Goal: Task Accomplishment & Management: Complete application form

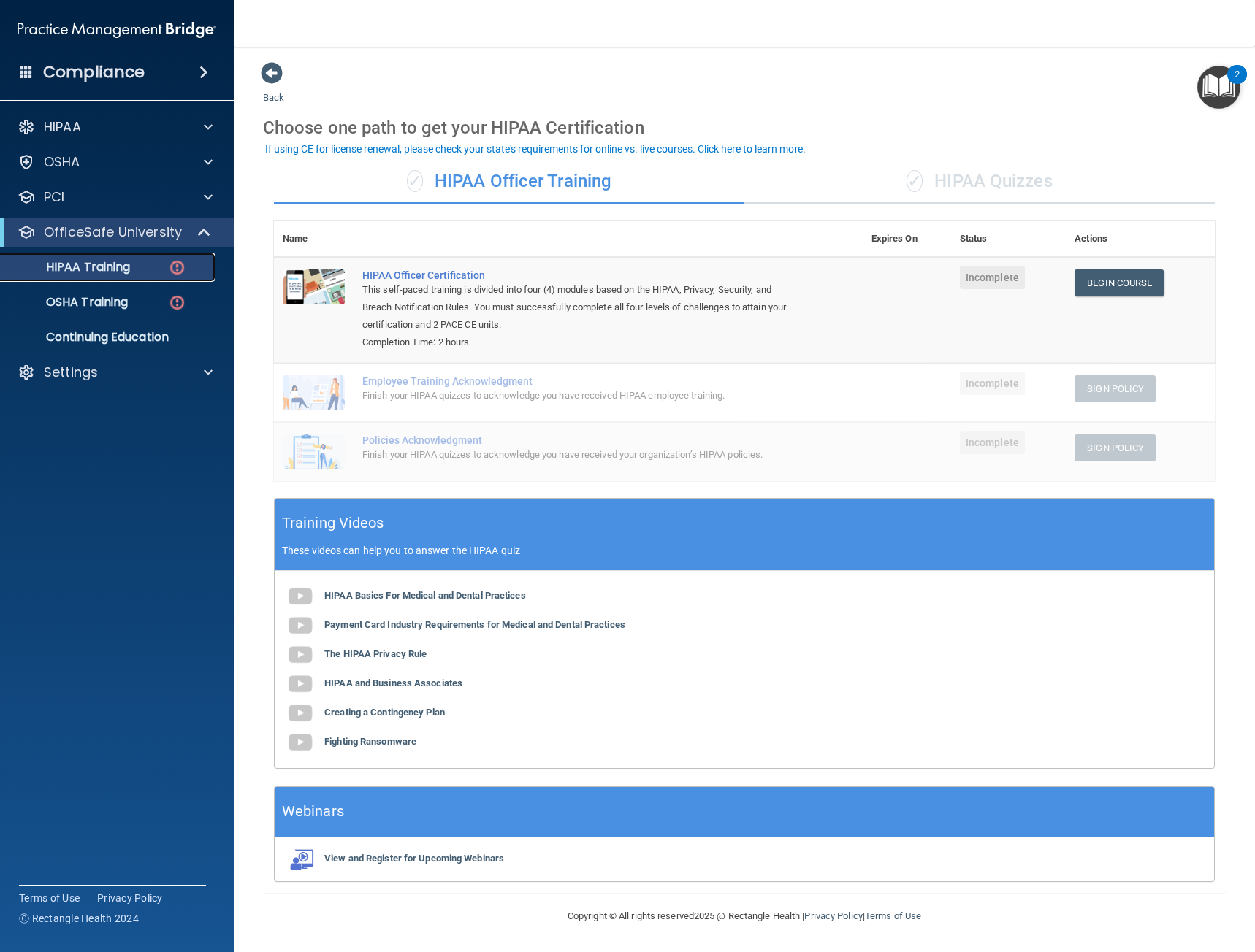
click at [87, 268] on p "HIPAA Training" at bounding box center [70, 267] width 121 height 14
click at [74, 203] on div "PCI" at bounding box center [96, 197] width 181 height 18
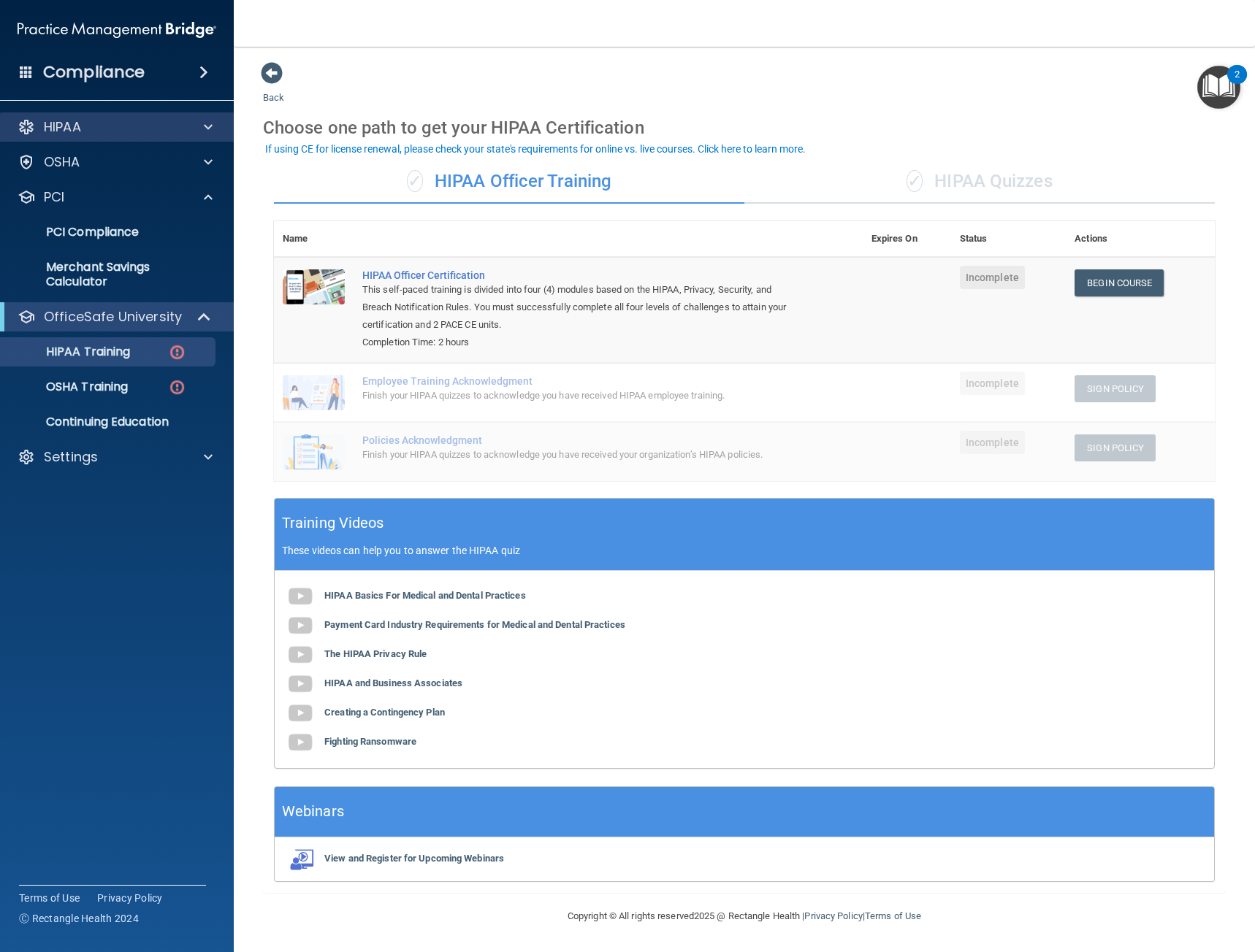
click at [125, 114] on div "HIPAA" at bounding box center [117, 127] width 235 height 29
click at [116, 138] on div "HIPAA" at bounding box center [117, 127] width 235 height 29
click at [197, 129] on div at bounding box center [205, 128] width 37 height 18
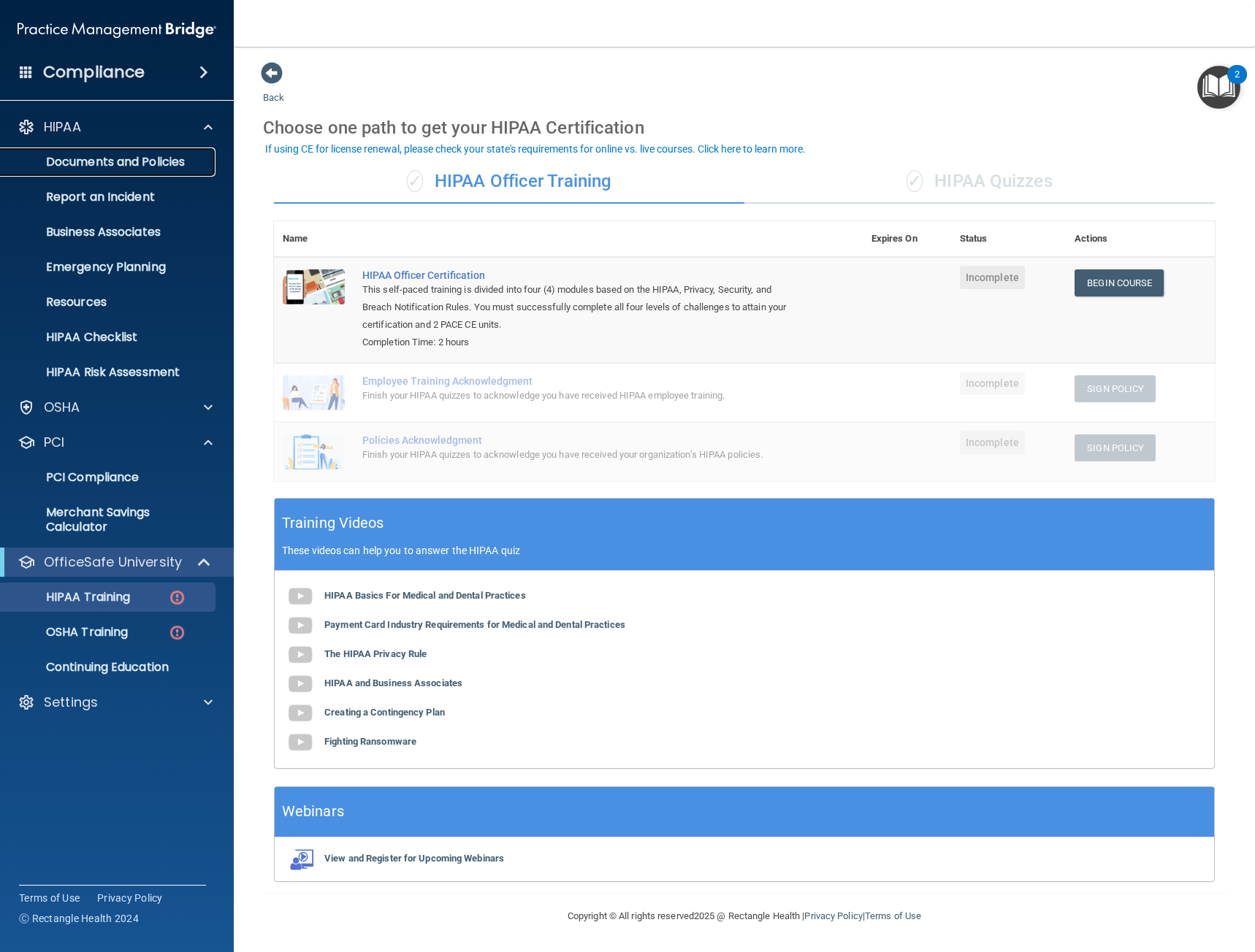
click at [182, 170] on p "Documents and Policies" at bounding box center [109, 162] width 199 height 14
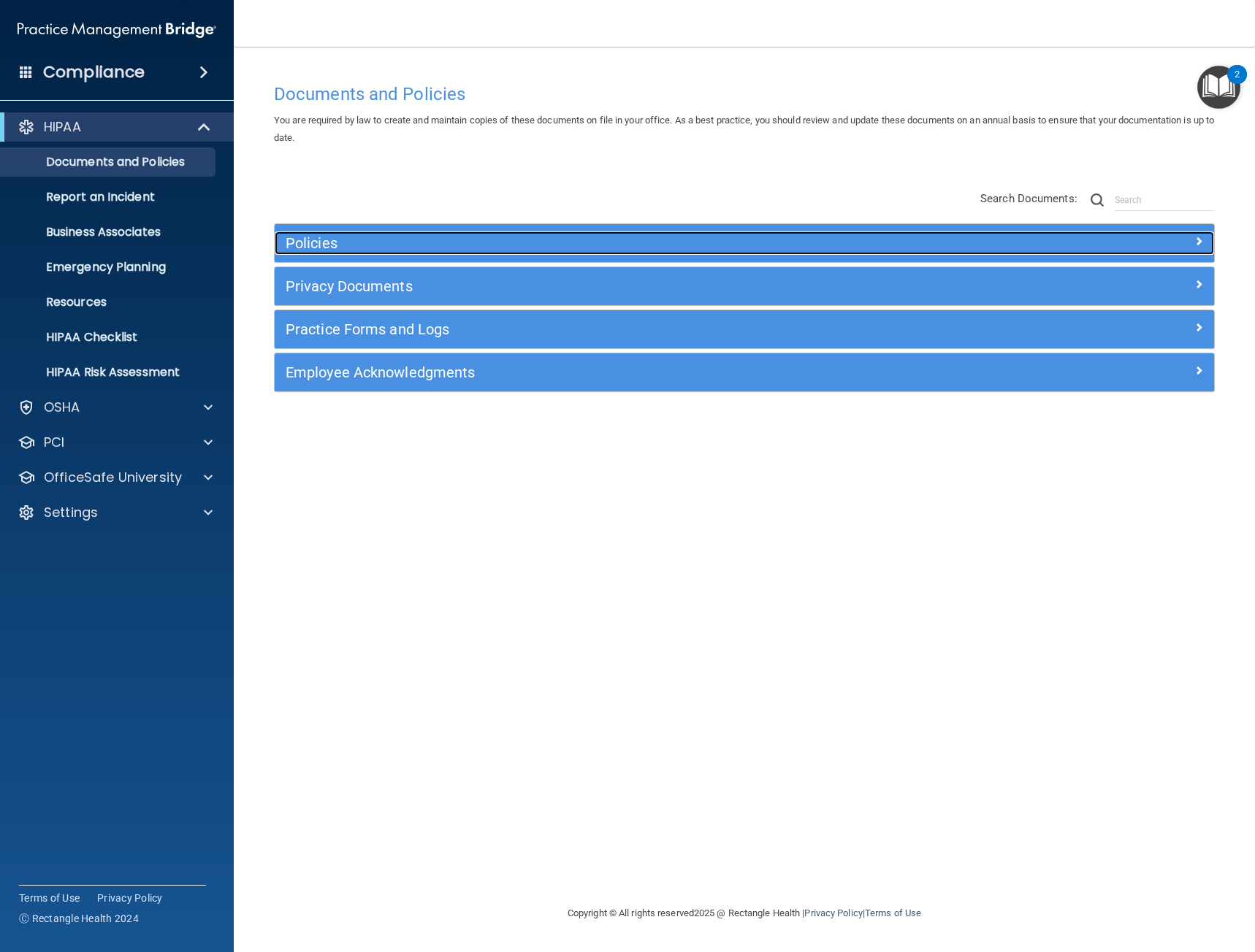
click at [315, 239] on h5 "Policies" at bounding box center [627, 244] width 683 height 16
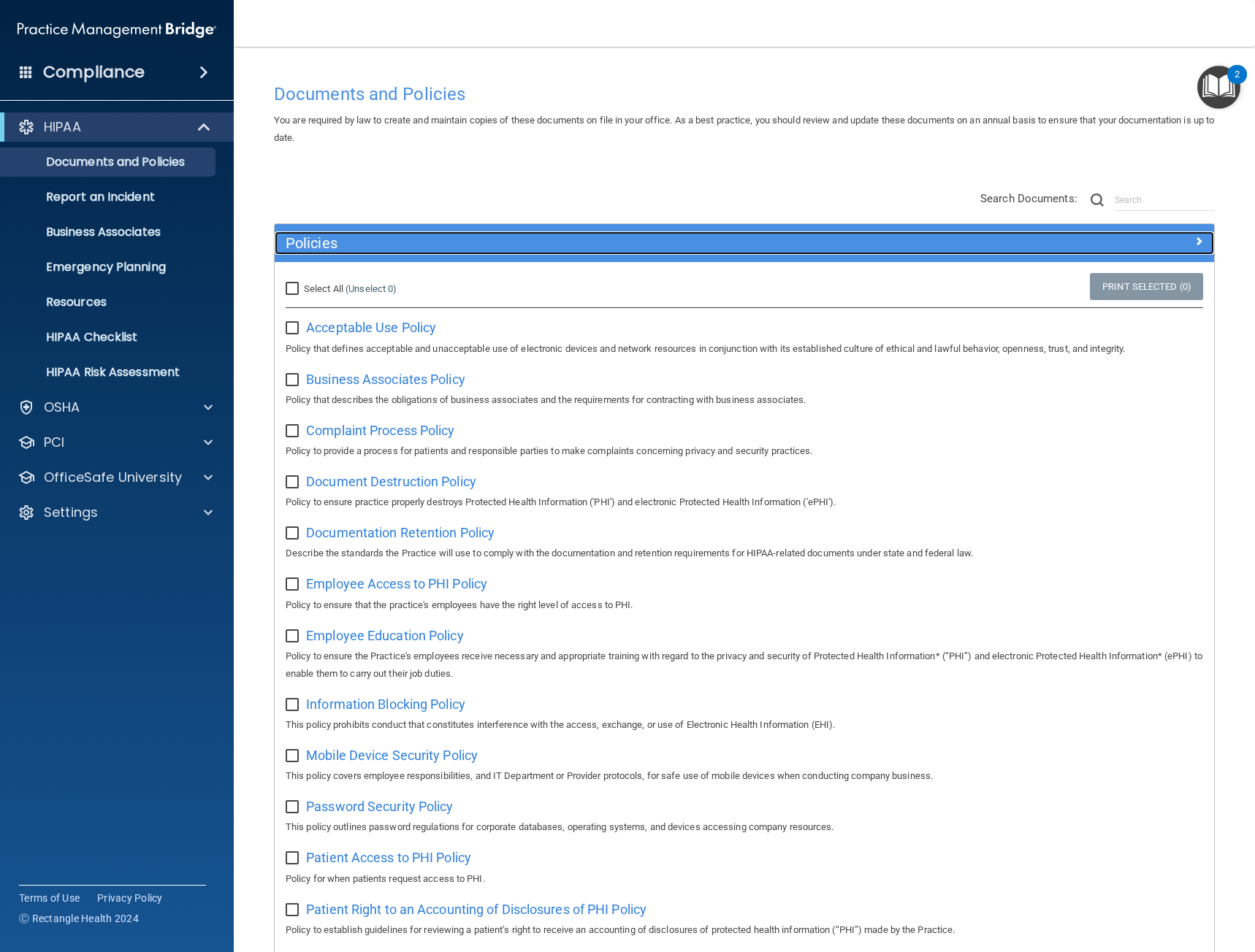
click at [315, 239] on h5 "Policies" at bounding box center [627, 244] width 683 height 16
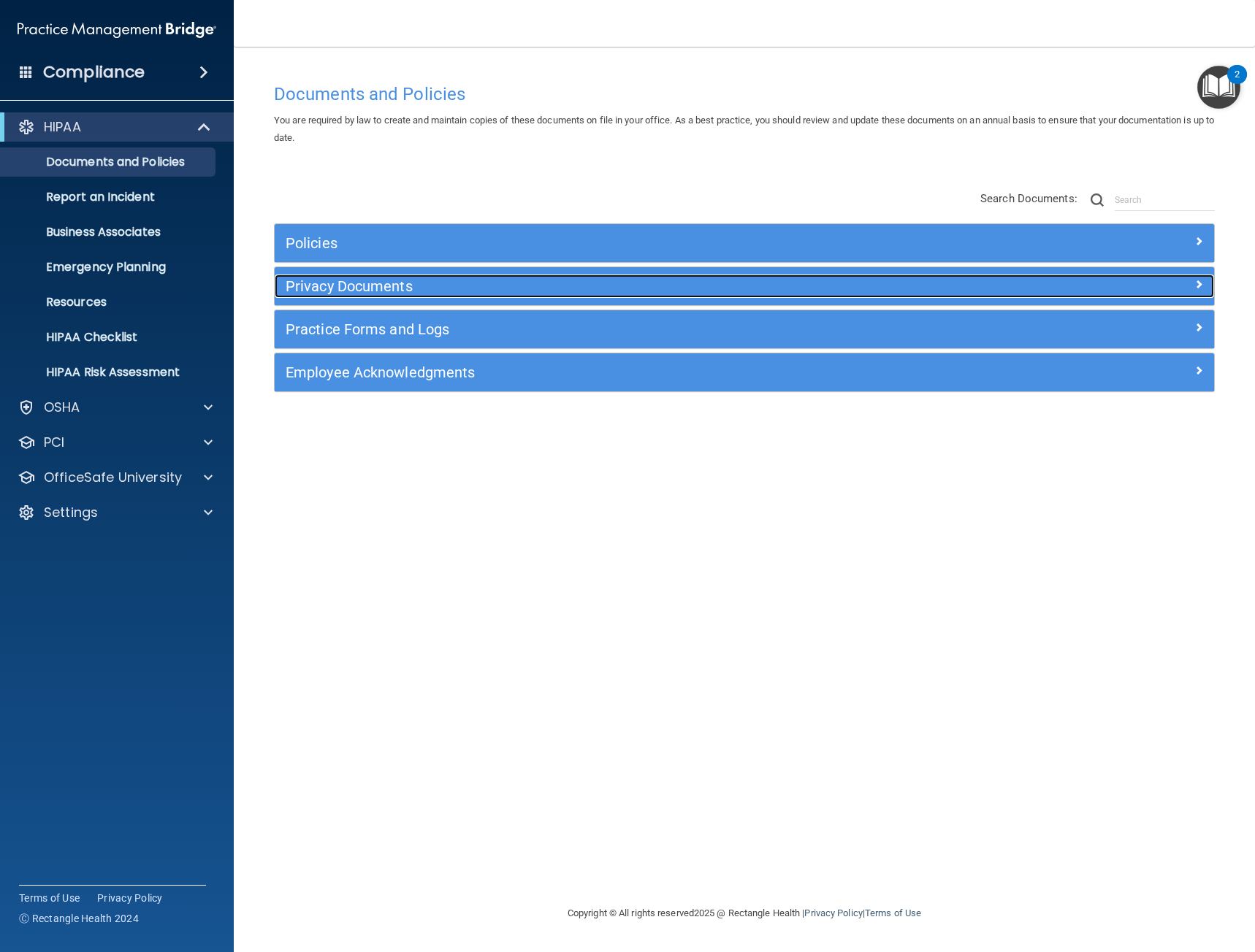
click at [317, 282] on h5 "Privacy Documents" at bounding box center [627, 286] width 683 height 16
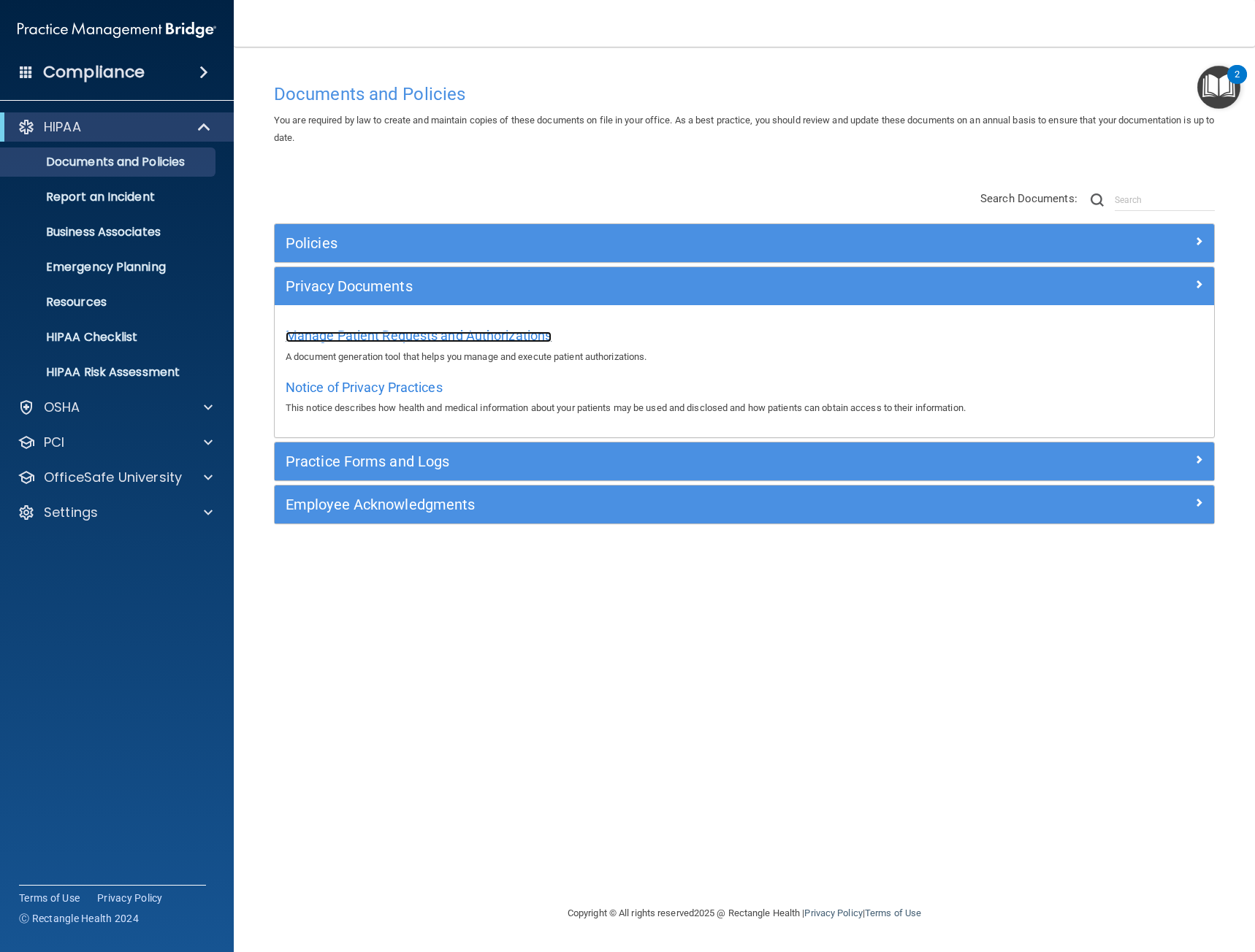
click at [358, 332] on span "Manage Patient Requests and Authorizations" at bounding box center [419, 335] width 266 height 15
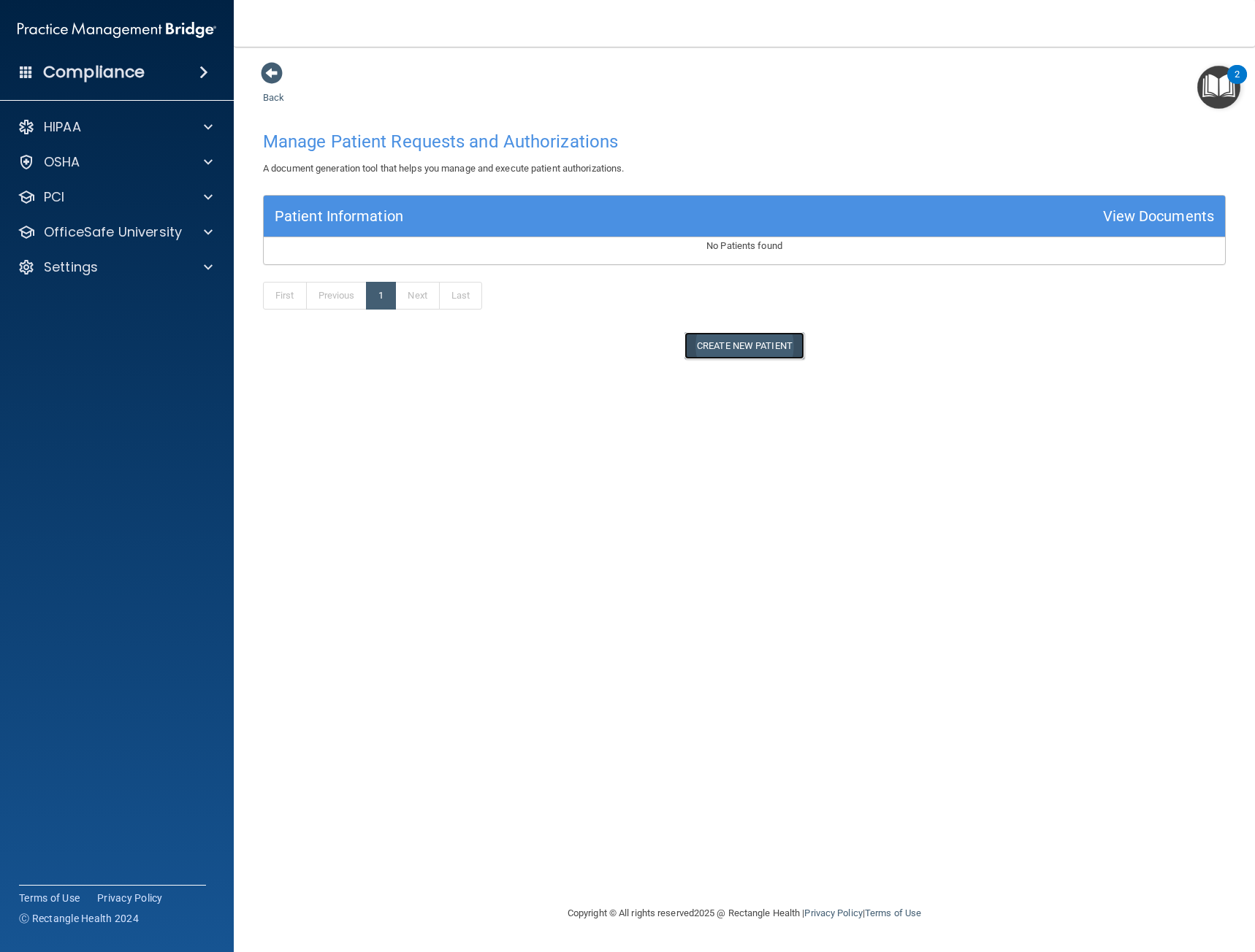
click at [770, 344] on button "Create New Patient" at bounding box center [744, 345] width 120 height 27
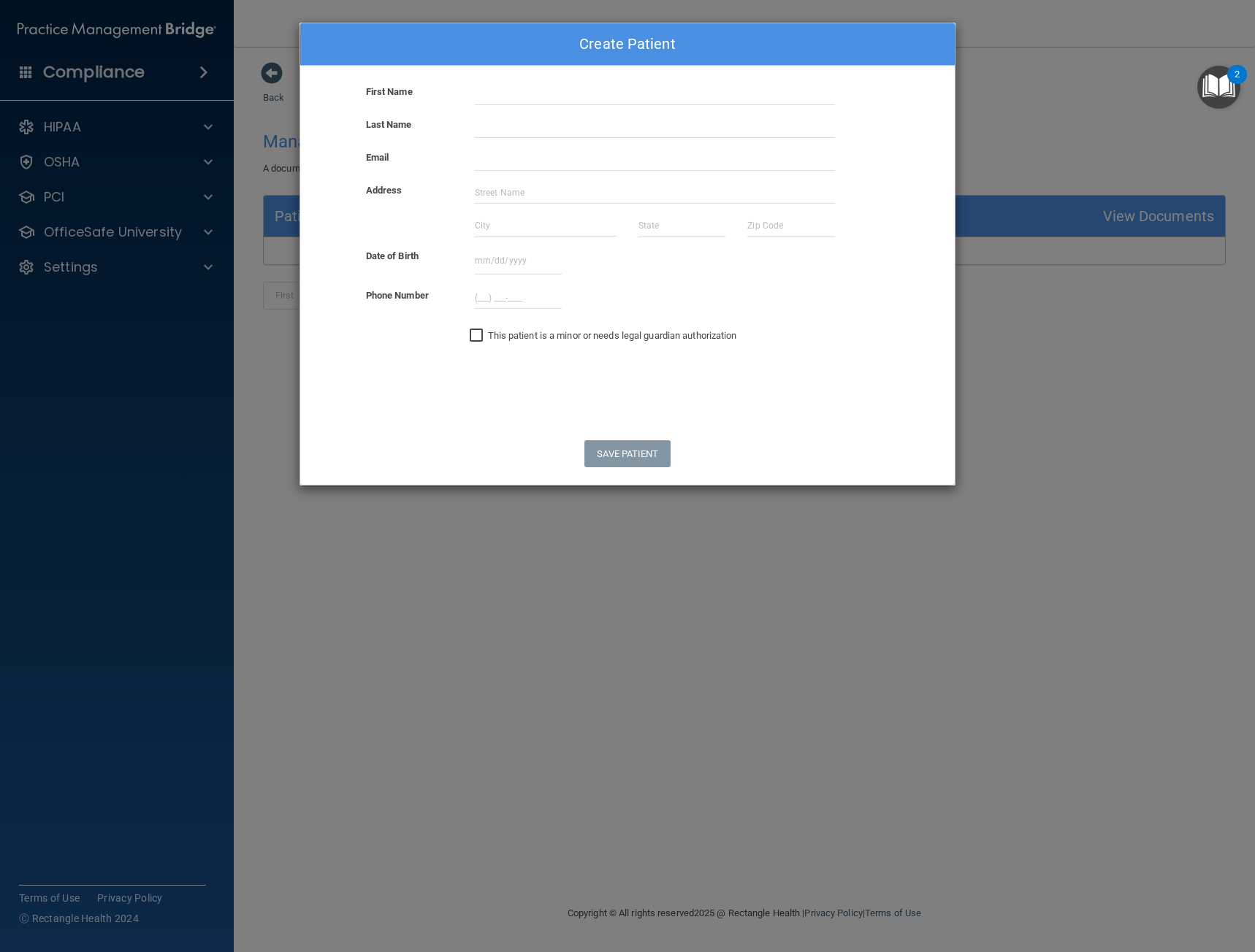
click at [670, 521] on div "Create Patient First Name Last Name Email Address Date of Birth September 2025 …" at bounding box center [628, 476] width 1255 height 952
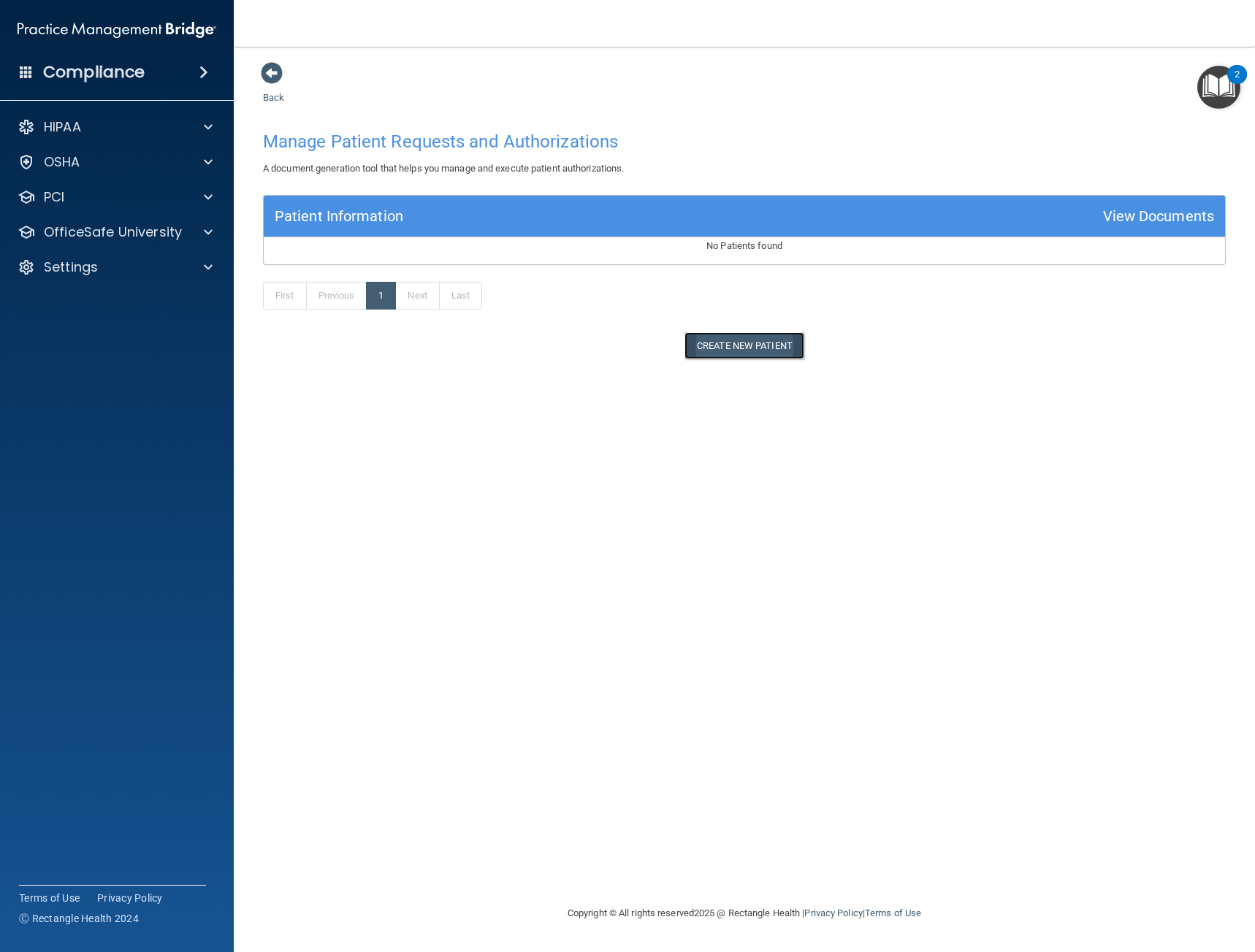
click at [721, 351] on button "Create New Patient" at bounding box center [744, 345] width 120 height 27
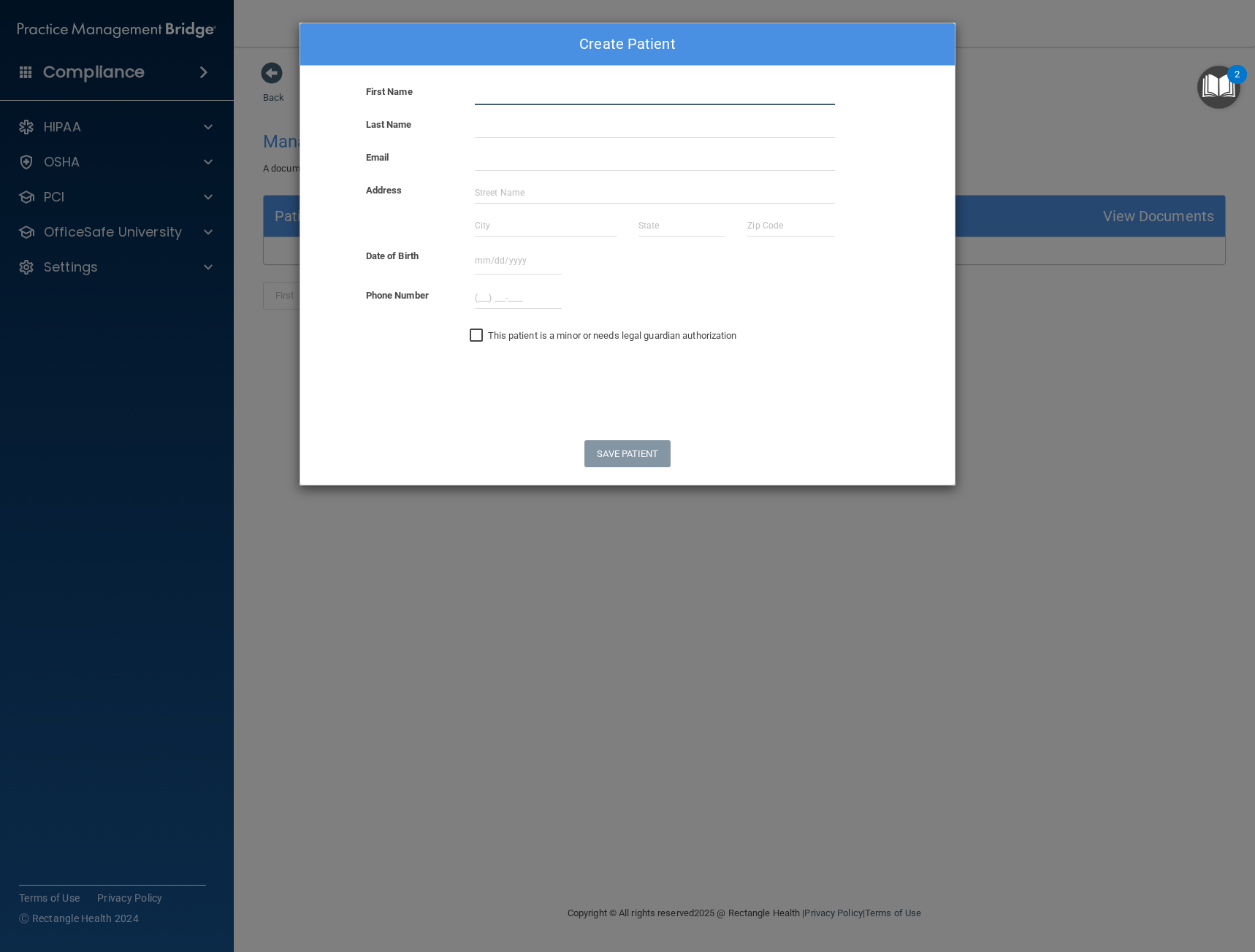
click at [480, 95] on input "text" at bounding box center [655, 94] width 361 height 22
click at [480, 95] on input "Mria" at bounding box center [655, 94] width 361 height 22
type input "[PERSON_NAME]"
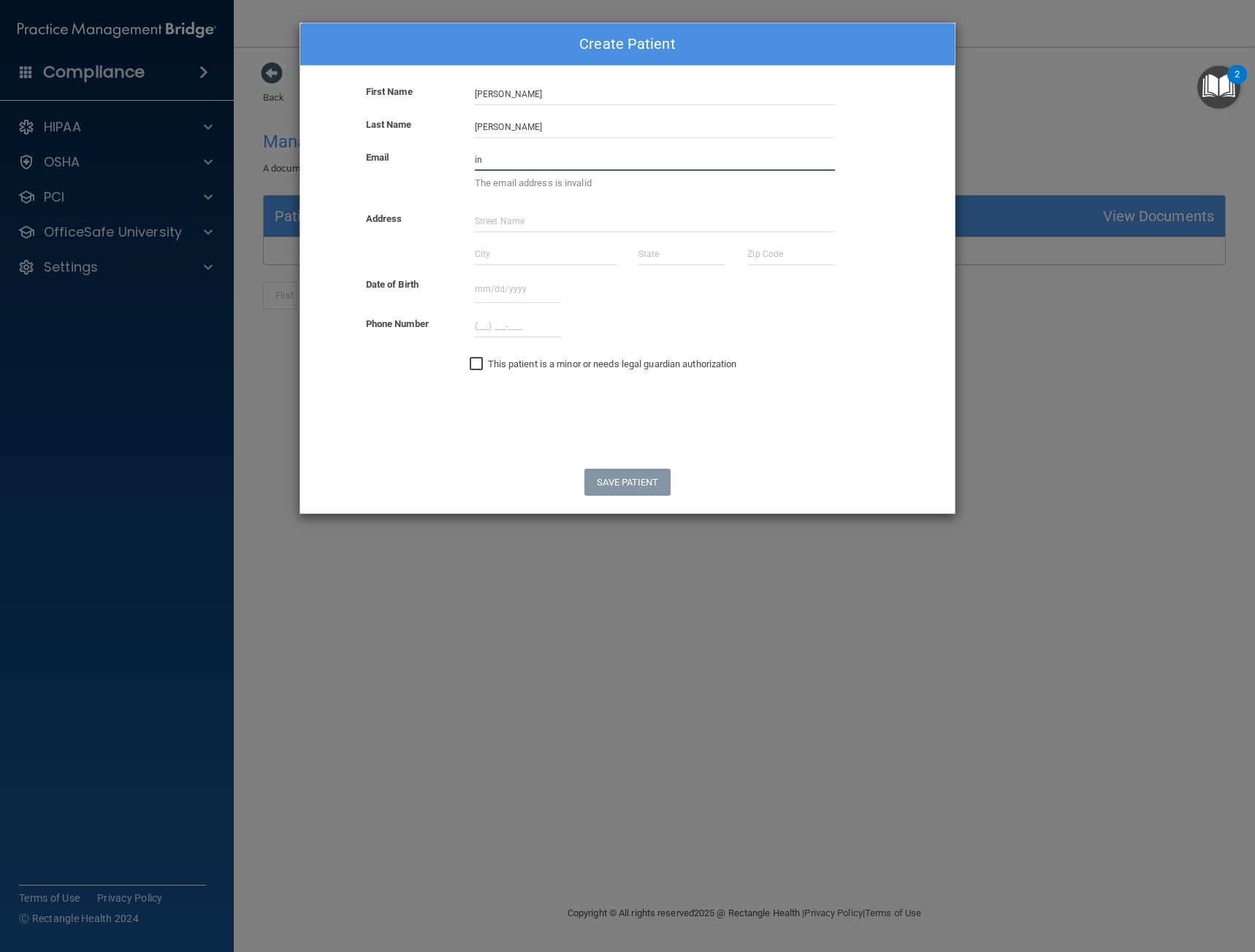
type input "i"
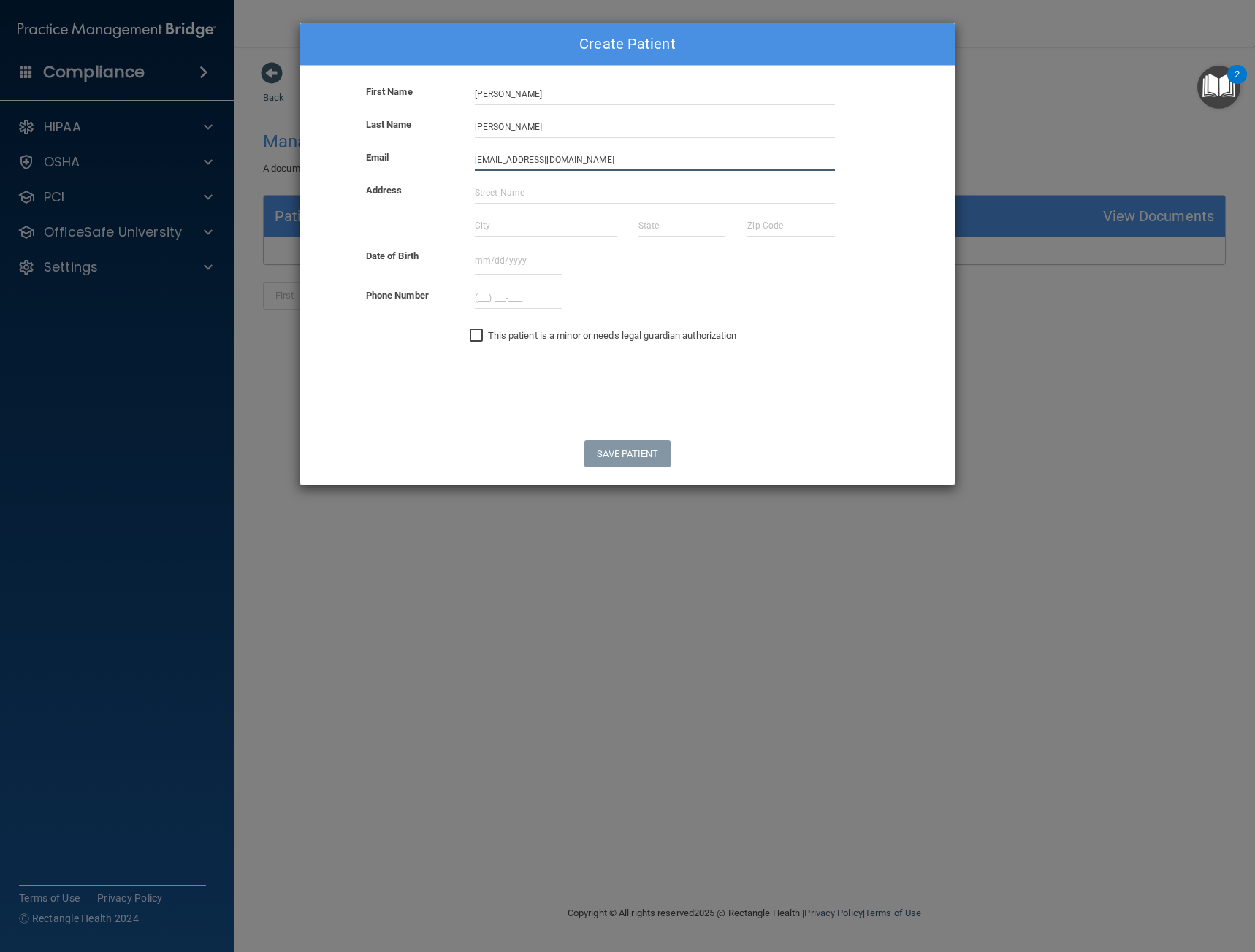
type input "[EMAIL_ADDRESS][DOMAIN_NAME]"
type input "4"
type input "[STREET_ADDRESS]"
type input "Renton"
type input "wa"
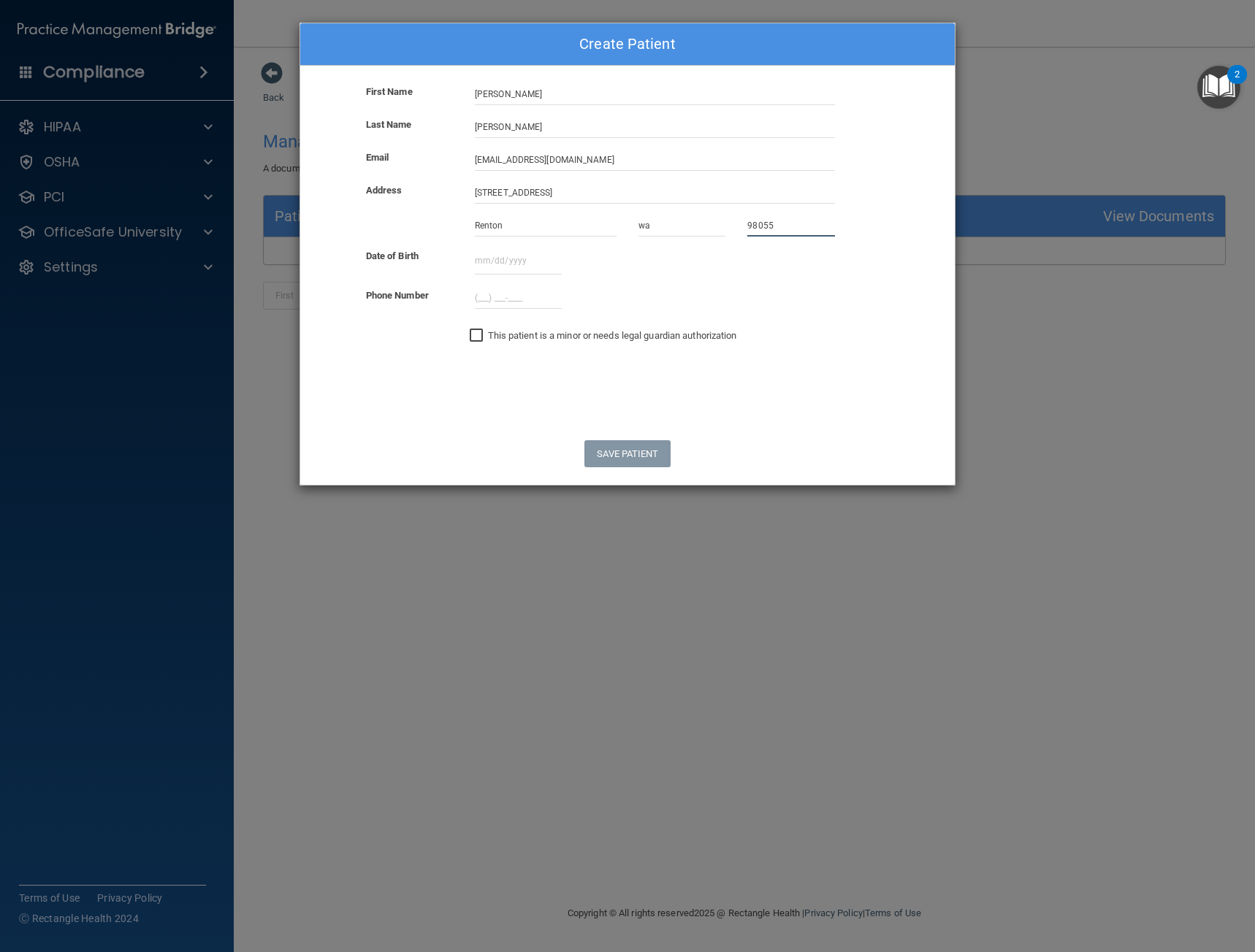
type input "98055"
type input "07211993"
type input "(___) ___-____"
drag, startPoint x: 532, startPoint y: 260, endPoint x: 448, endPoint y: 255, distance: 84.1
click at [448, 255] on div "Date of Birth 07211993 January 72119 Sun Mon Tue Wed Thu Fri Sat 52 01 02 03 04…" at bounding box center [628, 261] width 677 height 29
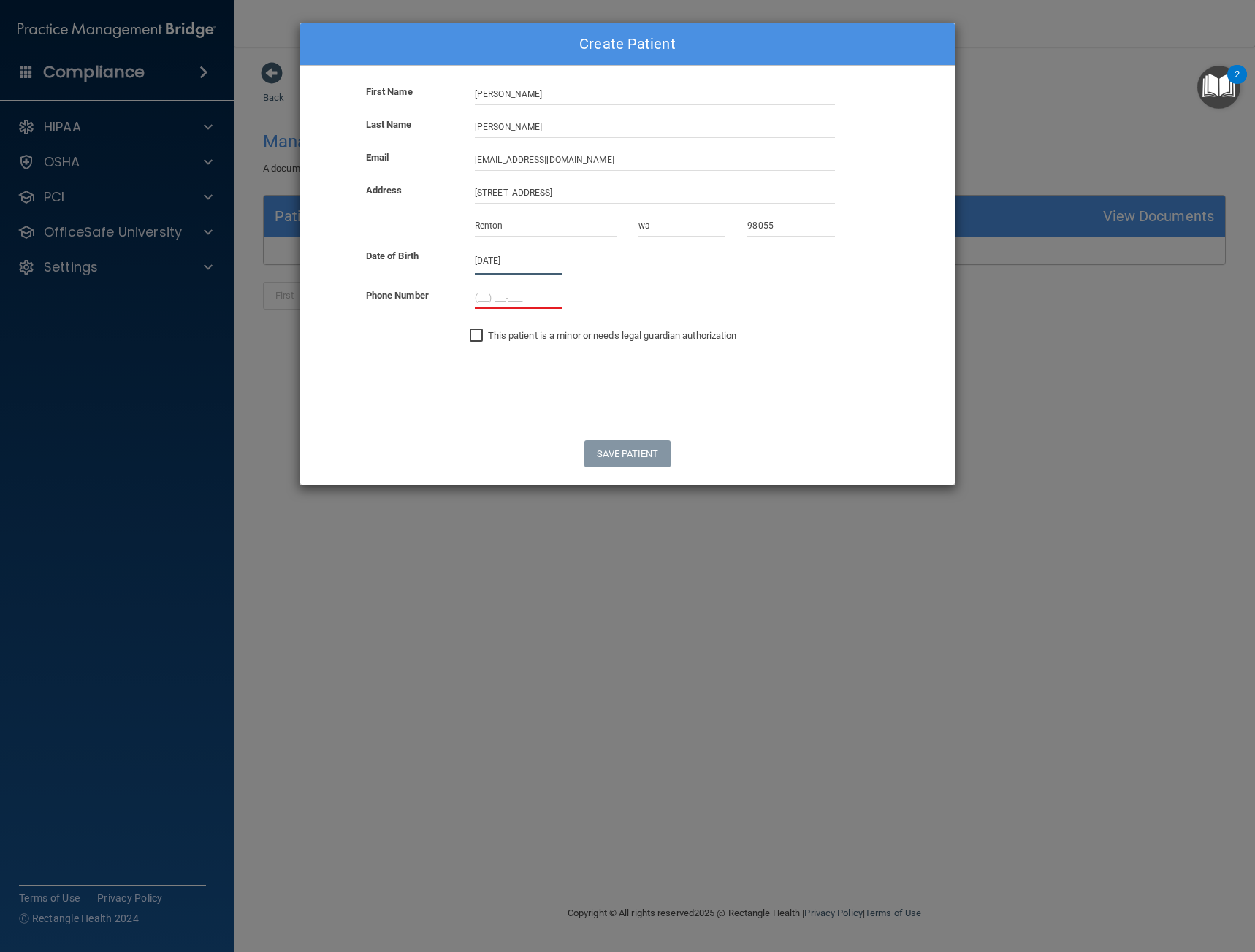
type input "07/21/1993"
type input "[PHONE_NUMBER]"
click at [624, 459] on button "Save Patient" at bounding box center [628, 454] width 86 height 27
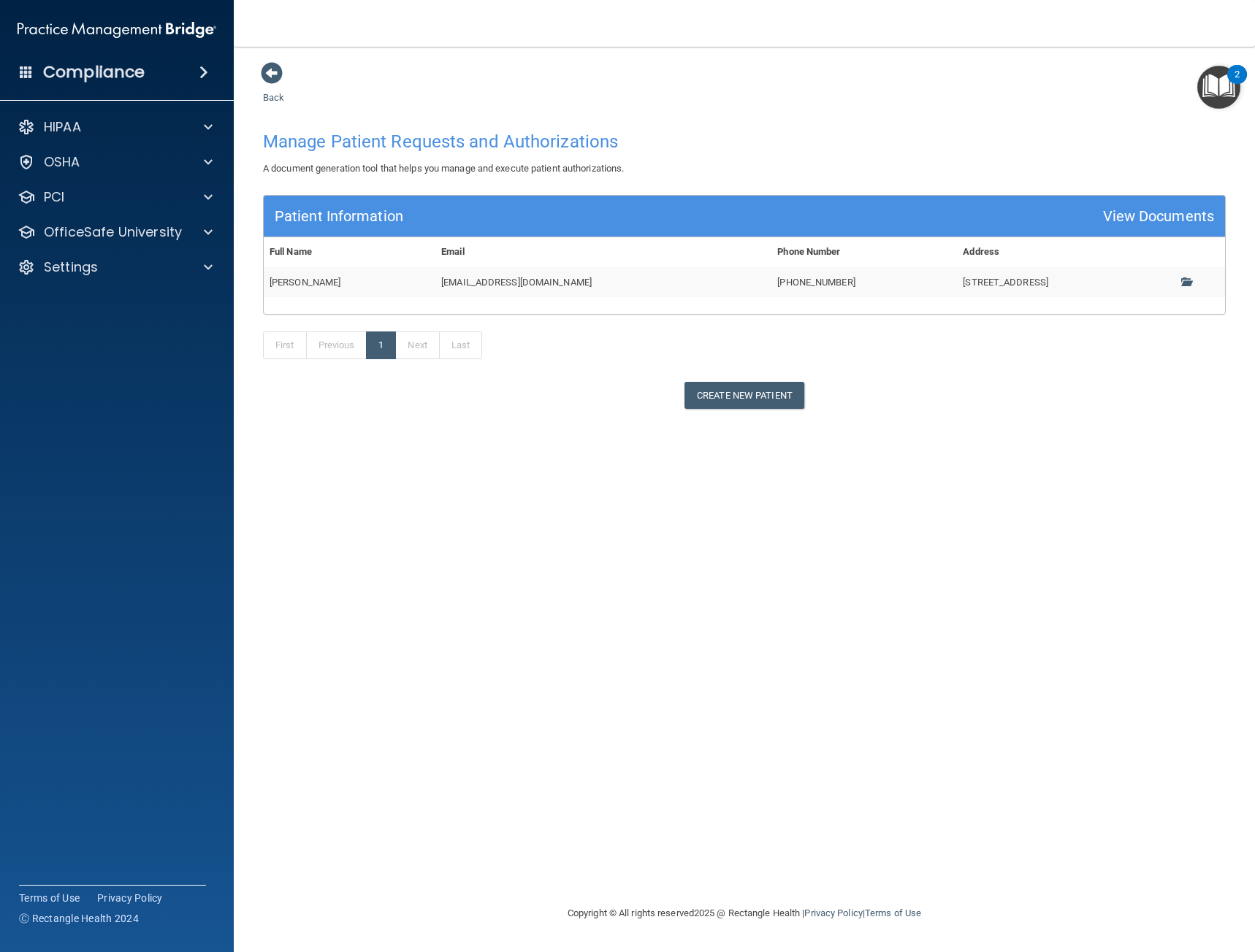
click at [1171, 280] on td at bounding box center [1191, 283] width 67 height 30
click at [1191, 282] on span at bounding box center [1185, 281] width 10 height 10
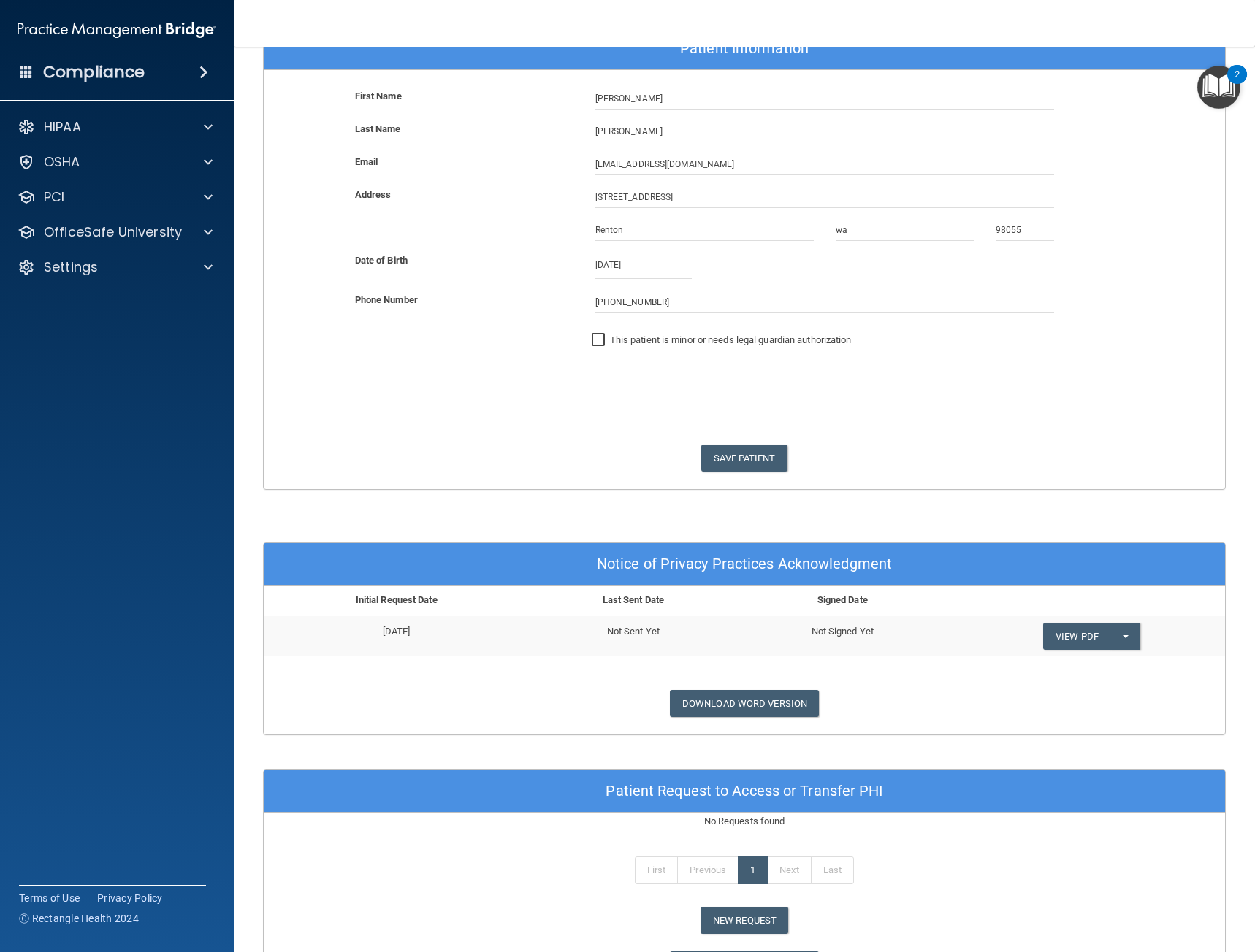
scroll to position [444, 0]
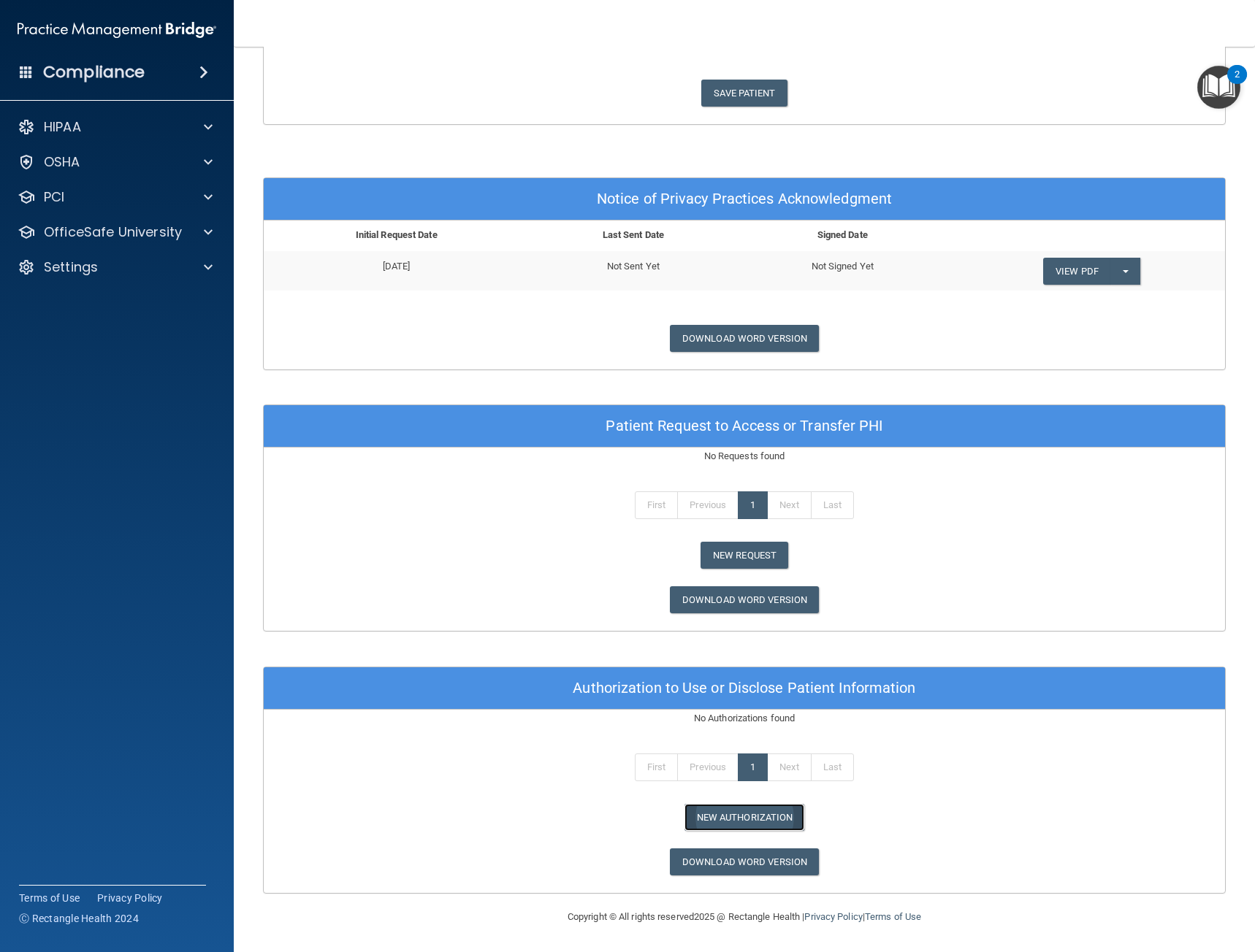
click at [731, 827] on button "New Authorization" at bounding box center [744, 817] width 121 height 27
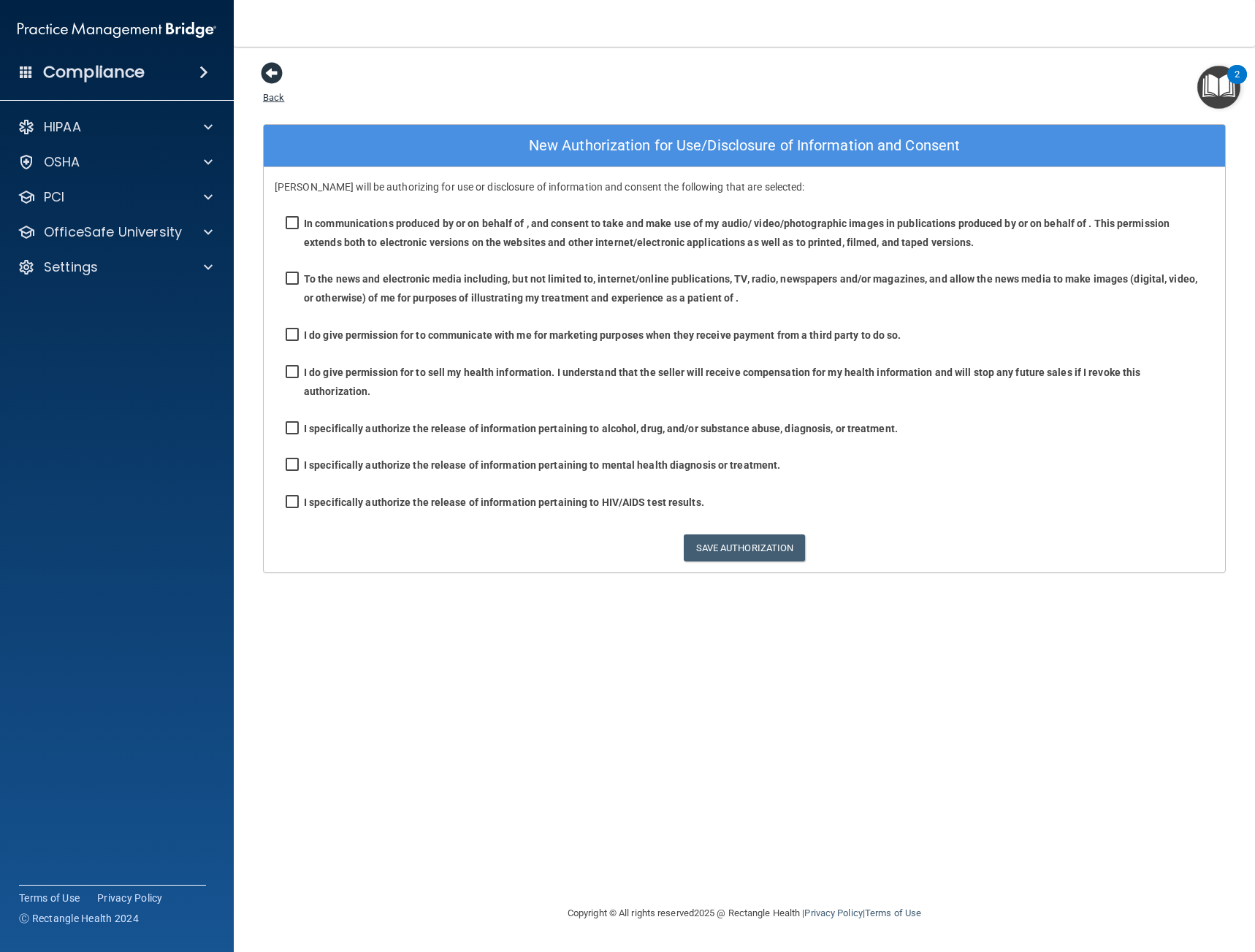
click at [276, 77] on span at bounding box center [271, 73] width 22 height 22
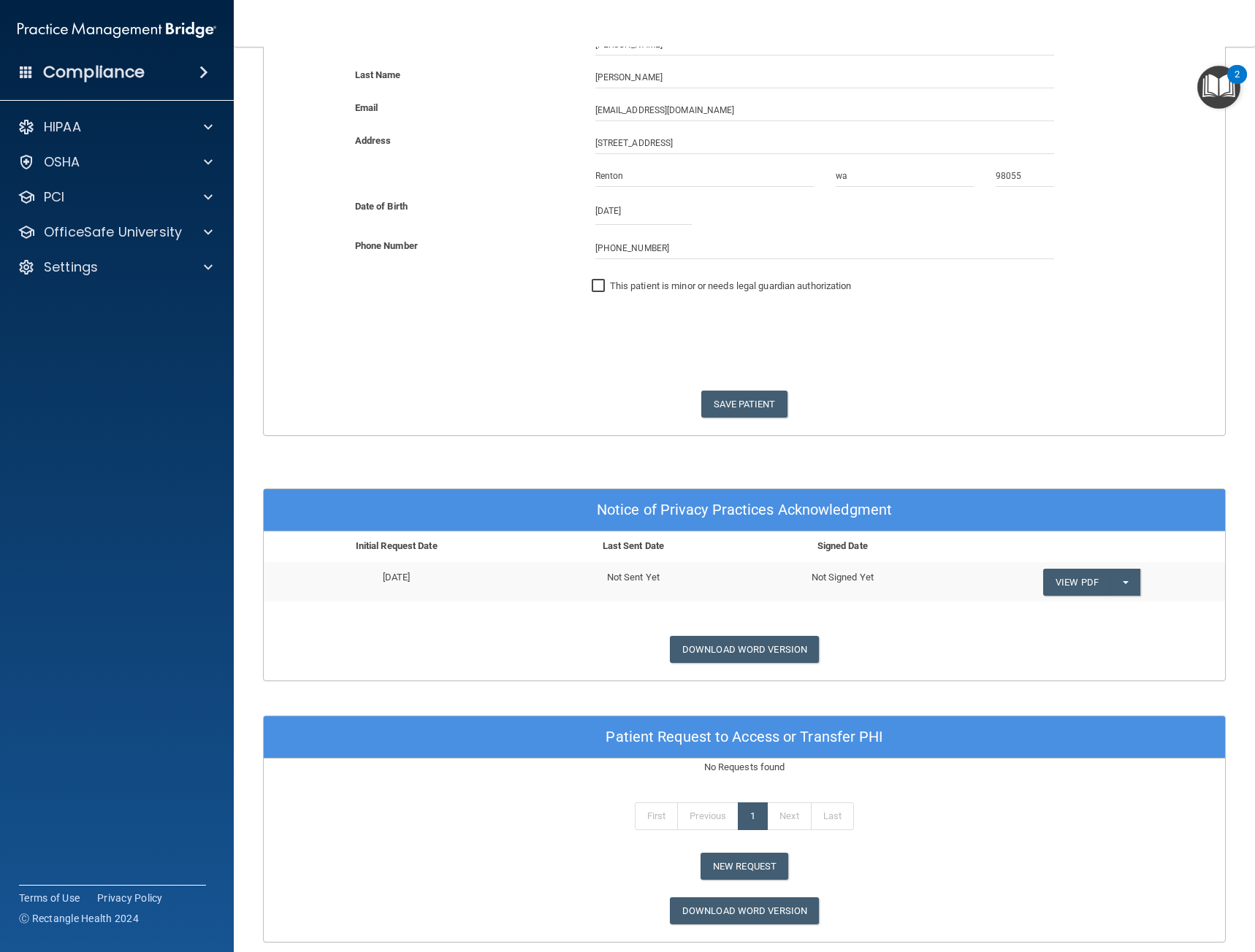
scroll to position [146, 0]
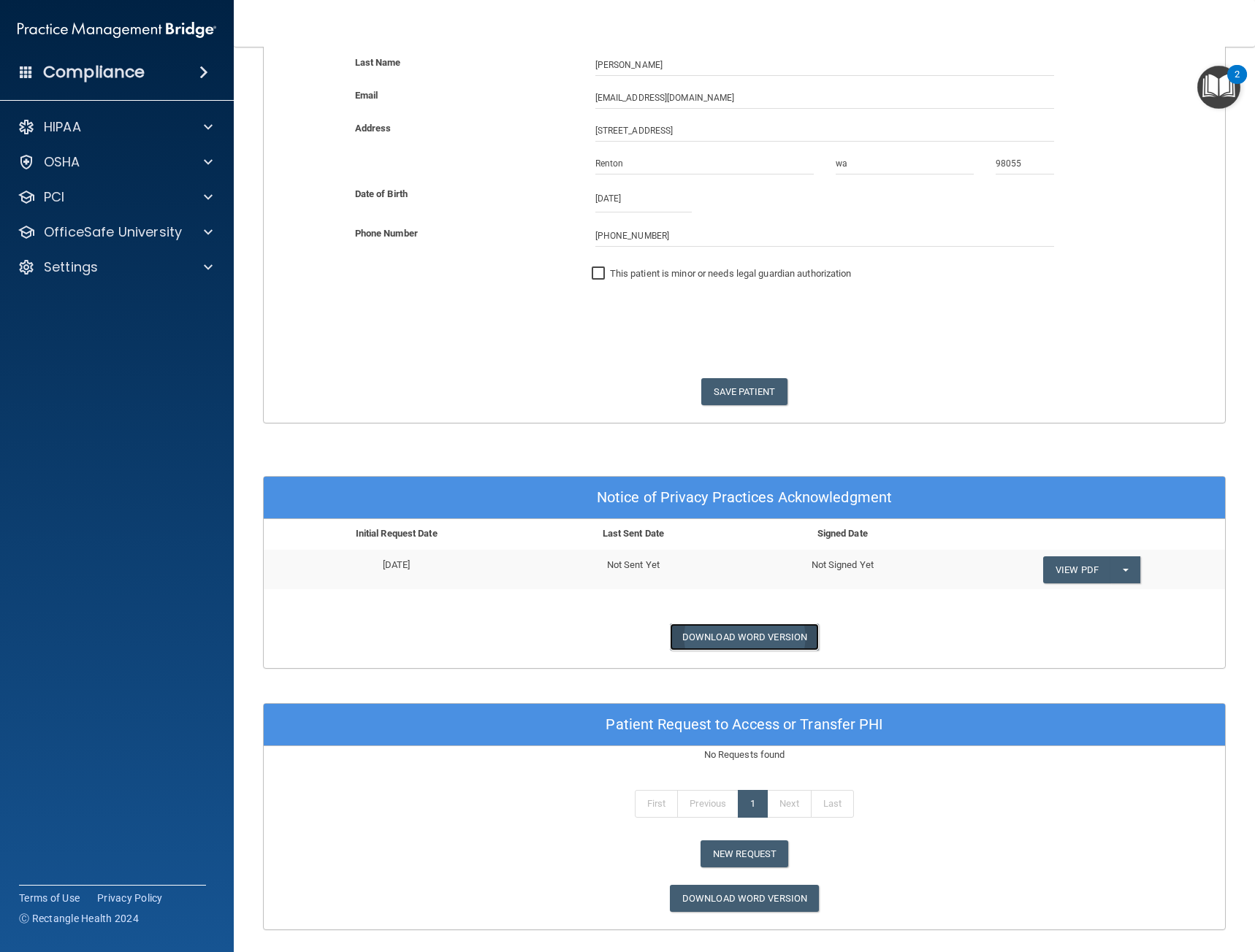
click at [769, 638] on link "Download Word Version" at bounding box center [744, 637] width 149 height 27
click at [1085, 570] on link "View PDF" at bounding box center [1076, 570] width 67 height 27
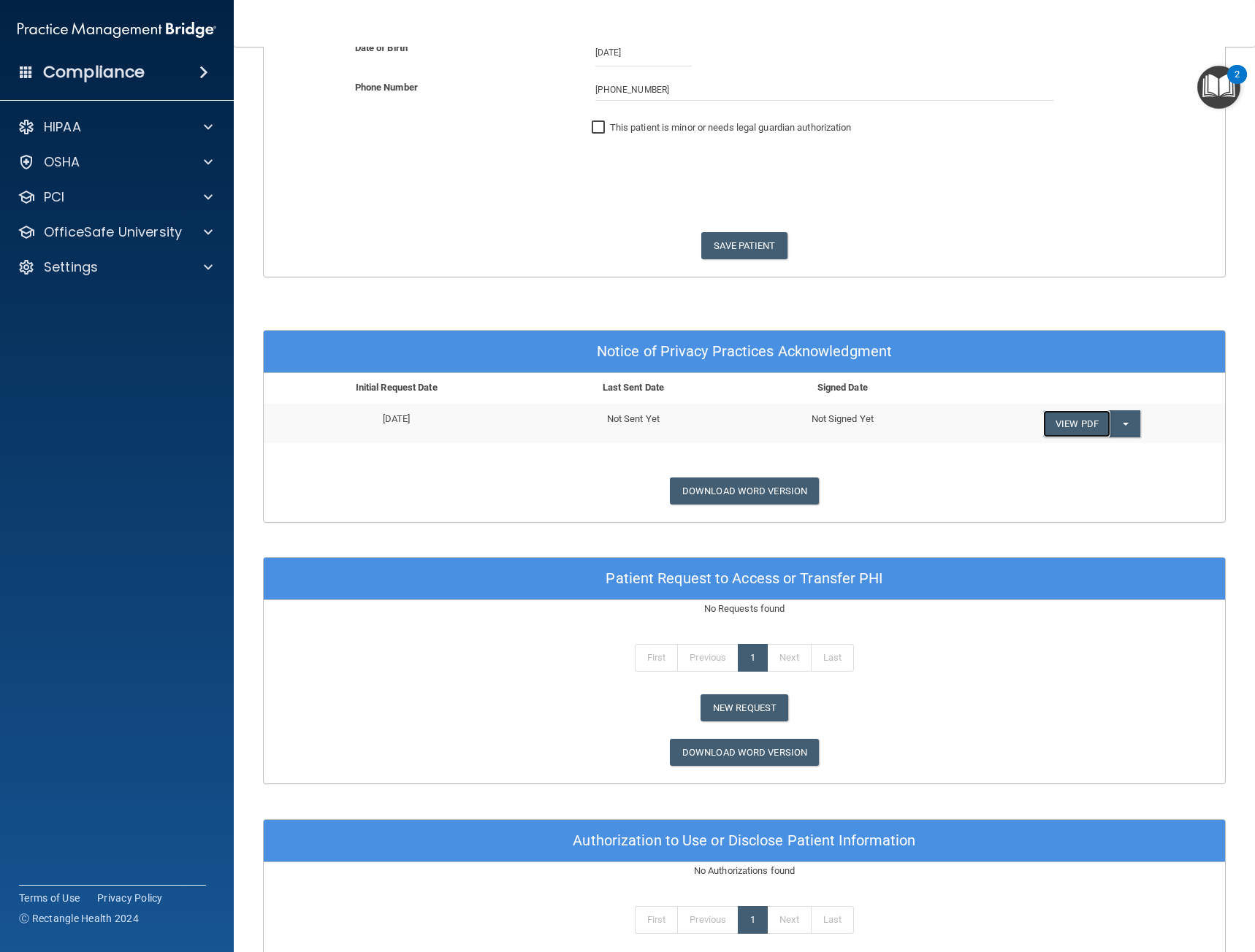
scroll to position [365, 0]
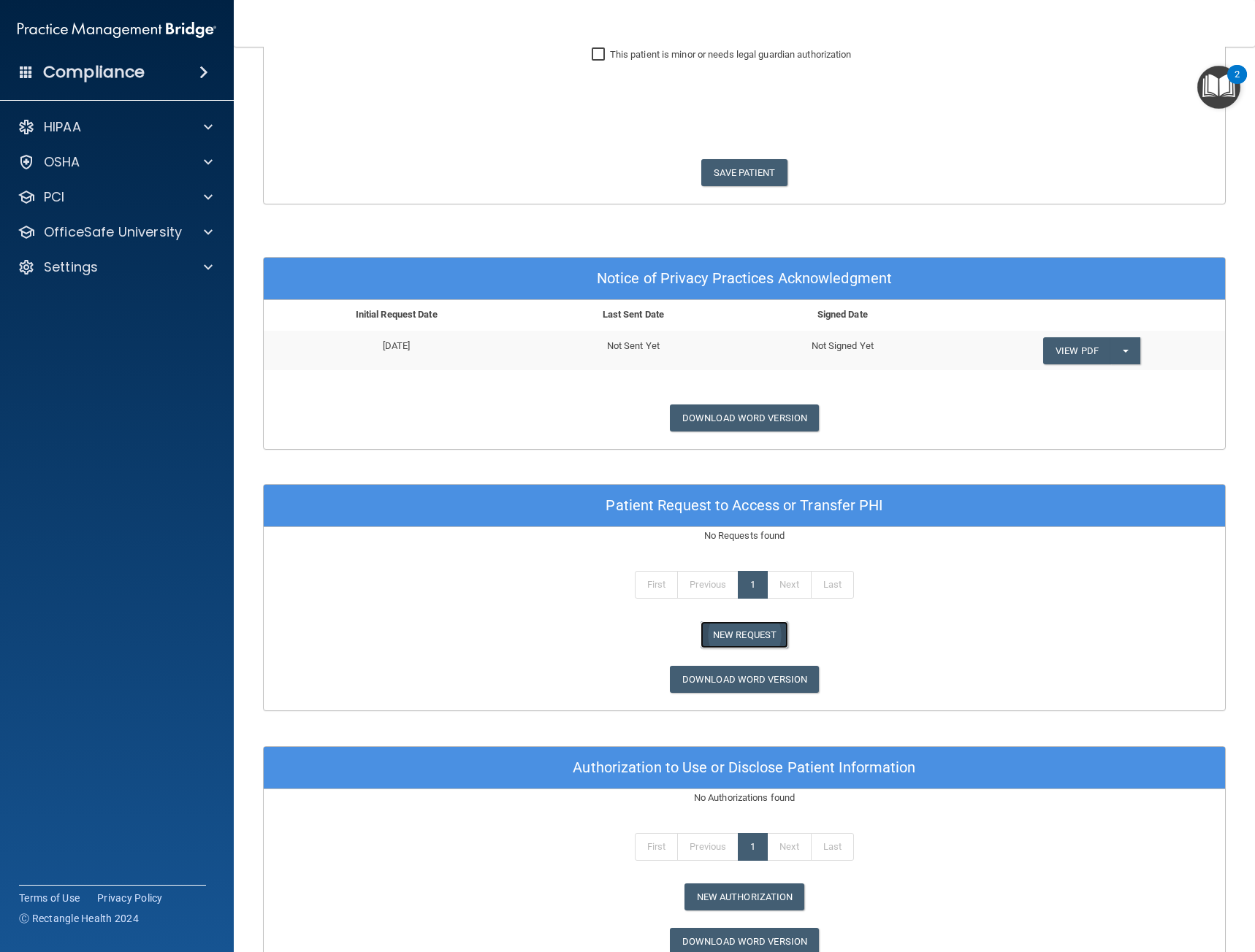
click at [746, 640] on button "New Request" at bounding box center [744, 635] width 87 height 27
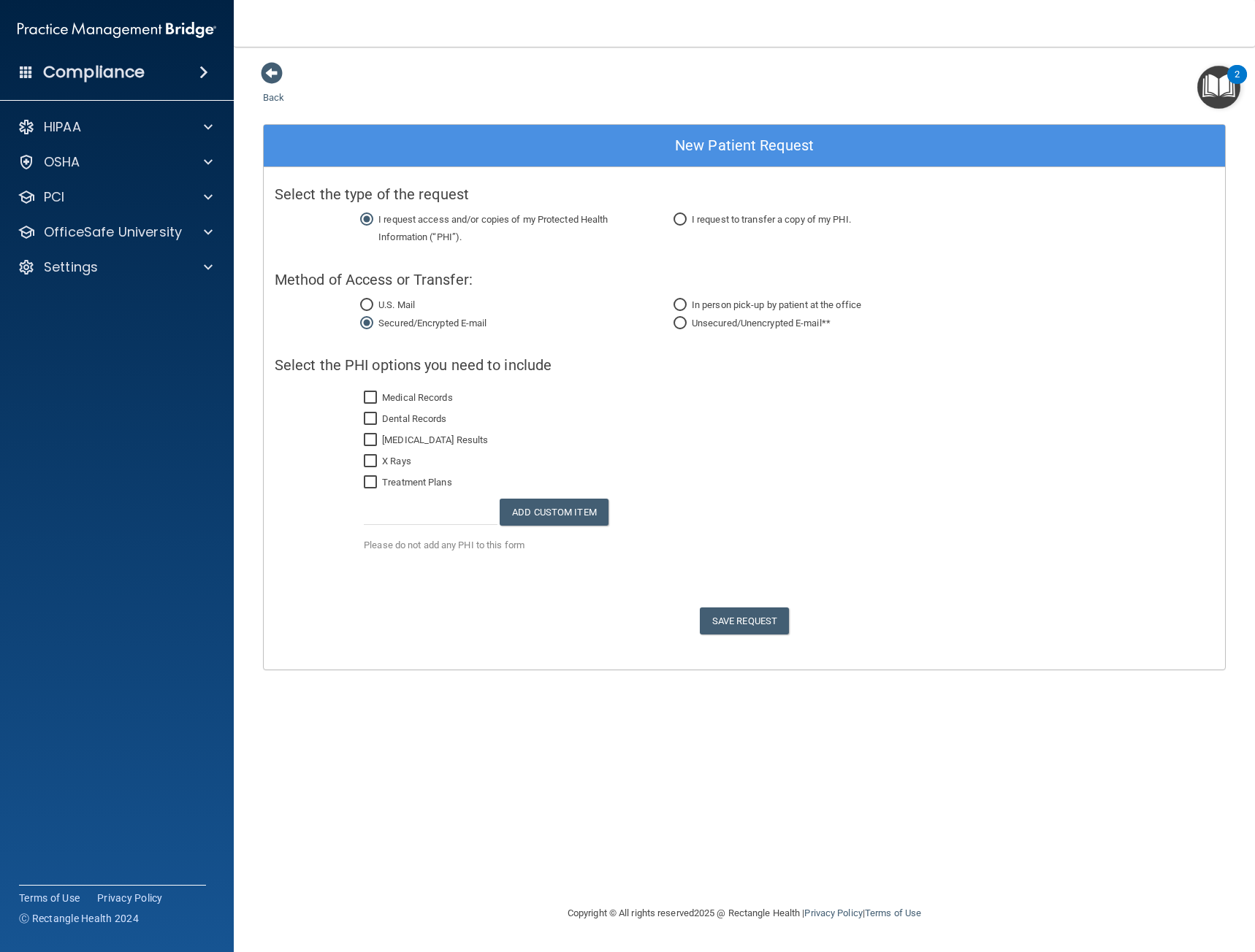
click at [433, 401] on label "Medical Records" at bounding box center [409, 398] width 89 height 18
click at [380, 401] on input "Medical Records" at bounding box center [372, 398] width 17 height 12
checkbox input "true"
click at [422, 421] on label "Dental Records" at bounding box center [405, 419] width 82 height 18
click at [380, 421] on input "Dental Records" at bounding box center [372, 418] width 17 height 12
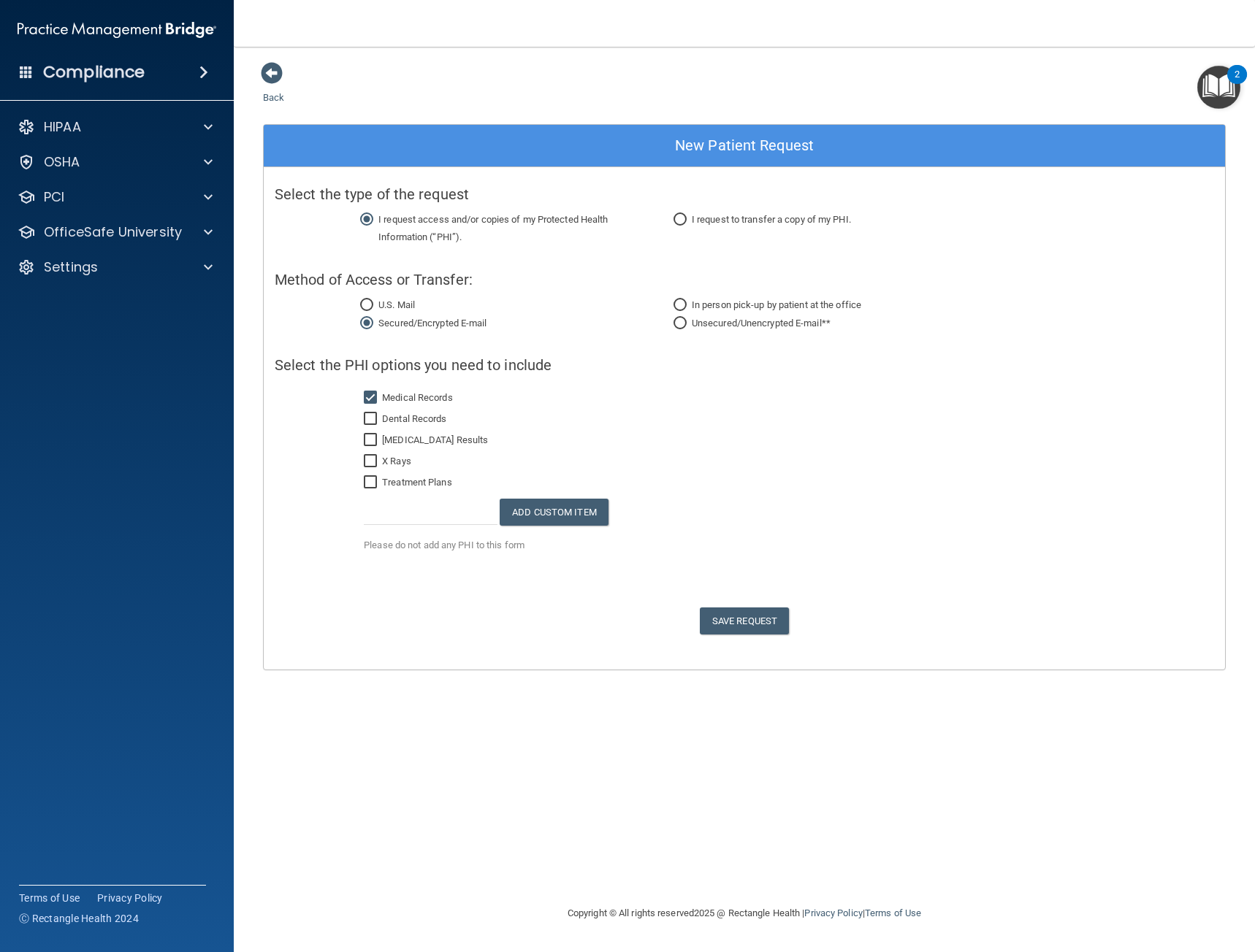
checkbox input "true"
click at [421, 443] on label "MRI Results" at bounding box center [426, 441] width 124 height 18
click at [380, 443] on input "MRI Results" at bounding box center [372, 440] width 17 height 12
checkbox input "true"
click at [390, 476] on label "Treatment Plans" at bounding box center [408, 483] width 88 height 18
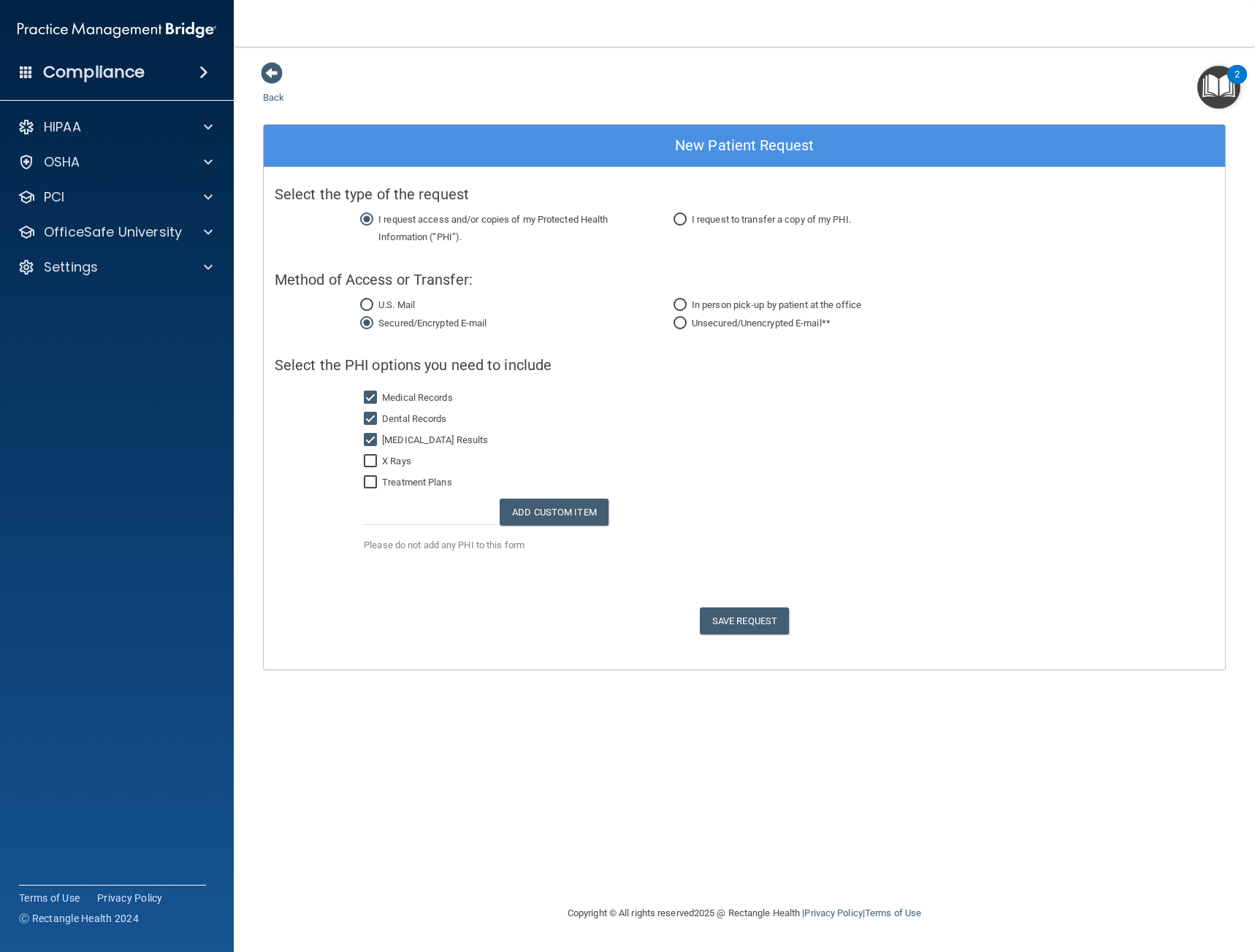
click at [380, 476] on input "Treatment Plans" at bounding box center [372, 482] width 17 height 12
checkbox input "true"
click at [393, 460] on label "X Rays" at bounding box center [387, 461] width 47 height 18
click at [380, 460] on input "X Rays" at bounding box center [372, 461] width 17 height 12
checkbox input "true"
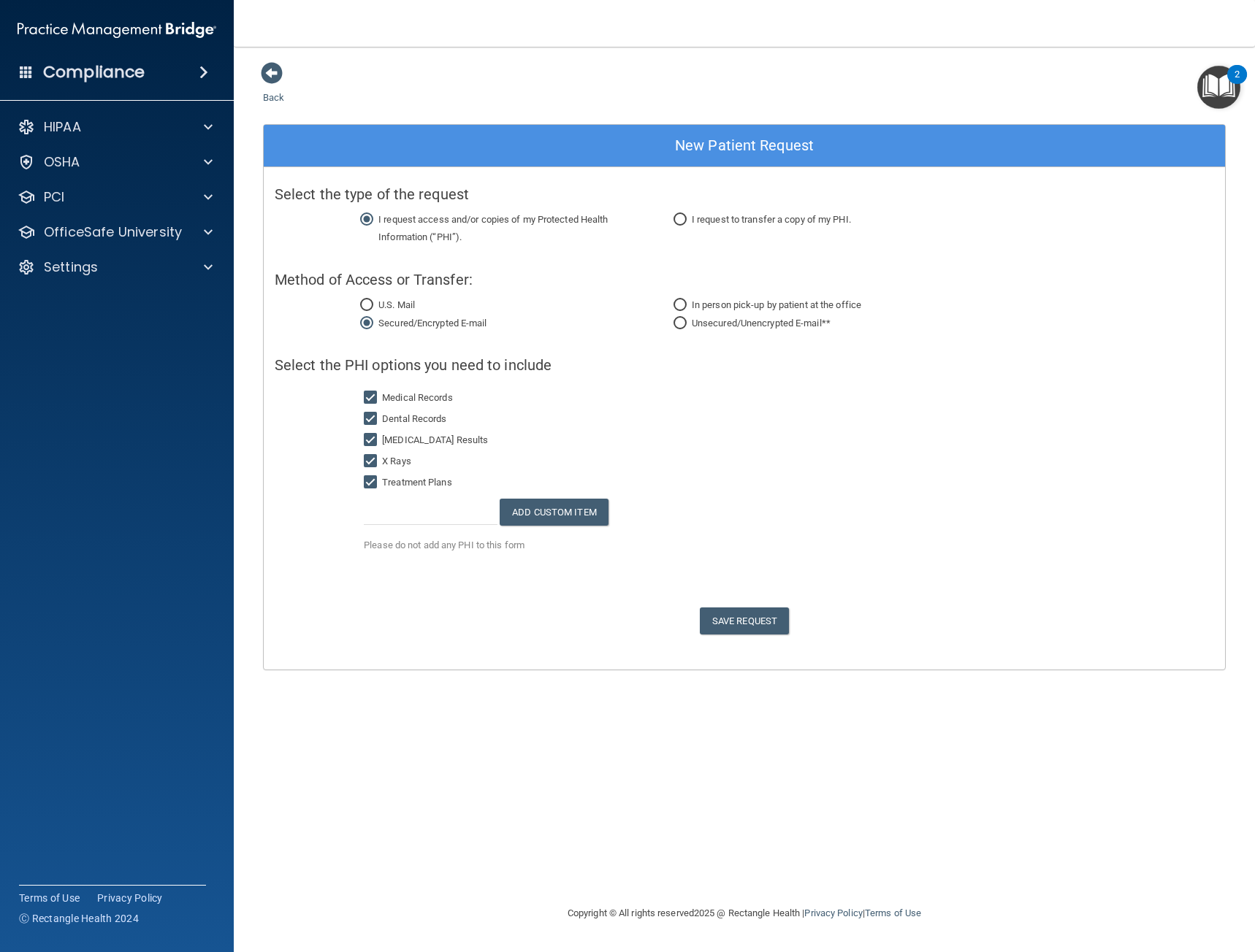
click at [711, 212] on label "I request to transfer a copy of my PHI." at bounding box center [764, 220] width 174 height 18
click at [686, 215] on input "I request to transfer a copy of my PHI." at bounding box center [680, 220] width 13 height 11
radio input "true"
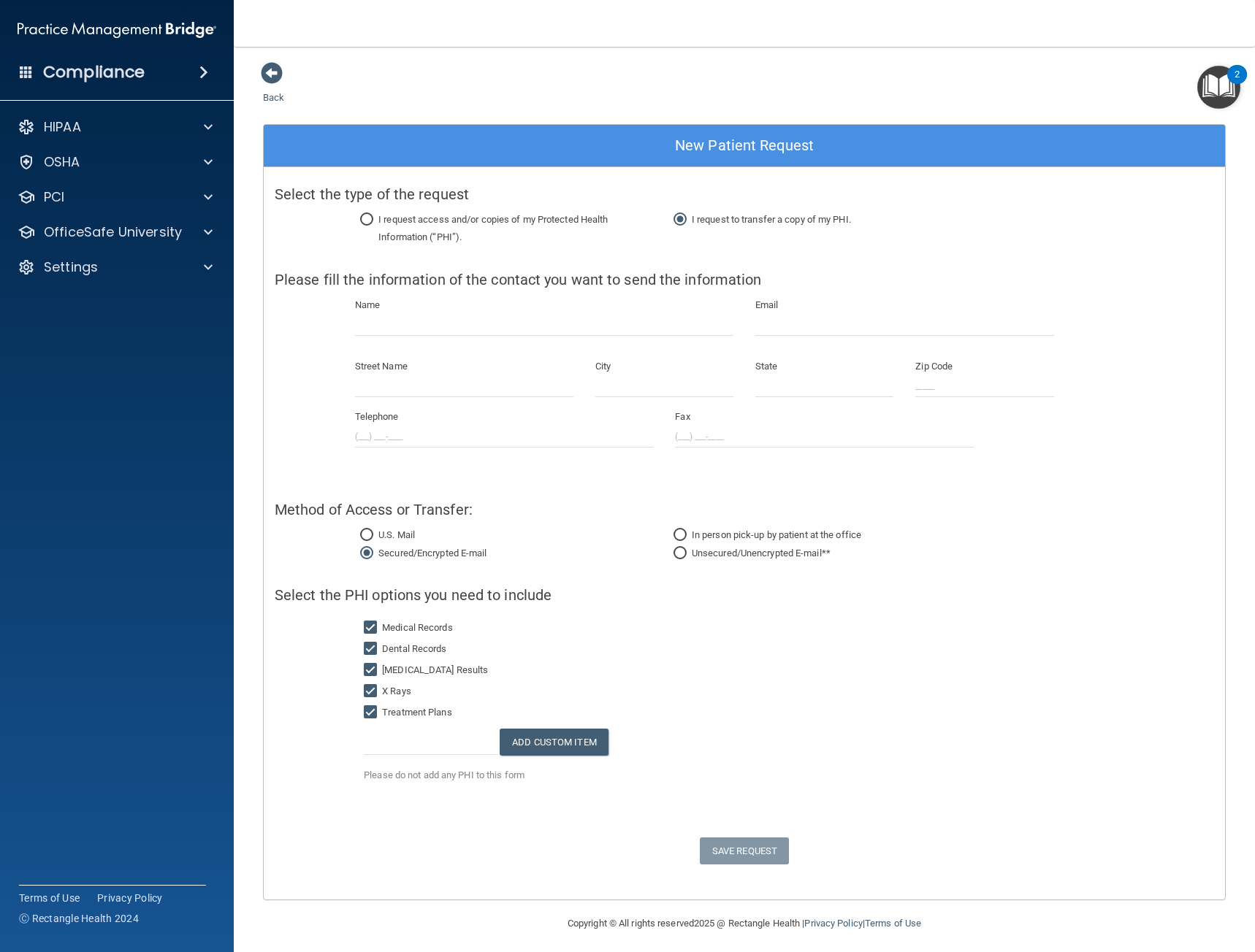
click at [694, 219] on label "I request to transfer a copy of my PHI." at bounding box center [764, 220] width 174 height 18
click at [686, 219] on input "I request to transfer a copy of my PHI." at bounding box center [680, 220] width 13 height 11
click at [539, 216] on label "I request access and/or copies of my Protected Health Information (“PHI”)." at bounding box center [510, 228] width 292 height 35
click at [373, 216] on input "I request access and/or copies of my Protected Health Information (“PHI”)." at bounding box center [367, 220] width 13 height 11
radio input "true"
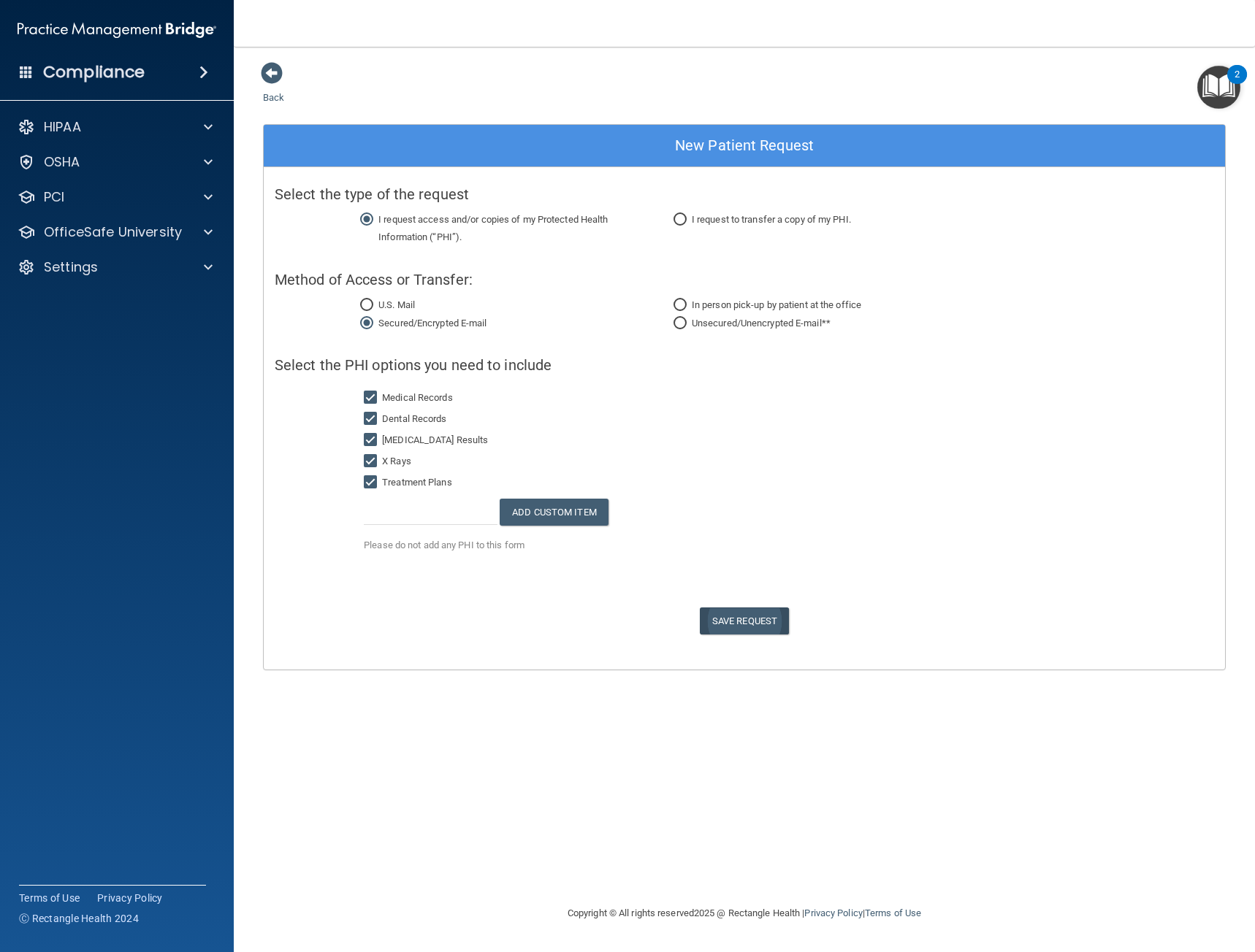
click at [751, 622] on span "Save Request" at bounding box center [744, 621] width 89 height 27
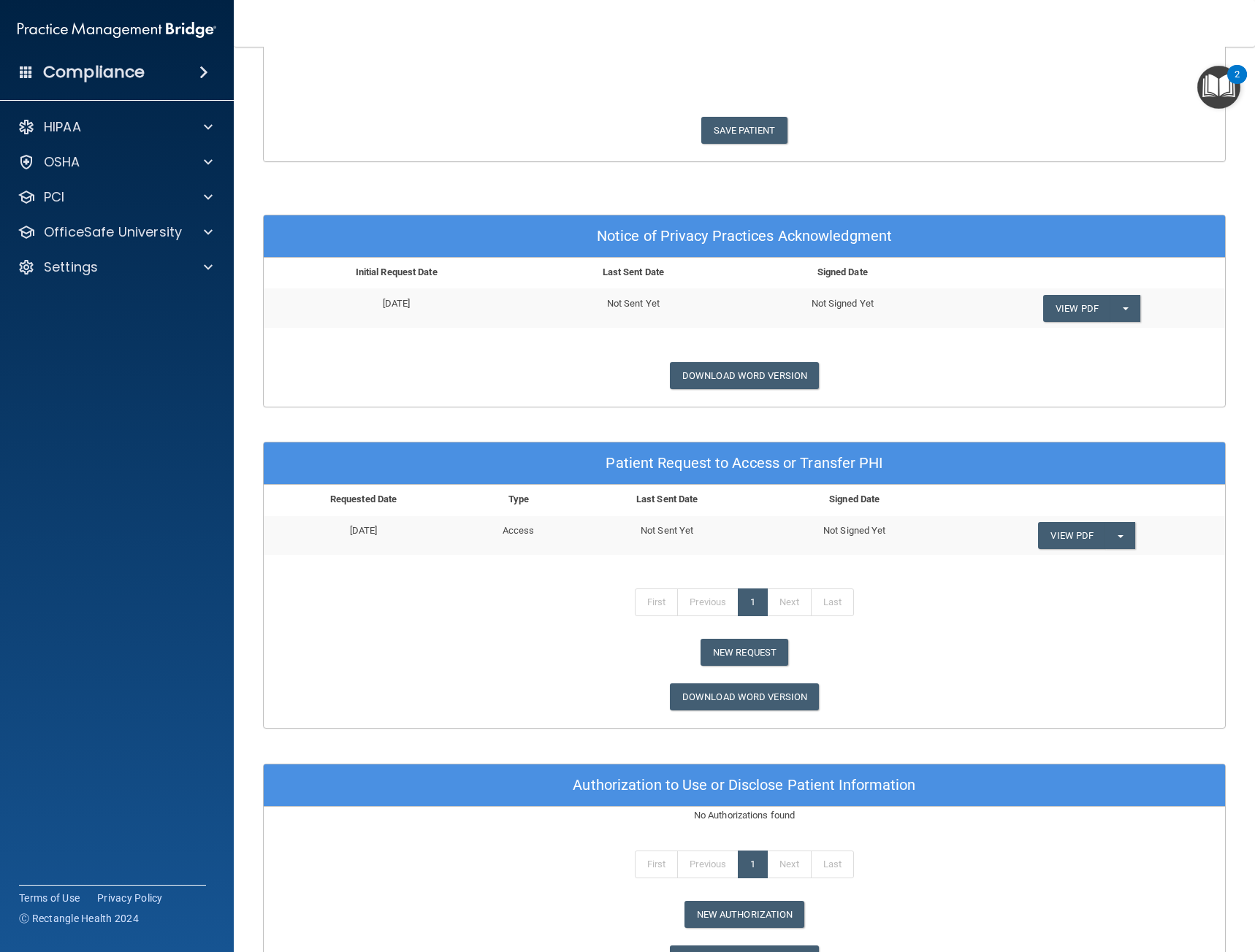
scroll to position [438, 0]
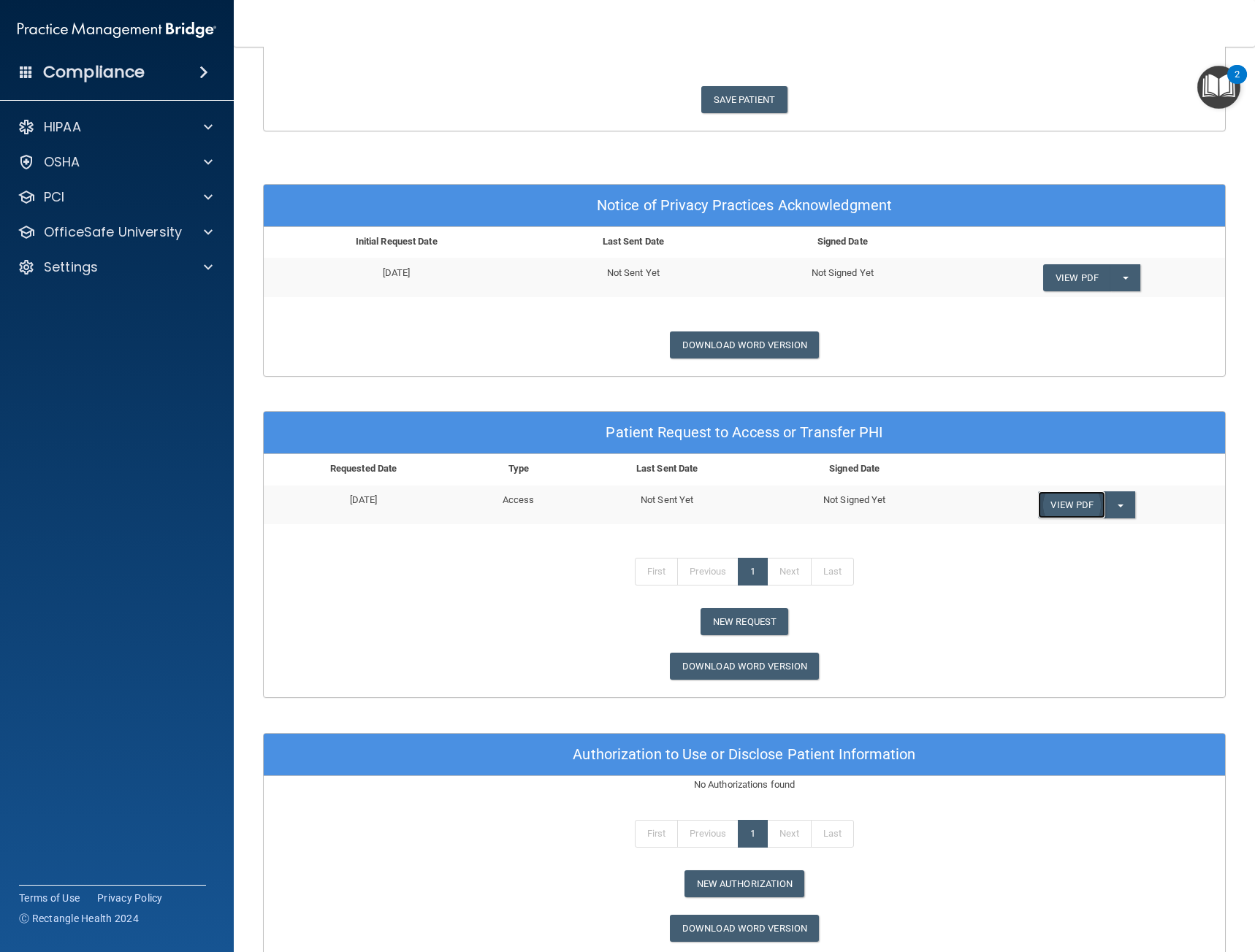
click at [1069, 517] on link "View PDF" at bounding box center [1071, 505] width 67 height 27
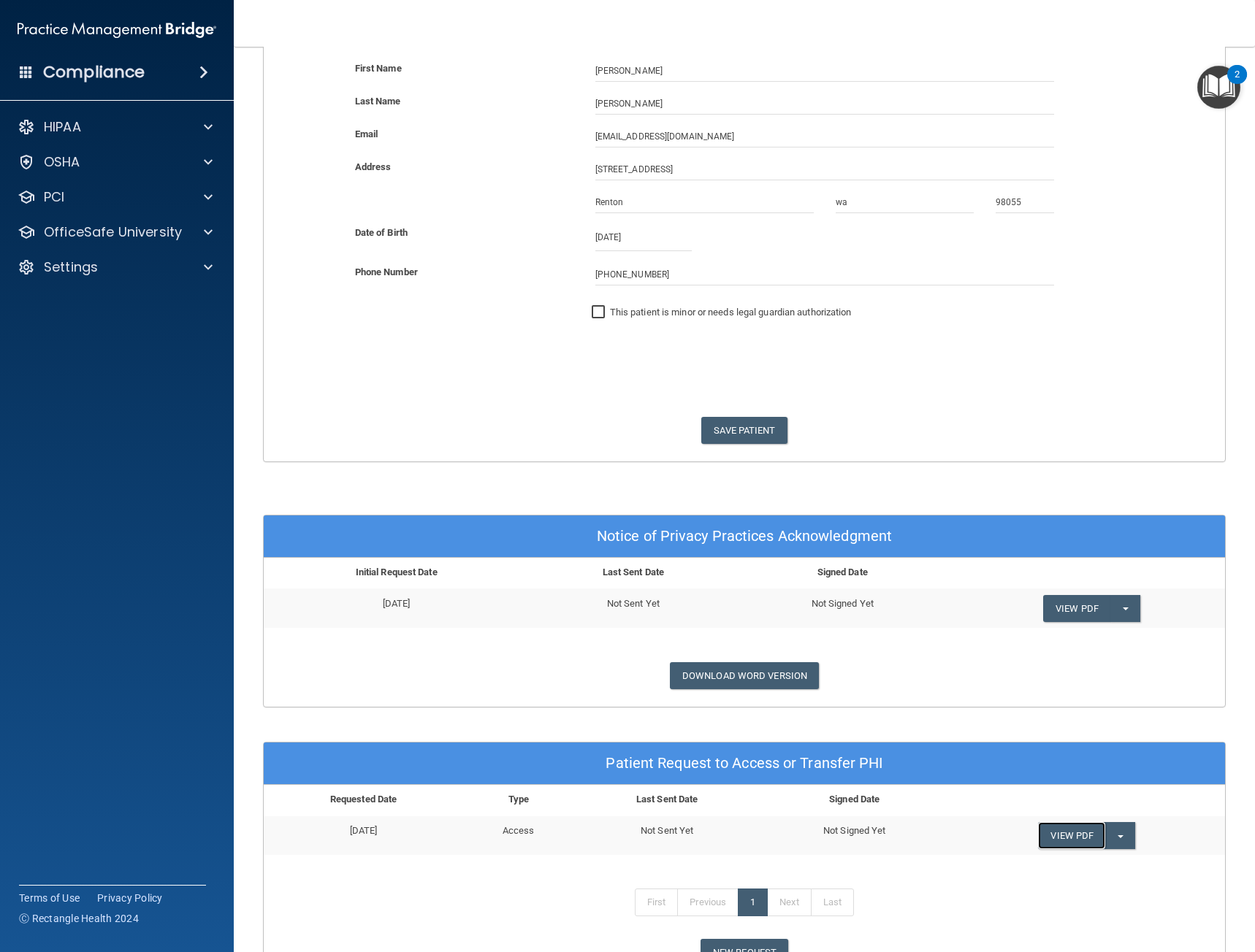
scroll to position [0, 0]
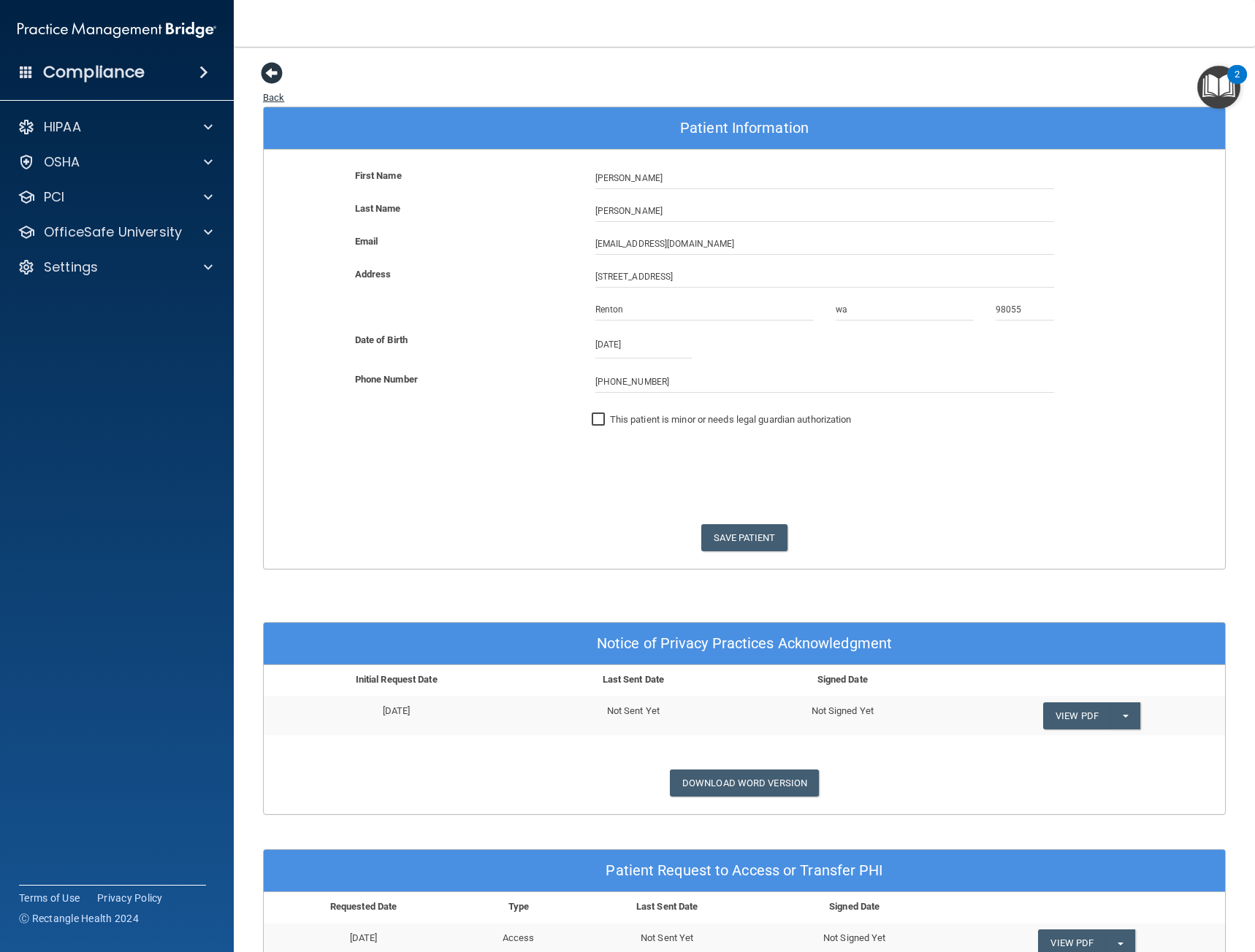
click at [273, 75] on span at bounding box center [271, 73] width 22 height 22
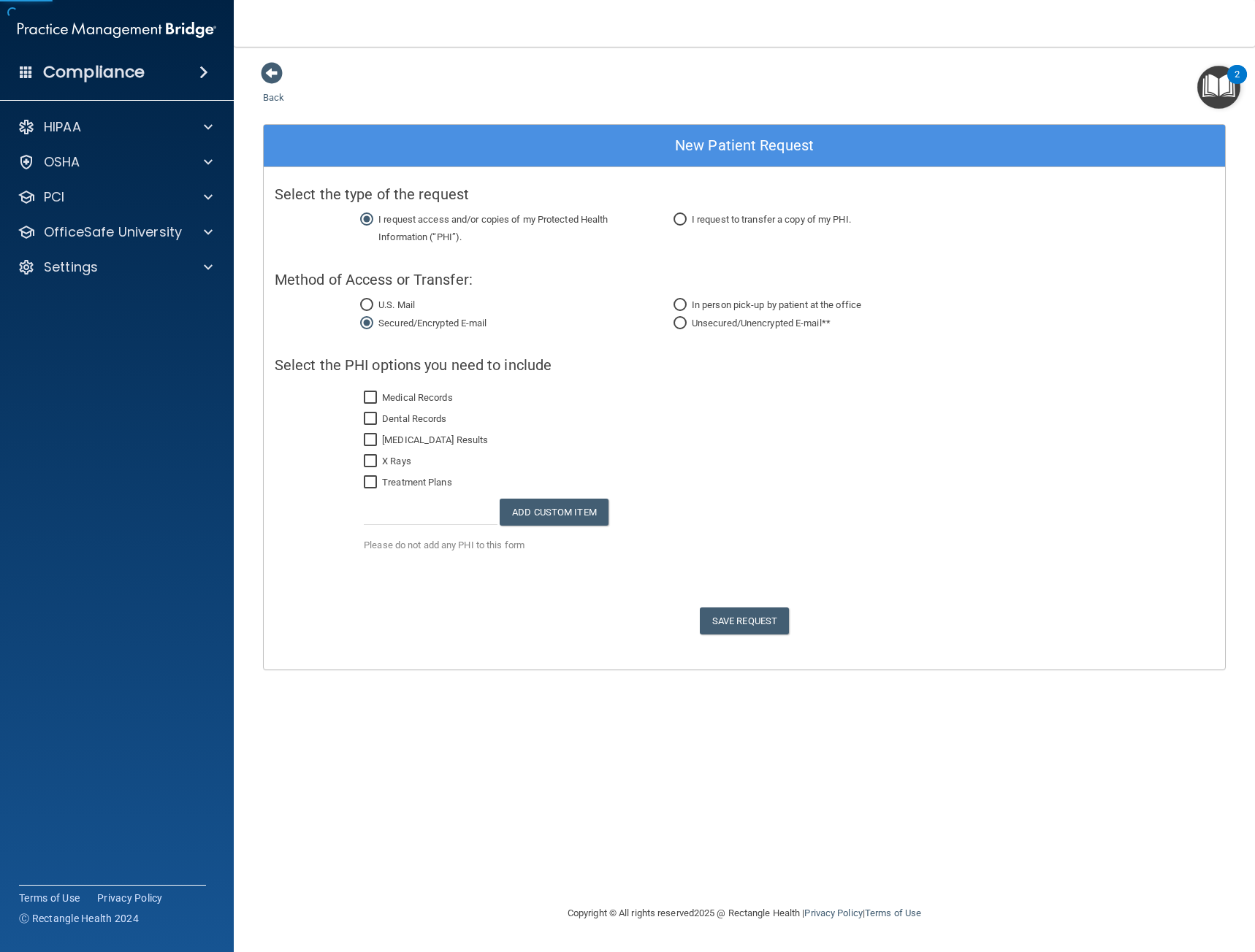
click at [273, 75] on span at bounding box center [271, 73] width 22 height 22
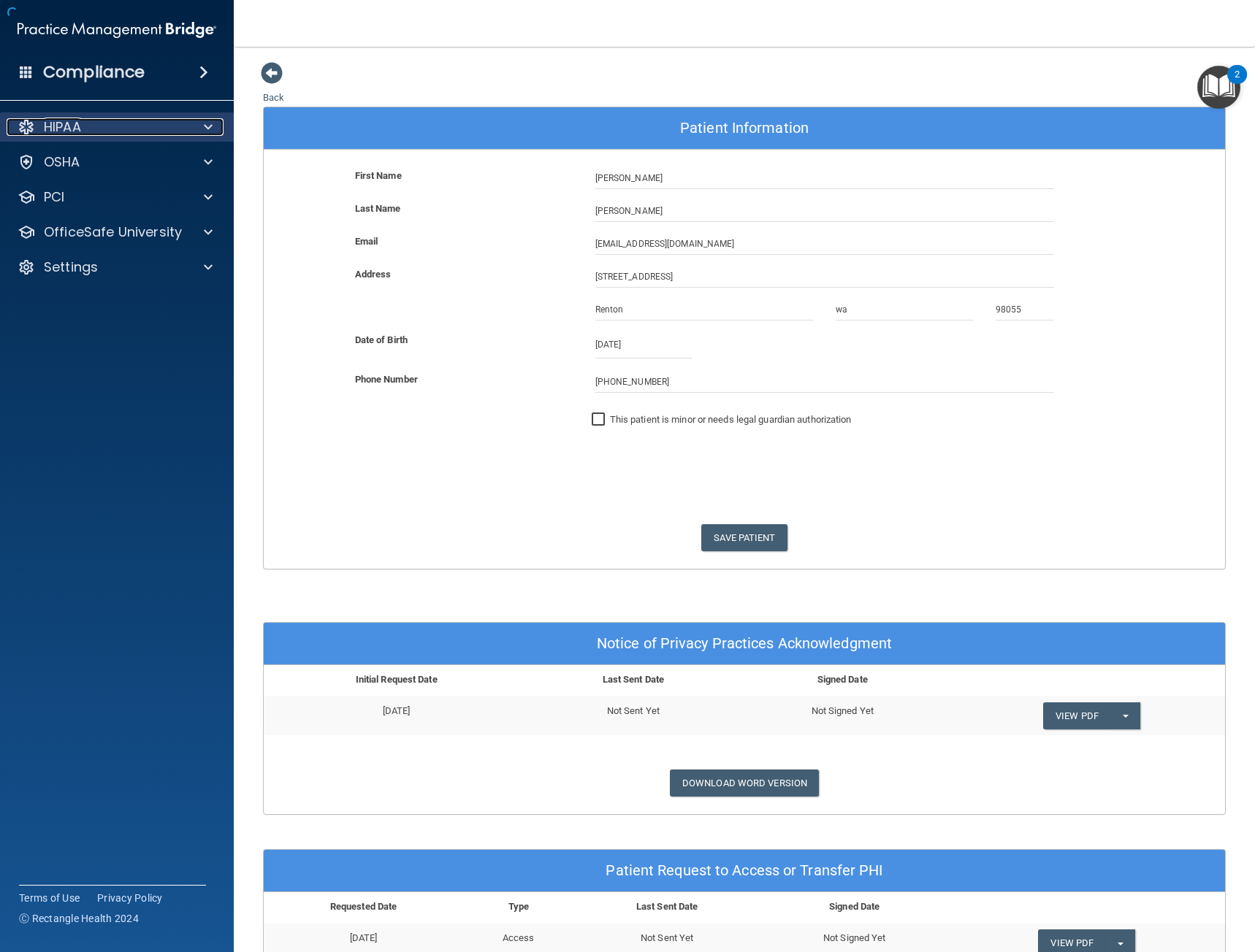
click at [82, 128] on div "HIPAA" at bounding box center [96, 128] width 181 height 18
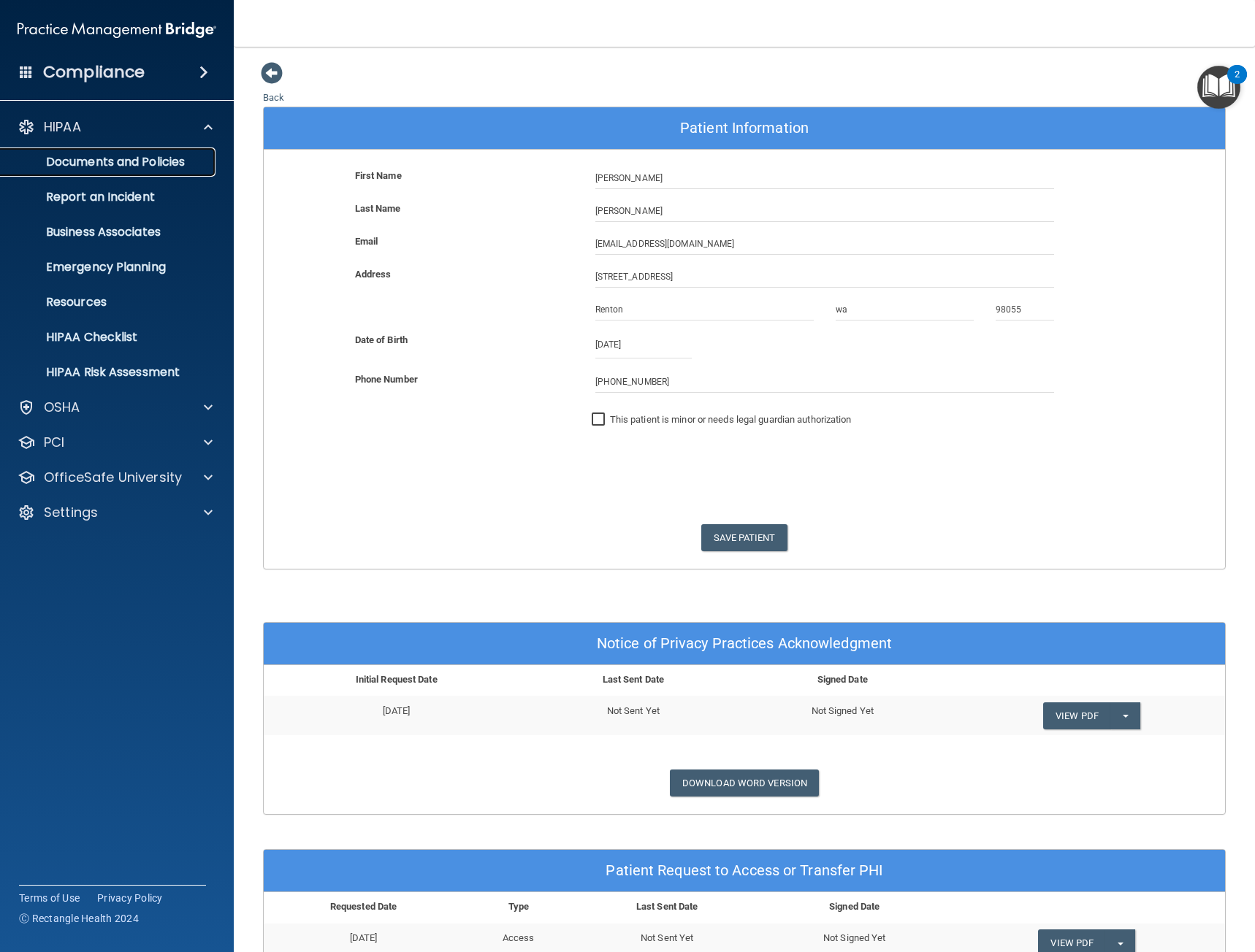
click at [142, 157] on p "Documents and Policies" at bounding box center [109, 162] width 199 height 14
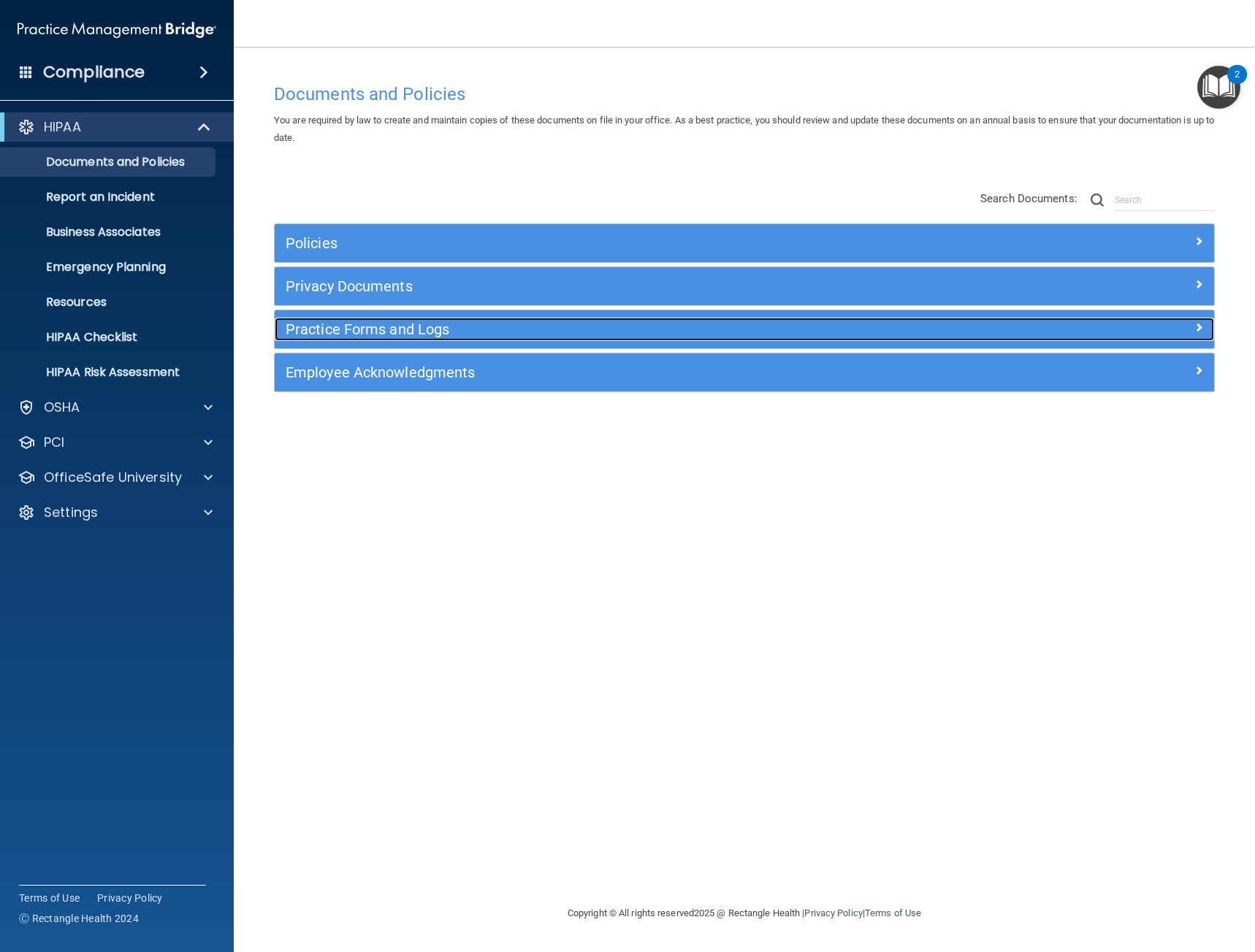
click at [436, 323] on h5 "Practice Forms and Logs" at bounding box center [627, 329] width 683 height 16
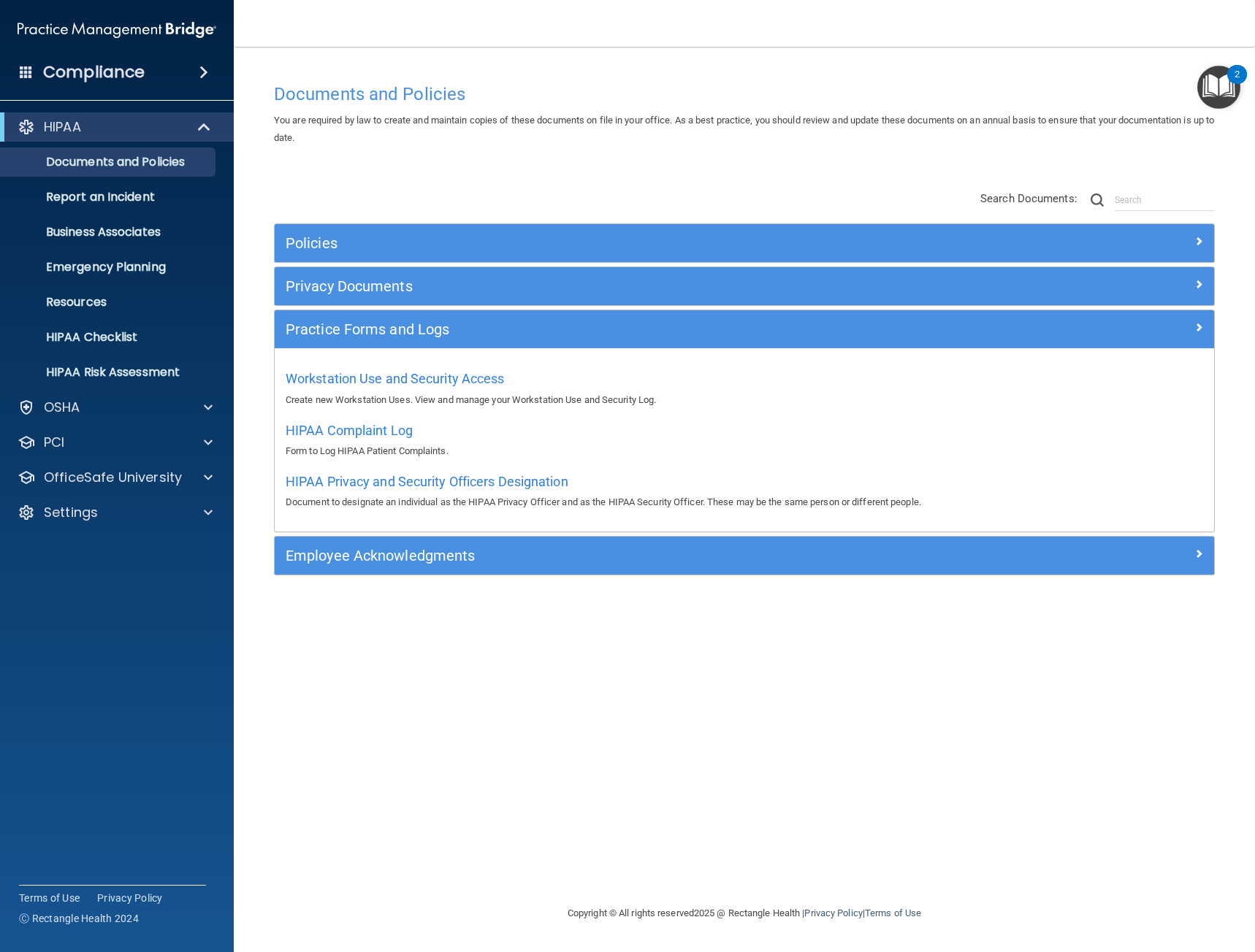
click at [386, 273] on div "Privacy Documents" at bounding box center [744, 286] width 940 height 38
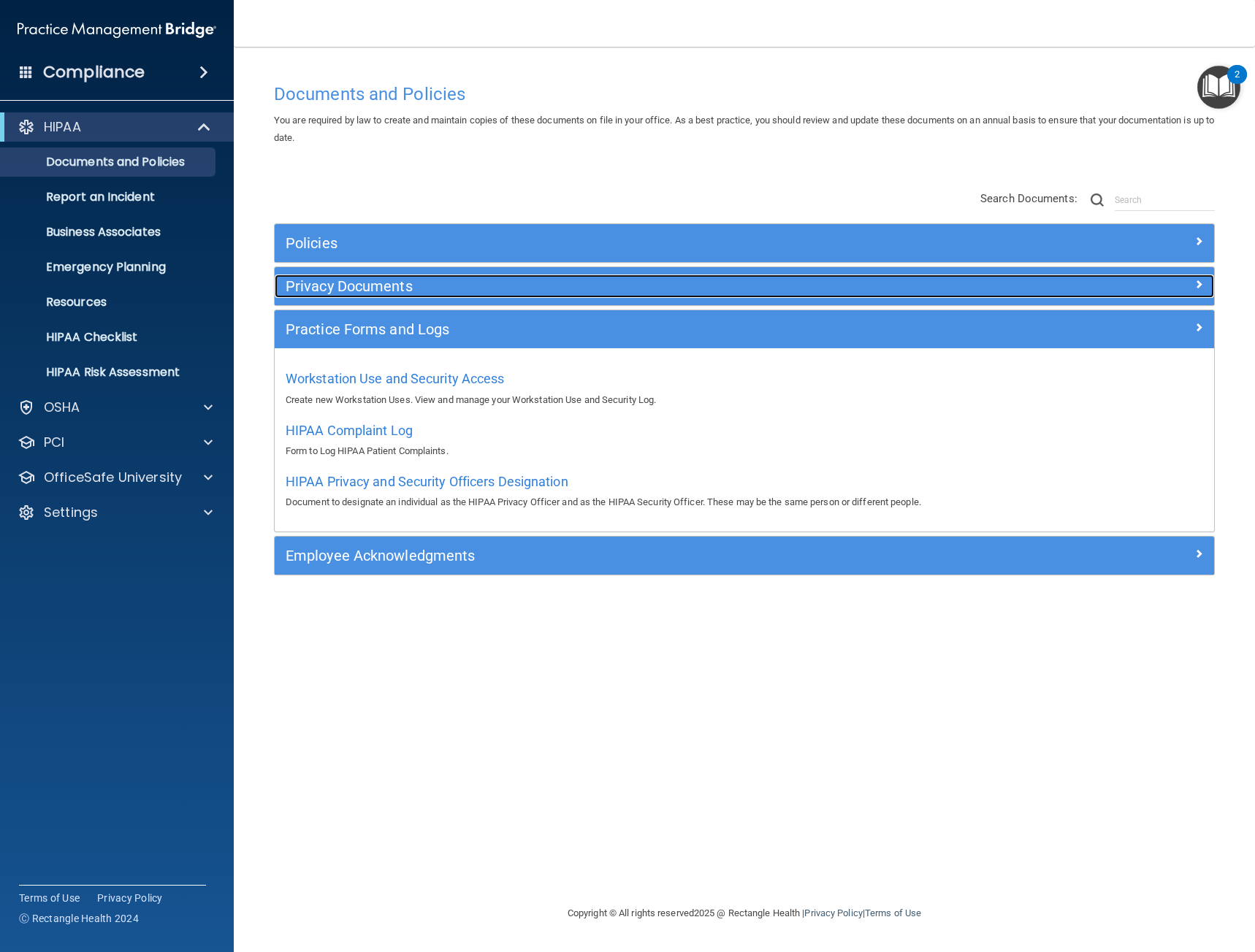
click at [385, 288] on h5 "Privacy Documents" at bounding box center [627, 286] width 683 height 16
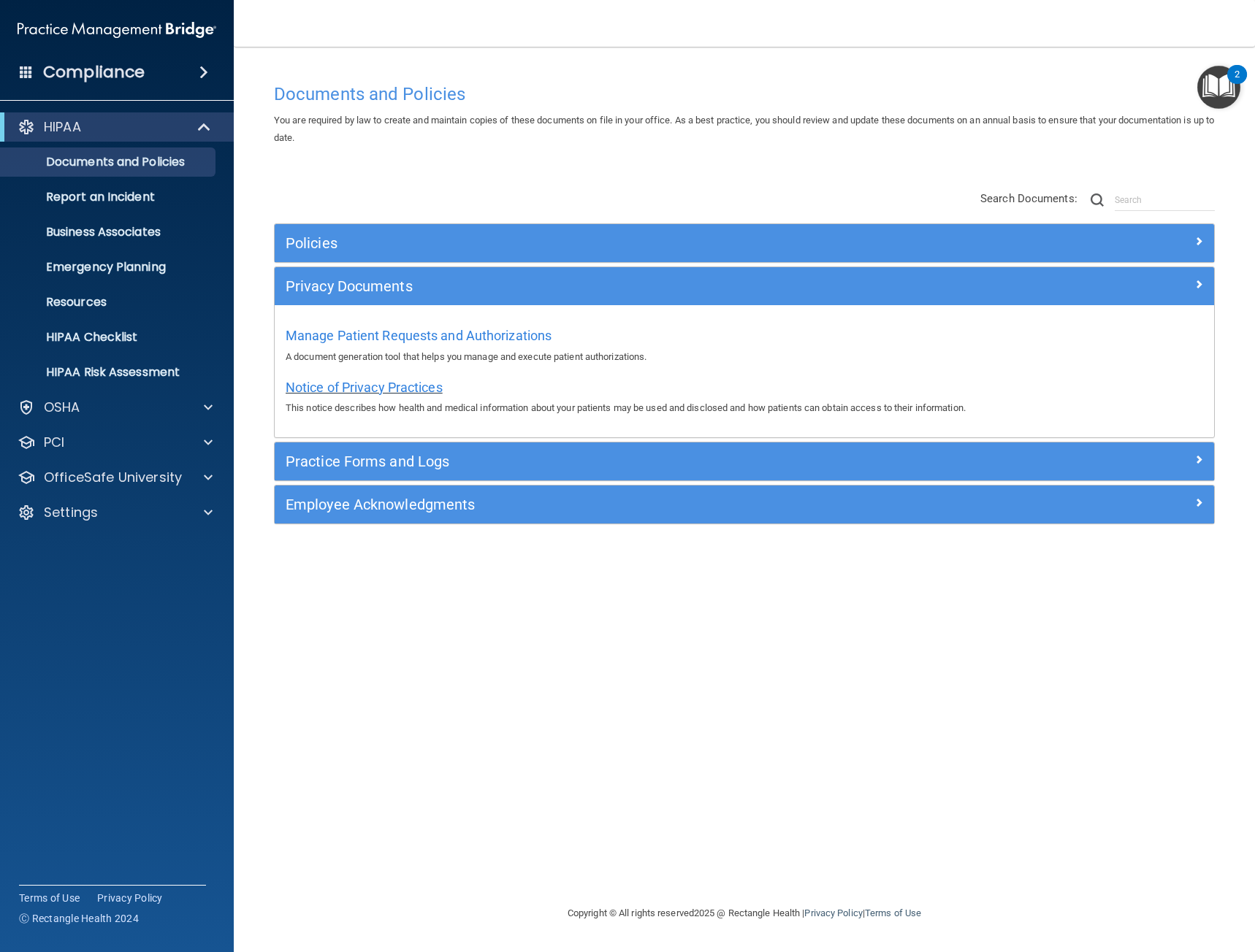
click at [404, 394] on span "Notice of Privacy Practices" at bounding box center [364, 387] width 157 height 15
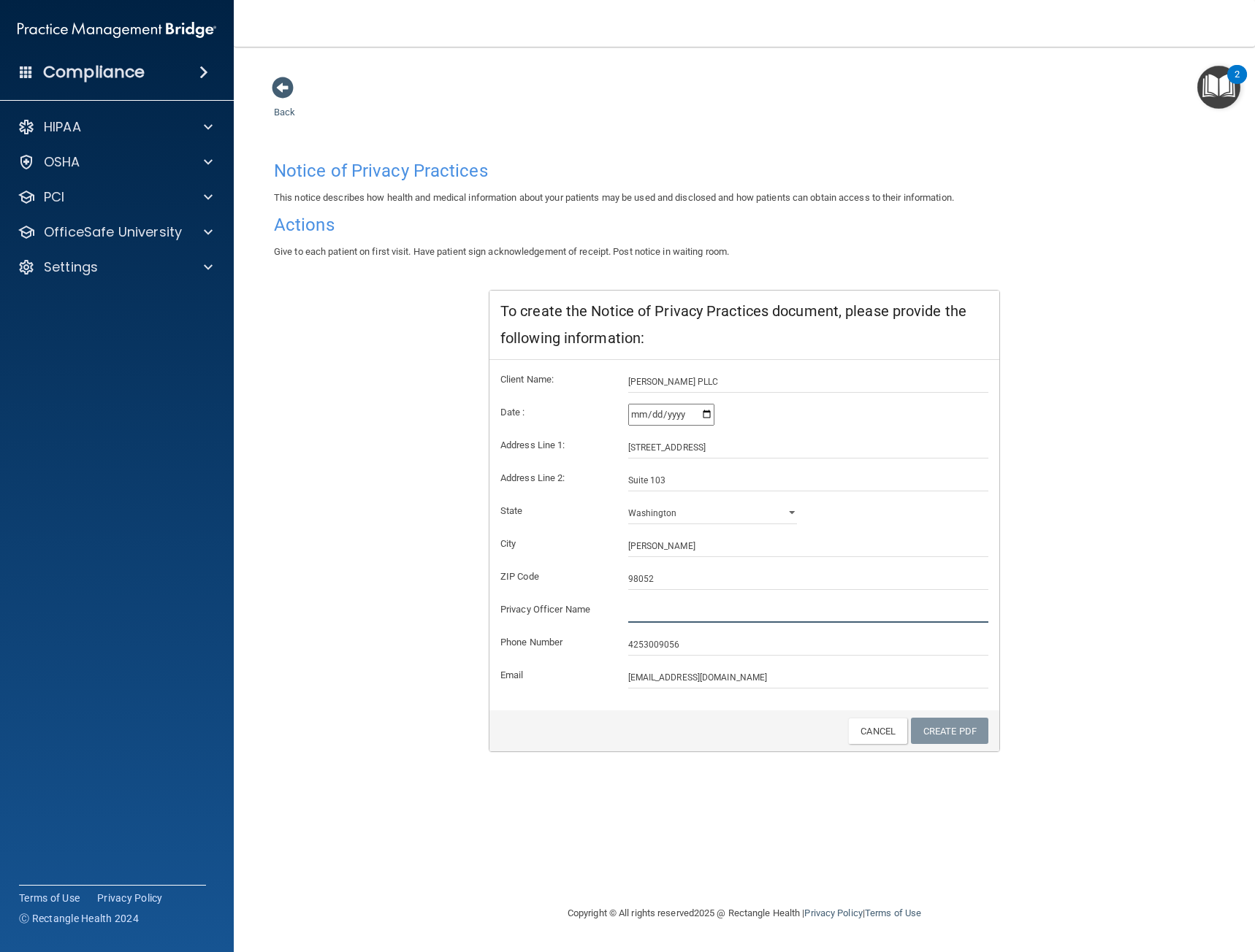
click at [681, 607] on input "text" at bounding box center [809, 612] width 361 height 22
type input "[PERSON_NAME]"
click at [946, 737] on link "Create PDF" at bounding box center [950, 732] width 78 height 27
click at [293, 90] on span at bounding box center [282, 87] width 22 height 22
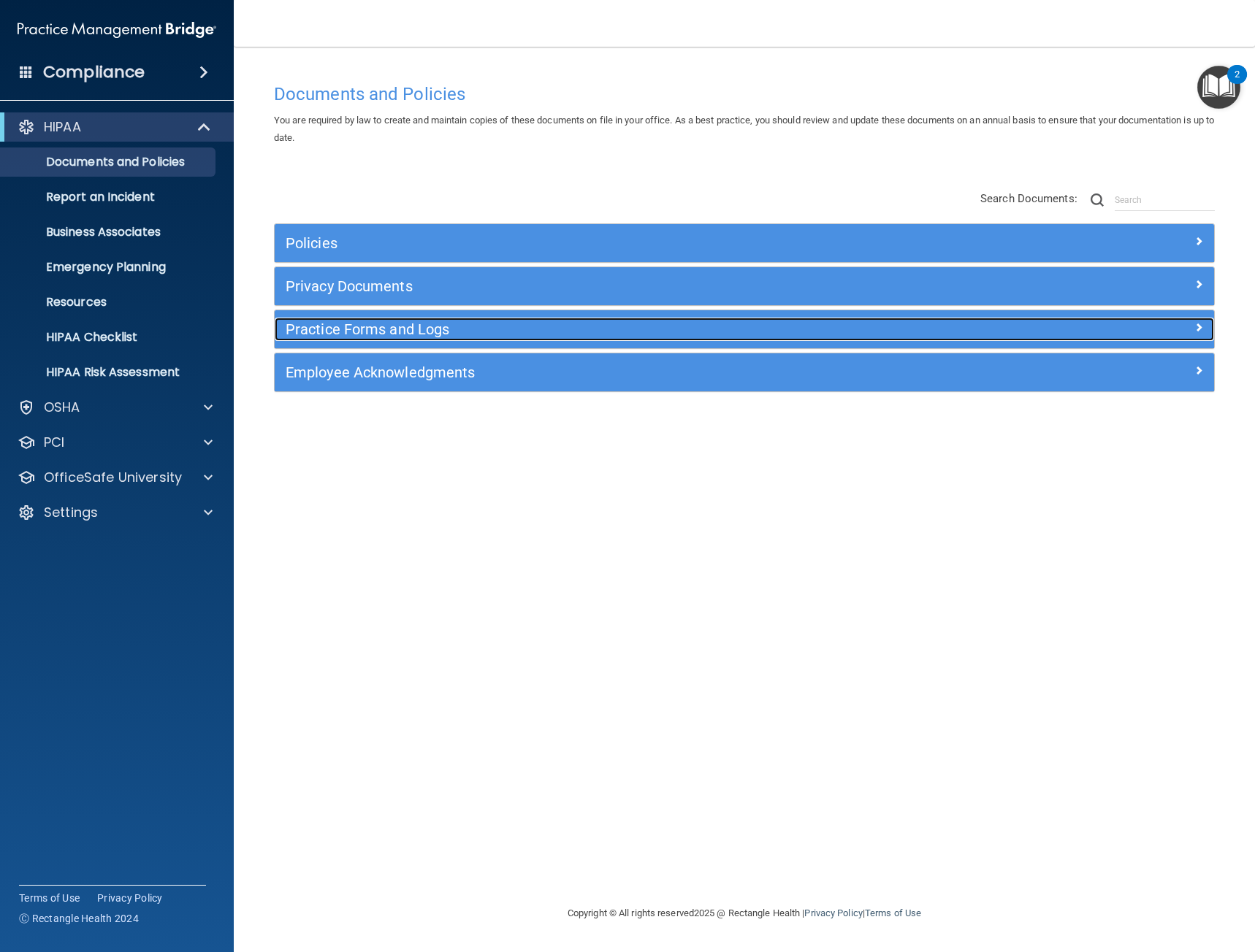
click at [360, 335] on h5 "Practice Forms and Logs" at bounding box center [627, 329] width 683 height 16
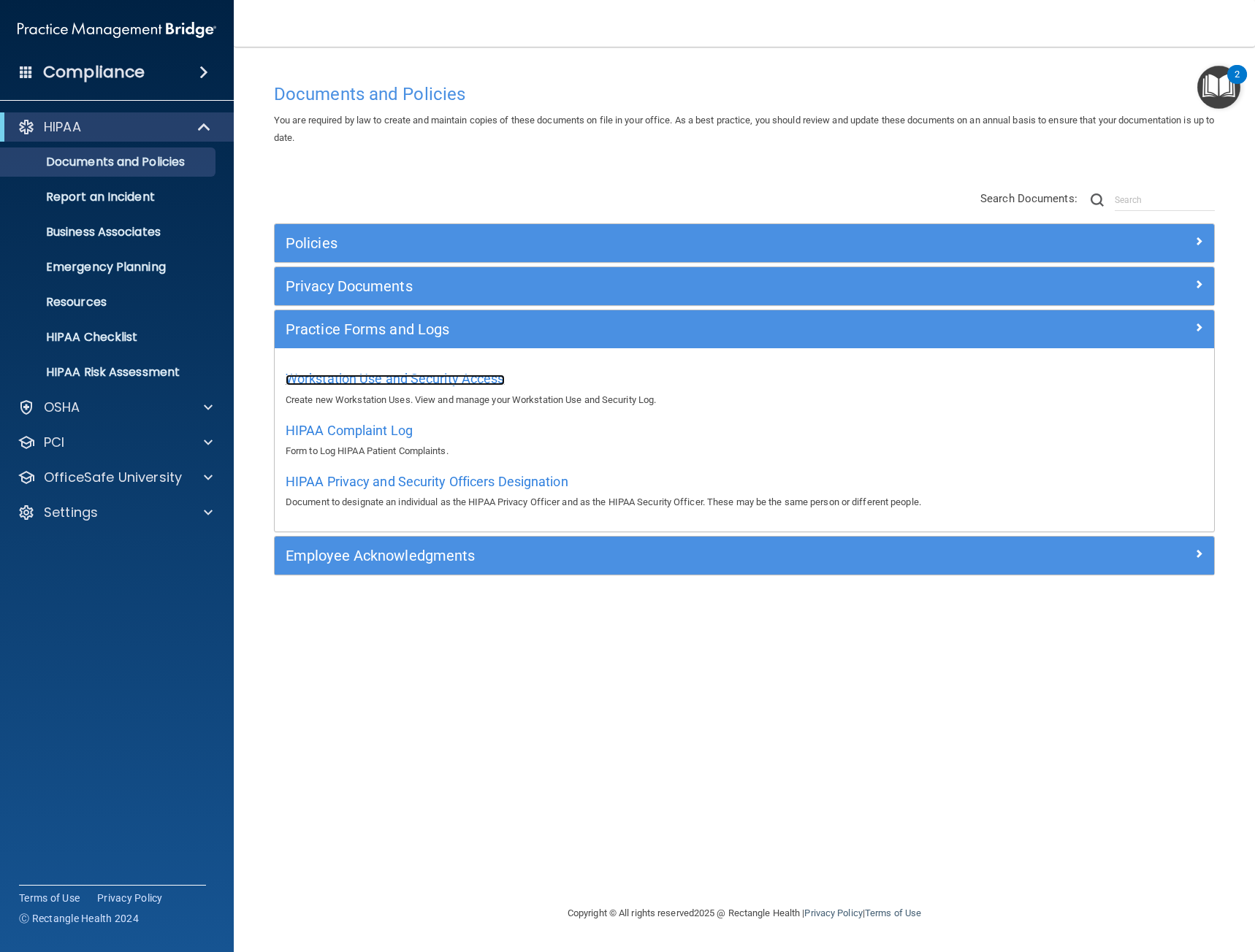
click at [362, 385] on span "Workstation Use and Security Access" at bounding box center [395, 378] width 220 height 15
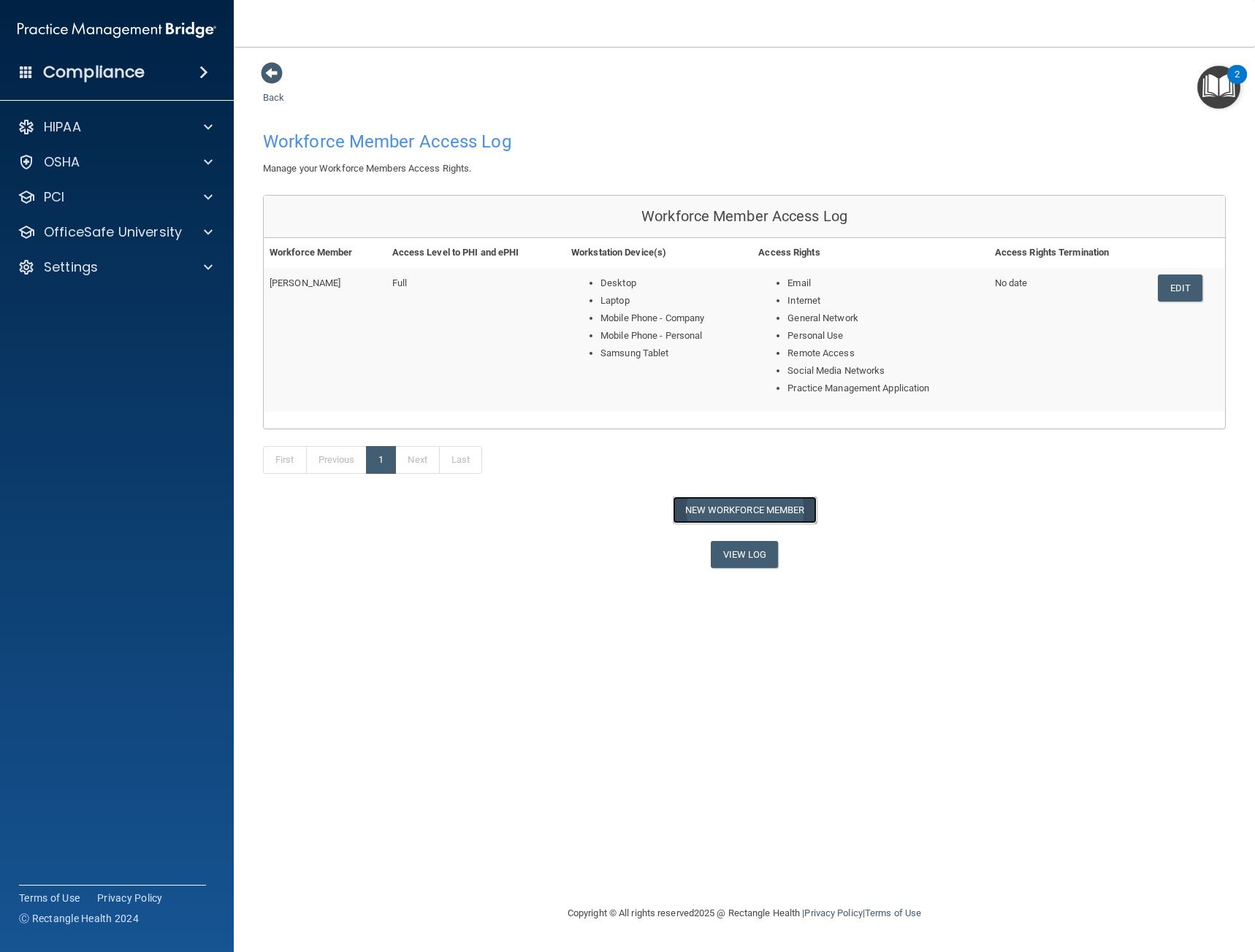
click at [746, 512] on button "New Workforce Member" at bounding box center [744, 510] width 144 height 27
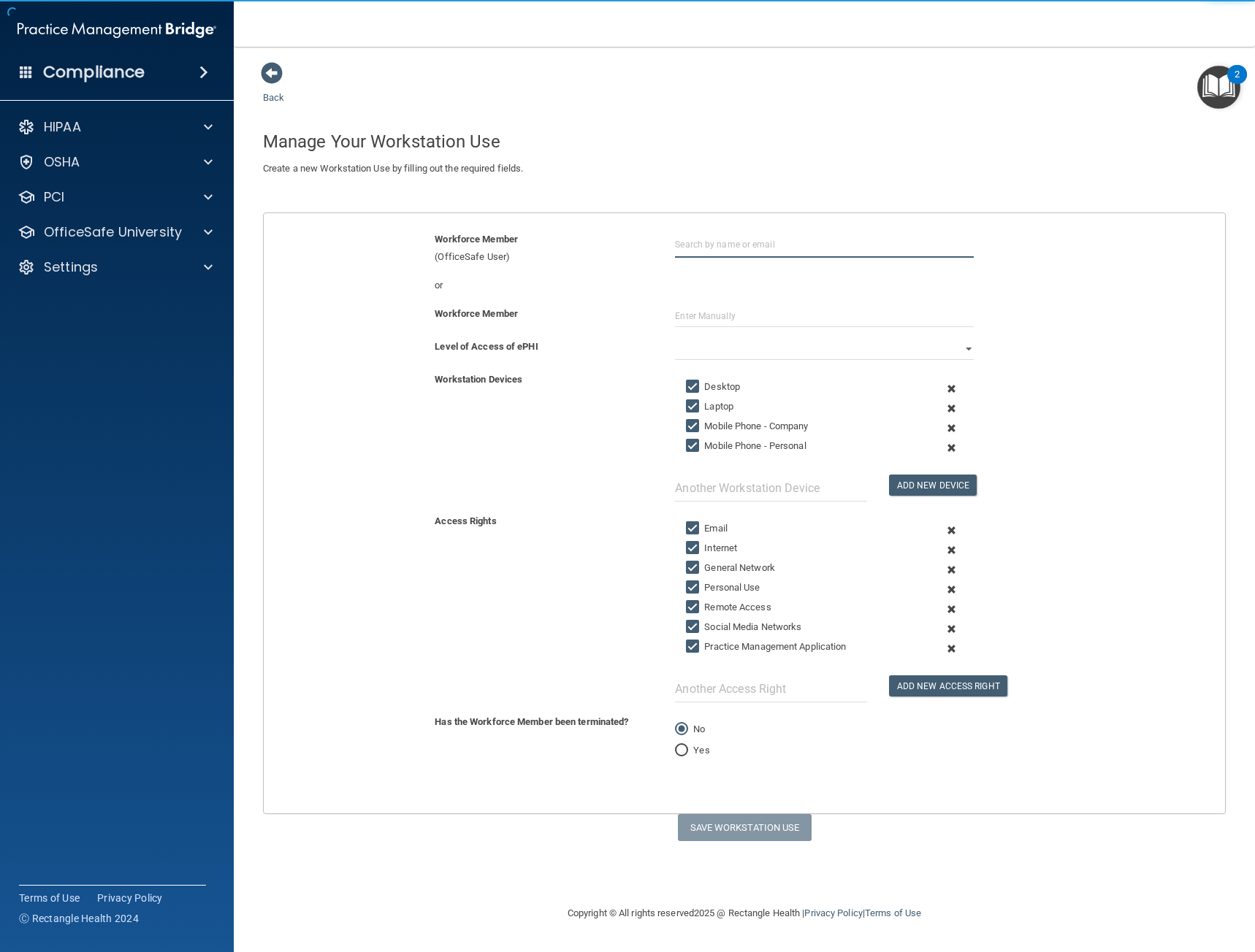
click at [718, 247] on input "text" at bounding box center [824, 244] width 299 height 27
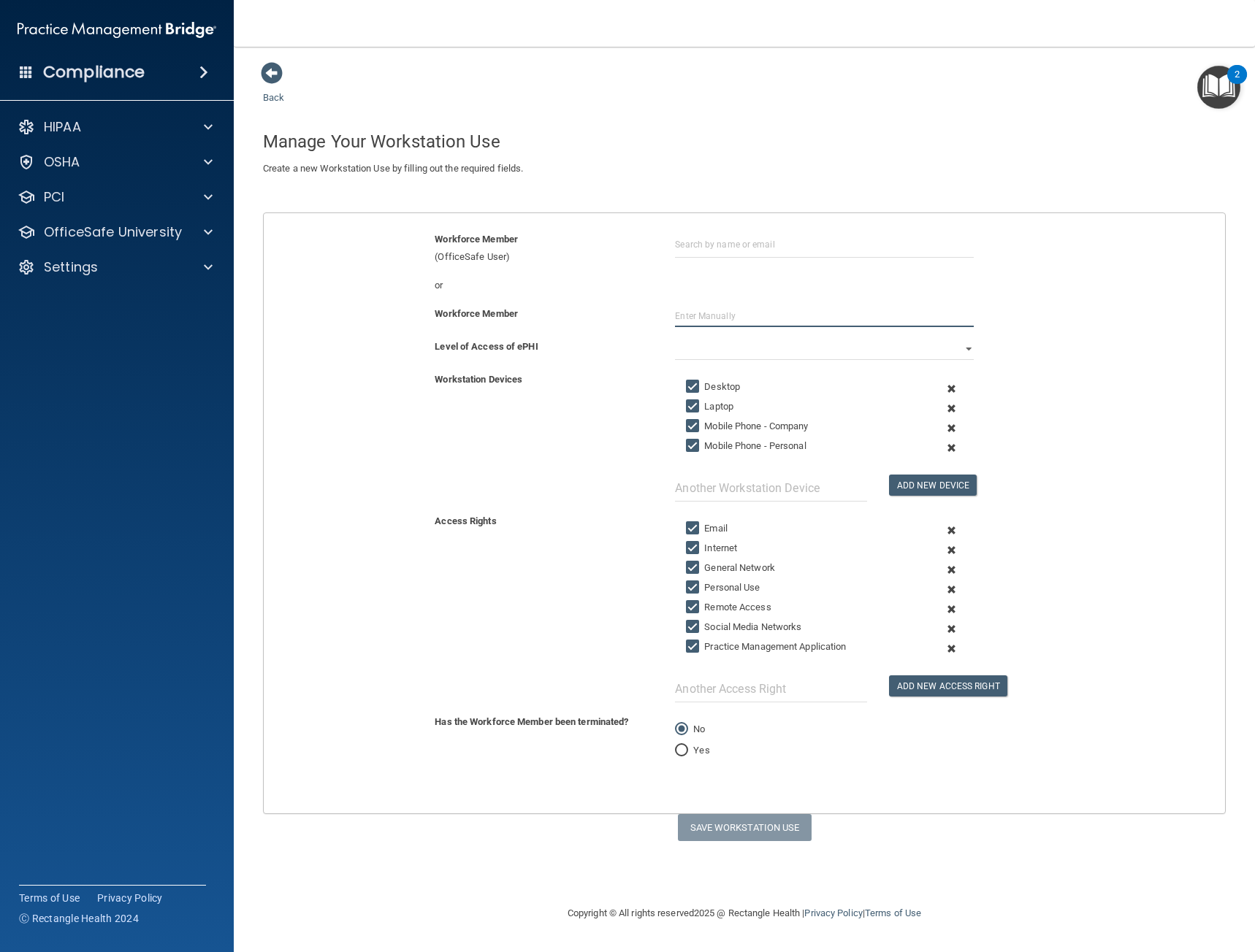
click at [699, 319] on input "text" at bounding box center [824, 316] width 299 height 22
type input "[PERSON_NAME]"
click at [972, 344] on select "Full Limited None" at bounding box center [824, 349] width 299 height 22
click at [675, 338] on select "Full Limited None" at bounding box center [824, 349] width 299 height 22
click at [766, 823] on button "Save Workstation Use" at bounding box center [745, 828] width 134 height 27
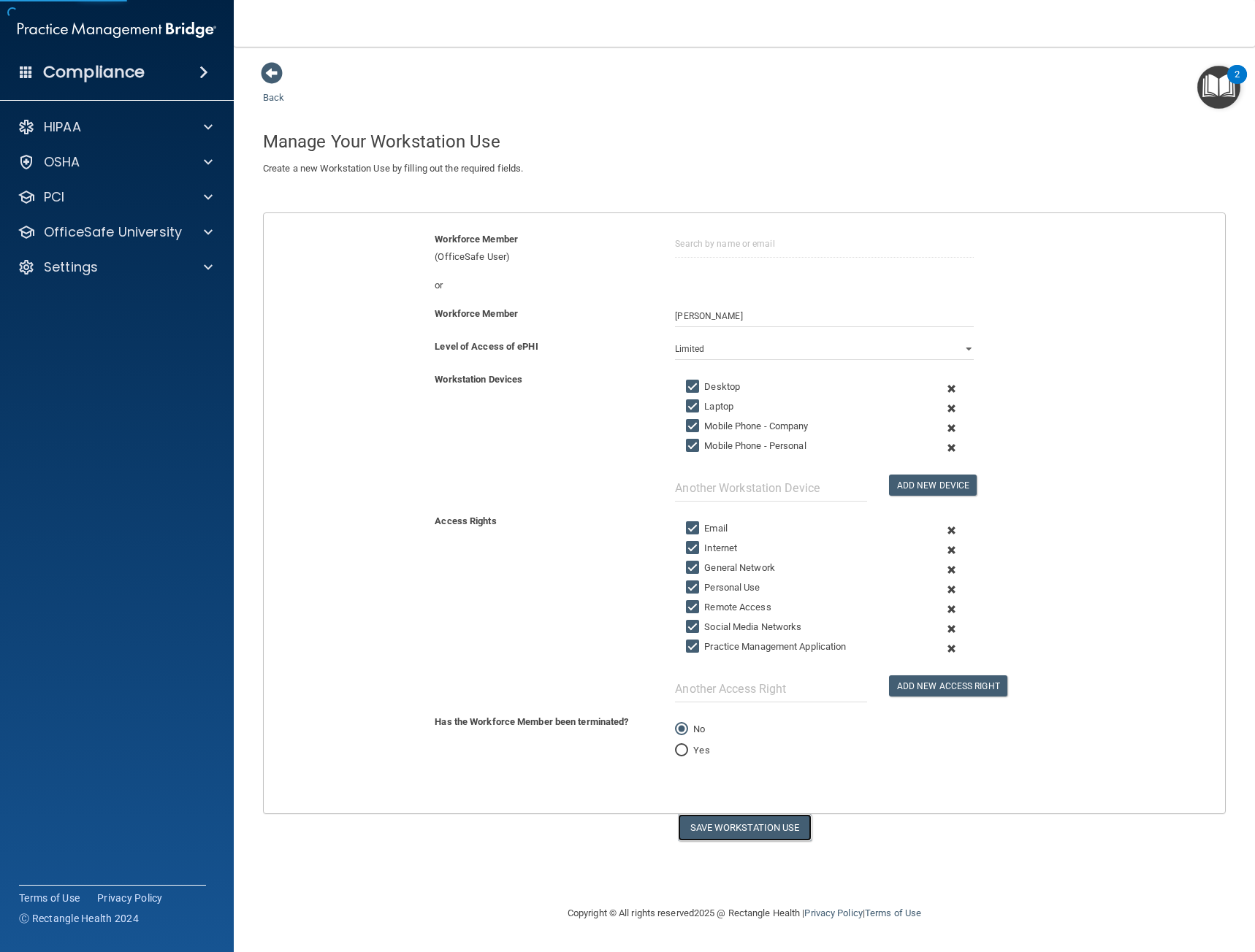
select select "? string:Full ?"
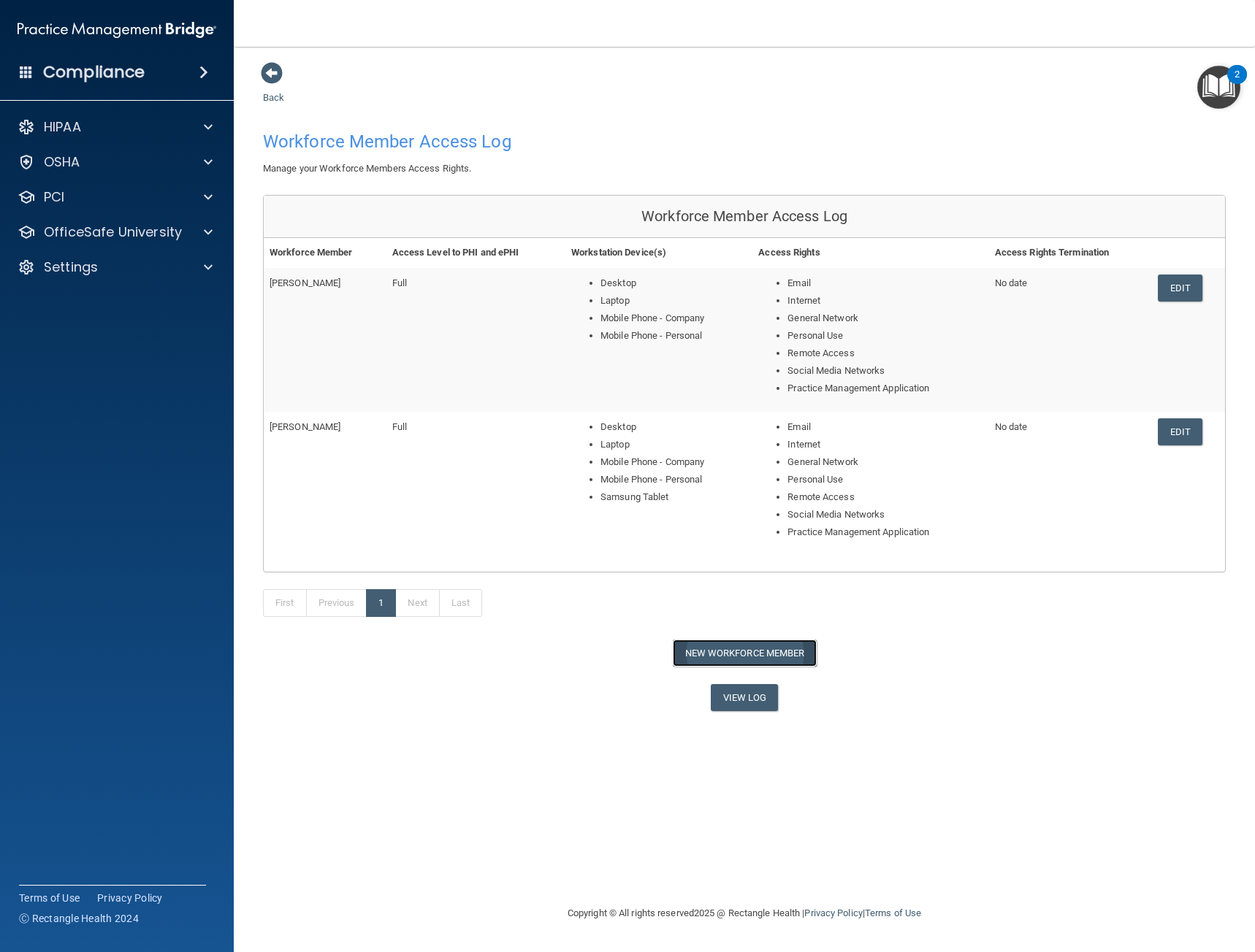
click at [733, 661] on button "New Workforce Member" at bounding box center [744, 653] width 144 height 27
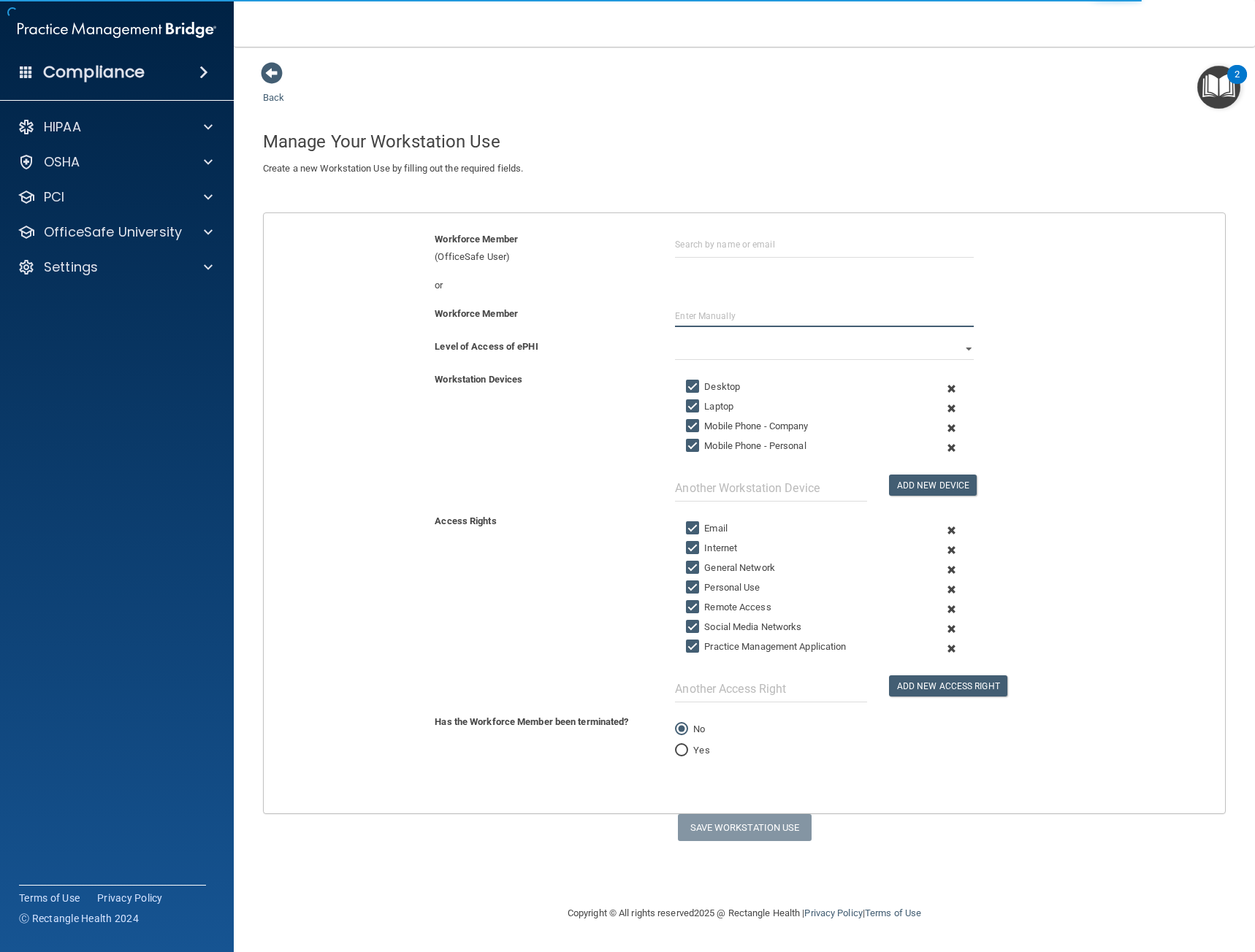
click at [725, 311] on input "text" at bounding box center [824, 316] width 299 height 22
type input "[PERSON_NAME]"
drag, startPoint x: 710, startPoint y: 310, endPoint x: 586, endPoint y: 310, distance: 124.0
click at [586, 310] on div "Workforce Member Tina" at bounding box center [744, 316] width 984 height 22
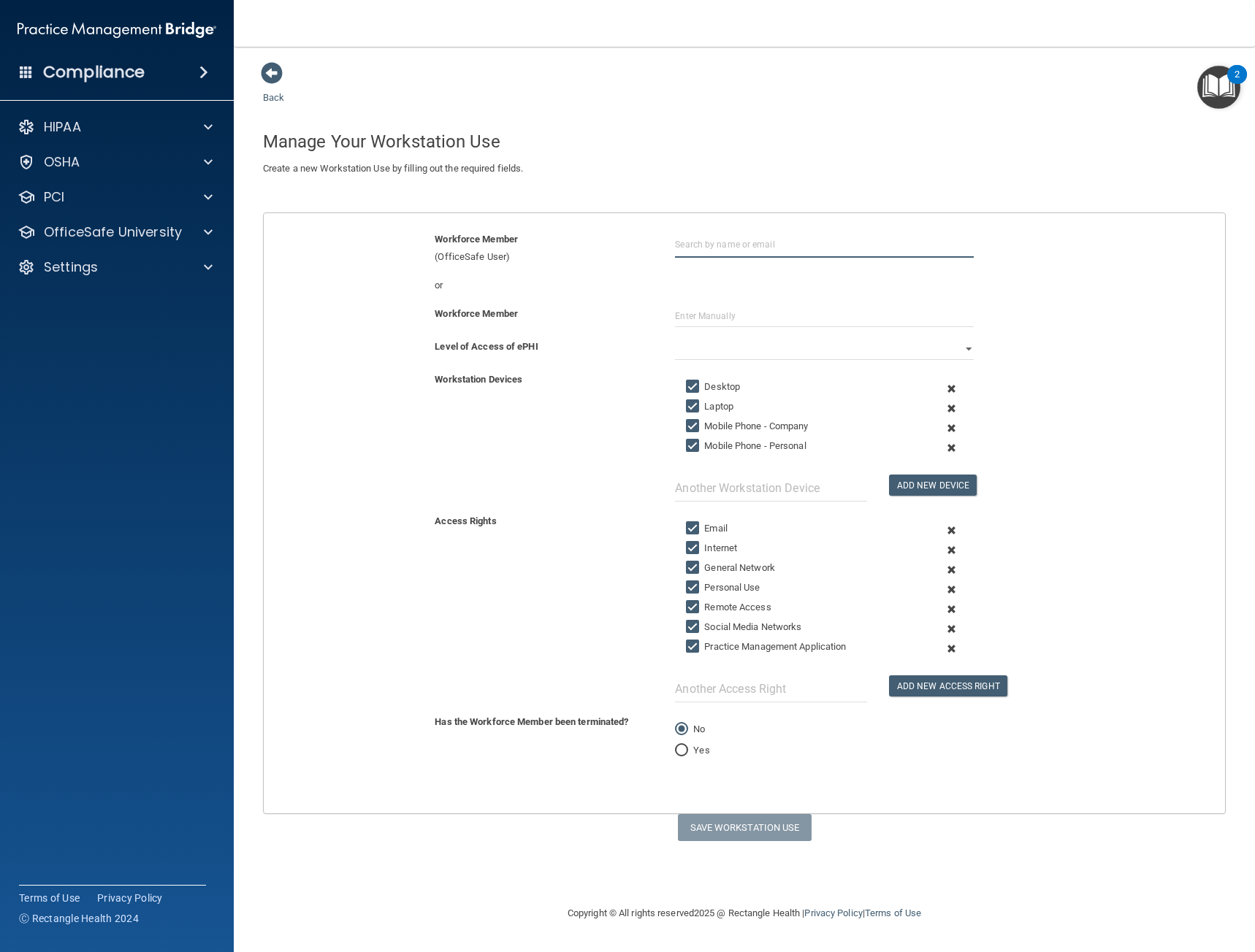
click at [698, 250] on input "text" at bounding box center [824, 244] width 299 height 27
drag, startPoint x: 714, startPoint y: 239, endPoint x: 727, endPoint y: 284, distance: 46.8
click at [727, 258] on div "tina Tina Purisima clee@nwcom.care Organization" at bounding box center [824, 244] width 299 height 27
click at [727, 284] on div "or" at bounding box center [744, 286] width 984 height 18
click at [714, 254] on input "tina" at bounding box center [824, 244] width 299 height 27
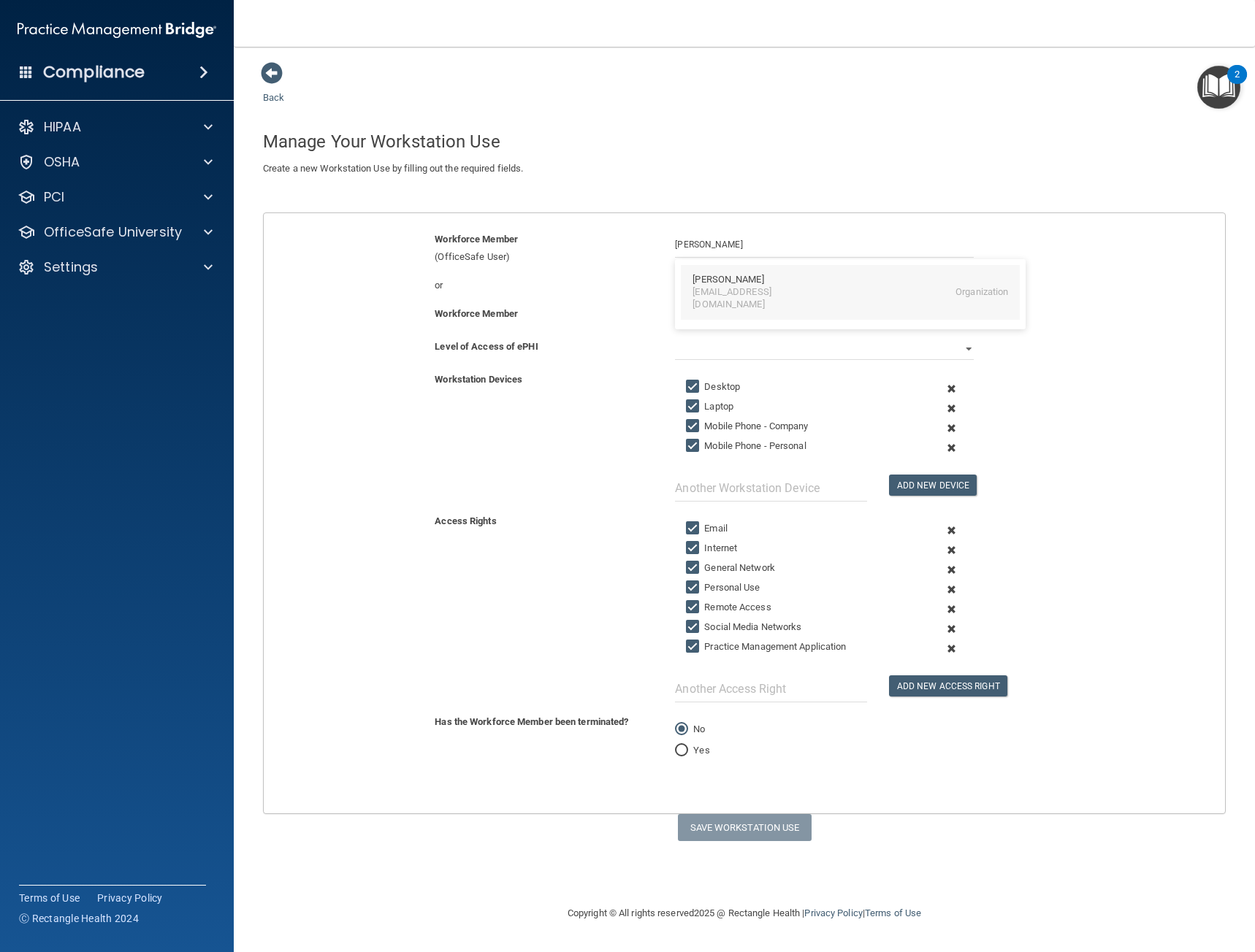
click at [730, 302] on div "Tina Purisima clee@nwcom.care Organization" at bounding box center [851, 292] width 339 height 54
type input "[PERSON_NAME]"
click at [853, 785] on form "Workforce Member (OfficeSafe User) Tina Purisima Tina Purisima clee@nwcom.care …" at bounding box center [744, 522] width 961 height 583
click at [717, 340] on select "Full Limited None" at bounding box center [824, 349] width 299 height 22
click at [675, 338] on select "Full Limited None" at bounding box center [824, 349] width 299 height 22
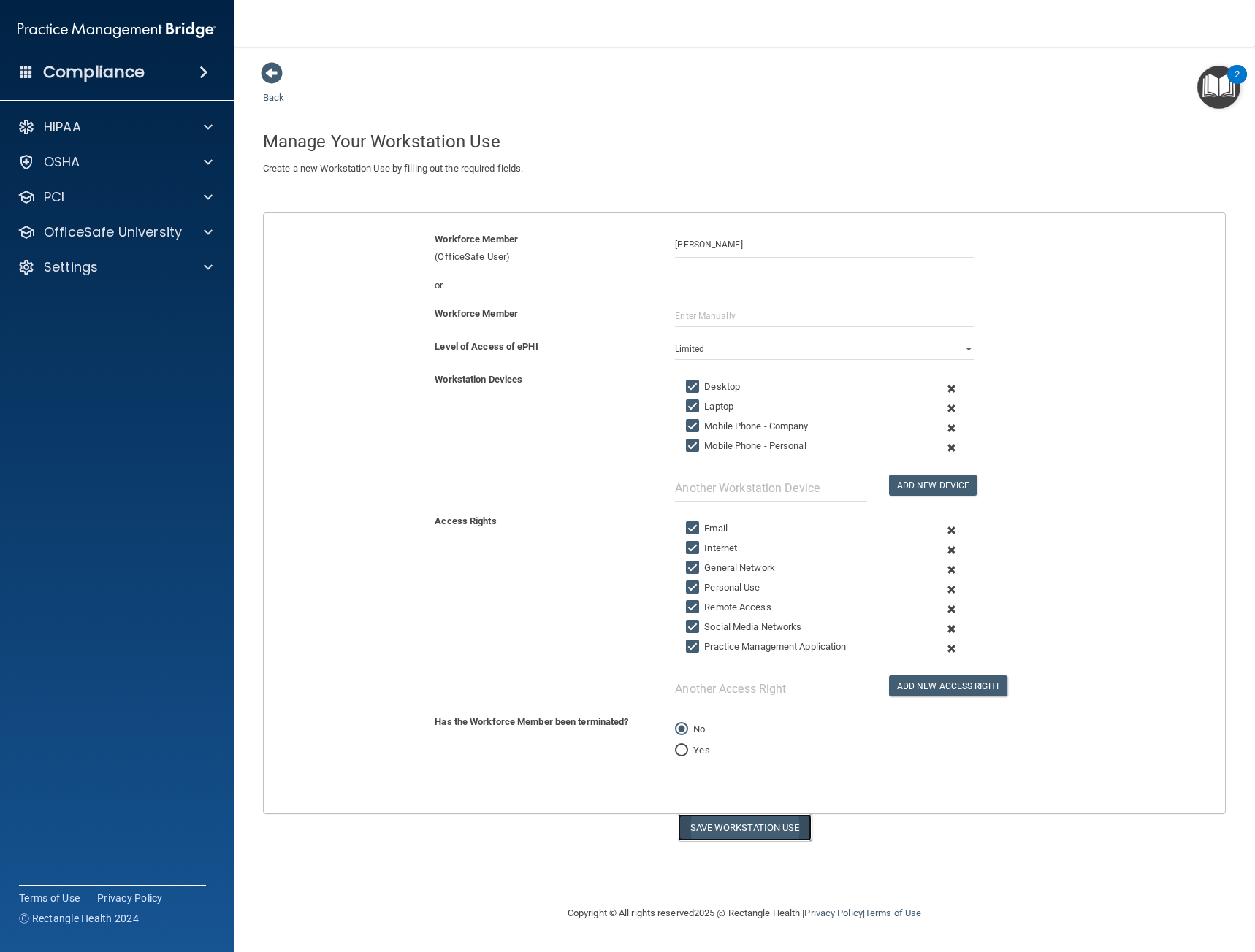
click at [762, 816] on button "Save Workstation Use" at bounding box center [745, 828] width 134 height 27
select select "? string:Full ?"
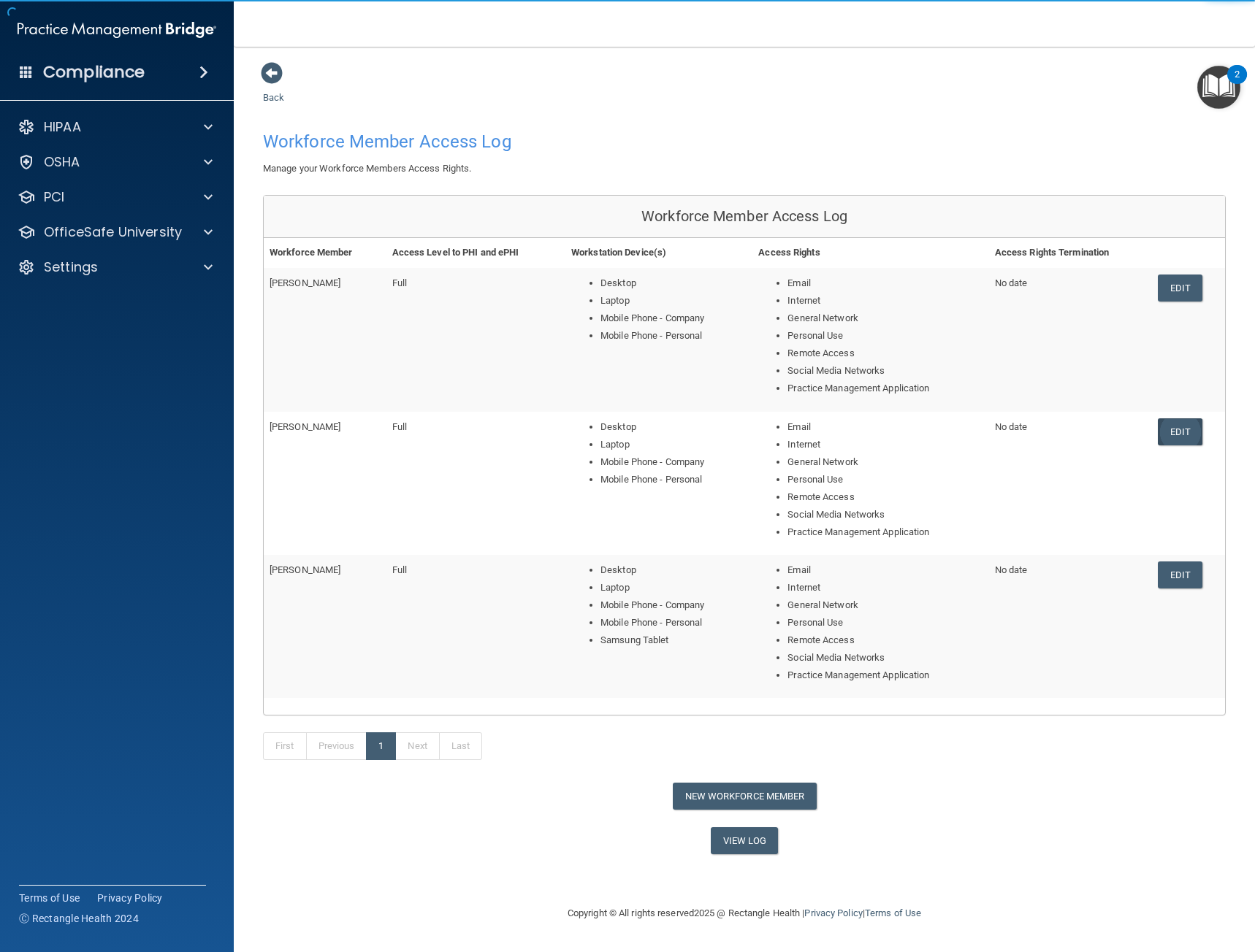
click at [1189, 434] on link "Edit" at bounding box center [1180, 432] width 45 height 27
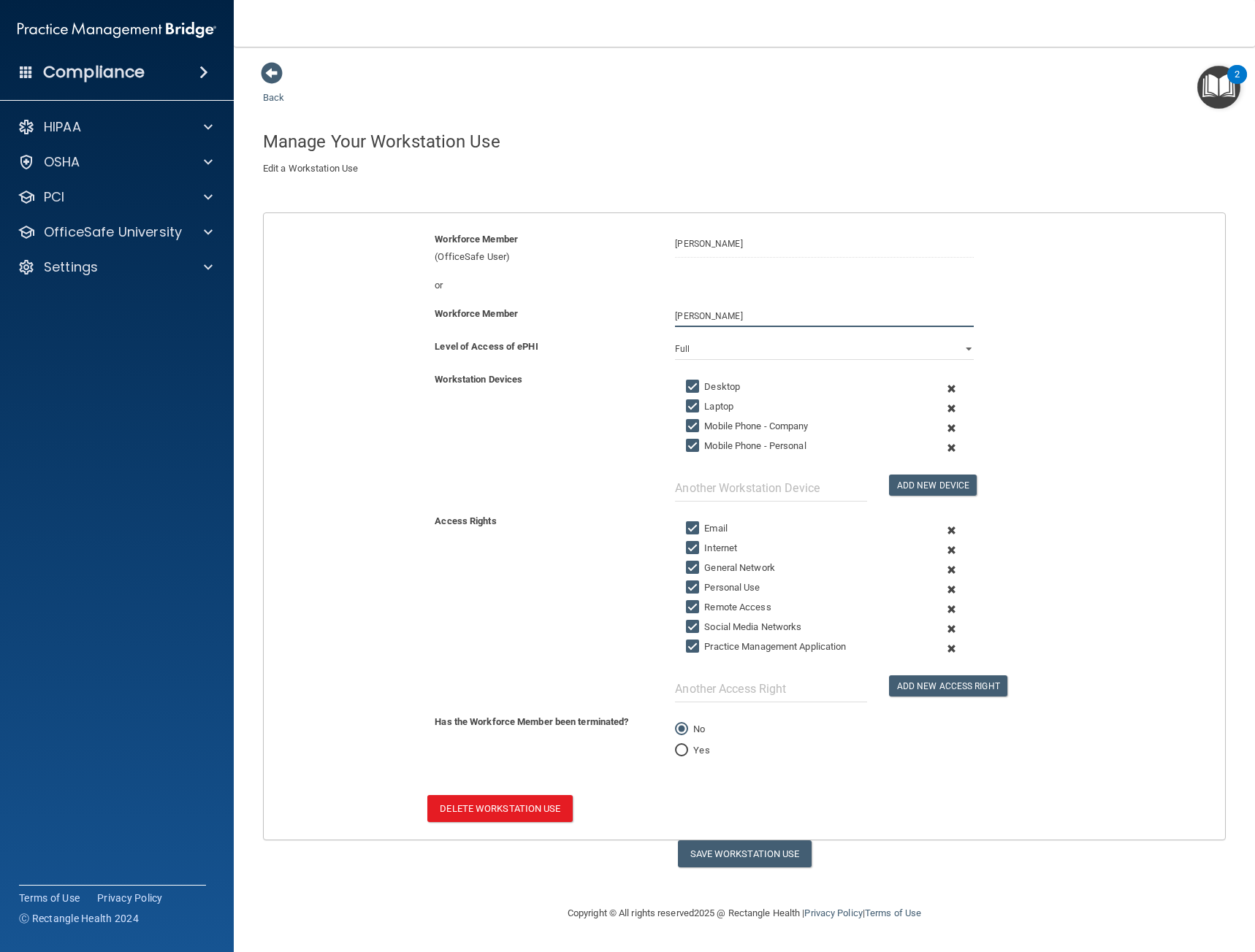
drag, startPoint x: 735, startPoint y: 316, endPoint x: 630, endPoint y: 316, distance: 105.0
click at [630, 316] on div "Workforce Member Jasmine Olson" at bounding box center [744, 316] width 984 height 22
drag, startPoint x: 714, startPoint y: 244, endPoint x: 760, endPoint y: 248, distance: 46.2
click at [760, 248] on input "[PERSON_NAME]" at bounding box center [824, 244] width 299 height 27
type input "J"
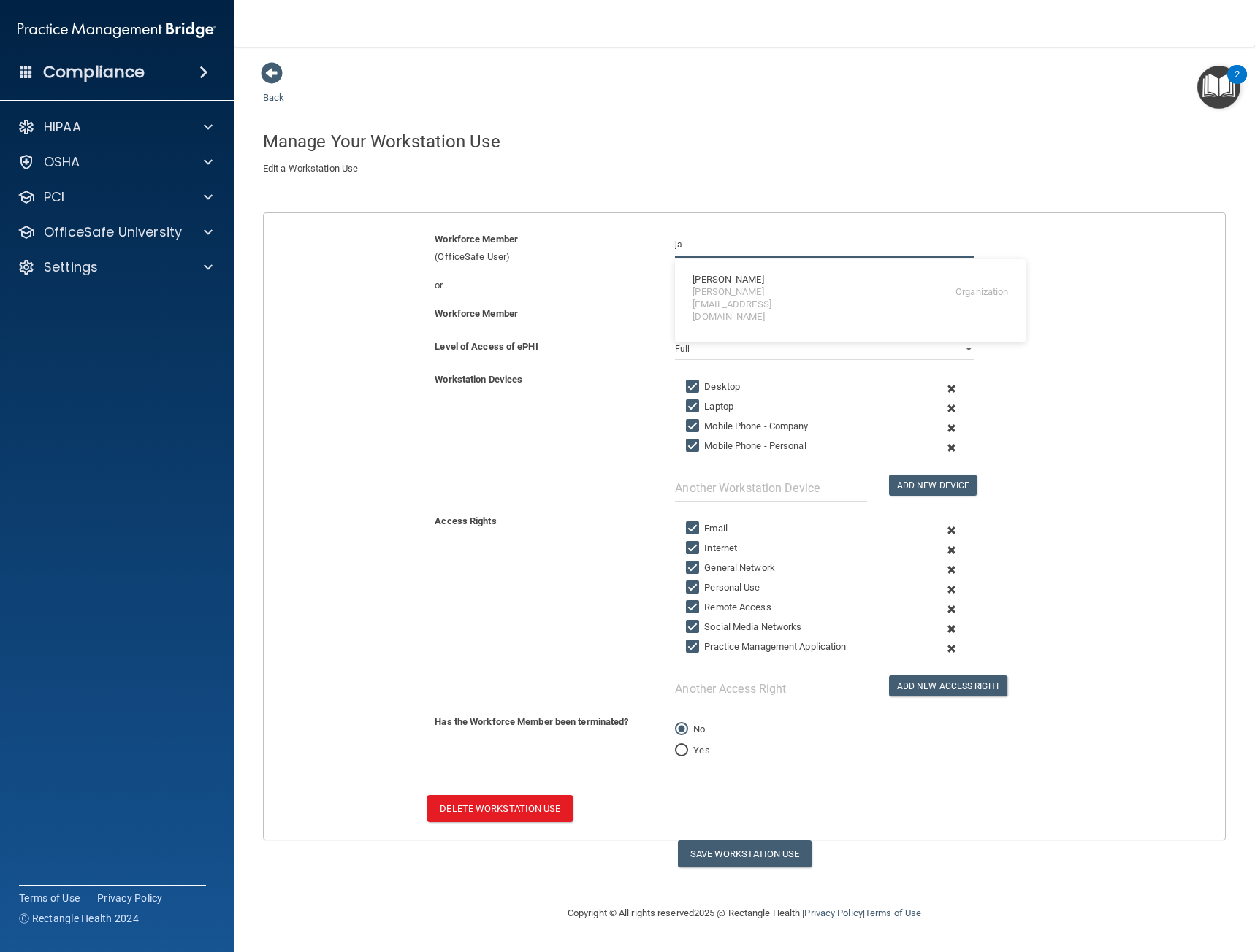
type input "j"
click at [823, 302] on div "Jasmine Olson jolson@nwcom.care Organization" at bounding box center [851, 298] width 339 height 67
type input "[PERSON_NAME]"
click at [769, 859] on button "Save Workstation Use" at bounding box center [745, 854] width 134 height 27
select select "? string:Full ?"
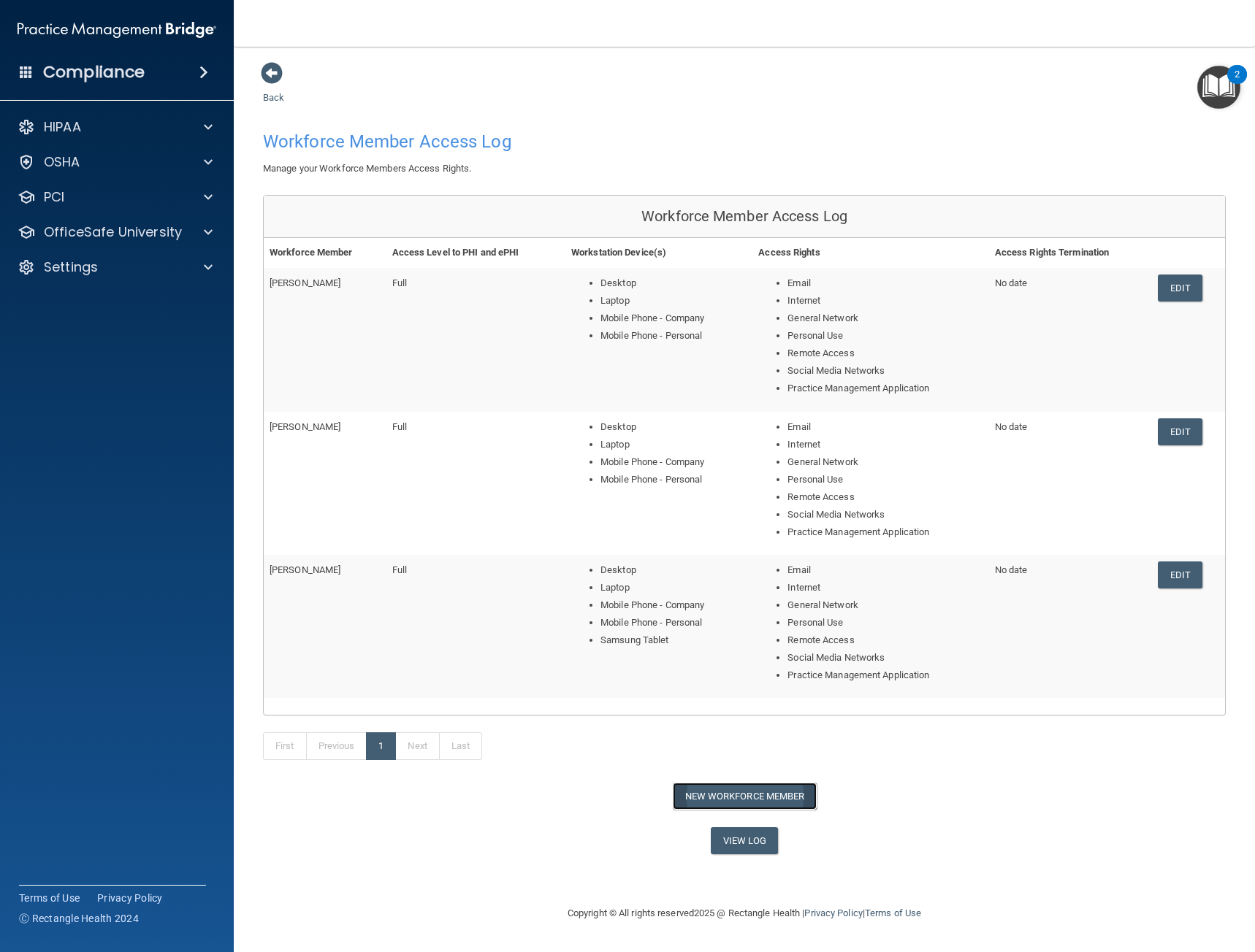
click at [752, 798] on button "New Workforce Member" at bounding box center [744, 796] width 144 height 27
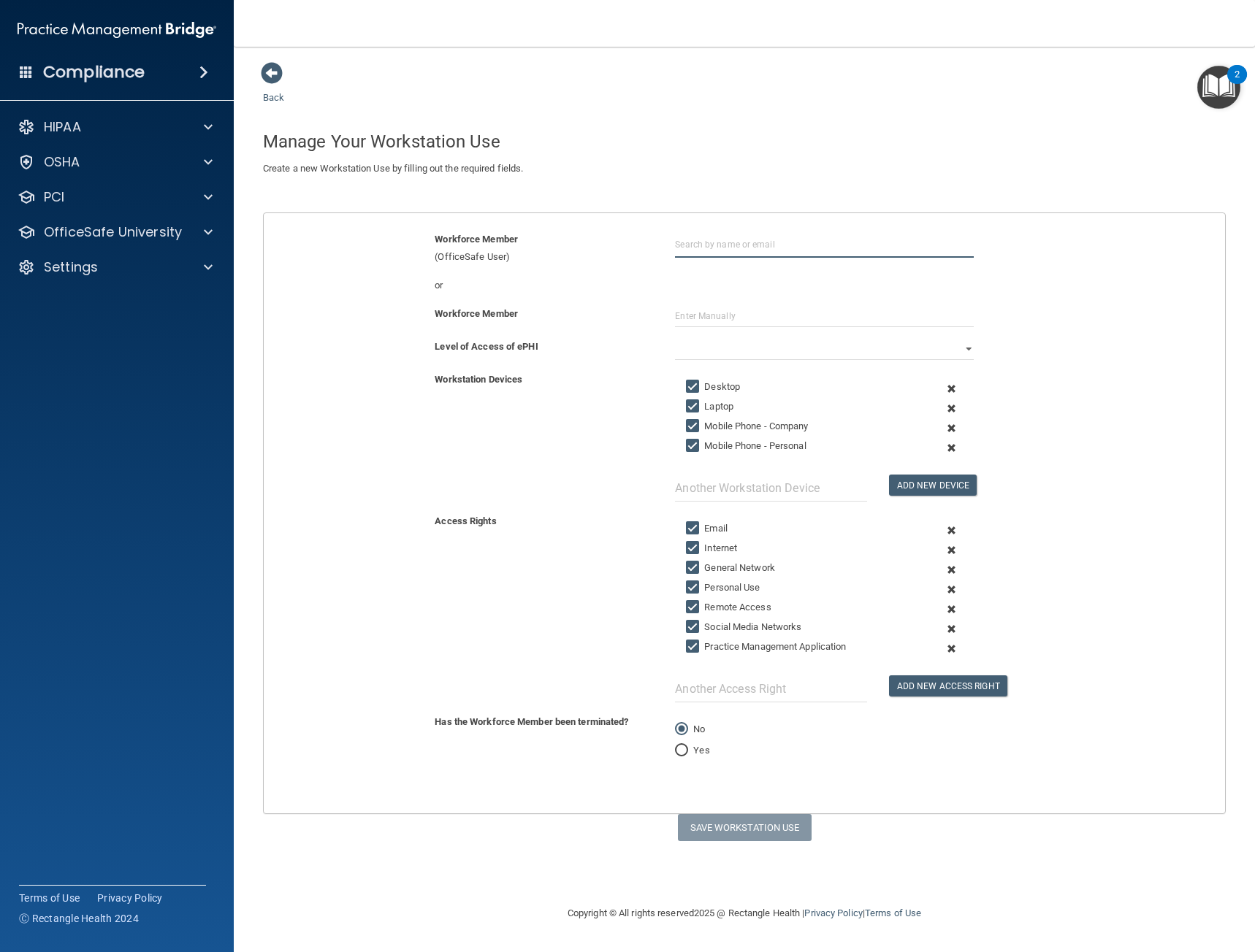
click at [716, 232] on input "text" at bounding box center [824, 244] width 299 height 27
drag, startPoint x: 716, startPoint y: 239, endPoint x: 500, endPoint y: 248, distance: 216.2
click at [502, 248] on div "Workforce Member (OfficeSafe User) sam" at bounding box center [744, 248] width 984 height 35
drag, startPoint x: 719, startPoint y: 246, endPoint x: 614, endPoint y: 249, distance: 105.0
click at [614, 249] on div "Workforce Member (OfficeSafe User) wong Jacqueline Wong jwong@nwcom.care Organi…" at bounding box center [744, 248] width 984 height 35
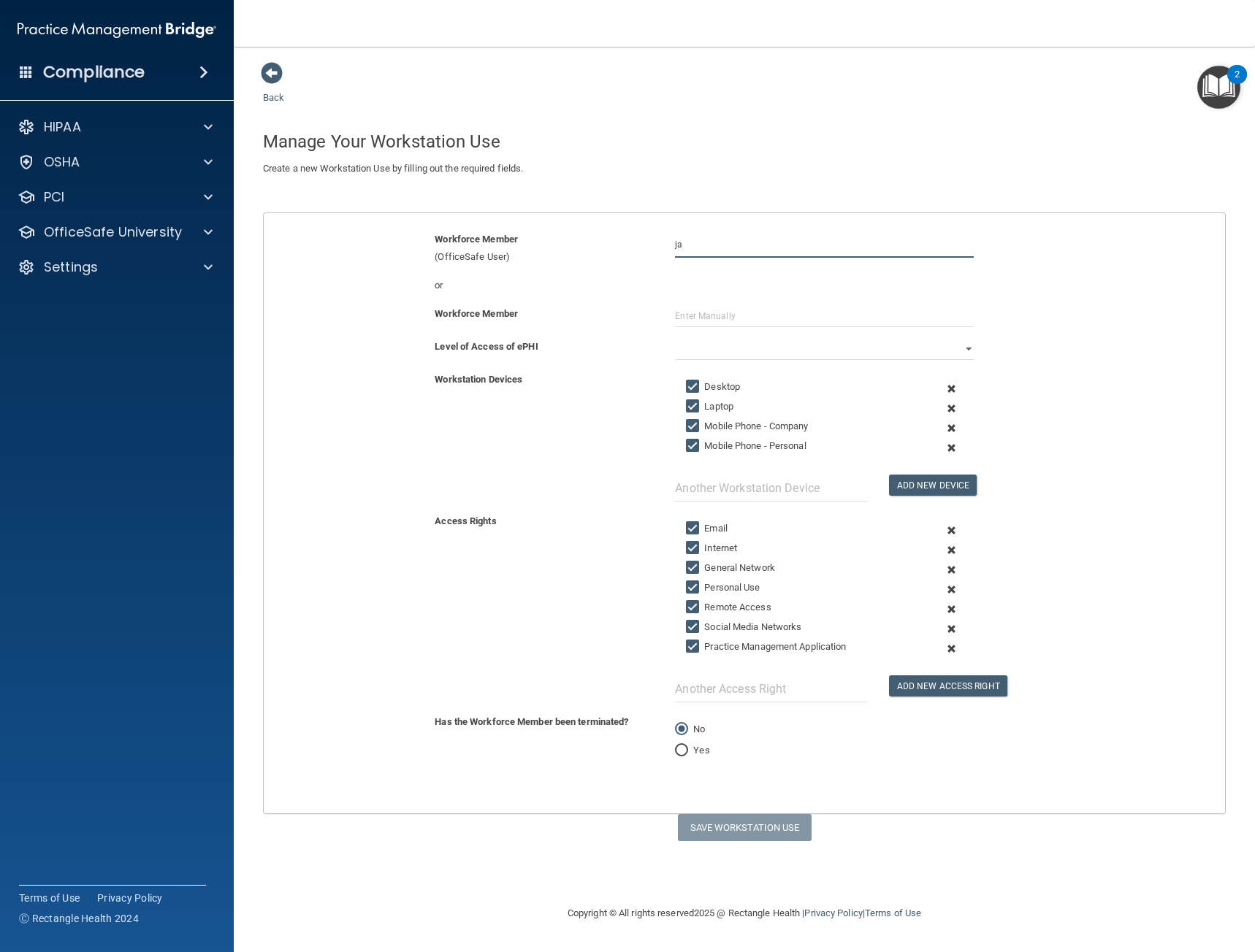
type input "j"
type input "K"
type input "J"
click at [706, 316] on input "text" at bounding box center [824, 316] width 299 height 22
type input "[PERSON_NAME]"
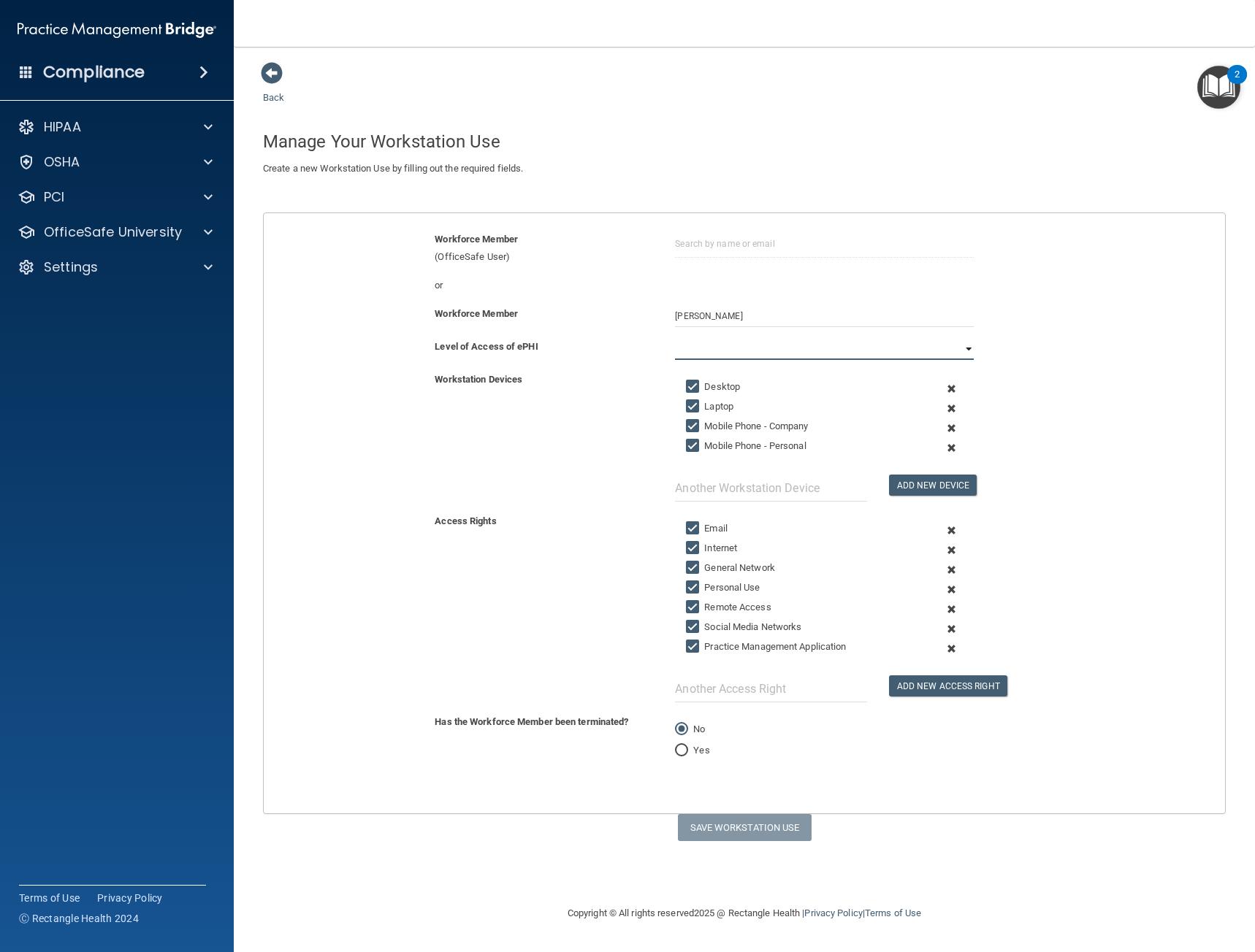
click at [812, 339] on select "Full Limited None" at bounding box center [824, 349] width 299 height 22
click at [675, 338] on select "Full Limited None" at bounding box center [824, 349] width 299 height 22
click at [770, 824] on button "Save Workstation Use" at bounding box center [745, 828] width 134 height 27
select select "? string:Full ?"
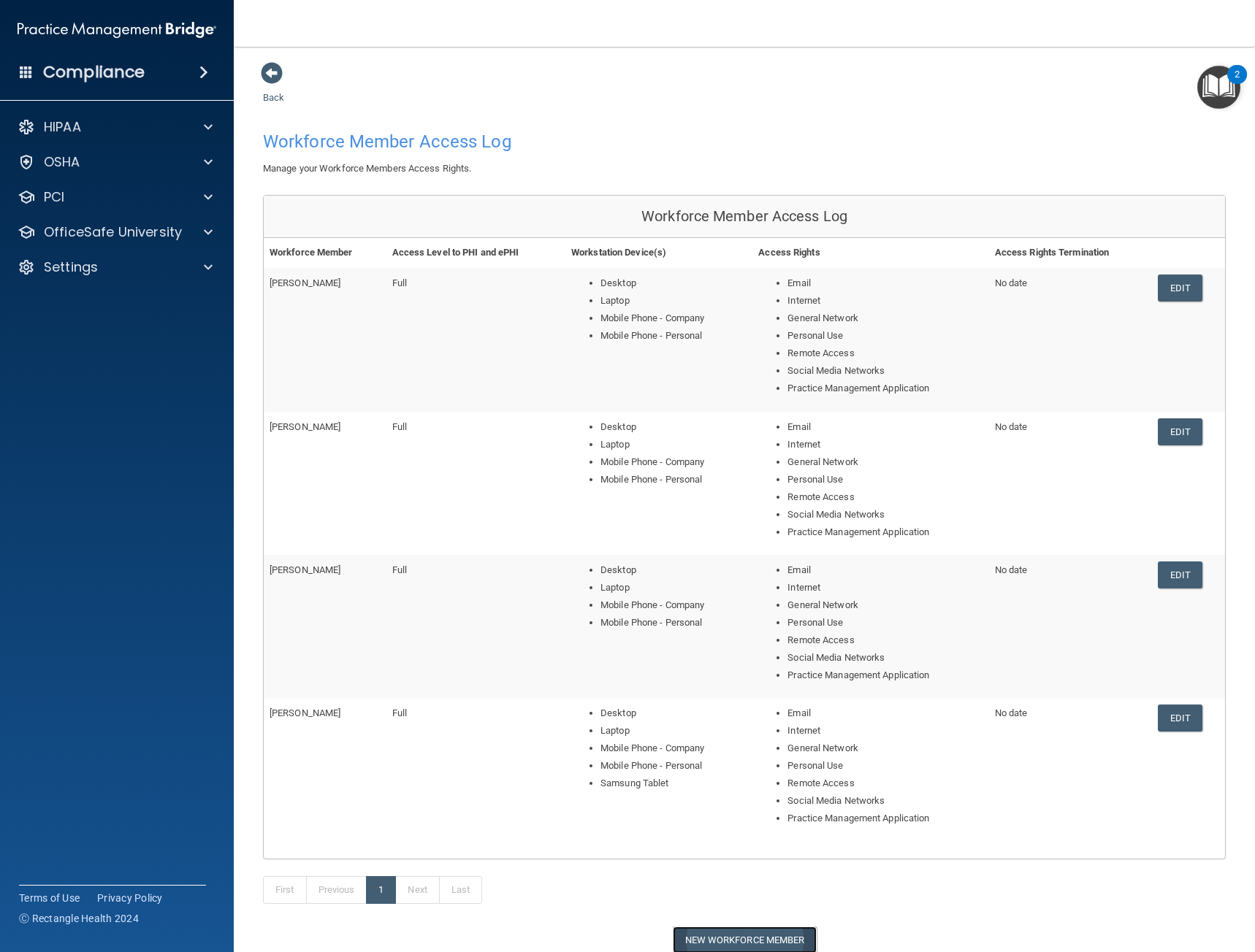
click at [731, 935] on button "New Workforce Member" at bounding box center [744, 940] width 144 height 27
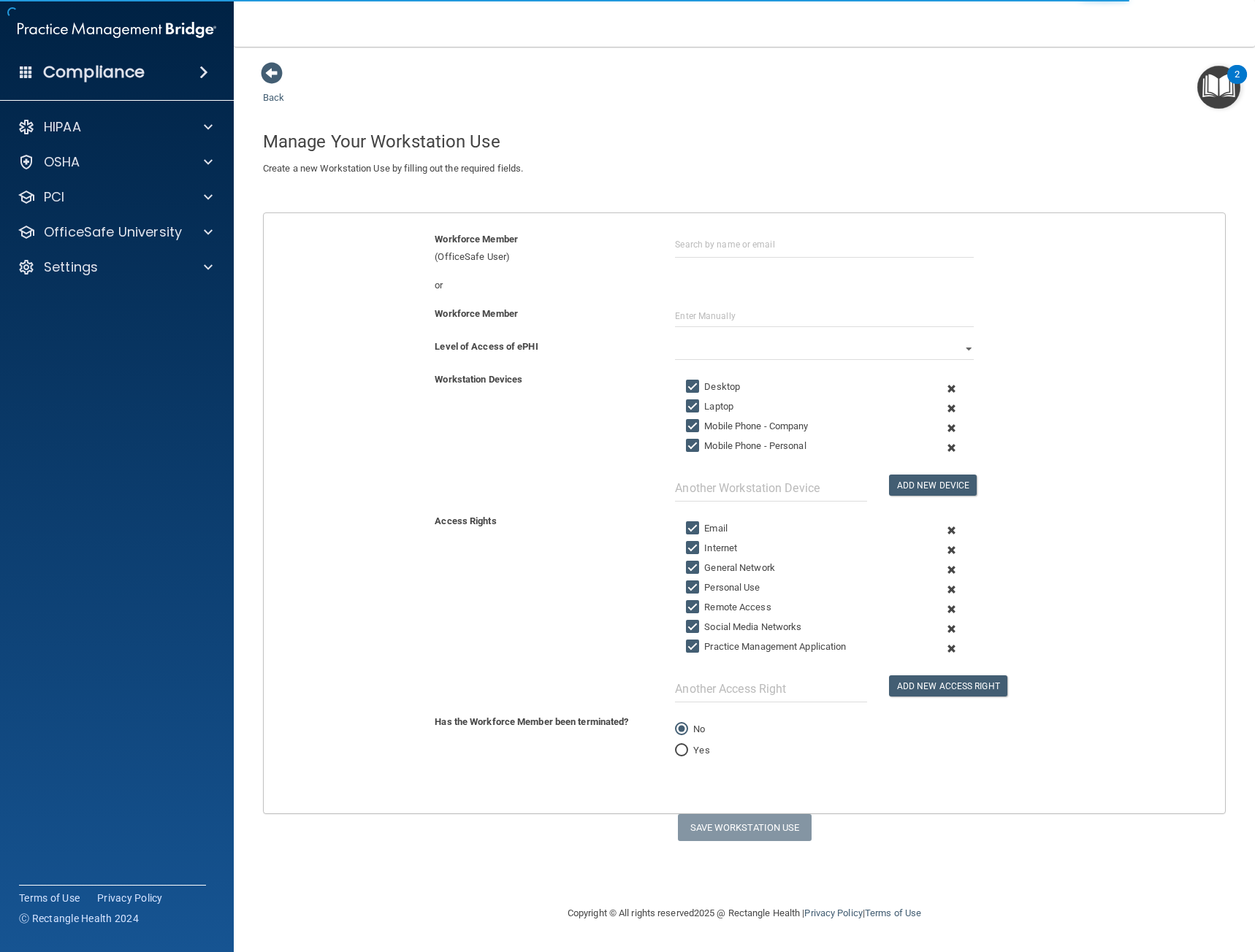
click at [734, 303] on div "or" at bounding box center [744, 291] width 984 height 29
click at [735, 311] on input "text" at bounding box center [824, 316] width 299 height 22
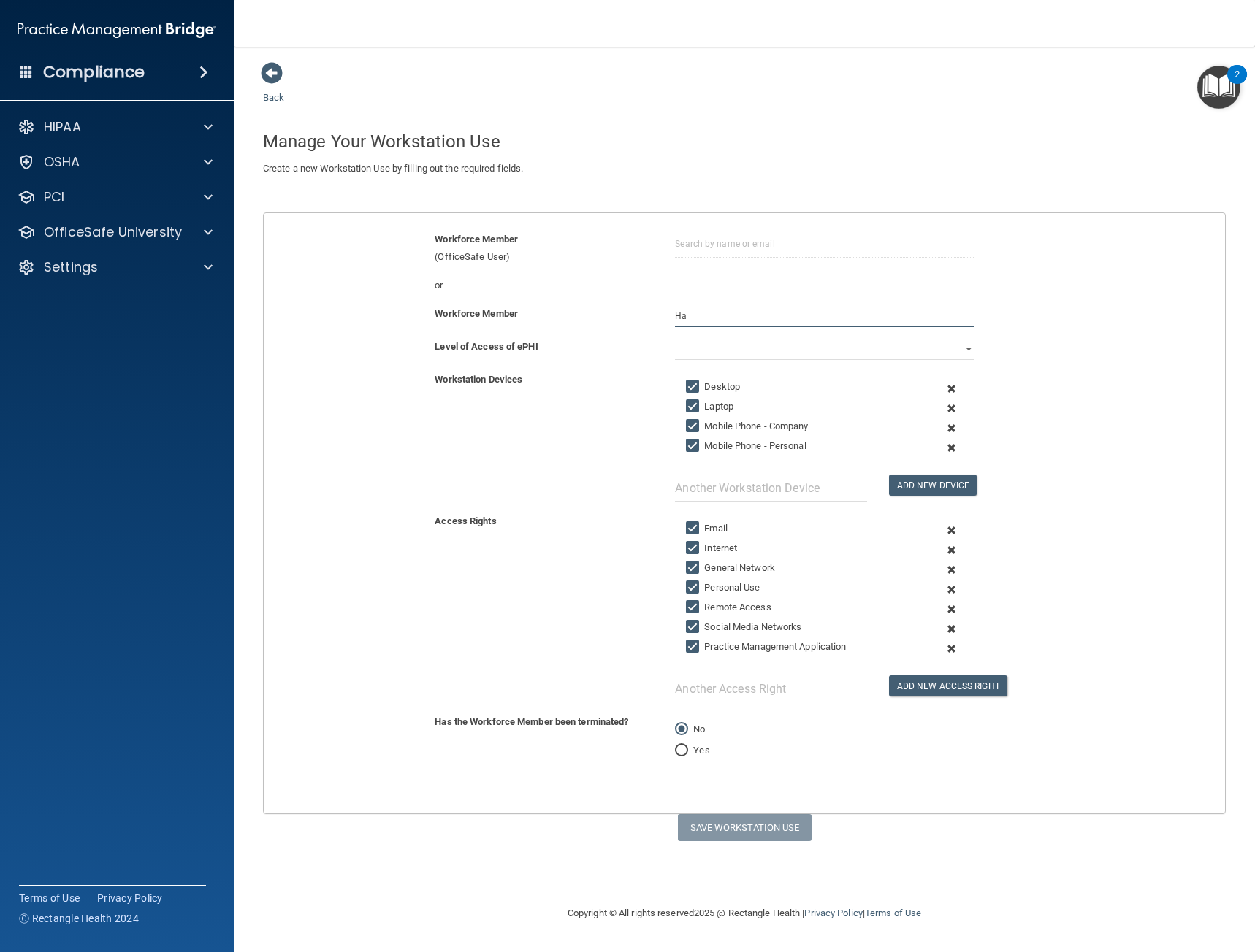
click at [762, 319] on input "Ha" at bounding box center [824, 316] width 299 height 22
type input "[PERSON_NAME]"
click at [837, 359] on select "Full Limited None" at bounding box center [824, 349] width 299 height 22
click at [675, 338] on select "Full Limited None" at bounding box center [824, 349] width 299 height 22
click at [759, 828] on button "Save Workstation Use" at bounding box center [745, 828] width 134 height 27
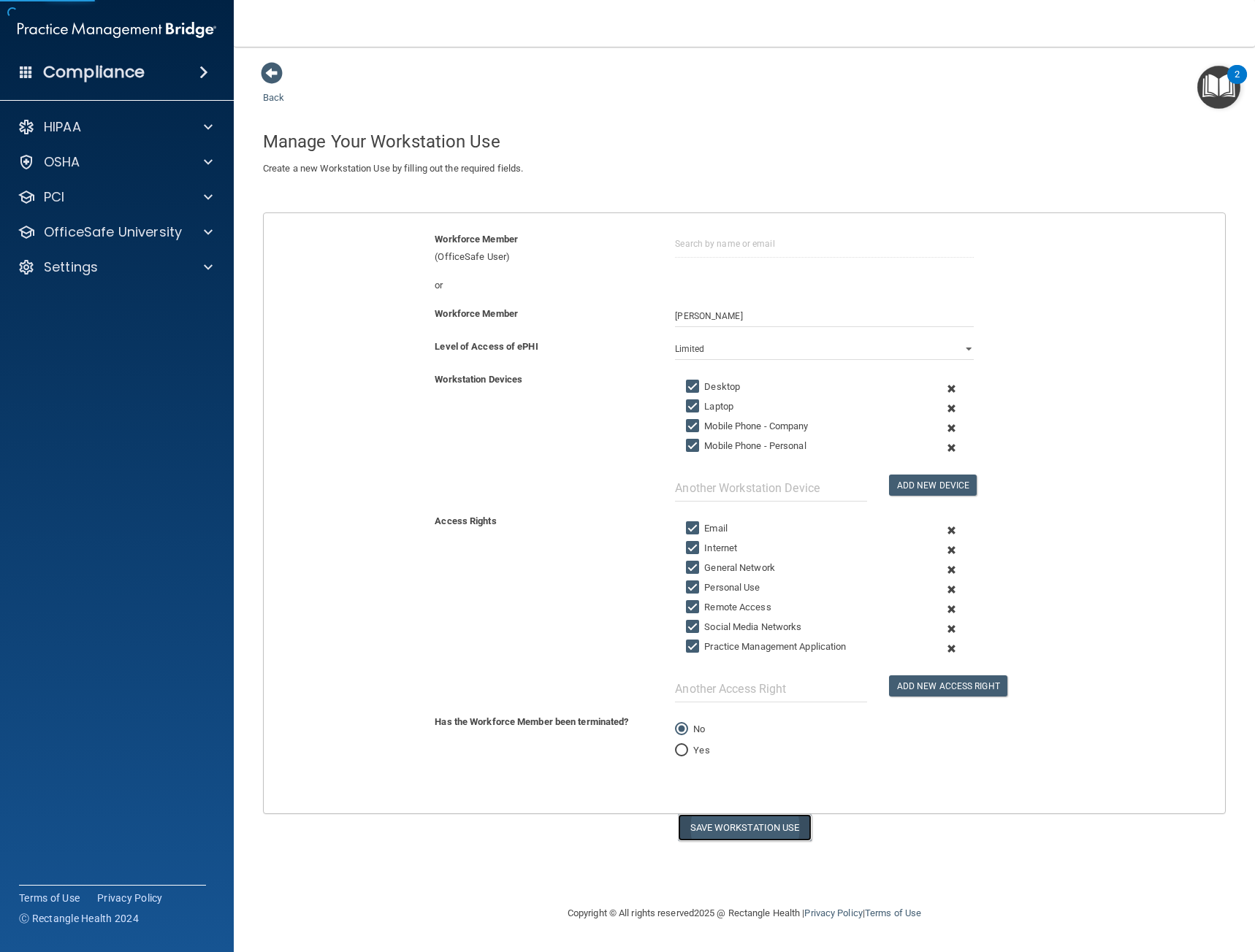
select select "? string:Full ?"
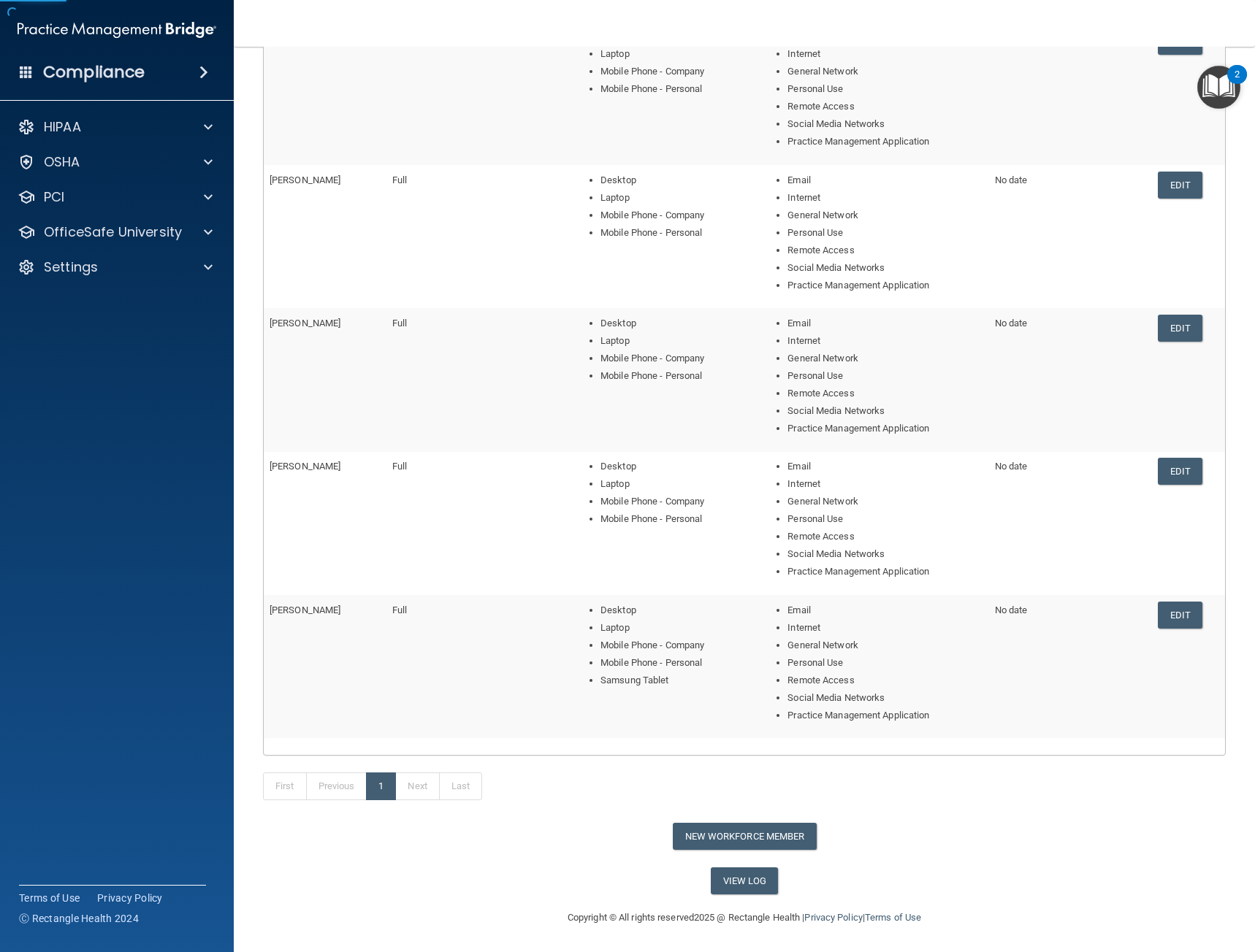
scroll to position [247, 0]
click at [728, 880] on link "View Log" at bounding box center [744, 881] width 68 height 27
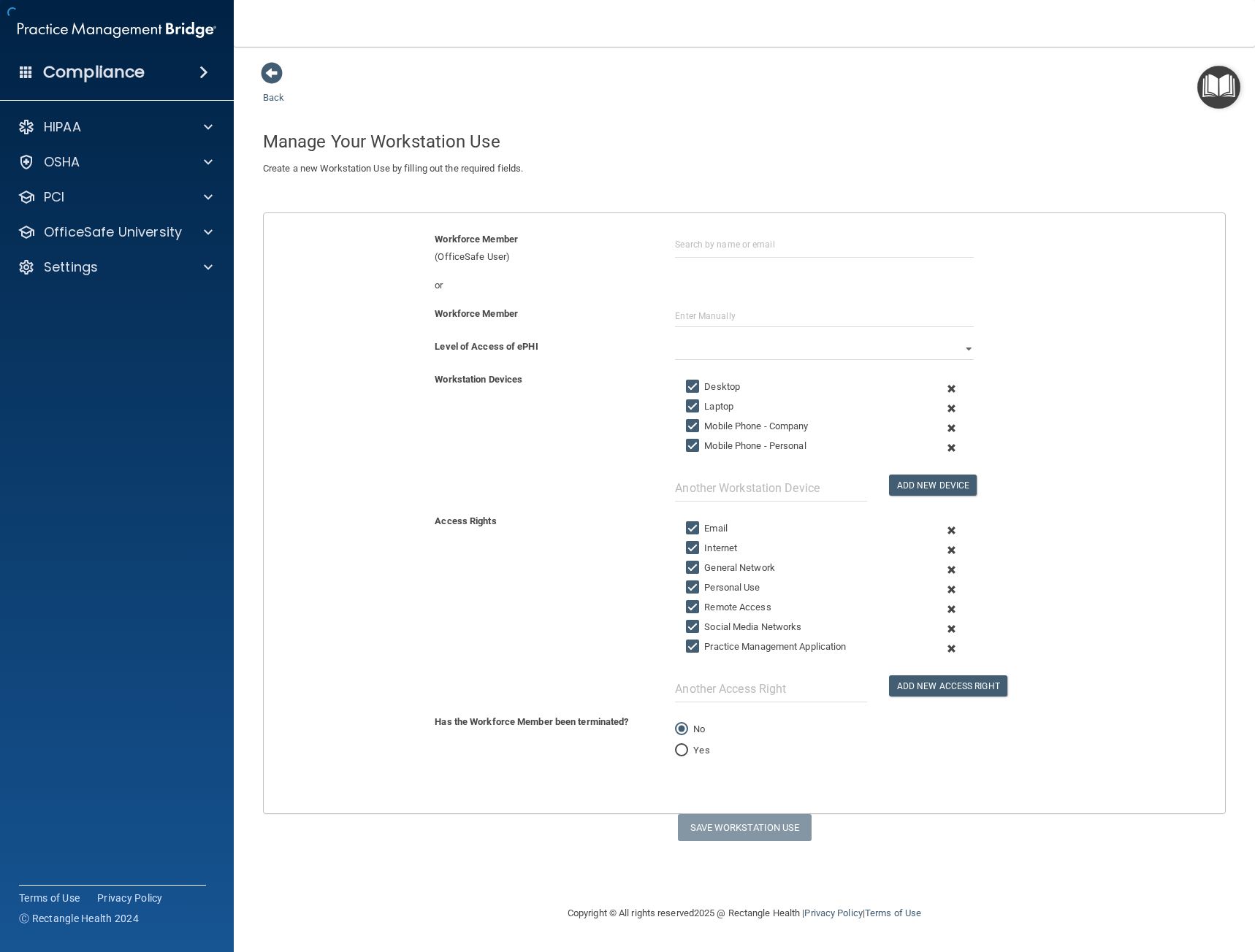
click at [163, 75] on div "Compliance" at bounding box center [117, 72] width 234 height 32
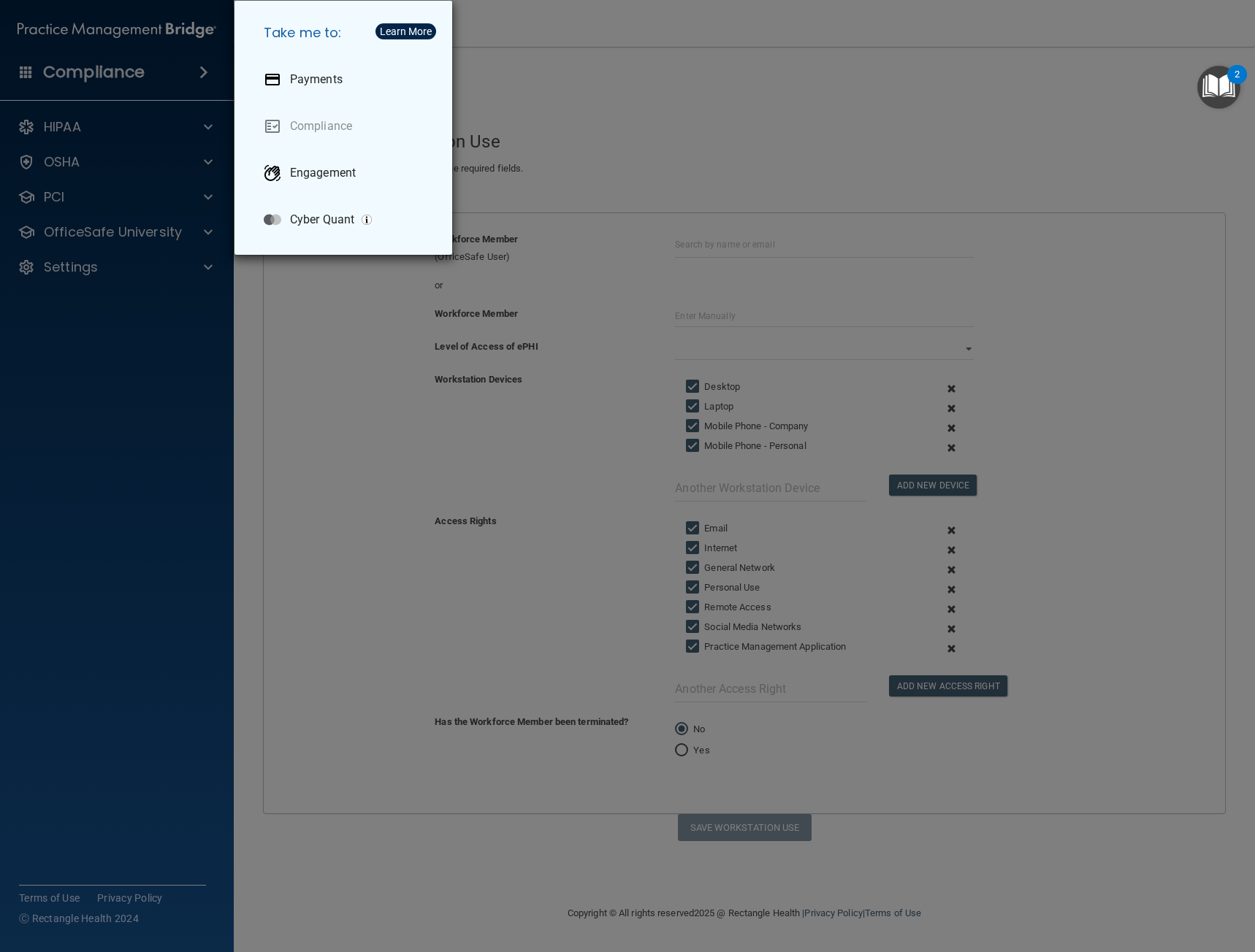
click at [135, 71] on div "Take me to: Payments Compliance Engagement Cyber Quant" at bounding box center [628, 476] width 1255 height 952
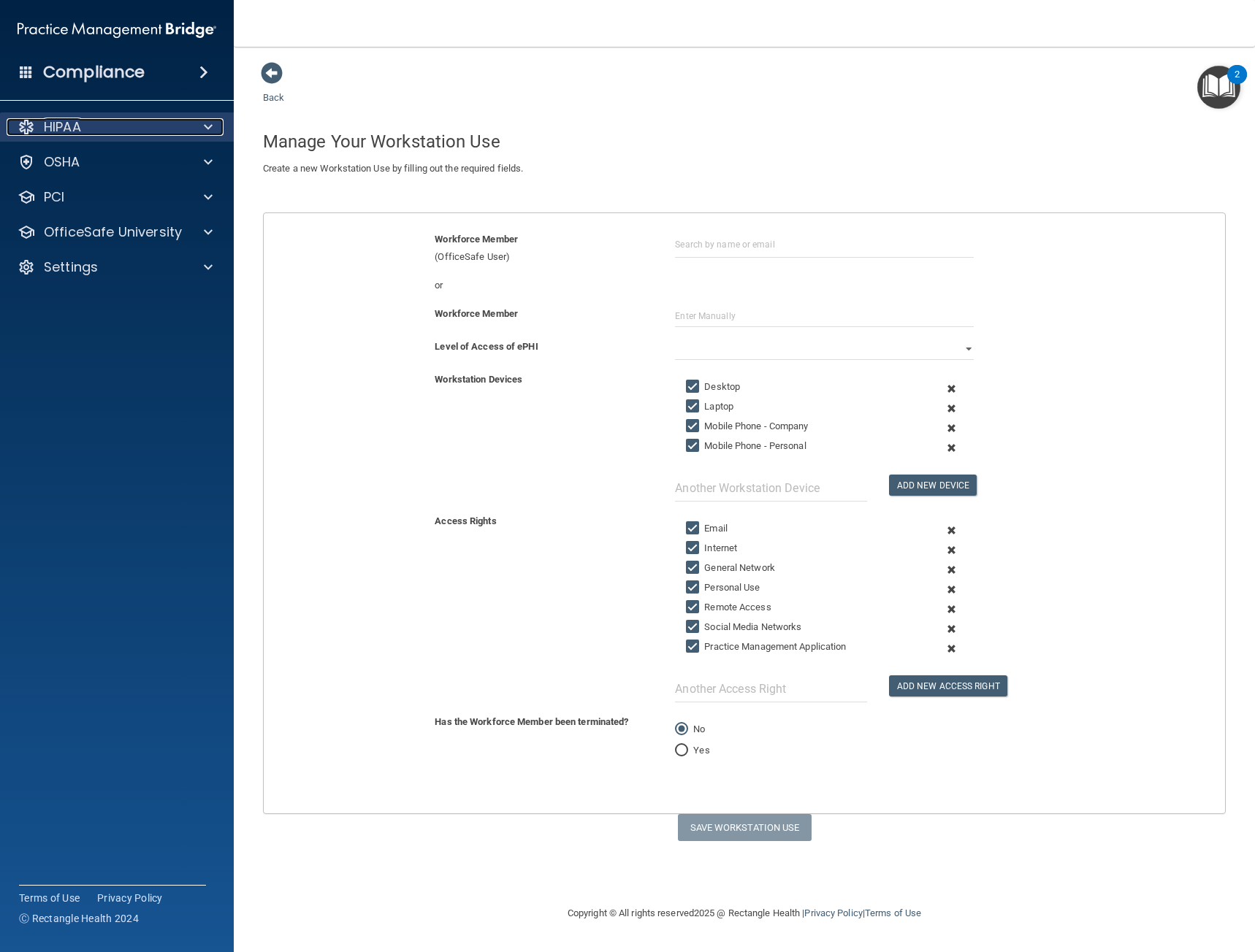
click at [165, 132] on div "HIPAA" at bounding box center [96, 128] width 181 height 18
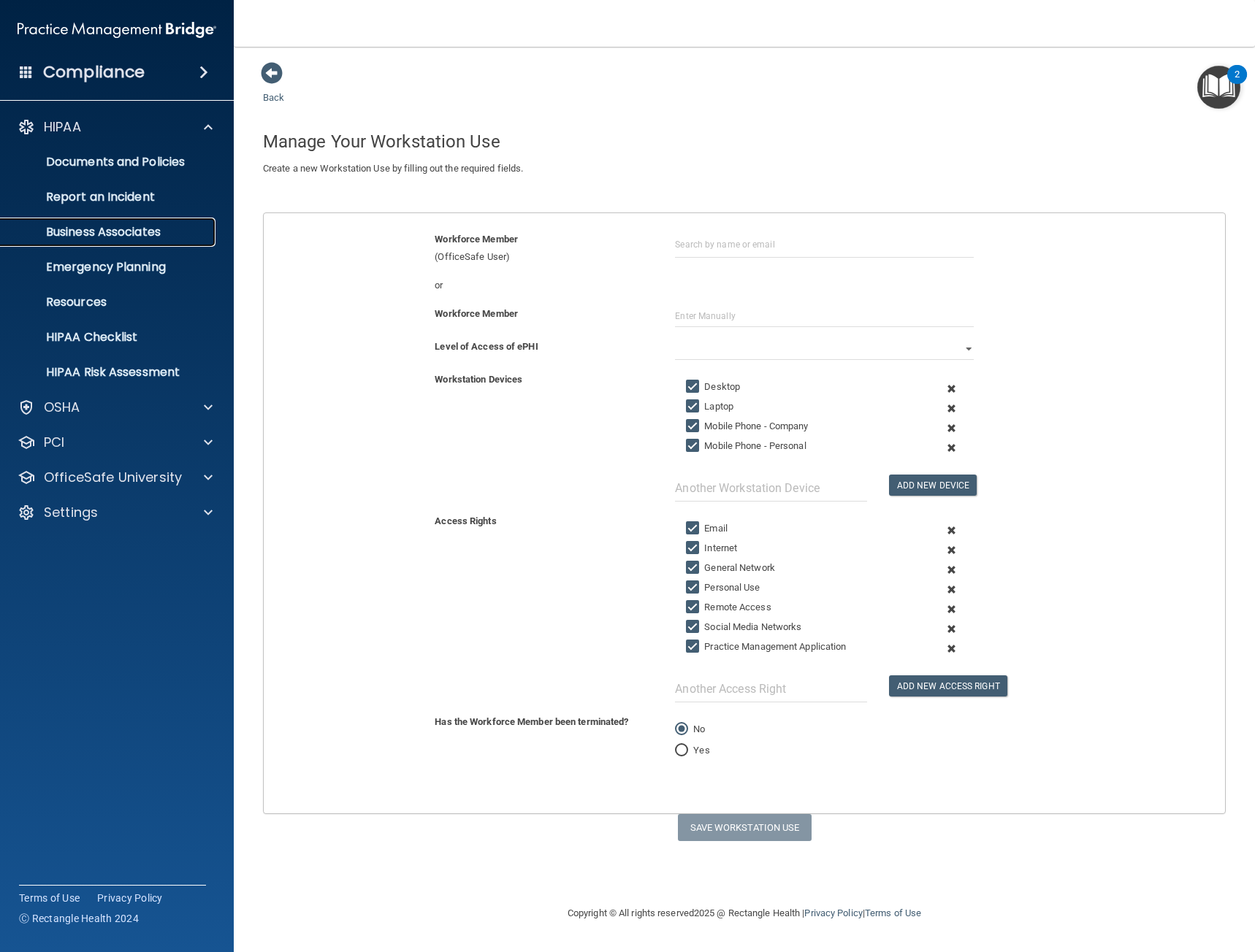
click at [139, 233] on p "Business Associates" at bounding box center [109, 232] width 199 height 14
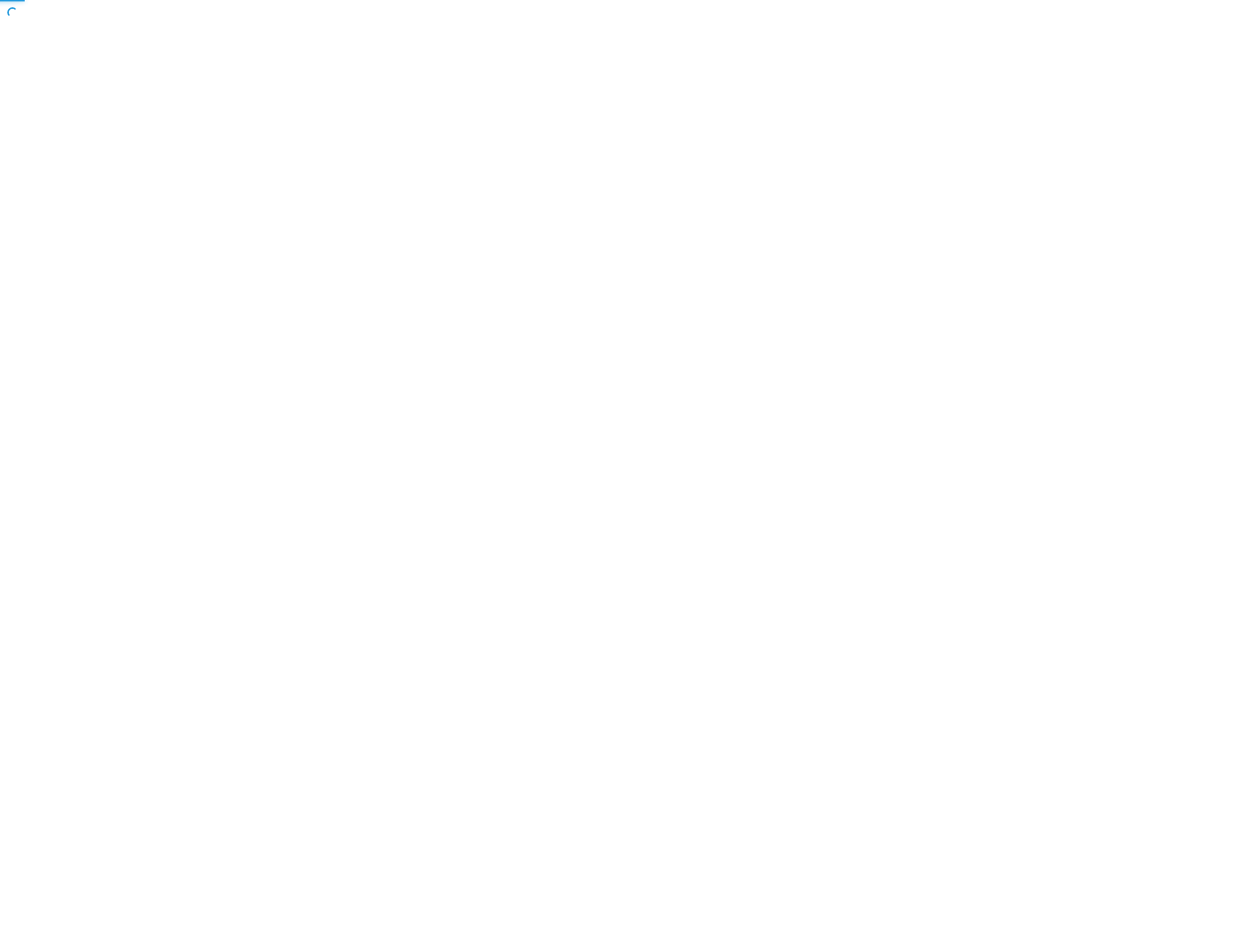
click at [136, 163] on body "Toggle navigation Manage My Enterprise Manage My Location Copyright © All right…" at bounding box center [628, 476] width 1255 height 952
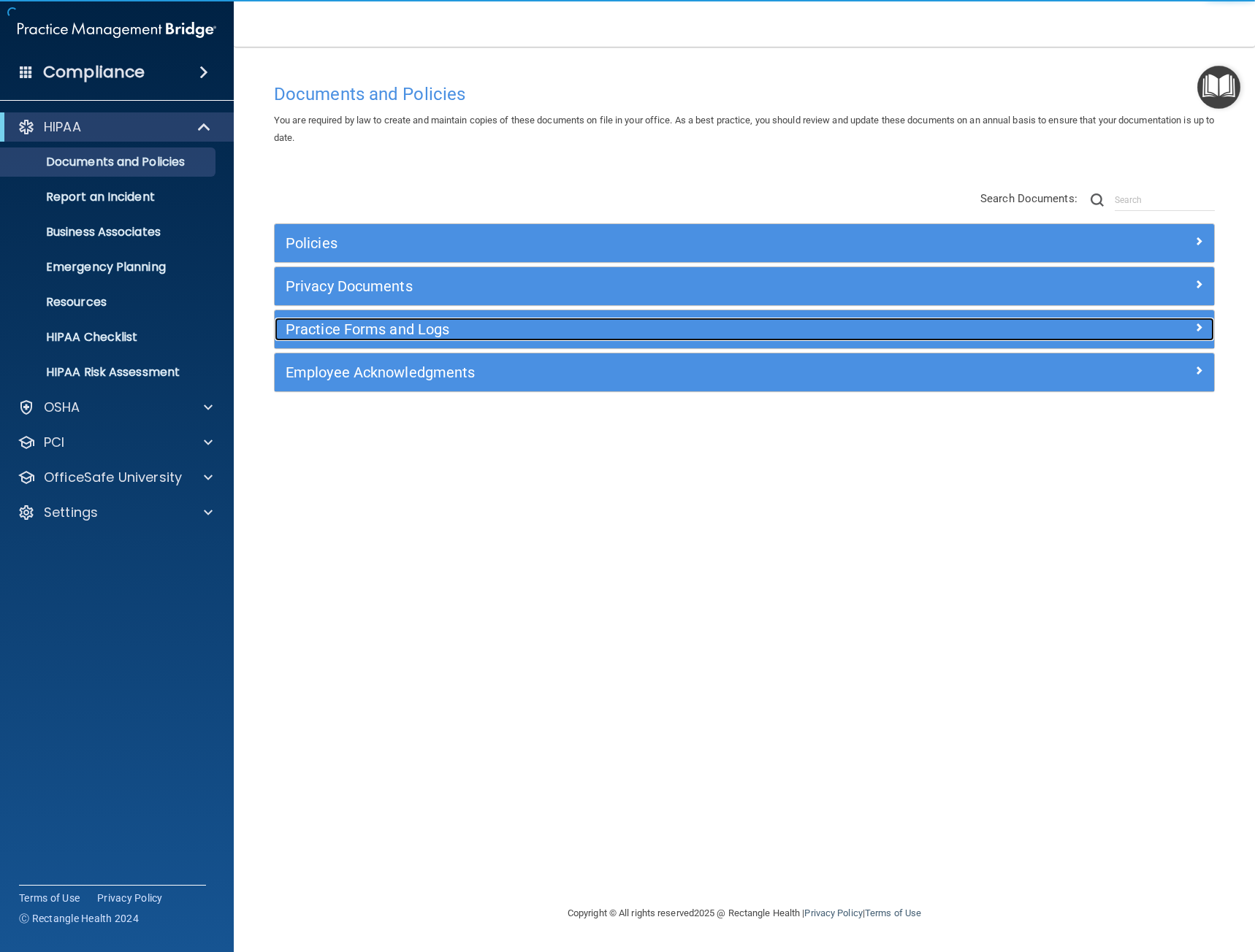
click at [379, 327] on h5 "Practice Forms and Logs" at bounding box center [627, 329] width 683 height 16
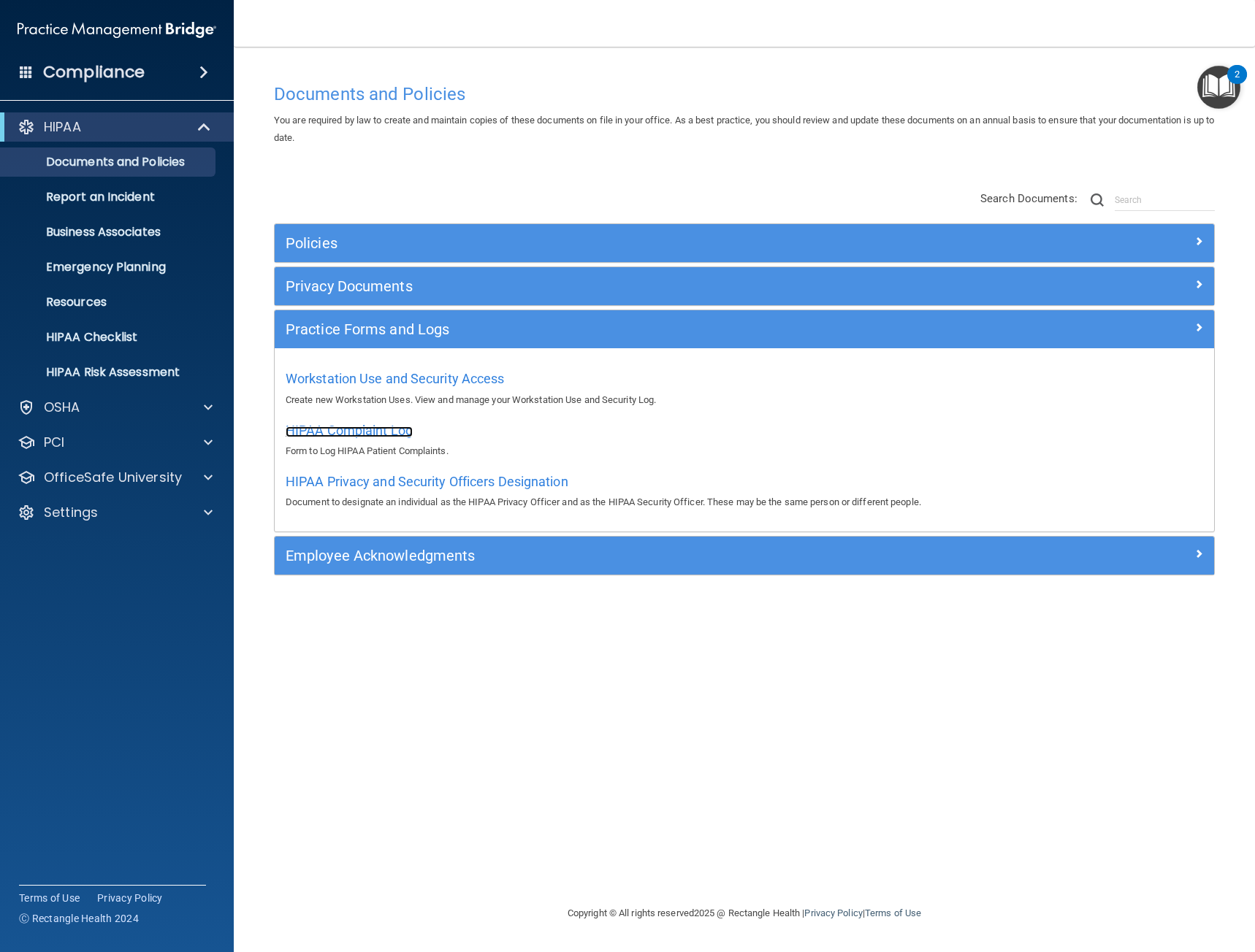
click at [380, 426] on span "HIPAA Complaint Log" at bounding box center [349, 430] width 127 height 15
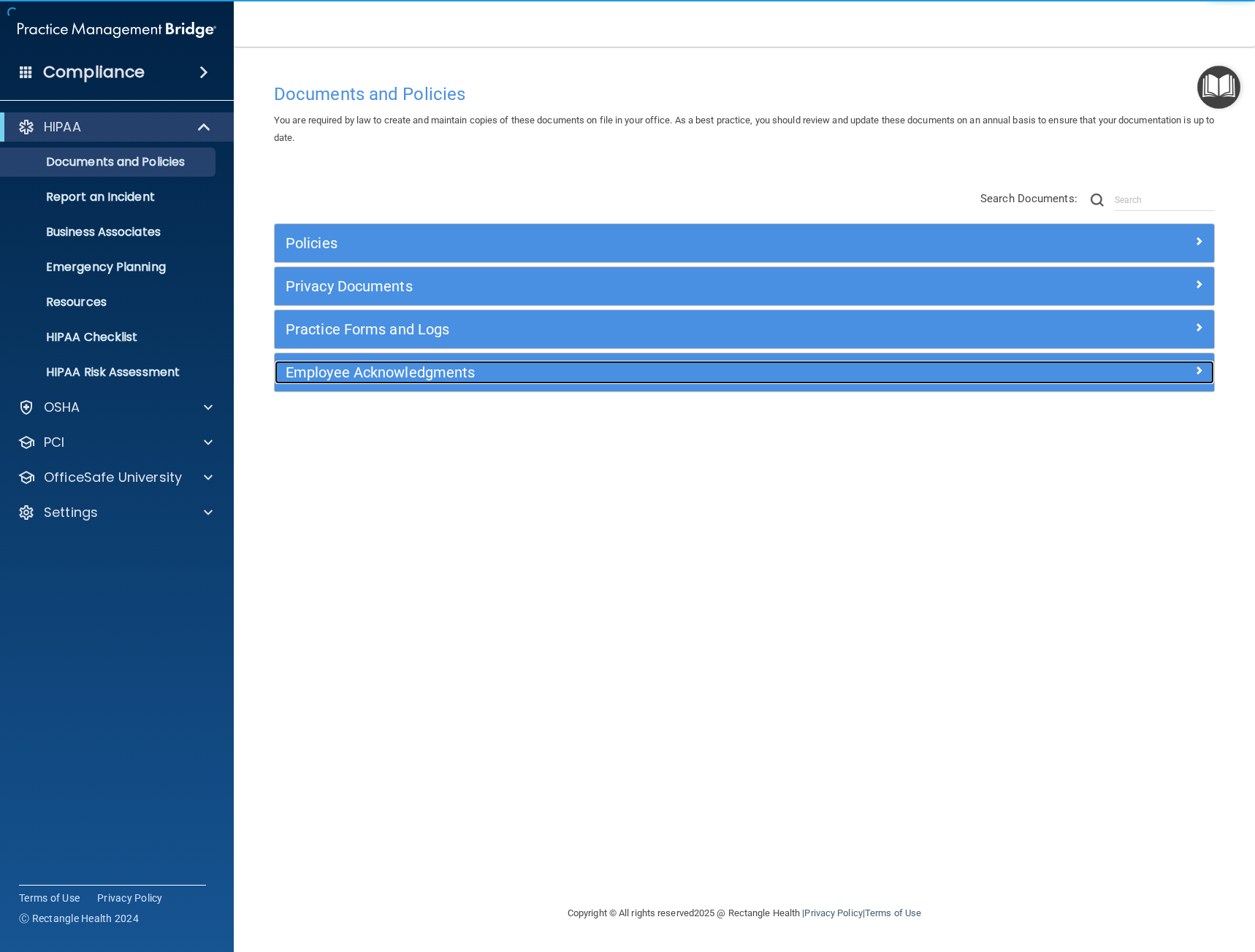
click at [420, 377] on h5 "Employee Acknowledgments" at bounding box center [627, 372] width 683 height 16
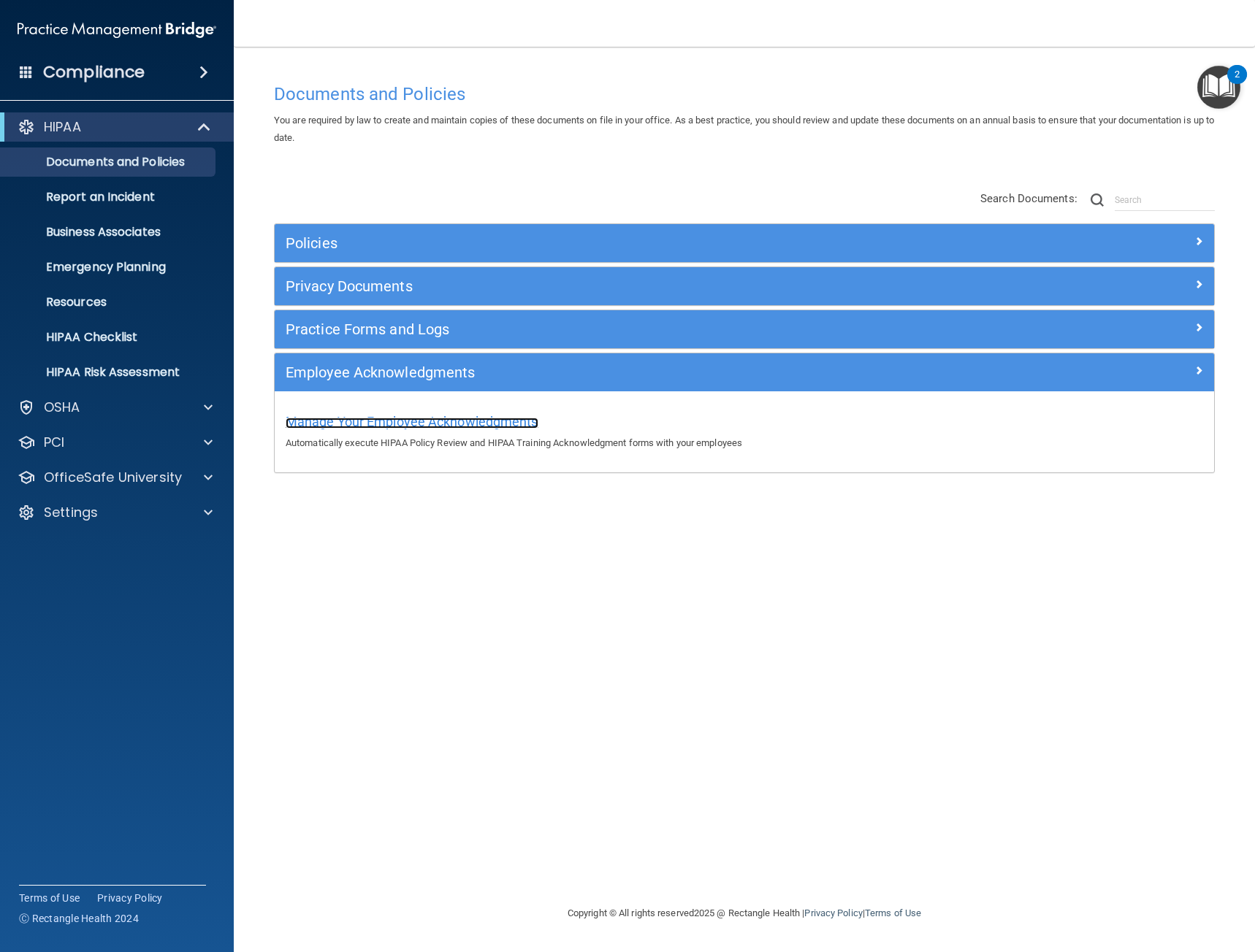
click at [428, 419] on span "Manage Your Employee Acknowledgments" at bounding box center [411, 421] width 253 height 15
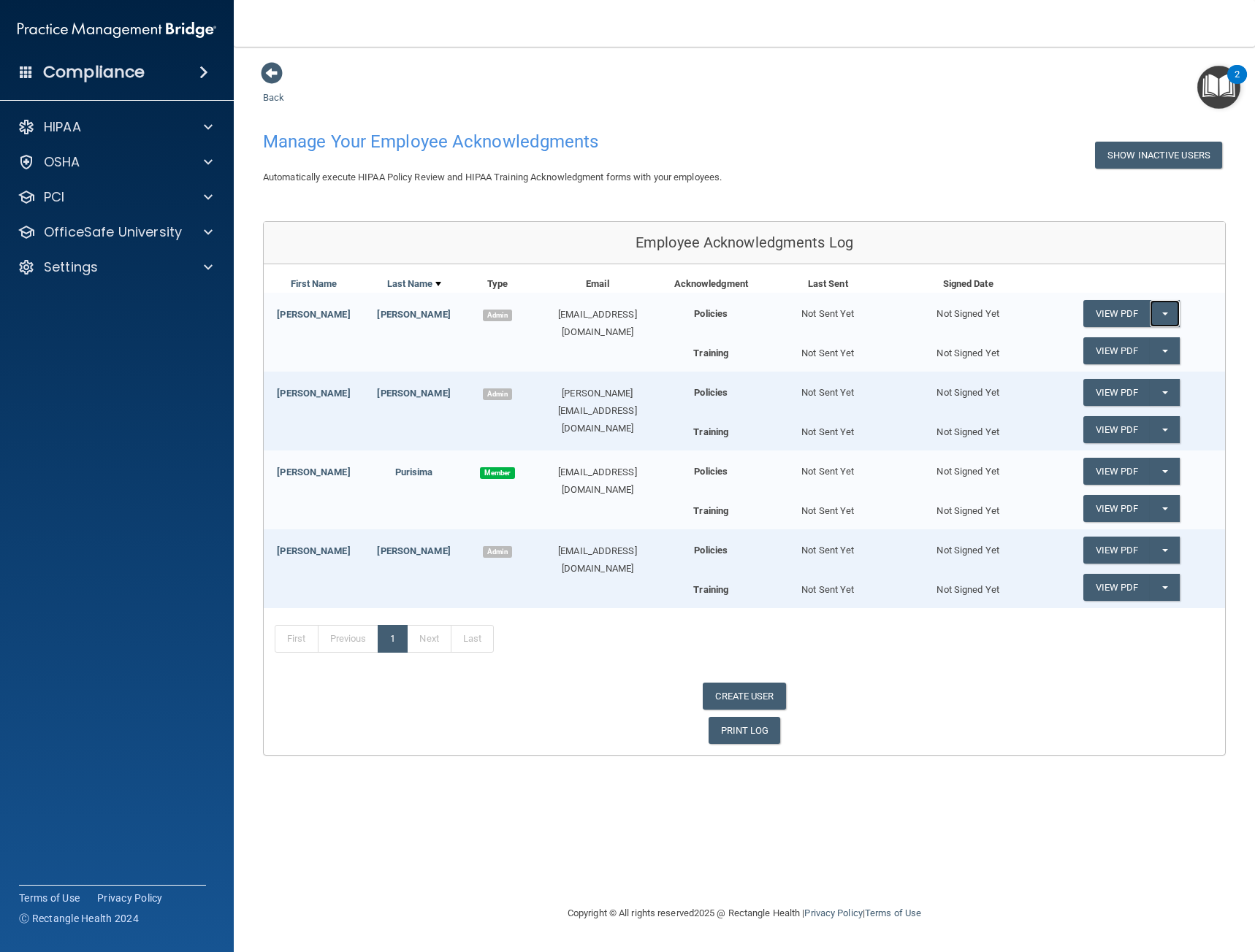
click at [1169, 310] on button "Split button!" at bounding box center [1165, 313] width 30 height 27
click at [1126, 345] on link "Send Acknowledgment" at bounding box center [1147, 343] width 127 height 22
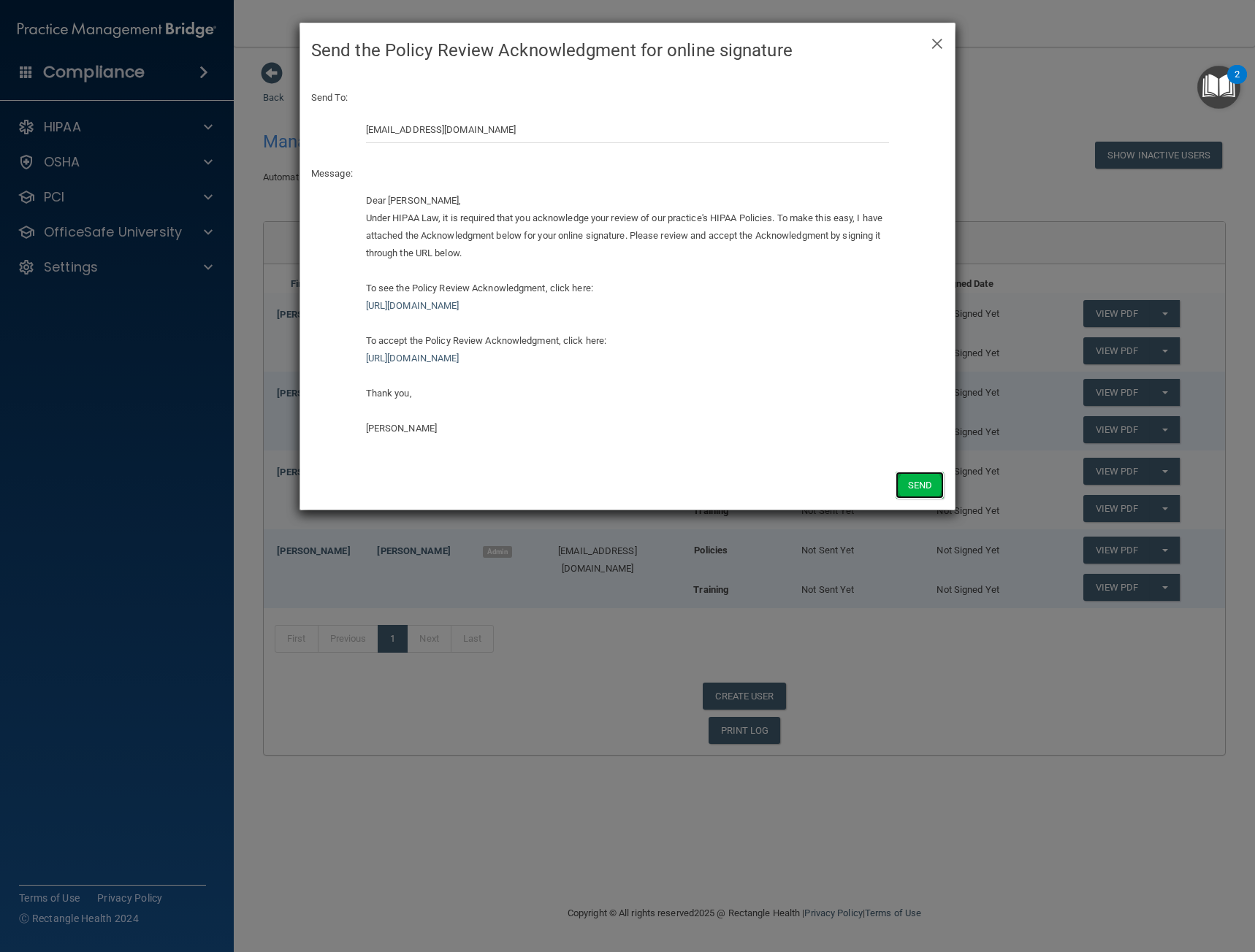
click at [912, 489] on button "Send" at bounding box center [919, 485] width 48 height 27
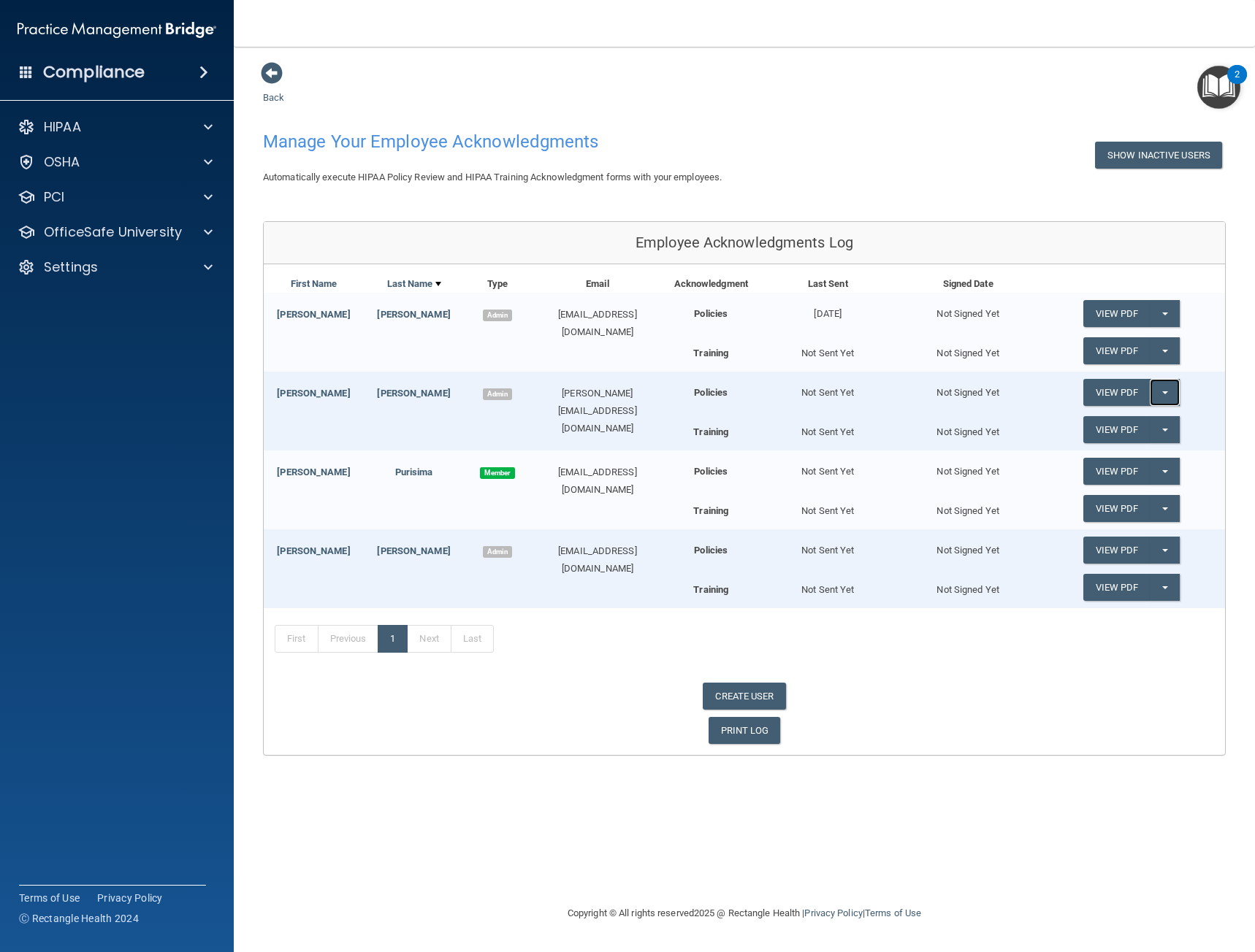
click at [1168, 394] on span "button" at bounding box center [1165, 393] width 6 height 3
click at [1164, 418] on link "Send Acknowledgment" at bounding box center [1147, 422] width 127 height 22
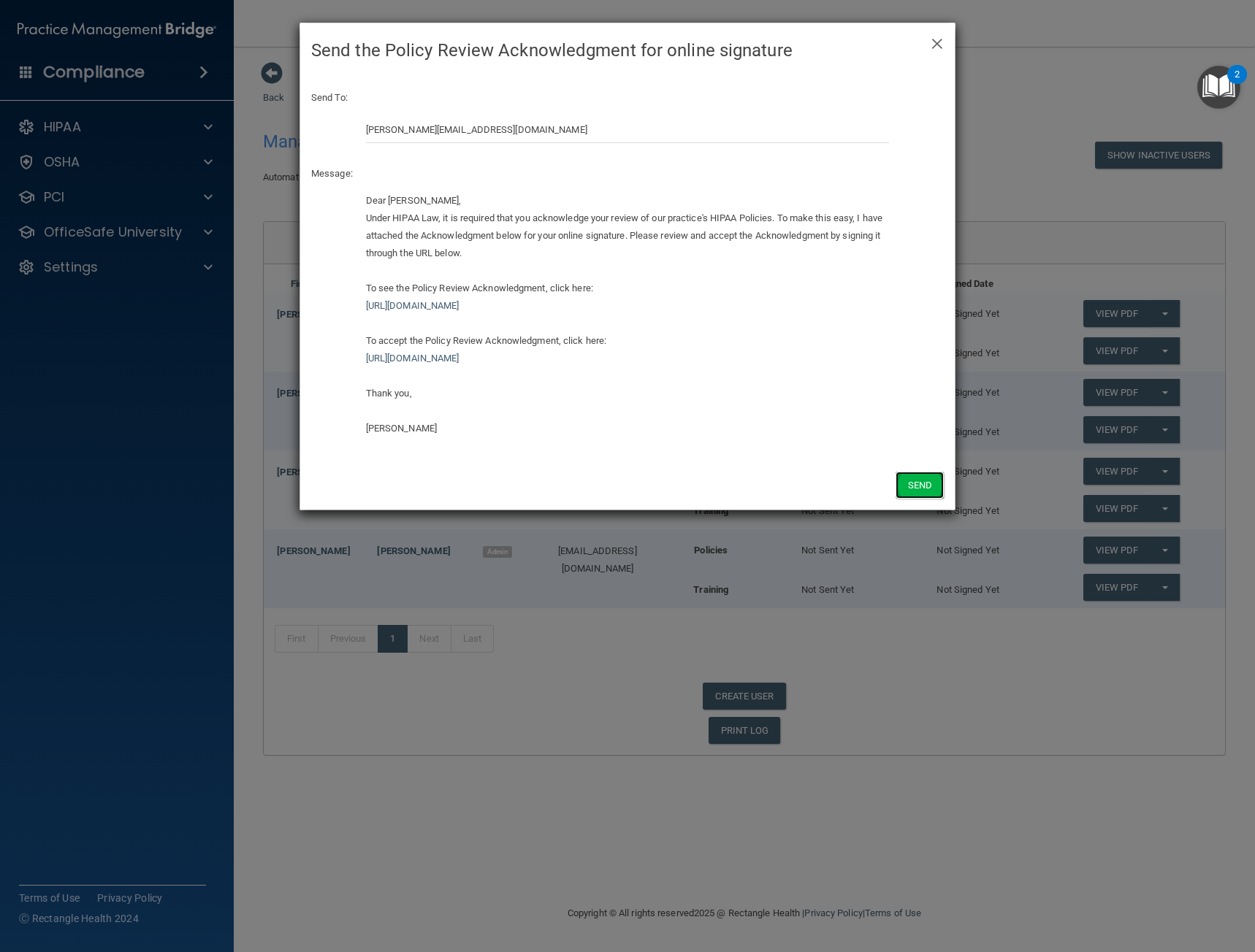
click at [919, 484] on button "Send" at bounding box center [919, 485] width 48 height 27
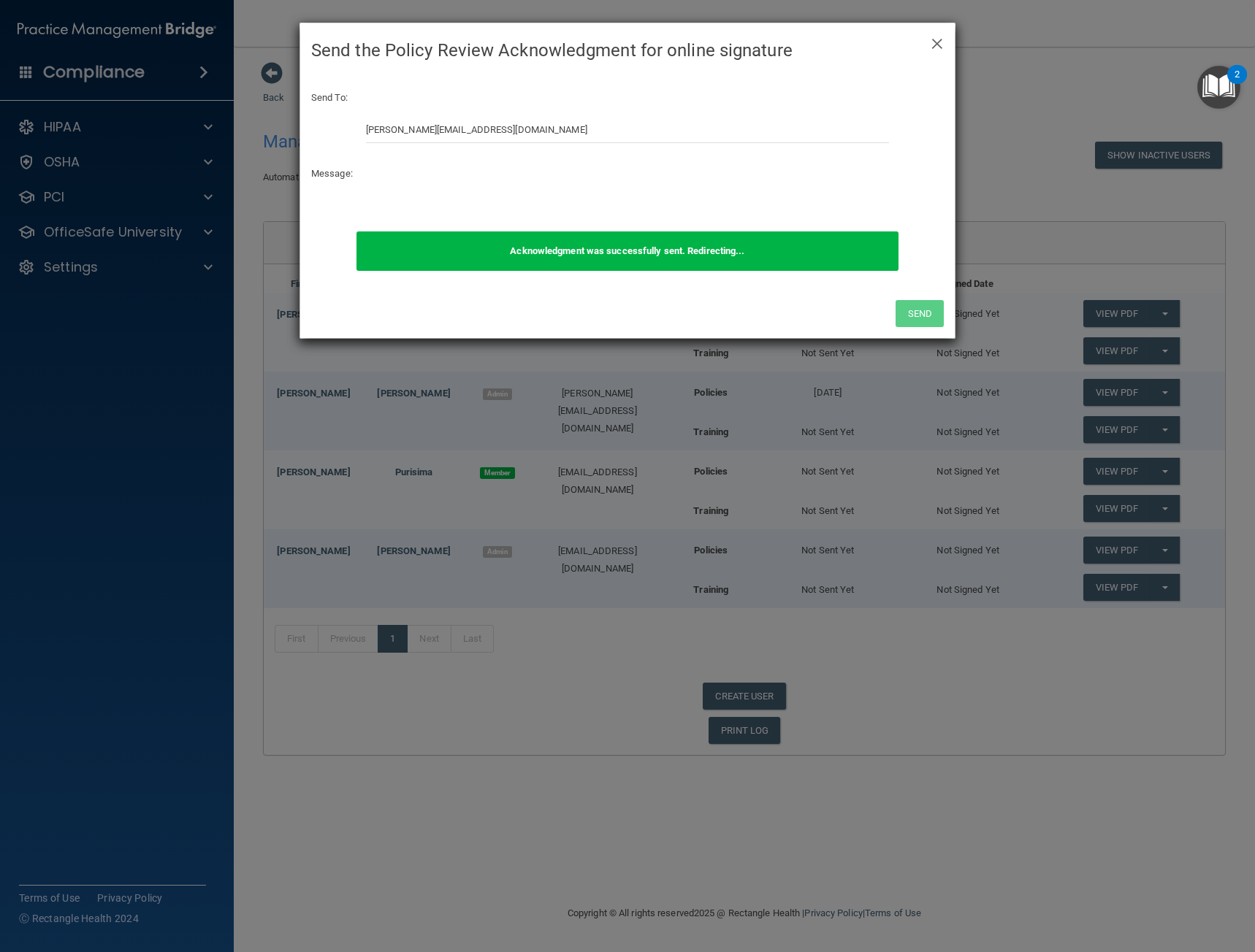
click at [1159, 433] on div "× Close Send the Policy Review Acknowledgment for online signature Send To: jol…" at bounding box center [628, 476] width 1255 height 952
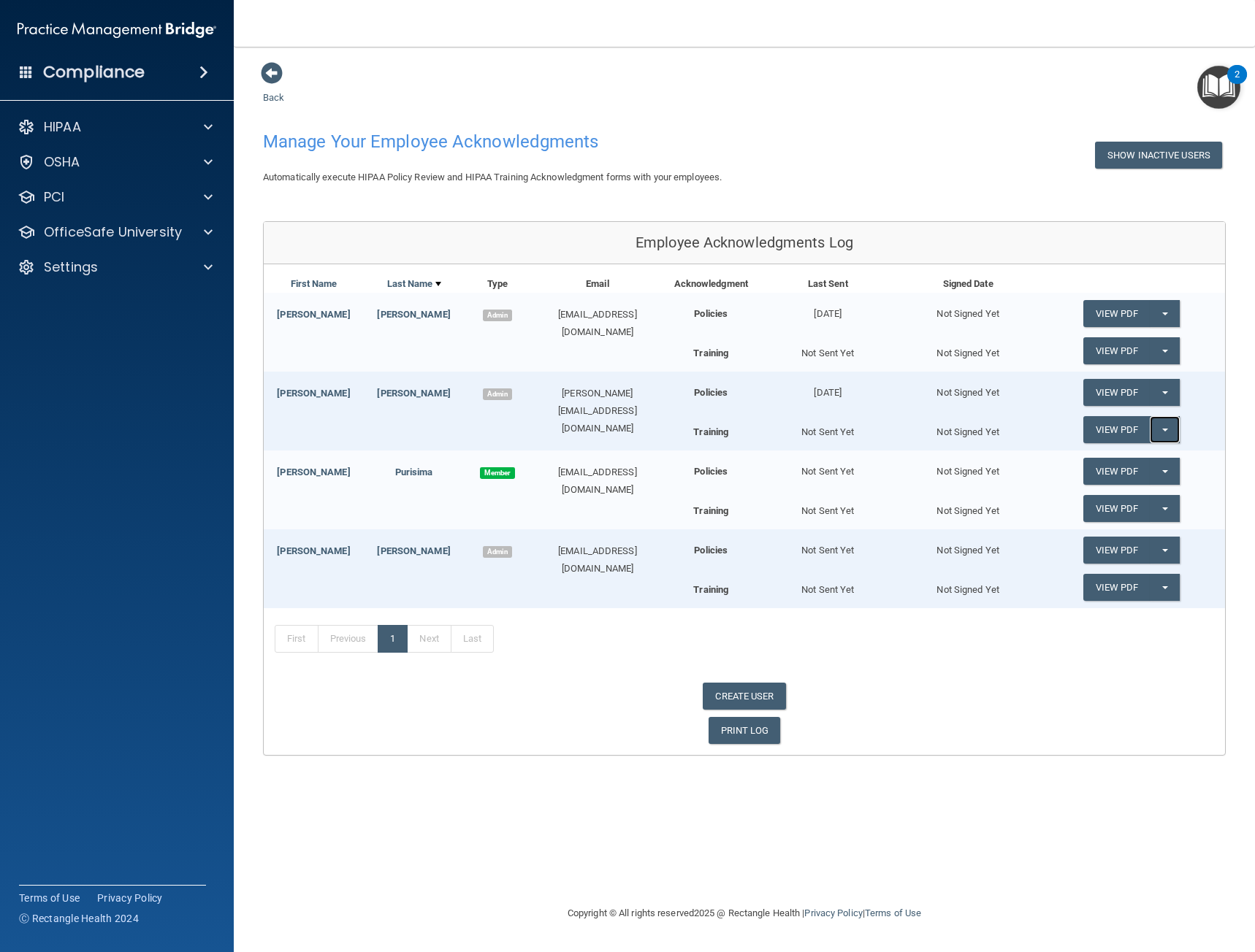
click at [1162, 432] on span "button" at bounding box center [1165, 429] width 6 height 3
click at [1126, 455] on link "Send Acknowledgment PDF" at bounding box center [1157, 459] width 146 height 22
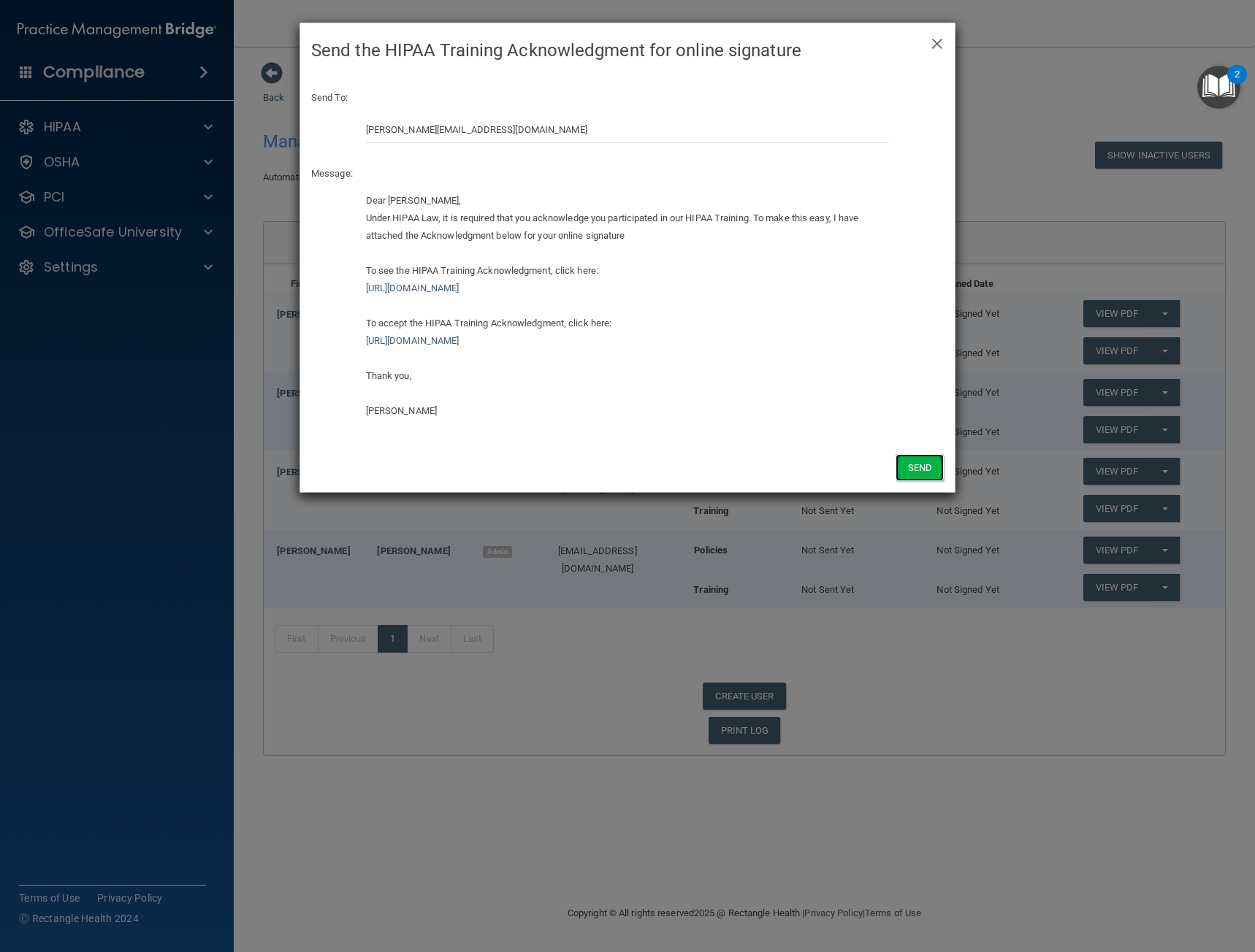
click at [924, 469] on button "Send" at bounding box center [919, 468] width 48 height 27
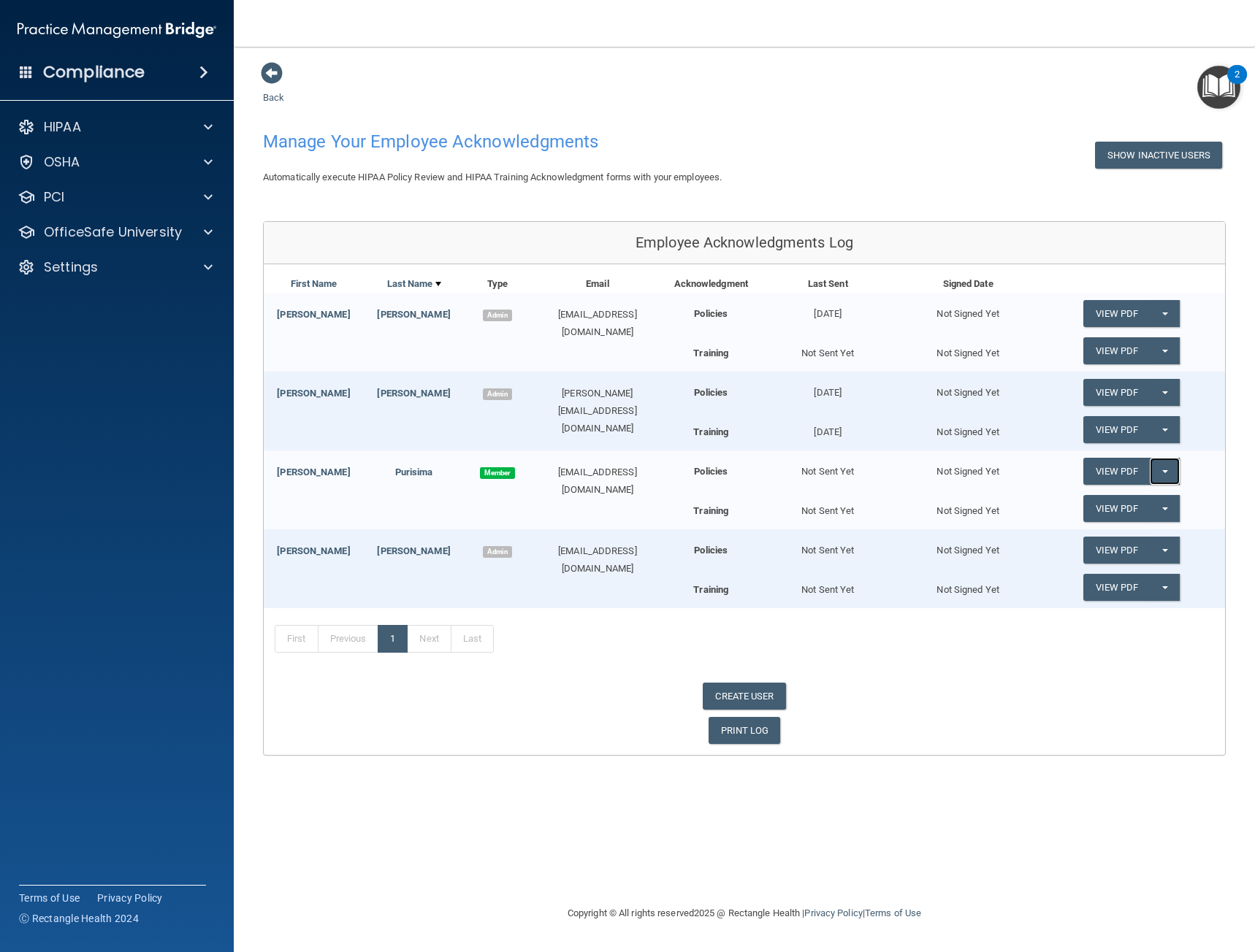
click at [1166, 474] on button "Split button!" at bounding box center [1165, 471] width 30 height 27
click at [1152, 506] on link "Send Acknowledgment" at bounding box center [1147, 501] width 127 height 22
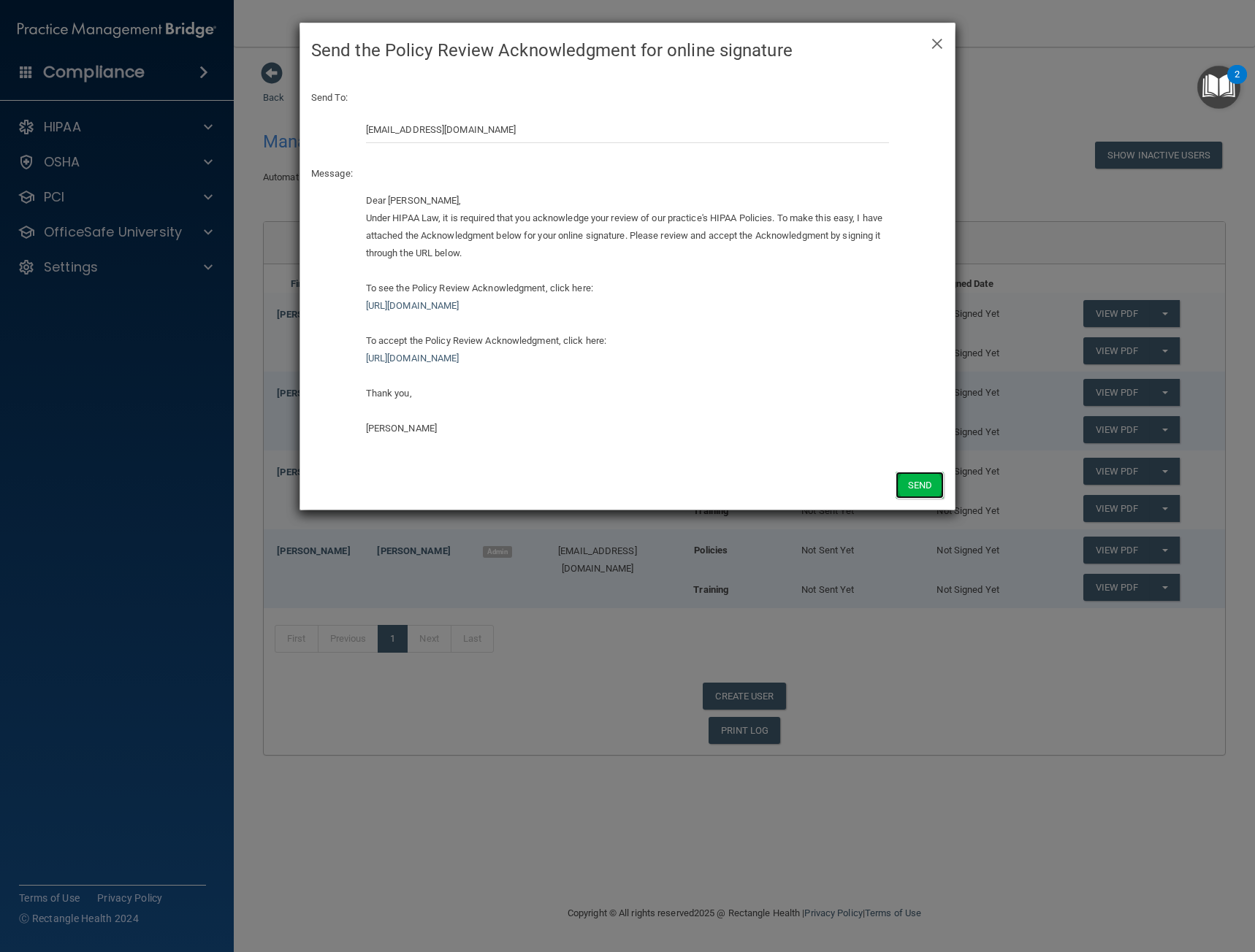
click at [915, 484] on button "Send" at bounding box center [919, 485] width 48 height 27
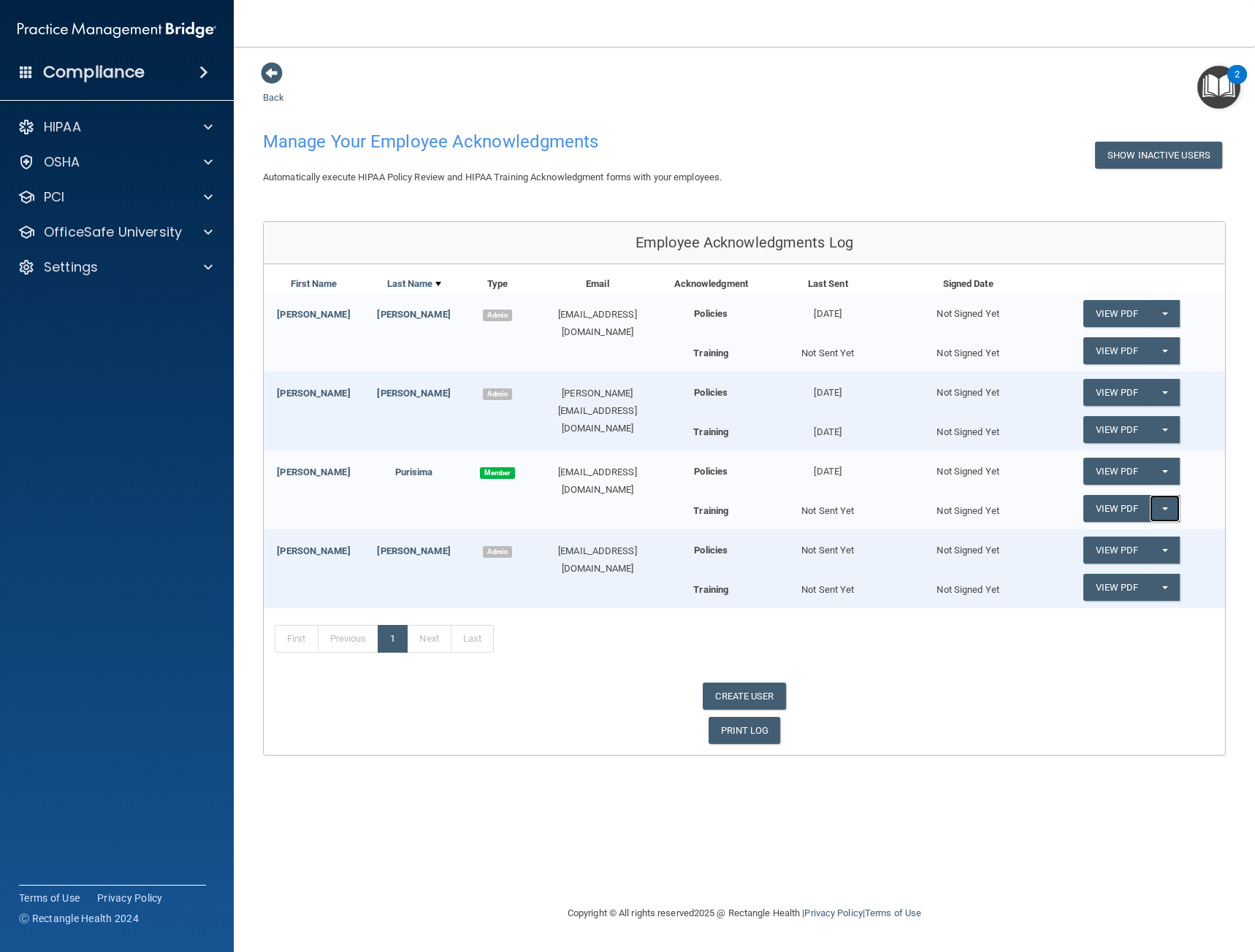
click at [1170, 510] on button "Split button!" at bounding box center [1165, 509] width 30 height 27
click at [1166, 509] on span "button" at bounding box center [1165, 509] width 6 height 3
click at [1165, 537] on link "Send Acknowledgment PDF" at bounding box center [1157, 538] width 146 height 22
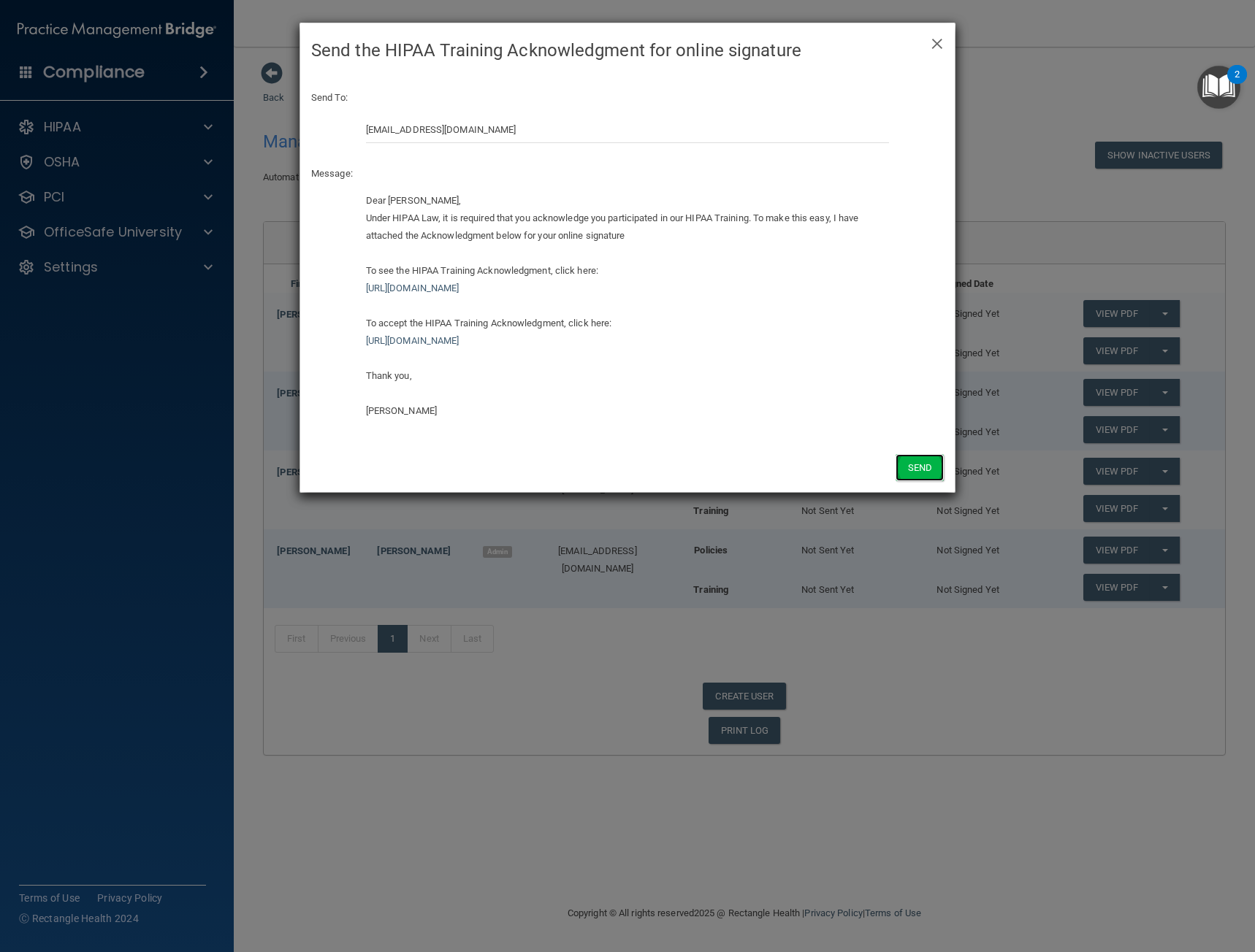
click at [913, 473] on button "Send" at bounding box center [919, 468] width 48 height 27
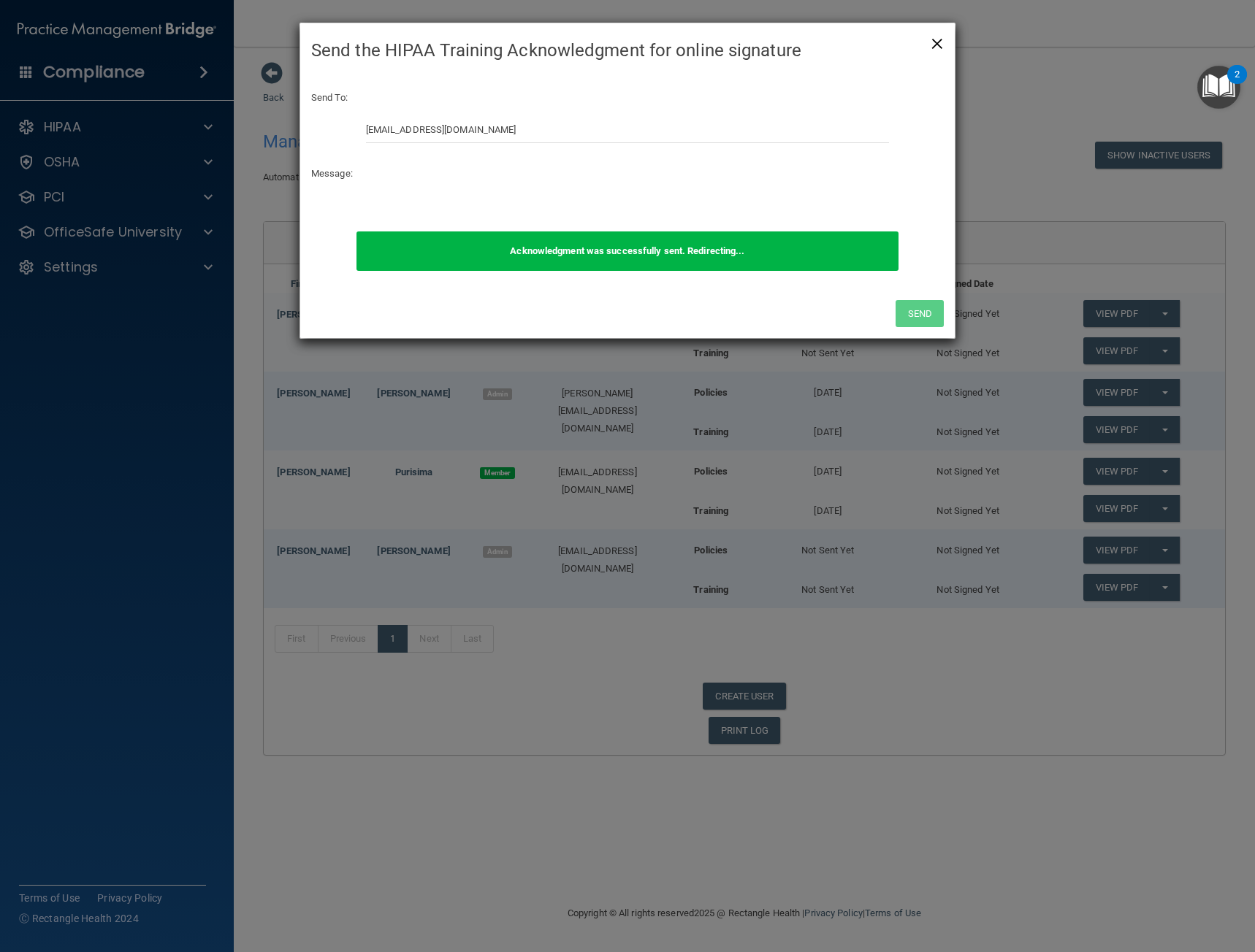
click at [940, 45] on span "×" at bounding box center [937, 41] width 13 height 29
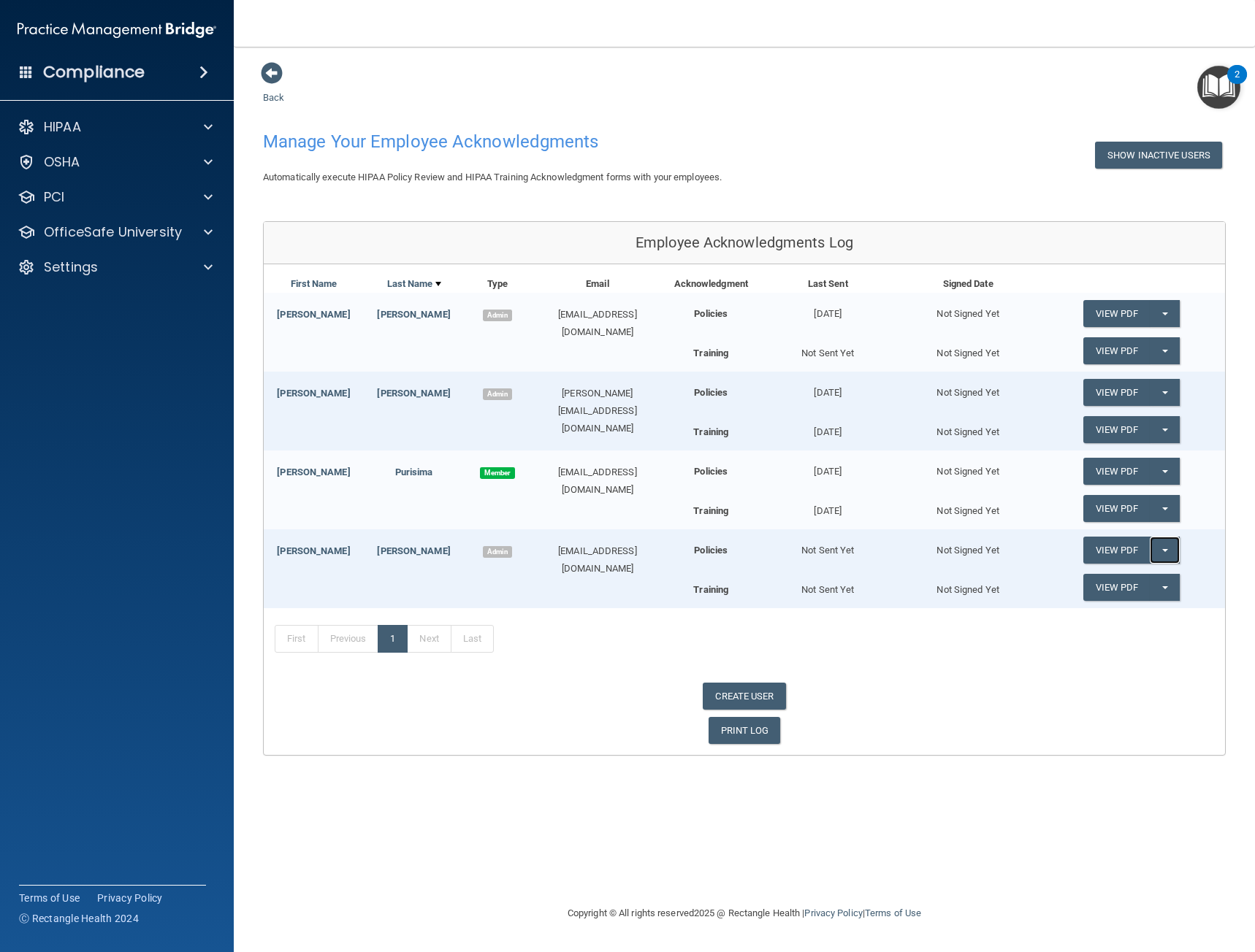
click at [1171, 557] on button "Split button!" at bounding box center [1165, 551] width 30 height 27
click at [1148, 574] on link "Send Acknowledgment" at bounding box center [1147, 580] width 127 height 22
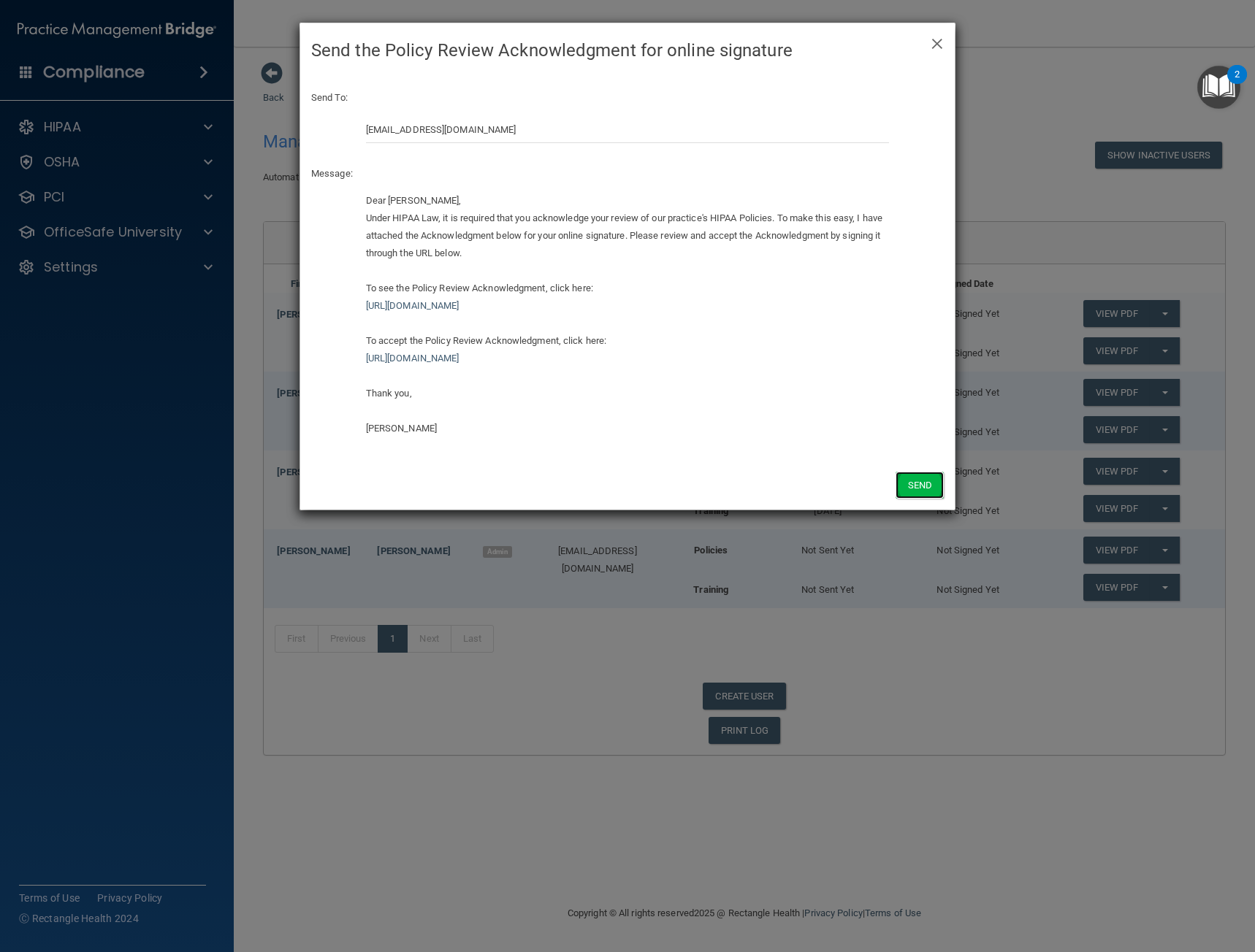
click at [911, 476] on button "Send" at bounding box center [919, 485] width 48 height 27
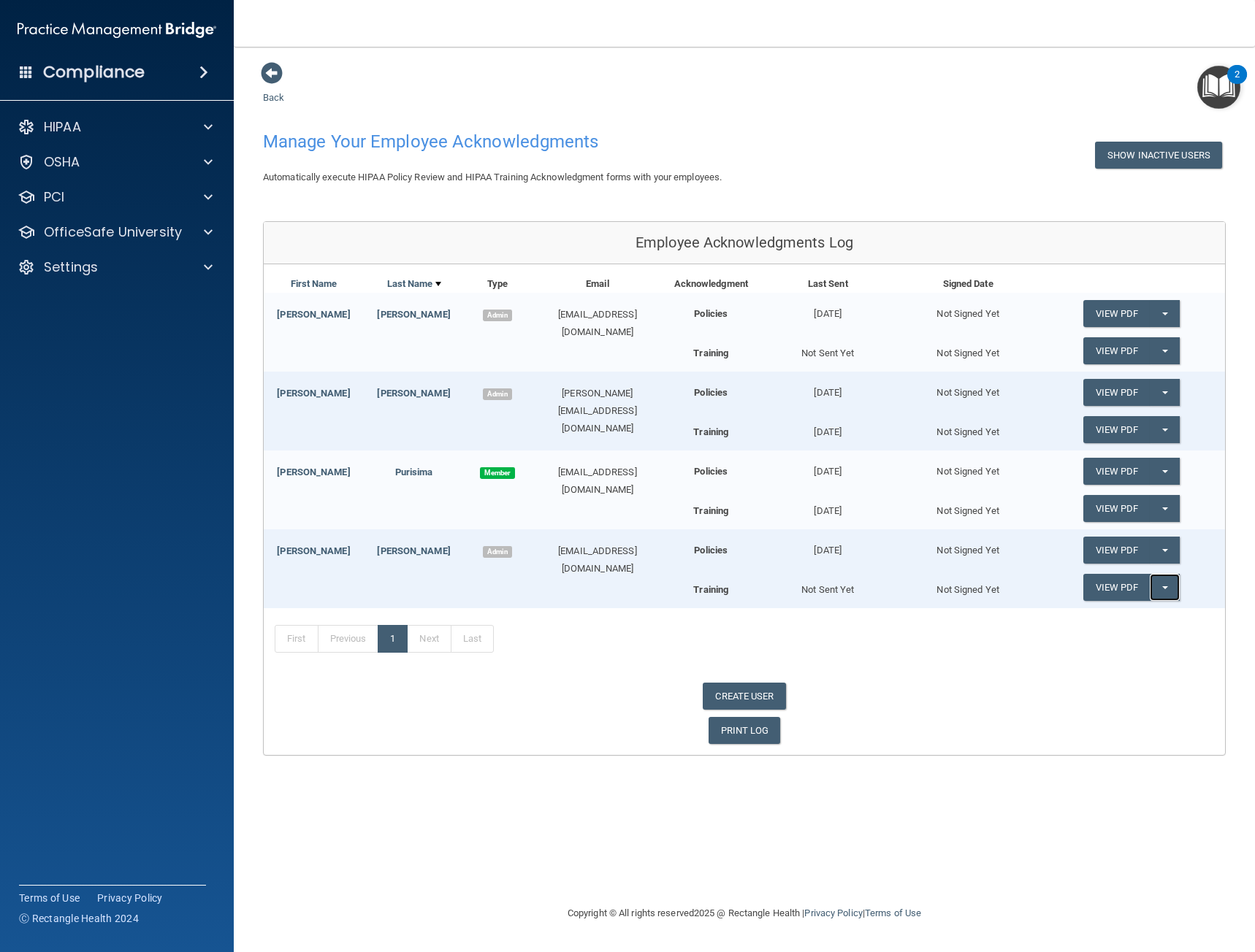
click at [1161, 589] on button "Split button!" at bounding box center [1165, 587] width 30 height 27
click at [1146, 612] on link "Send Acknowledgment PDF" at bounding box center [1157, 617] width 146 height 22
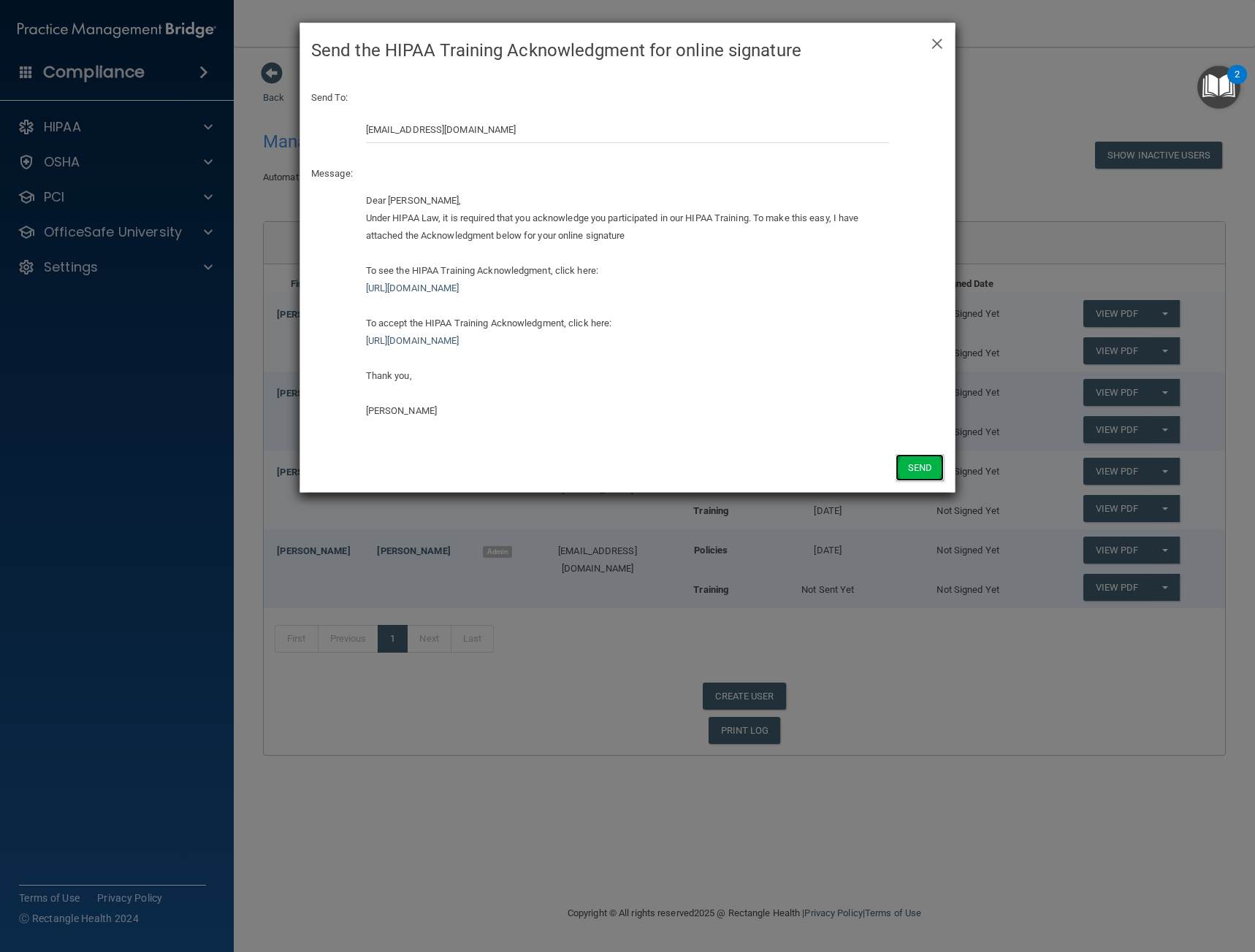
click at [922, 464] on button "Send" at bounding box center [919, 468] width 48 height 27
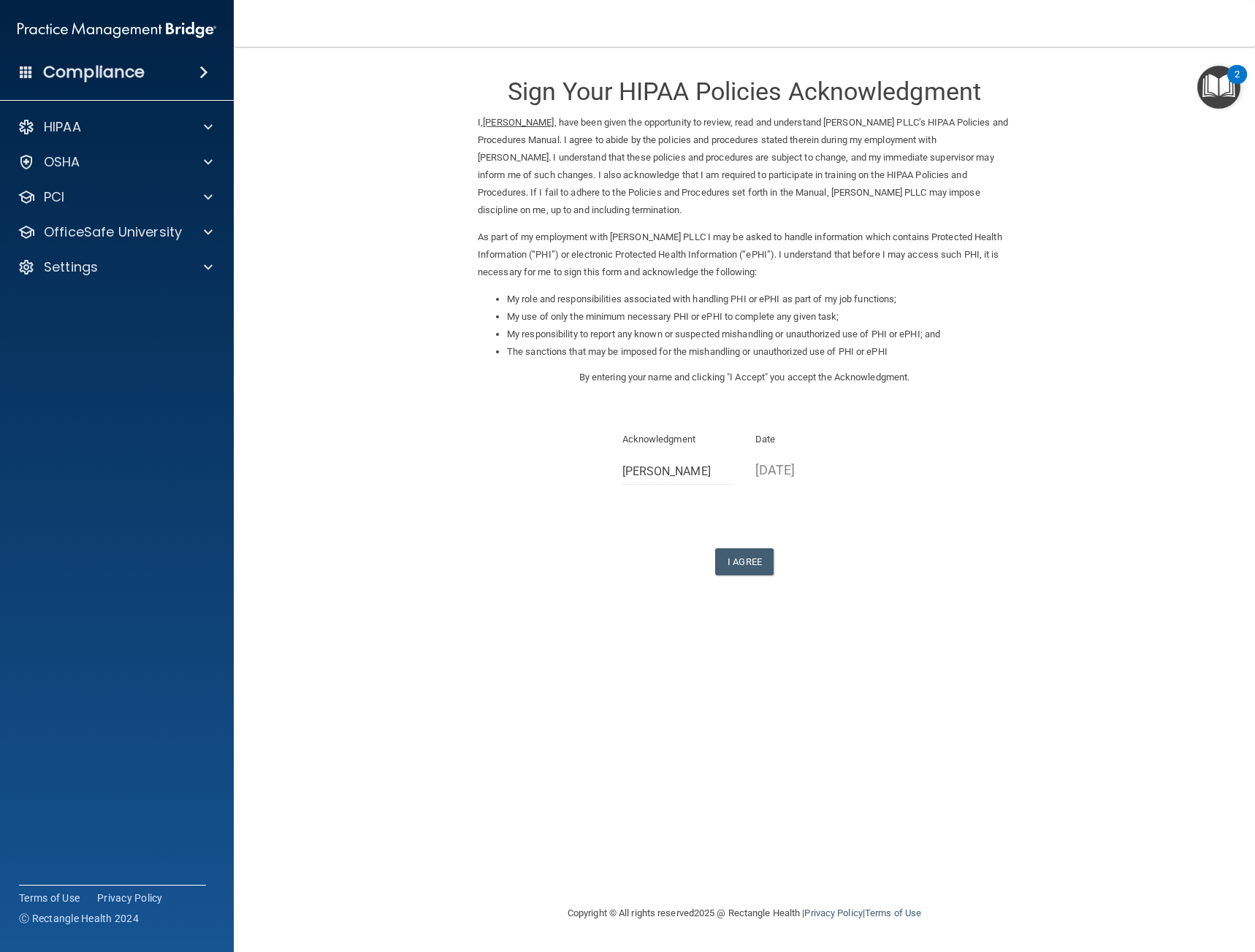
drag, startPoint x: 611, startPoint y: 468, endPoint x: 630, endPoint y: 472, distance: 19.4
click at [616, 468] on div "Acknowledgment [PERSON_NAME]" at bounding box center [678, 463] width 134 height 65
click at [744, 559] on button "I Agree" at bounding box center [744, 562] width 58 height 27
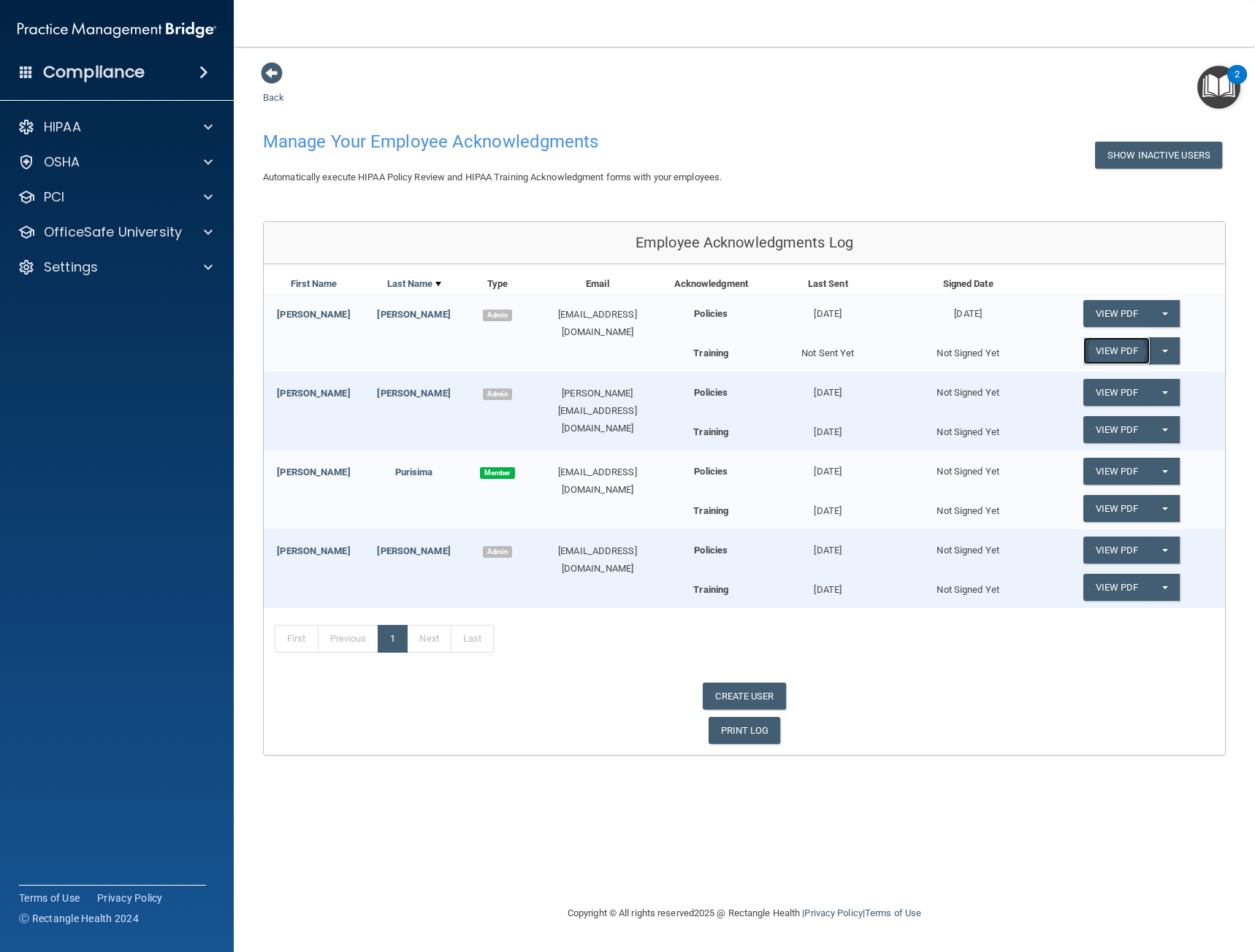
click at [1137, 356] on link "View PDF" at bounding box center [1117, 351] width 67 height 27
click at [1164, 355] on button "Split button!" at bounding box center [1165, 351] width 30 height 27
click at [1143, 378] on link "Send Acknowledgment PDF" at bounding box center [1157, 380] width 146 height 22
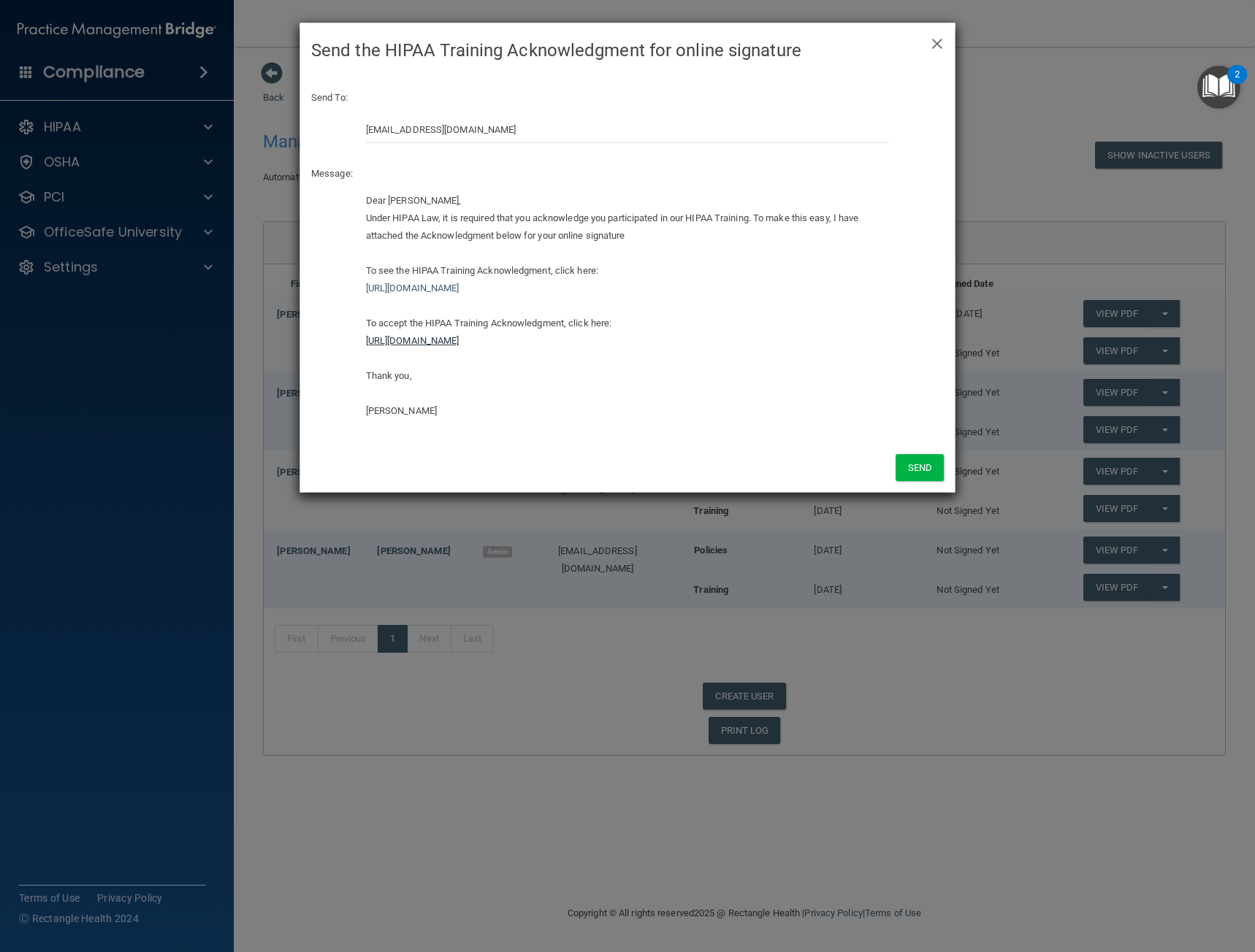
click at [460, 341] on link "https://ra.officesafe.com/#/employee-acknowledgments/689c9119457fd4d4b87131fd/a…" at bounding box center [412, 341] width 94 height 11
click at [460, 335] on link "https://ra.officesafe.com/#/employee-acknowledgments/689c9119457fd4d4b87131fd/a…" at bounding box center [412, 341] width 94 height 11
click at [460, 342] on link "https://ra.officesafe.com/#/employee-acknowledgments/689c9119457fd4d4b87131fd/a…" at bounding box center [412, 341] width 94 height 11
click at [460, 345] on link "https://ra.officesafe.com/#/employee-acknowledgments/689c9119457fd4d4b87131fd/a…" at bounding box center [412, 341] width 94 height 11
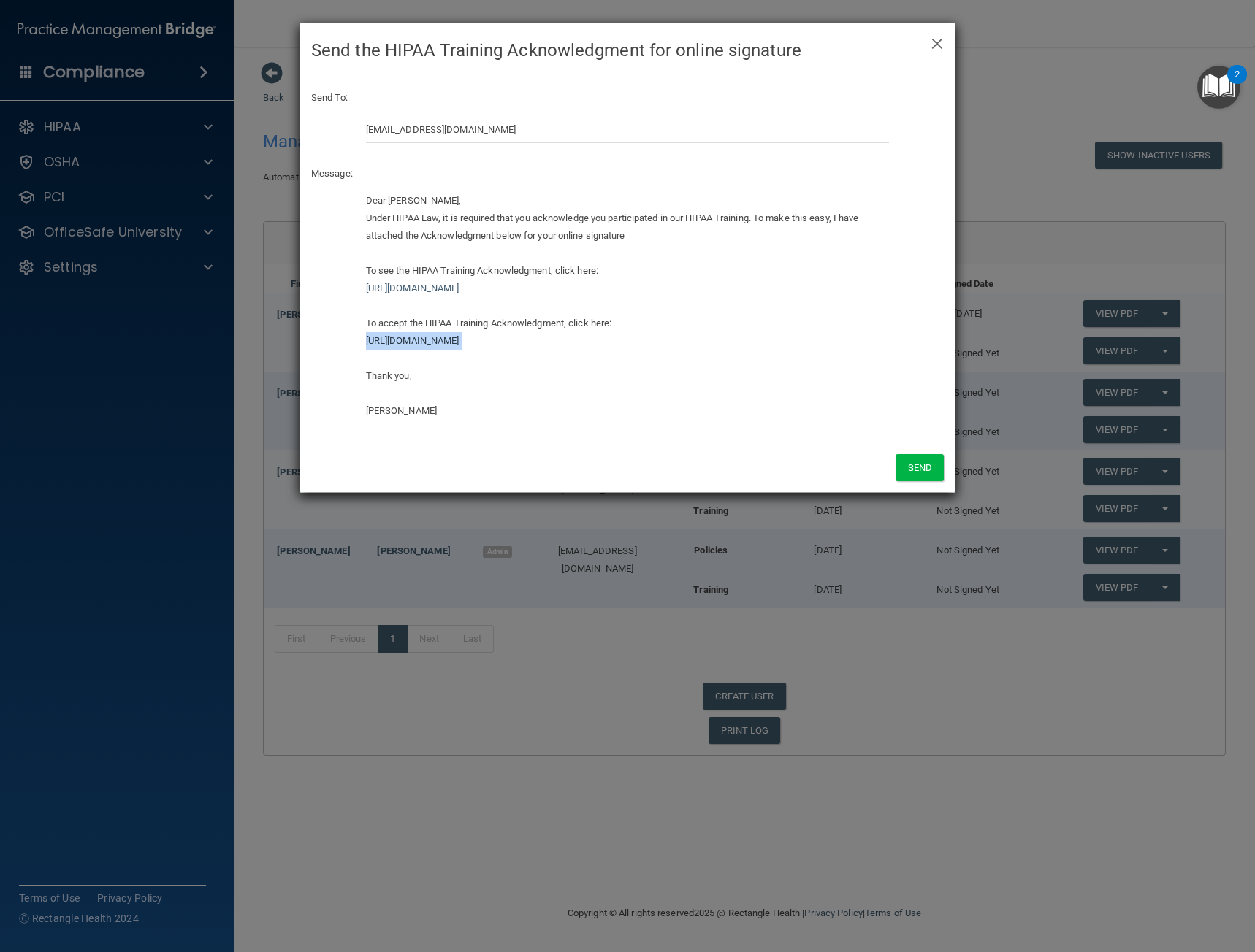
click at [460, 344] on link "https://ra.officesafe.com/#/employee-acknowledgments/689c9119457fd4d4b87131fd/a…" at bounding box center [412, 341] width 94 height 11
click at [896, 468] on button "Send" at bounding box center [919, 468] width 48 height 27
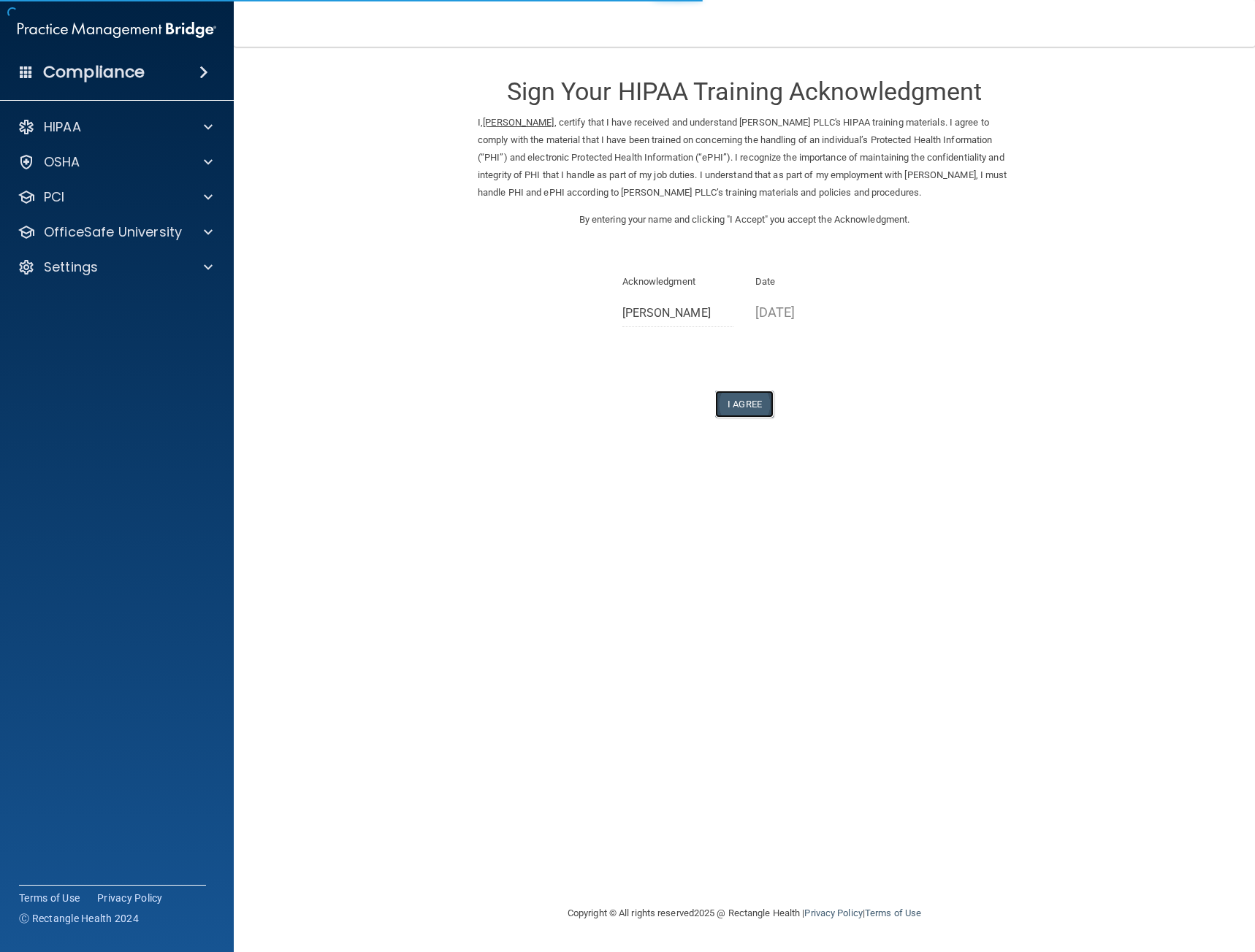
click at [737, 408] on button "I Agree" at bounding box center [744, 404] width 58 height 27
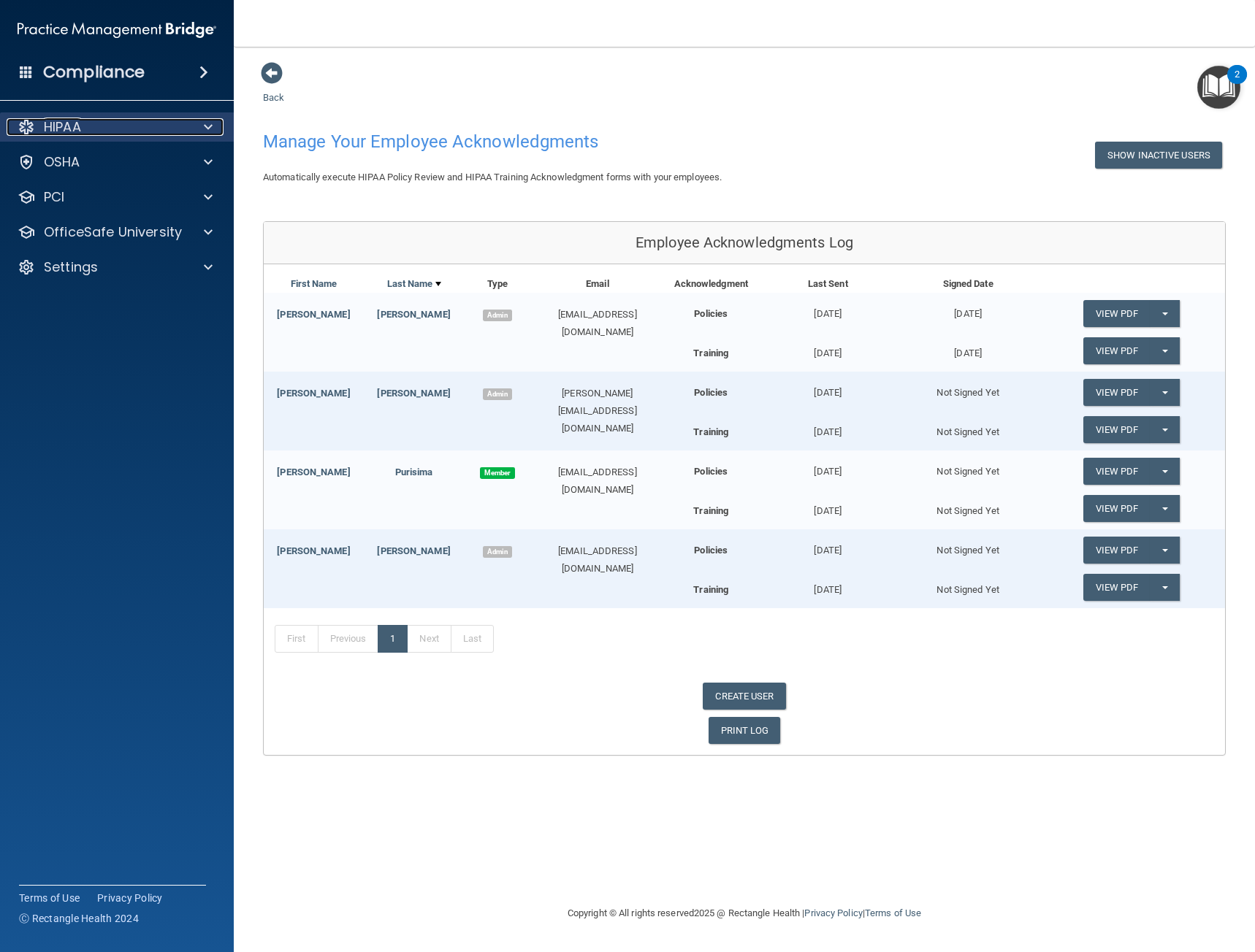
click at [121, 126] on div "HIPAA" at bounding box center [96, 128] width 181 height 18
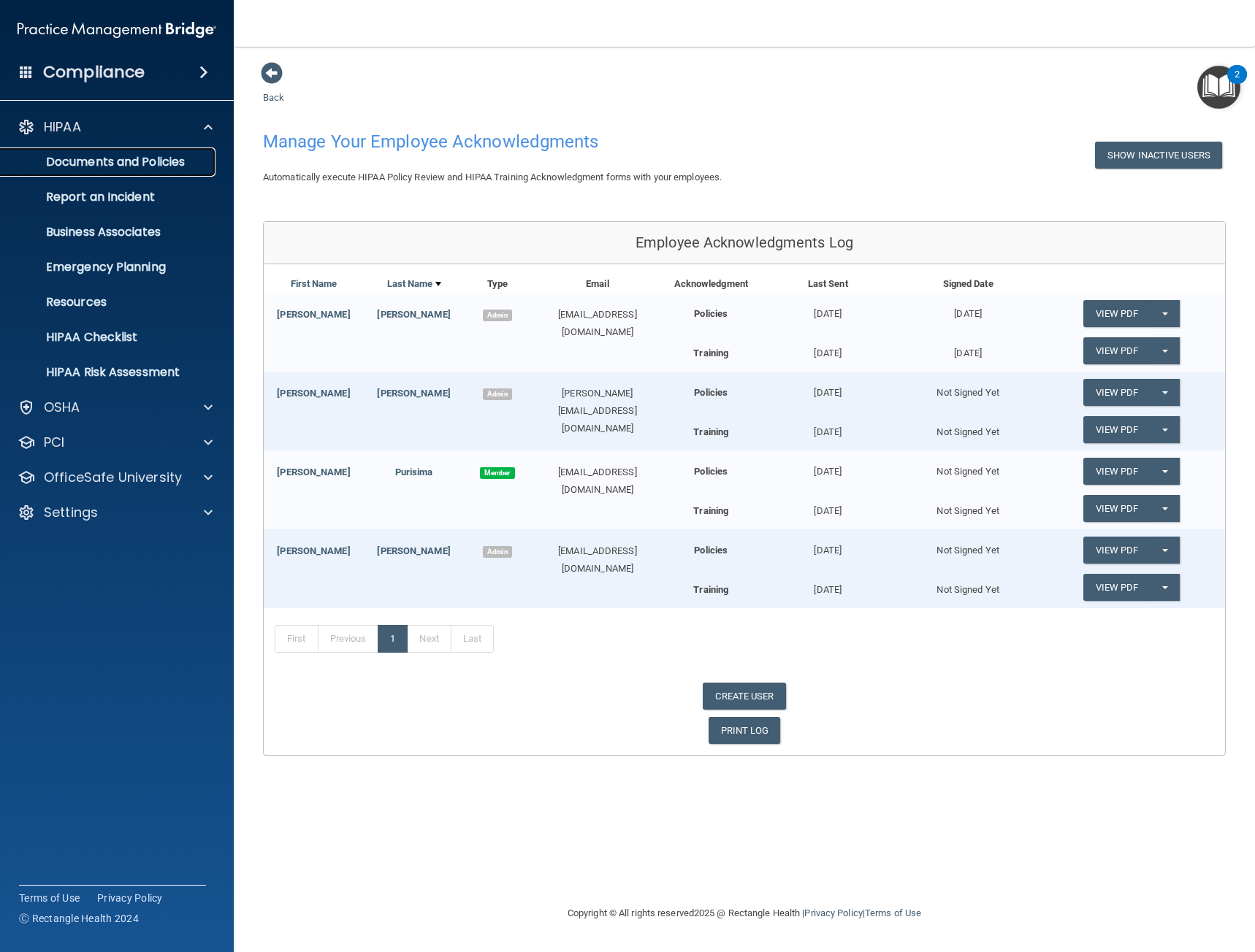
click at [162, 166] on p "Documents and Policies" at bounding box center [109, 162] width 199 height 14
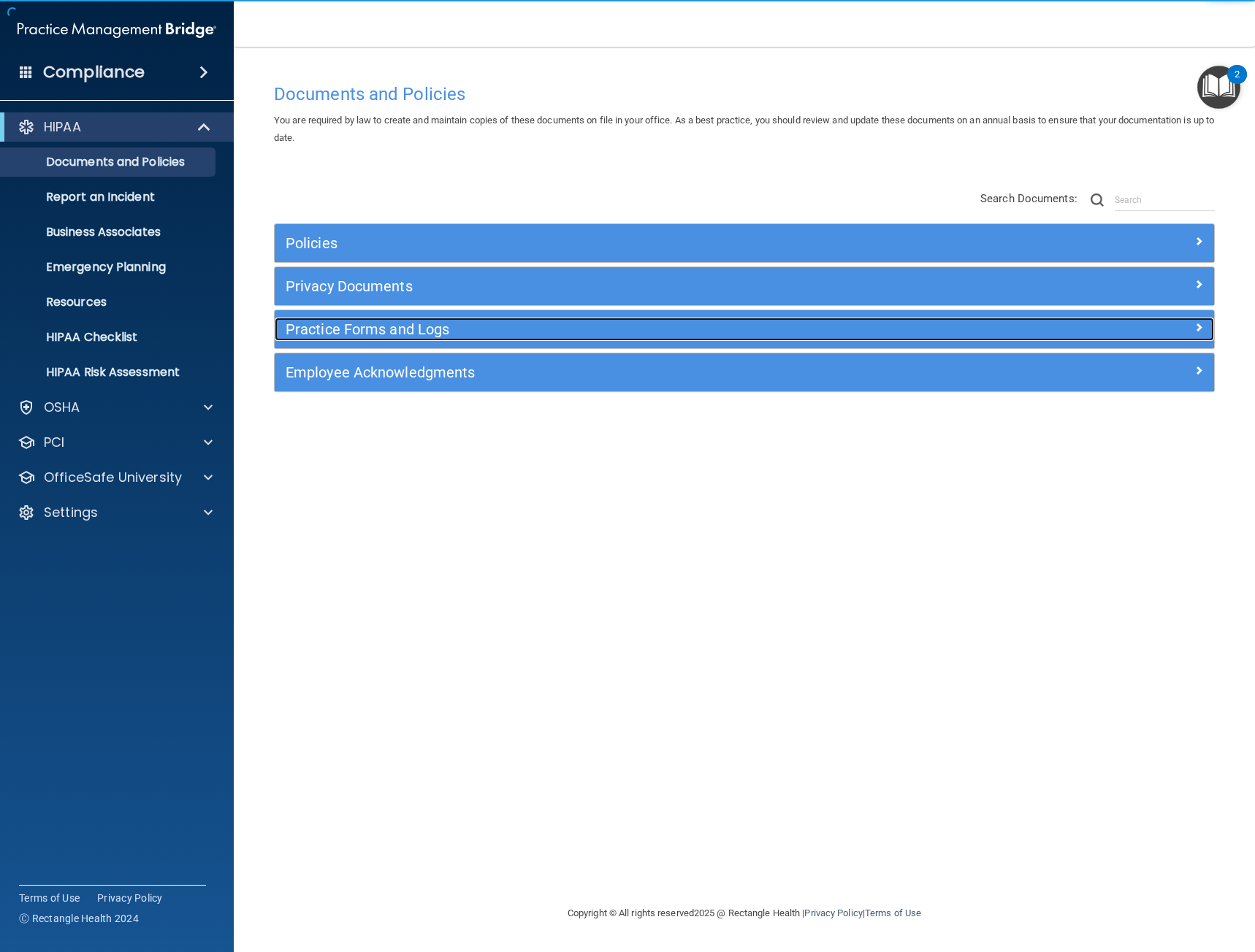
click at [412, 326] on h5 "Practice Forms and Logs" at bounding box center [627, 329] width 683 height 16
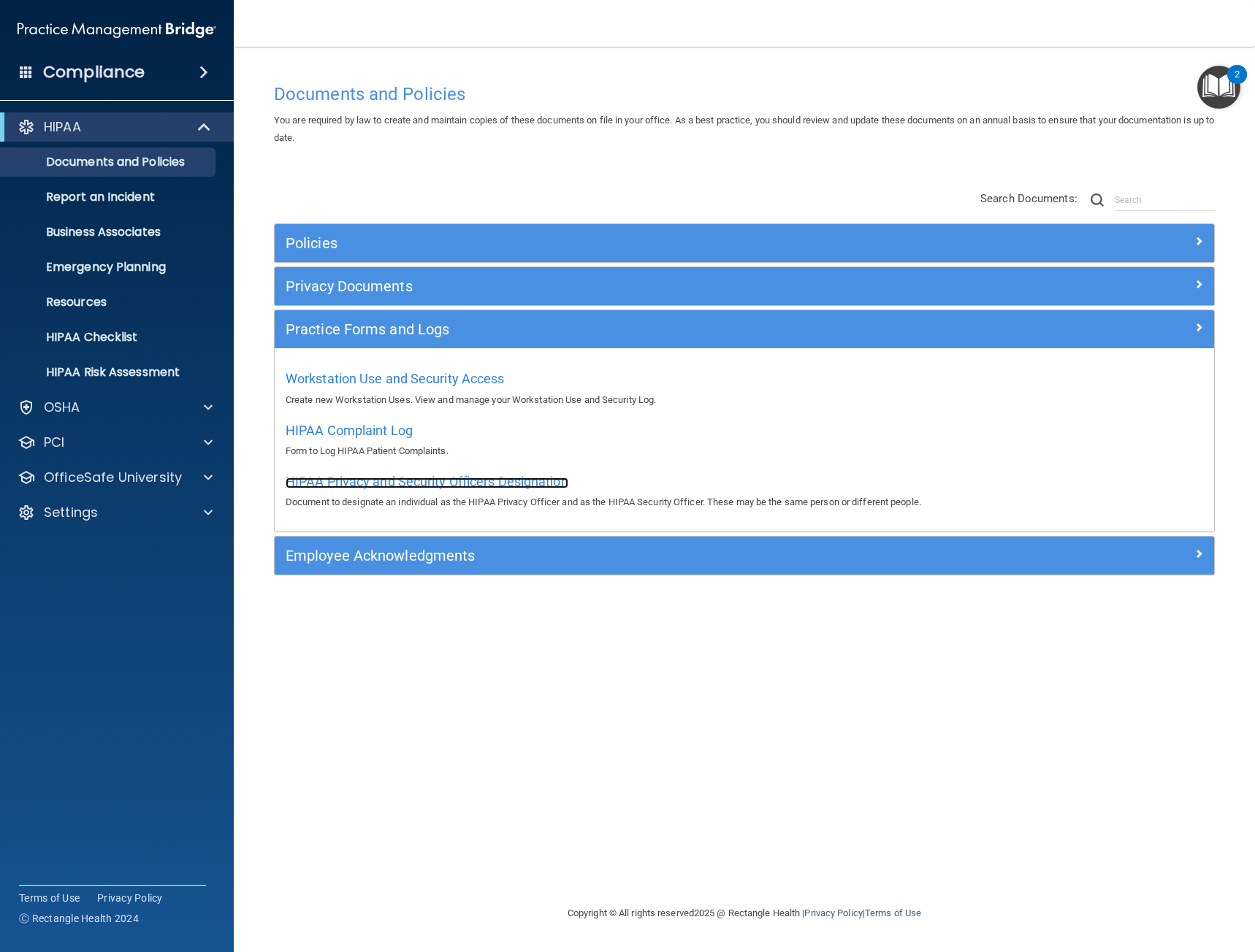
click at [493, 486] on span "HIPAA Privacy and Security Officers Designation" at bounding box center [427, 481] width 283 height 15
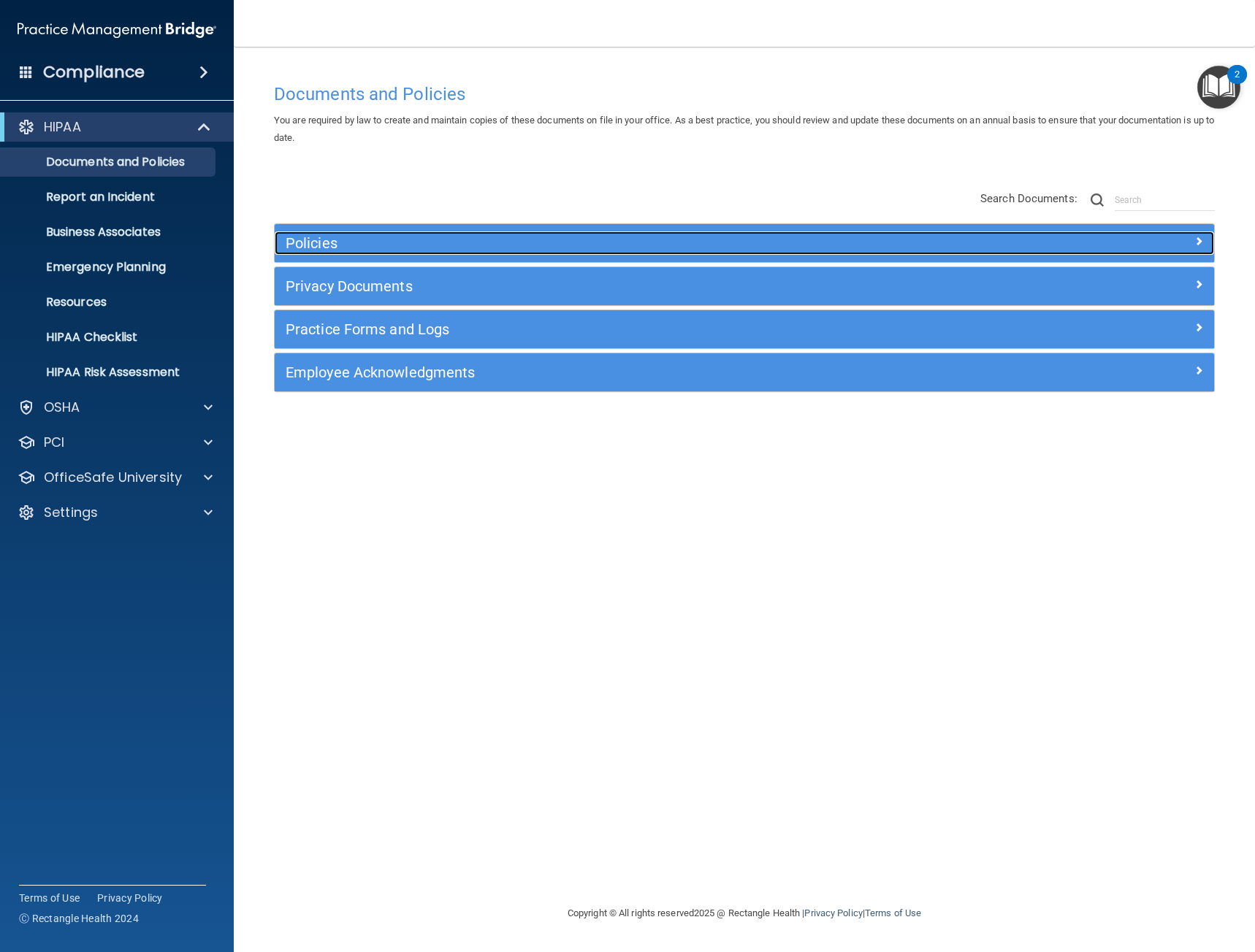
click at [1068, 248] on div at bounding box center [1098, 240] width 236 height 18
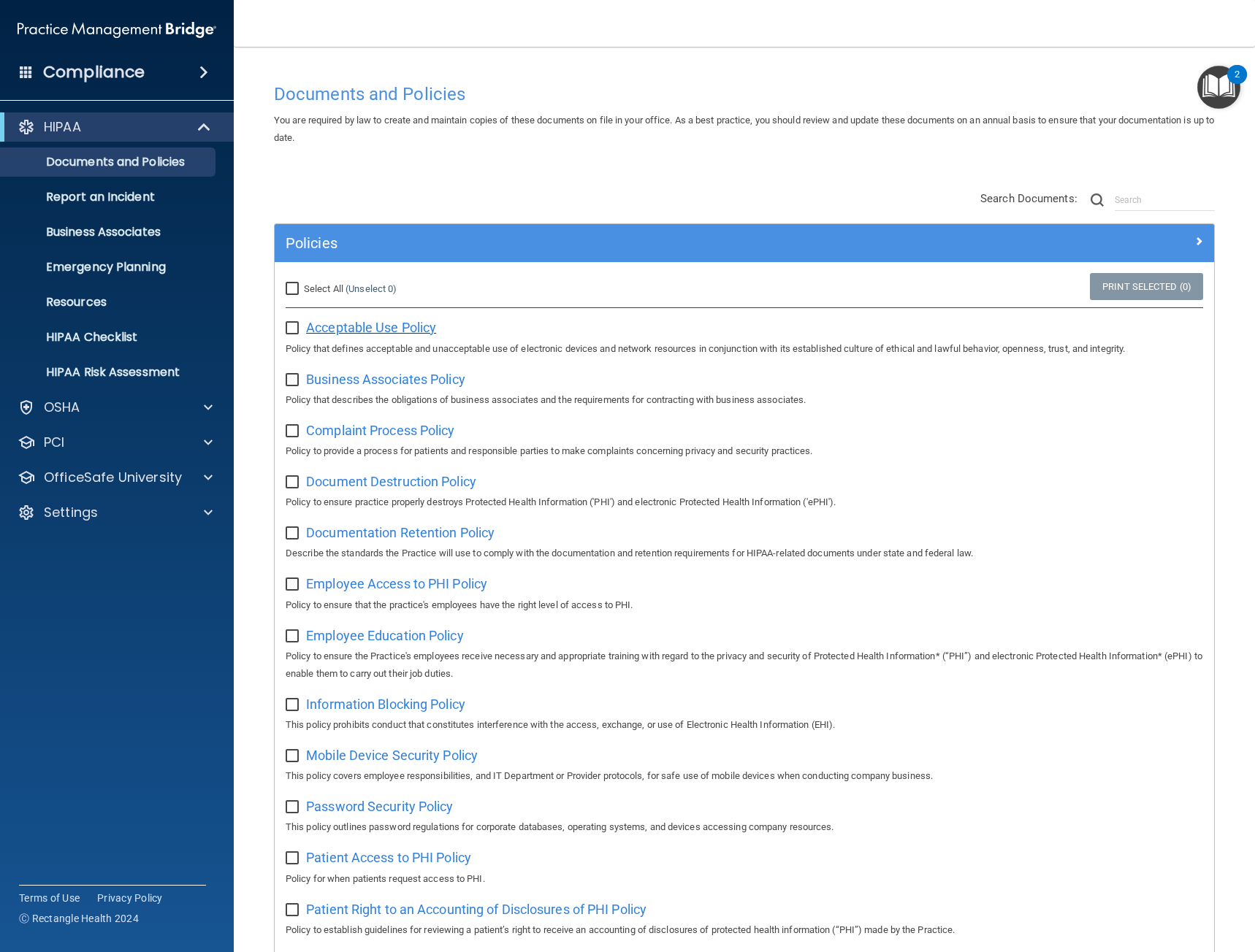
click at [385, 333] on span "Acceptable Use Policy" at bounding box center [371, 327] width 130 height 15
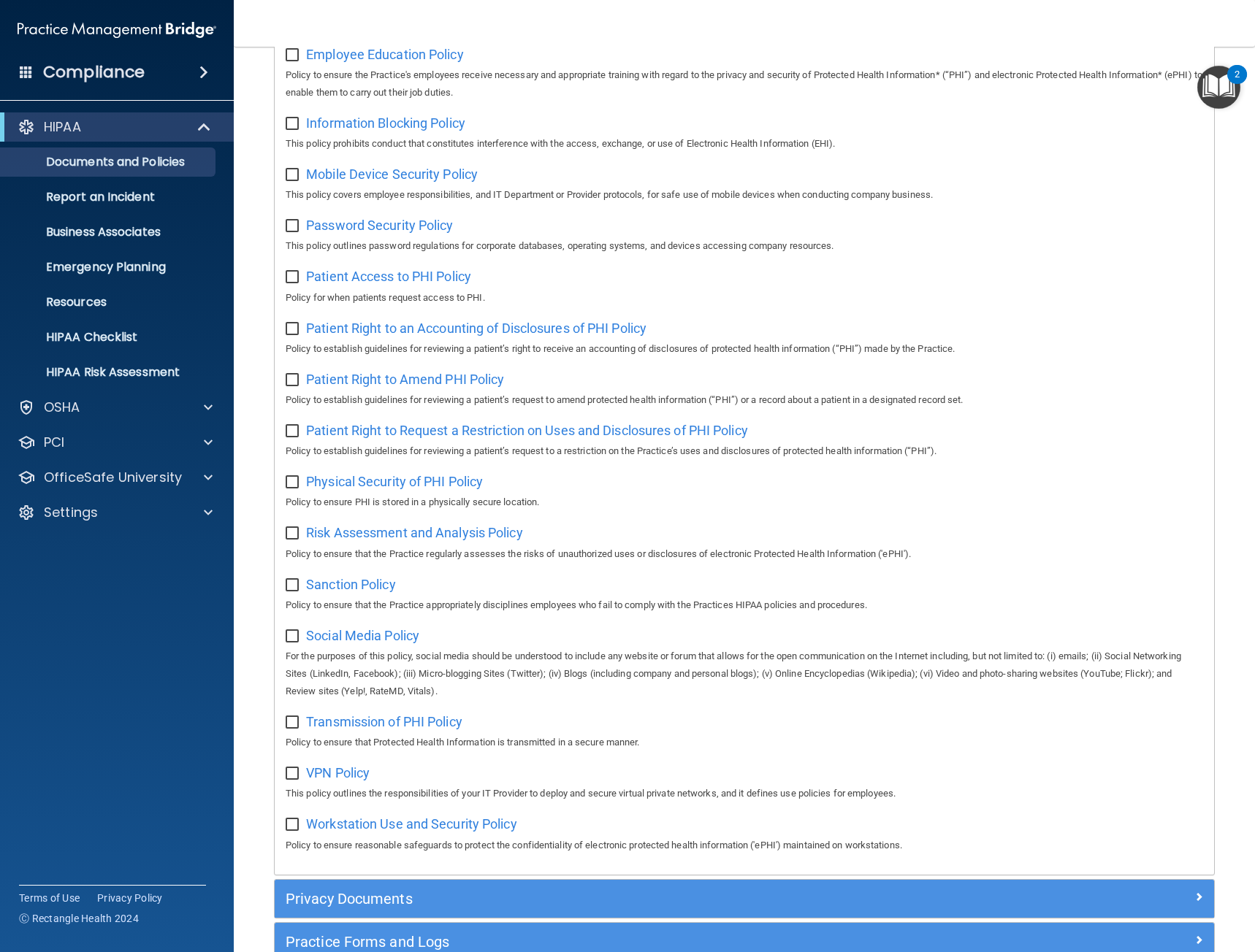
scroll to position [724, 0]
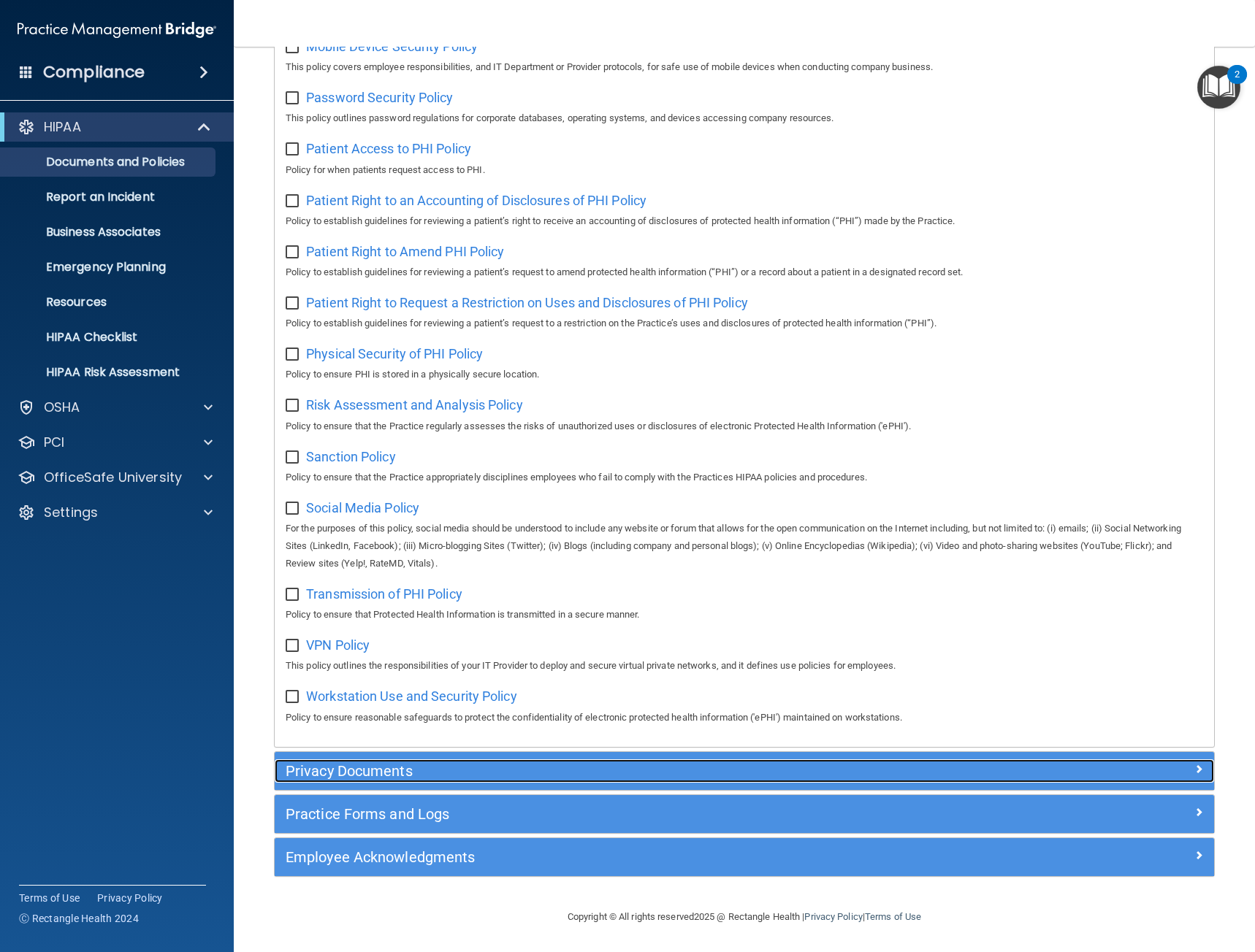
click at [523, 771] on h5 "Privacy Documents" at bounding box center [627, 771] width 683 height 16
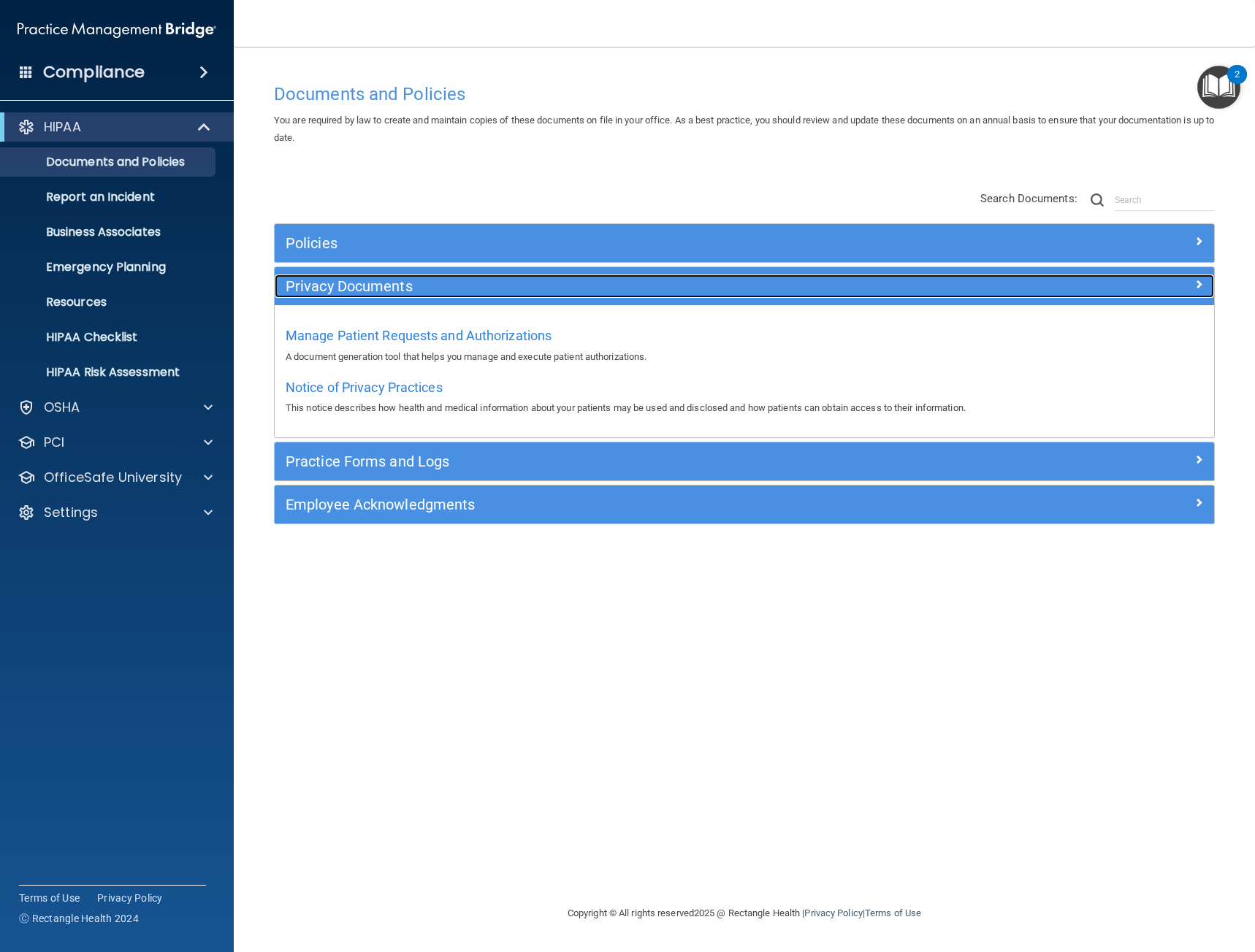
scroll to position [0, 0]
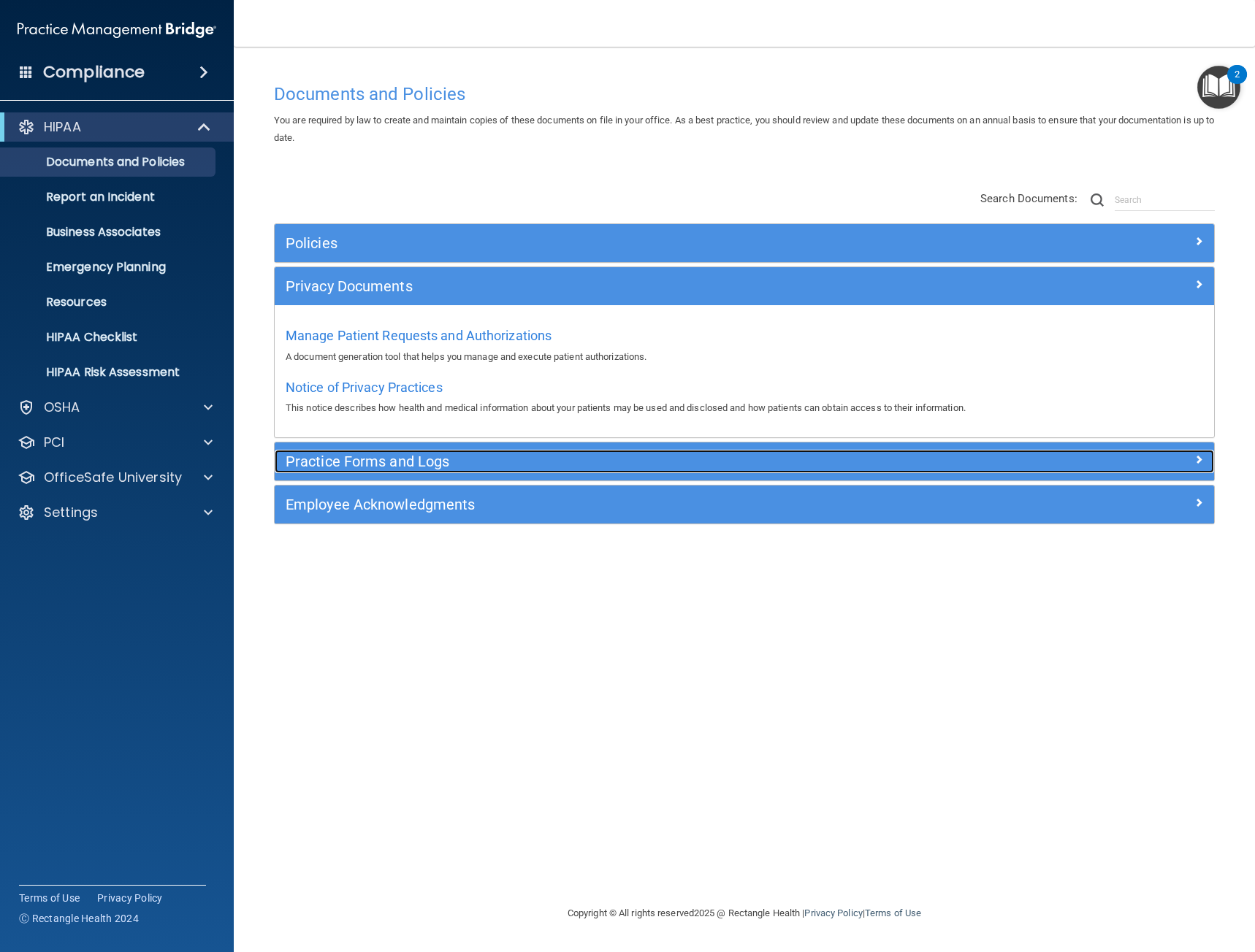
click at [453, 456] on h5 "Practice Forms and Logs" at bounding box center [627, 461] width 683 height 16
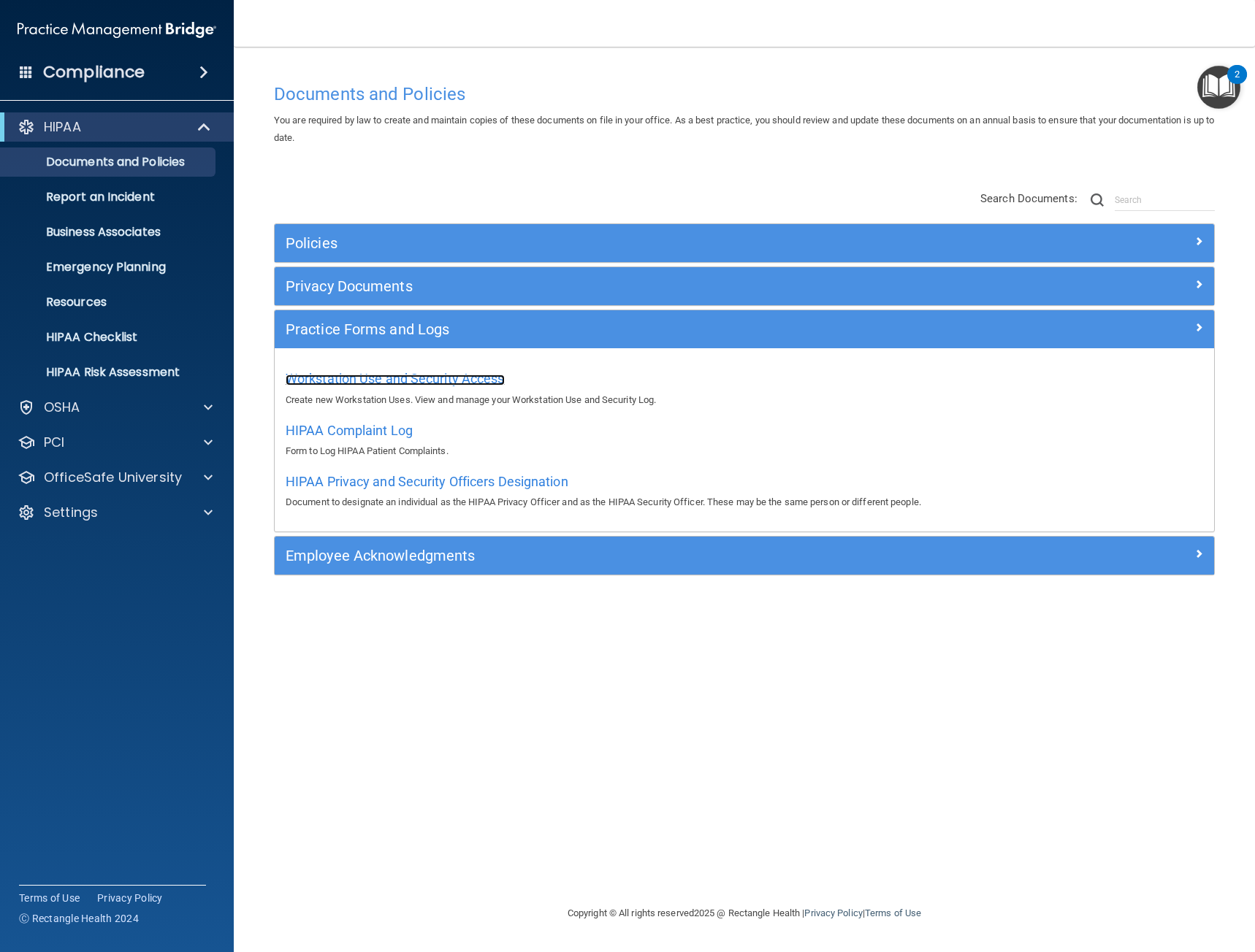
click at [388, 377] on span "Workstation Use and Security Access" at bounding box center [395, 378] width 220 height 15
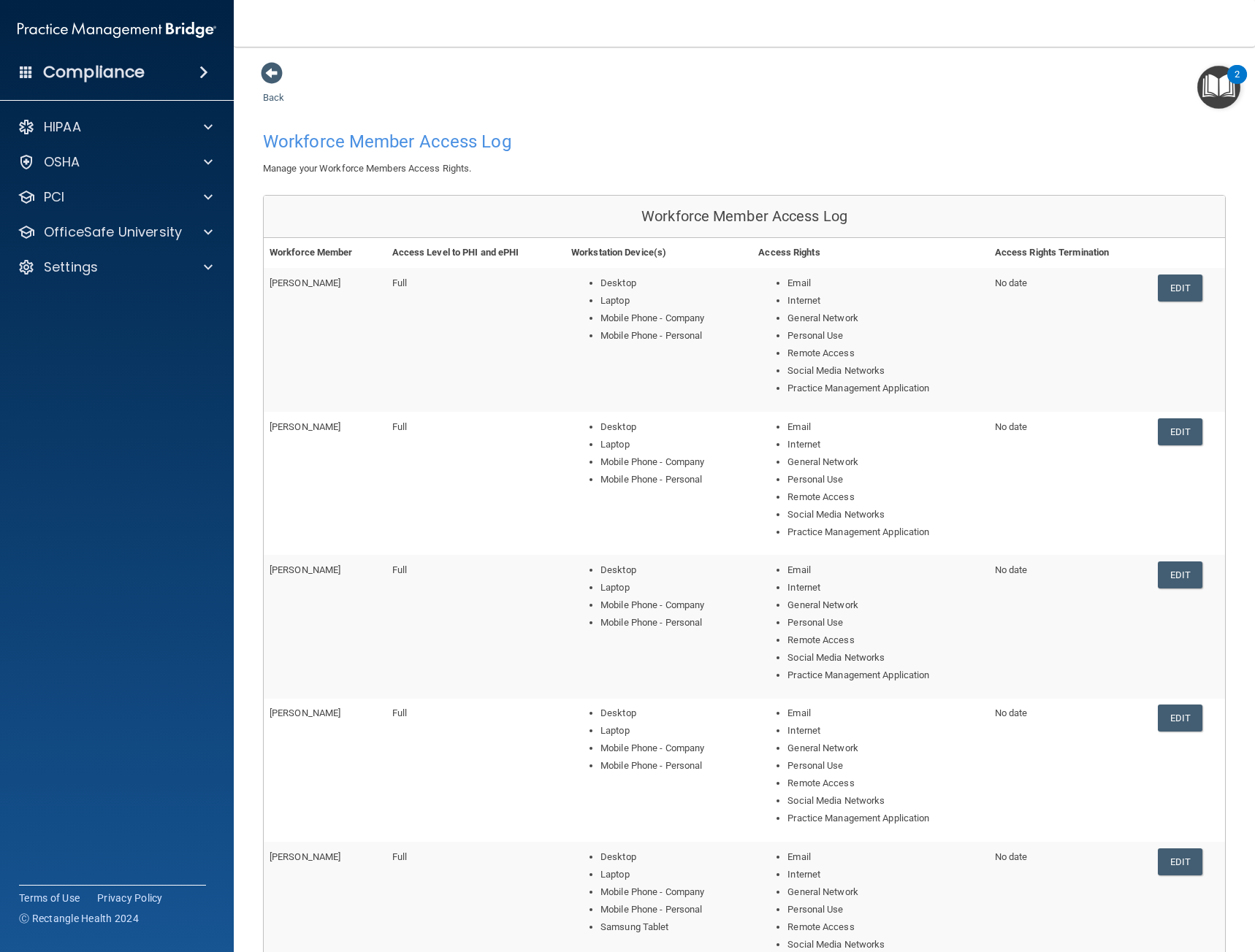
scroll to position [247, 0]
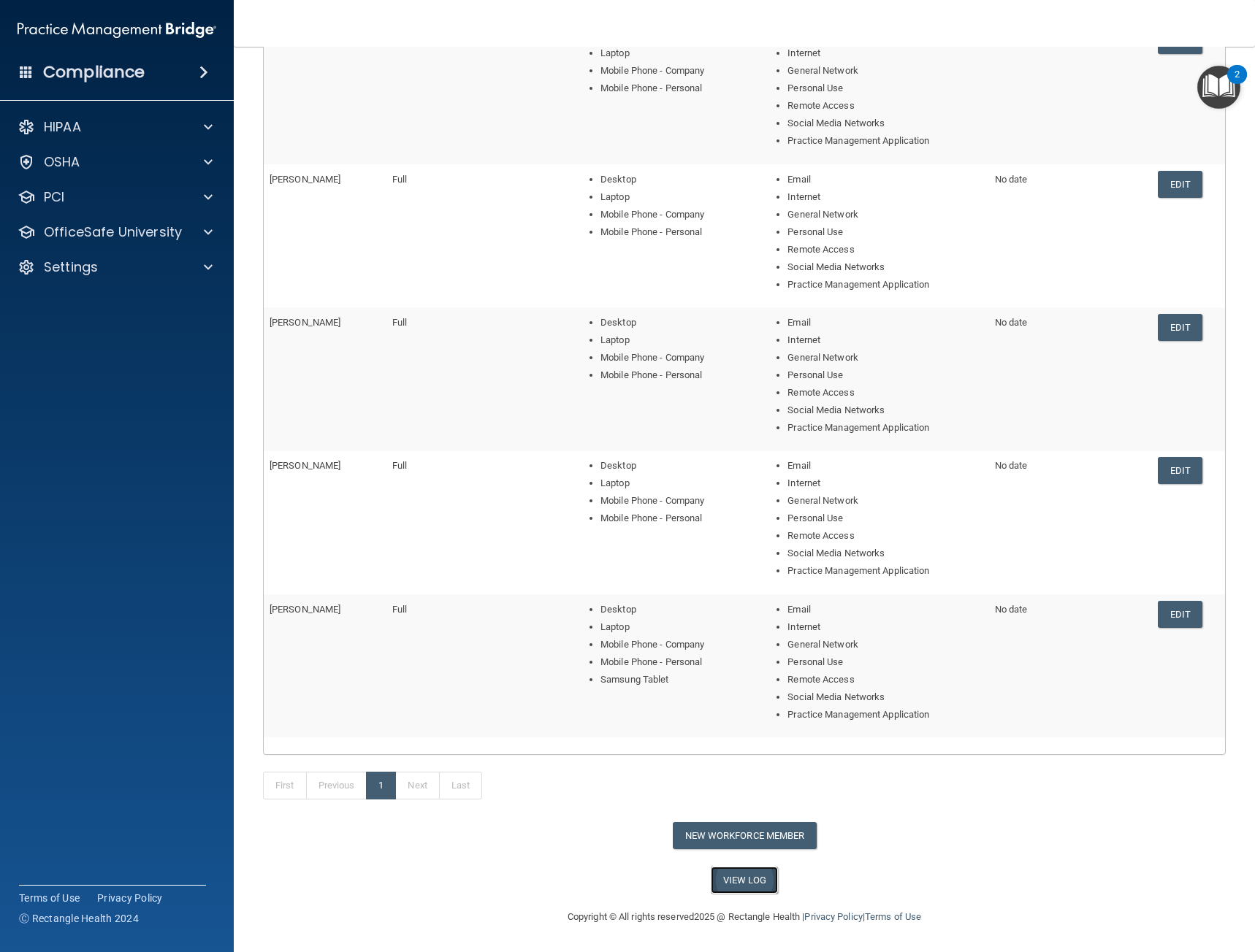
click at [754, 883] on link "View Log" at bounding box center [744, 881] width 68 height 27
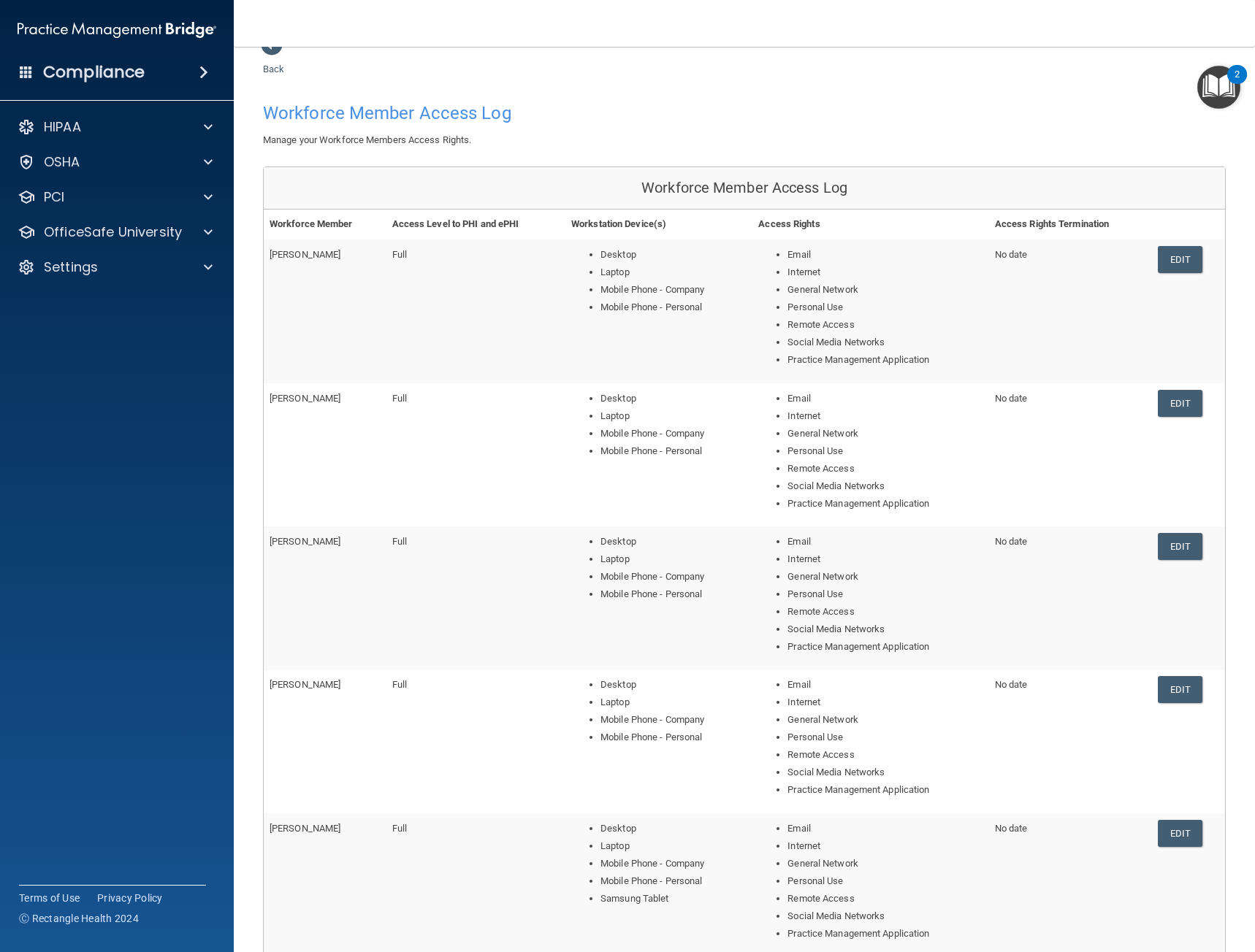
scroll to position [0, 0]
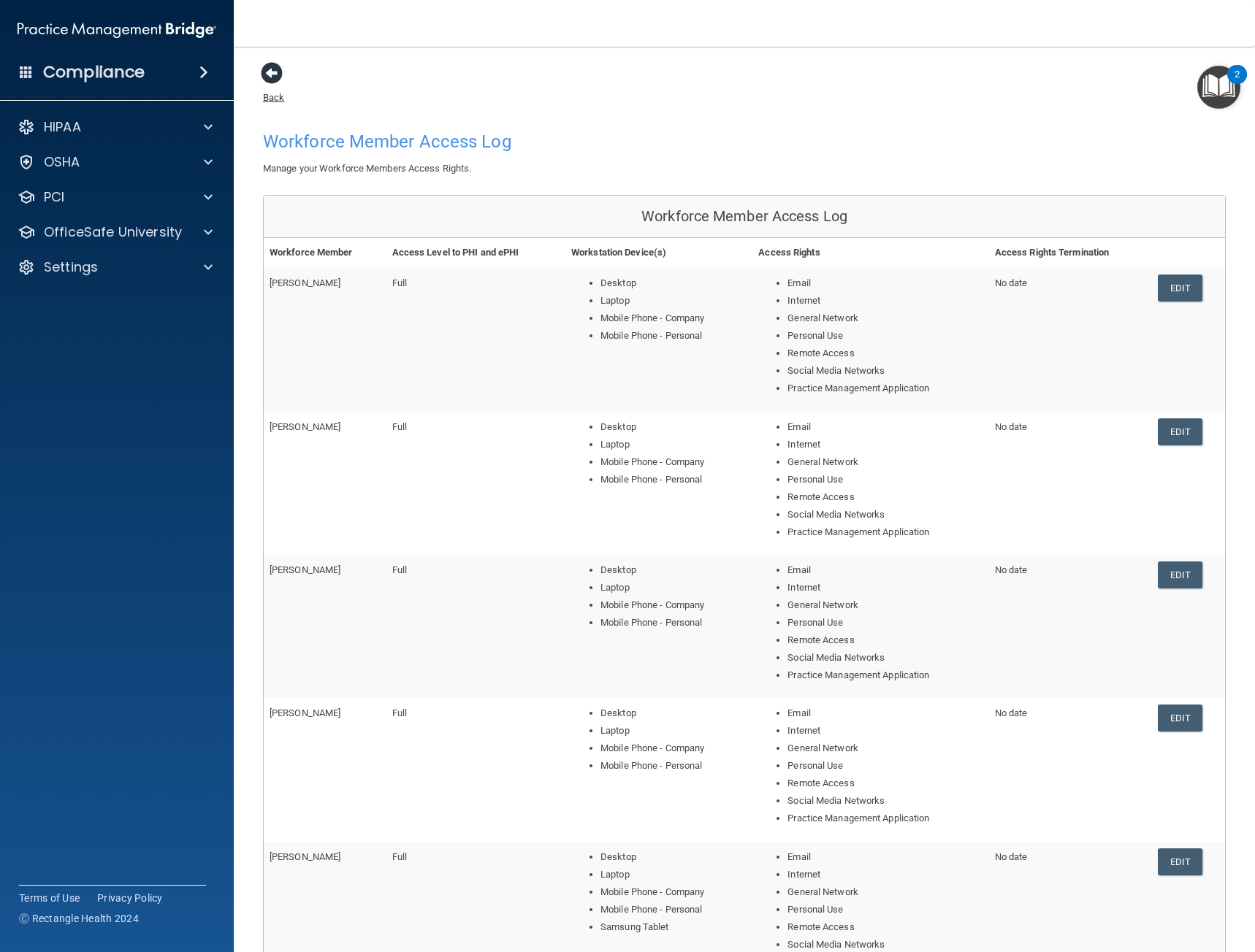
click at [266, 78] on span at bounding box center [271, 73] width 22 height 22
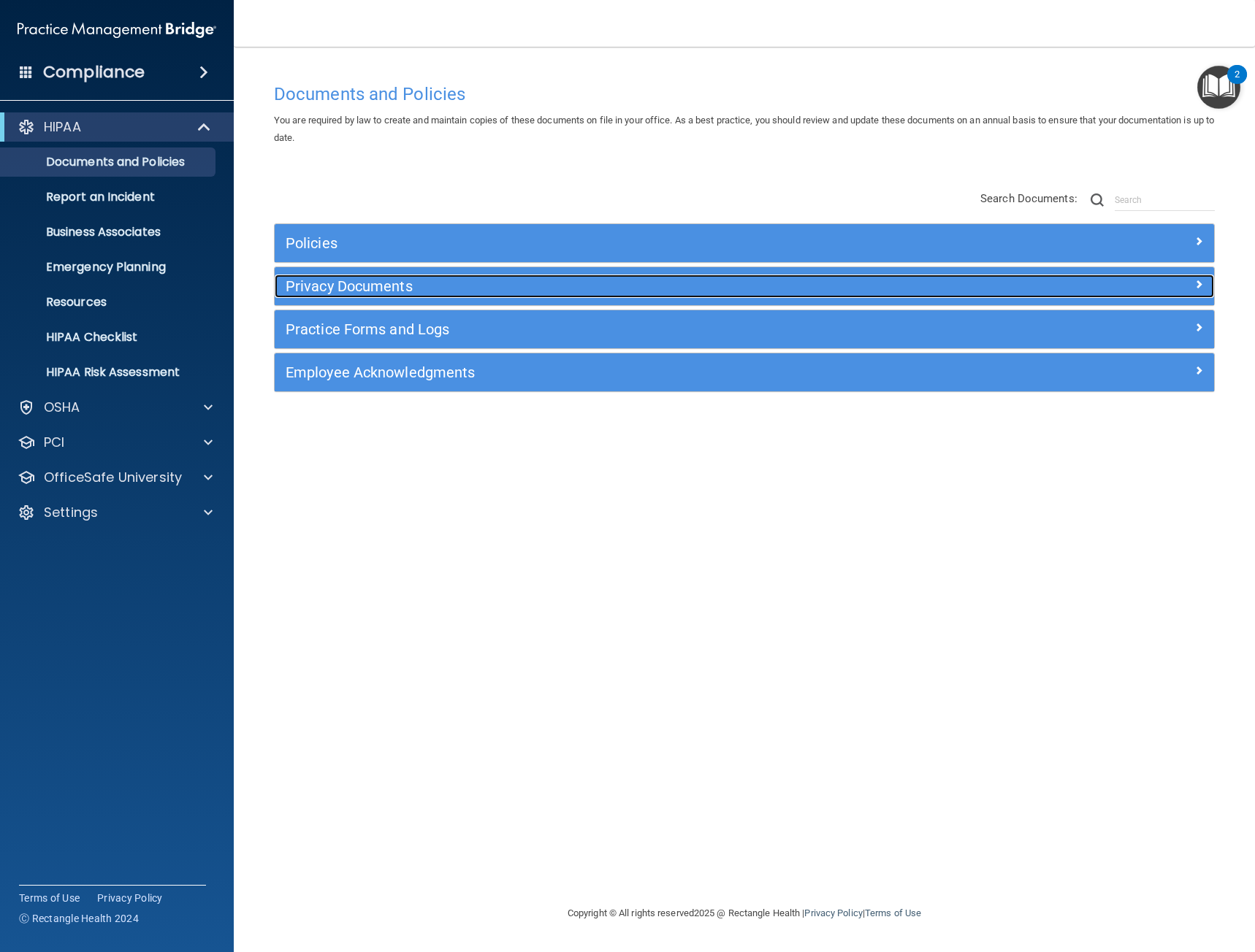
click at [338, 286] on h5 "Privacy Documents" at bounding box center [627, 286] width 683 height 16
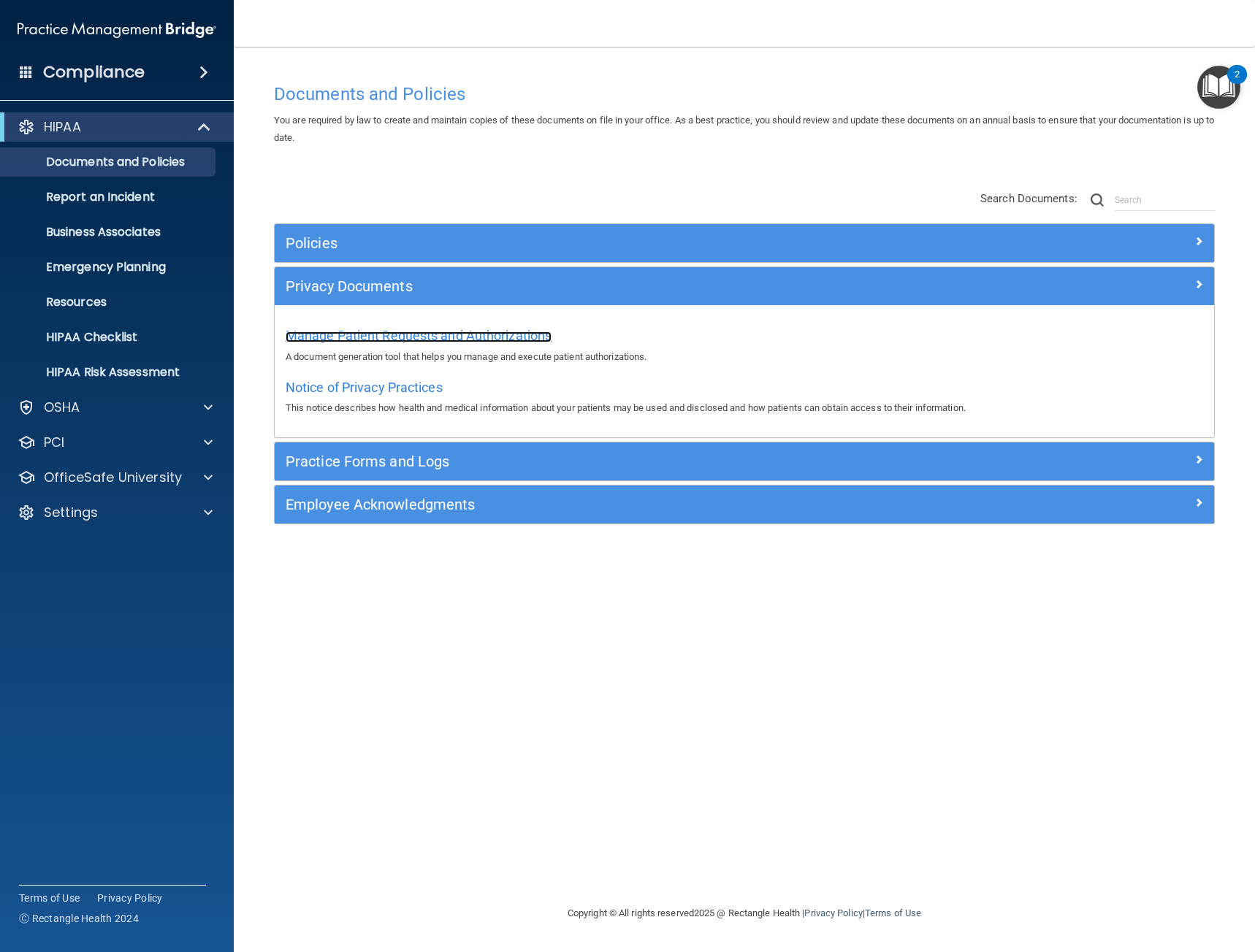
click at [381, 338] on span "Manage Patient Requests and Authorizations" at bounding box center [419, 335] width 266 height 15
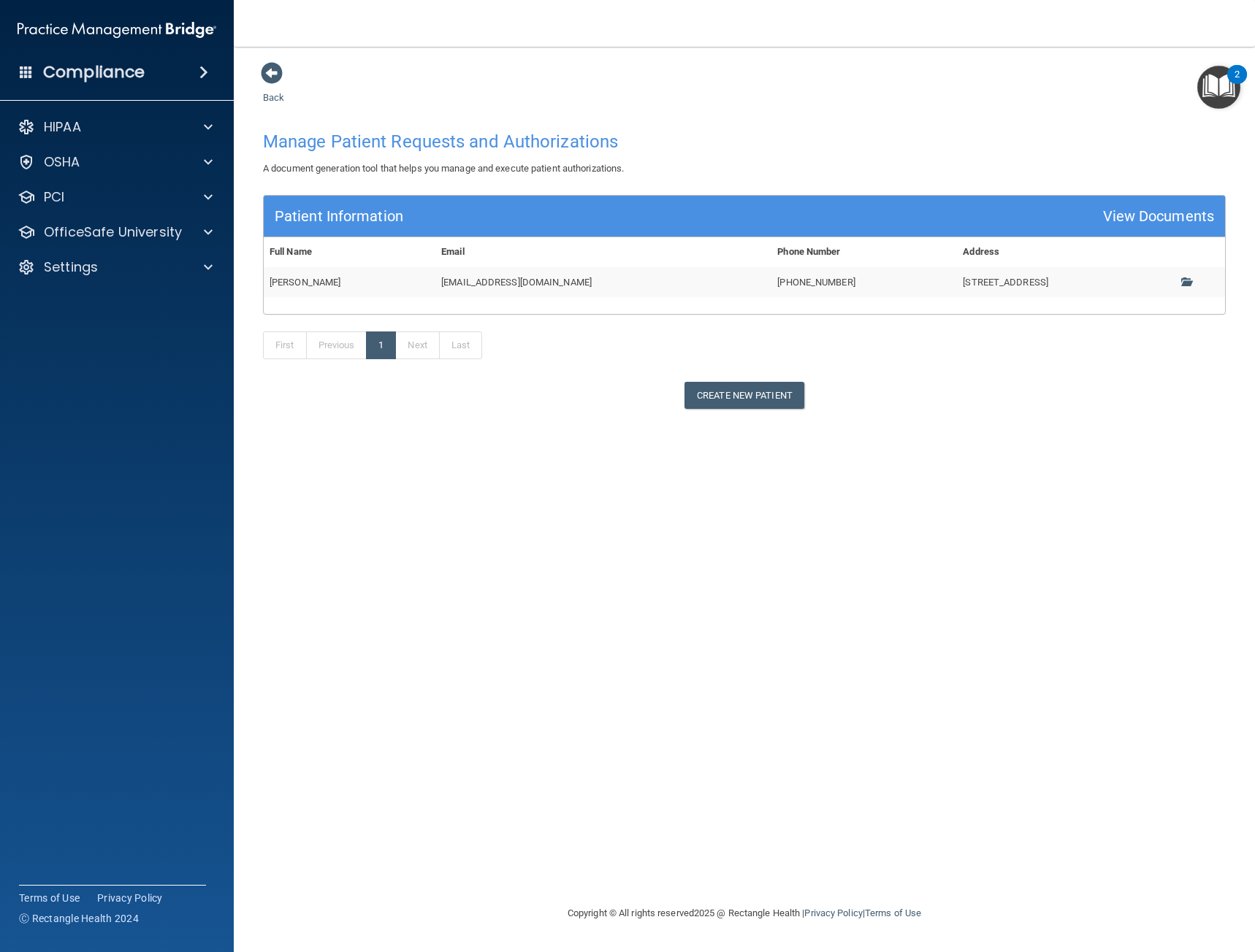
drag, startPoint x: 1184, startPoint y: 292, endPoint x: 698, endPoint y: 305, distance: 486.2
click at [1173, 294] on td at bounding box center [1191, 283] width 67 height 30
click at [352, 285] on td "[PERSON_NAME]" at bounding box center [349, 283] width 171 height 30
click at [1194, 279] on link at bounding box center [1191, 282] width 21 height 11
click at [1189, 282] on span at bounding box center [1185, 281] width 10 height 10
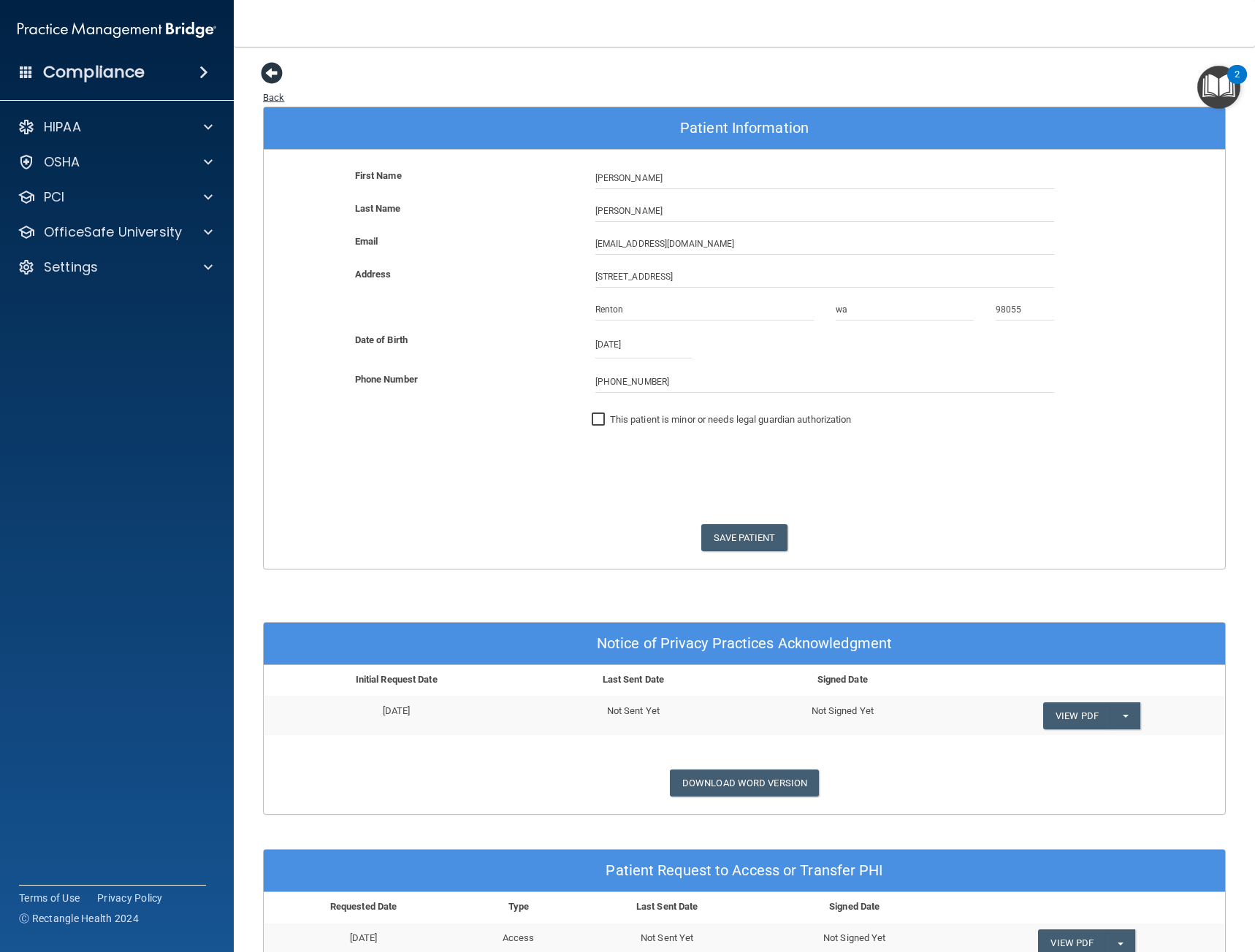
click at [268, 78] on span at bounding box center [271, 73] width 22 height 22
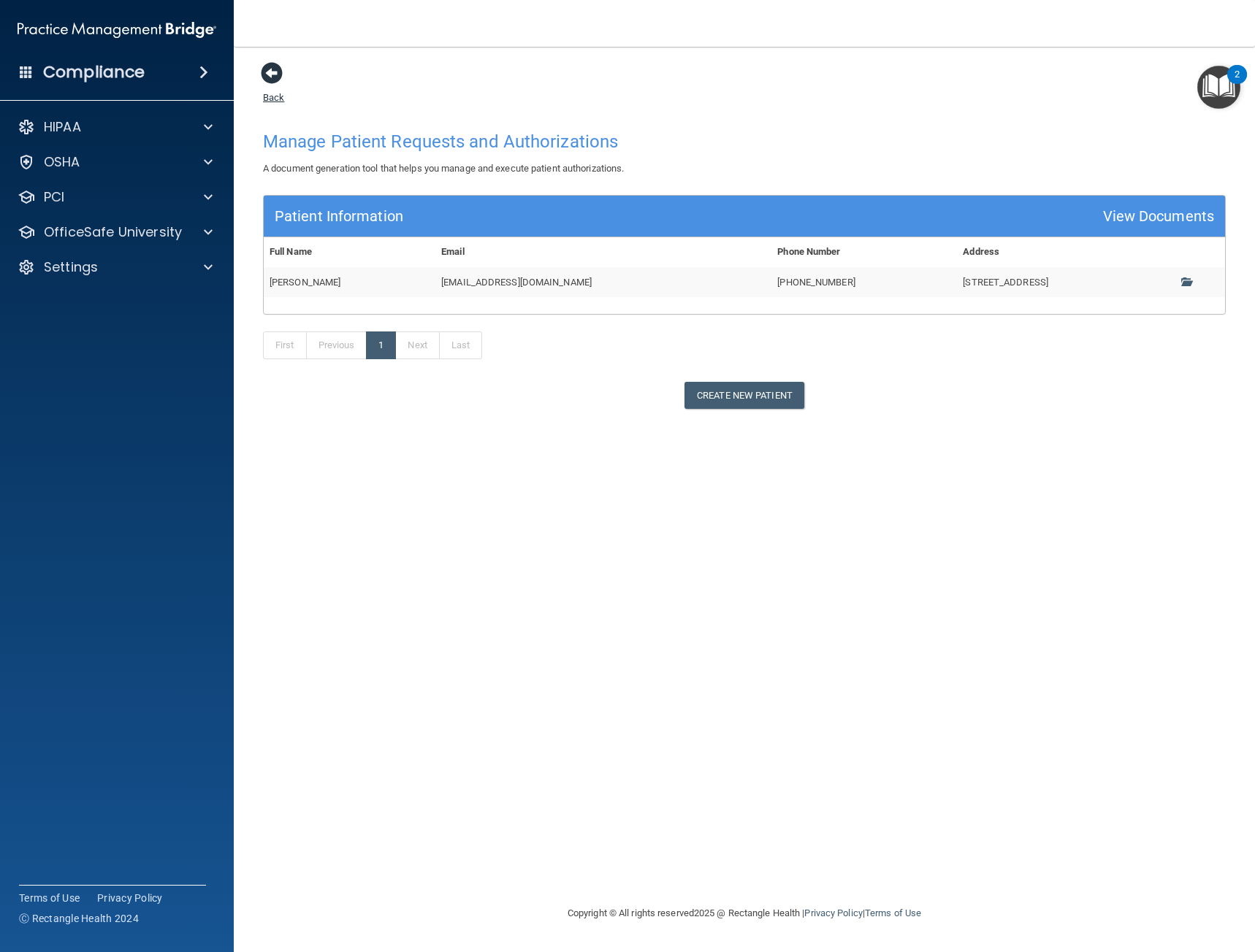
click at [278, 79] on span at bounding box center [271, 73] width 22 height 22
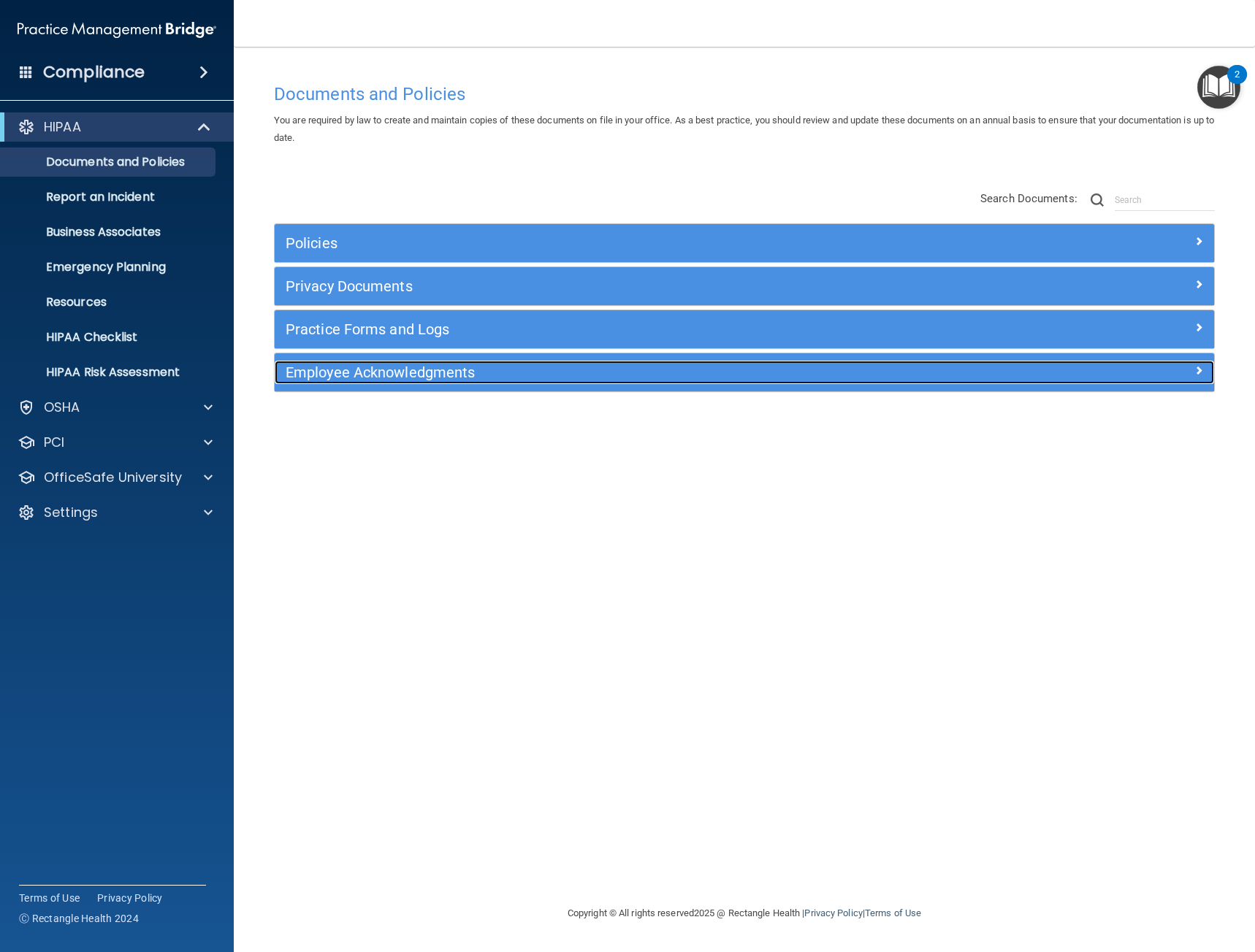
click at [352, 367] on h5 "Employee Acknowledgments" at bounding box center [627, 372] width 683 height 16
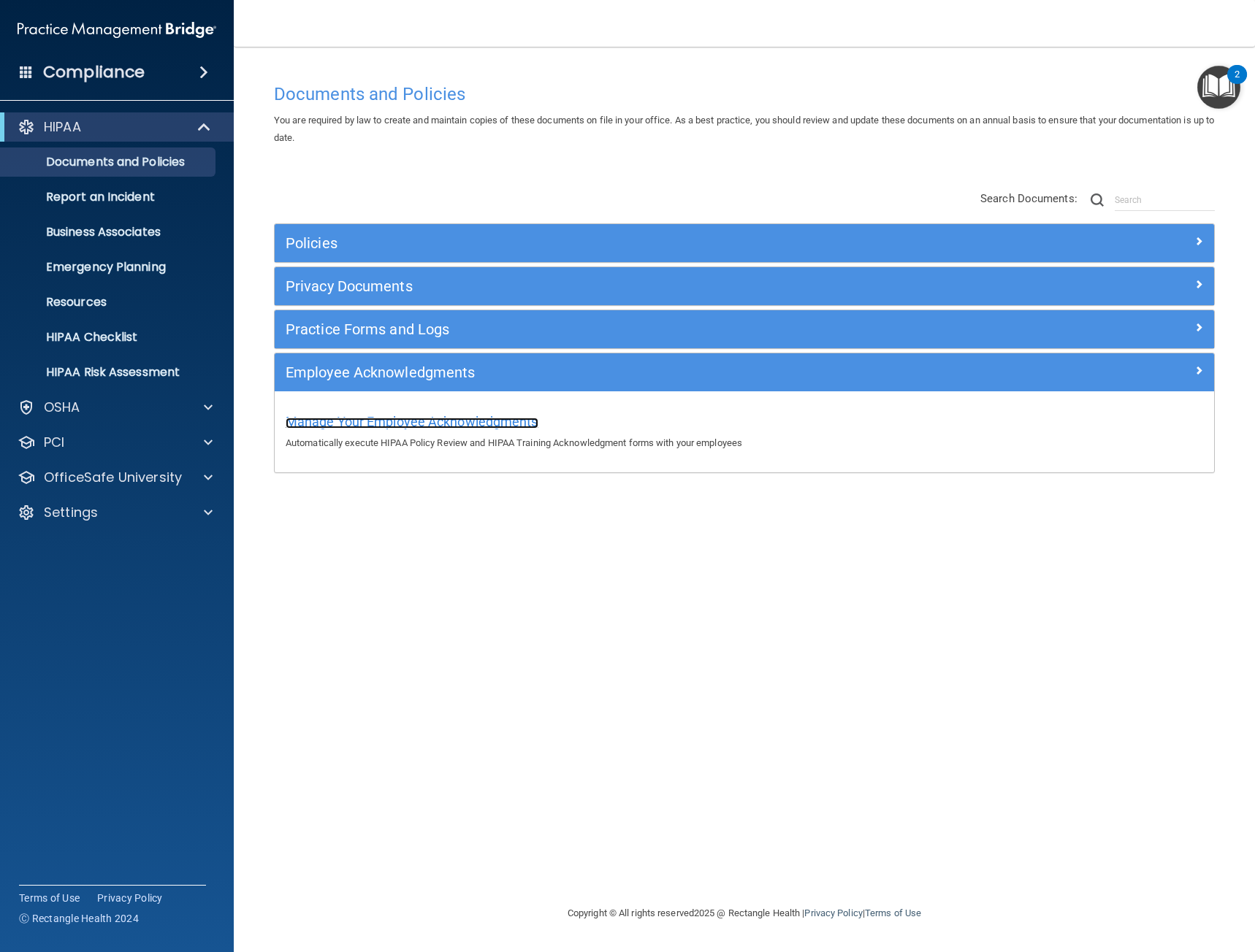
click at [362, 426] on span "Manage Your Employee Acknowledgments" at bounding box center [411, 421] width 253 height 15
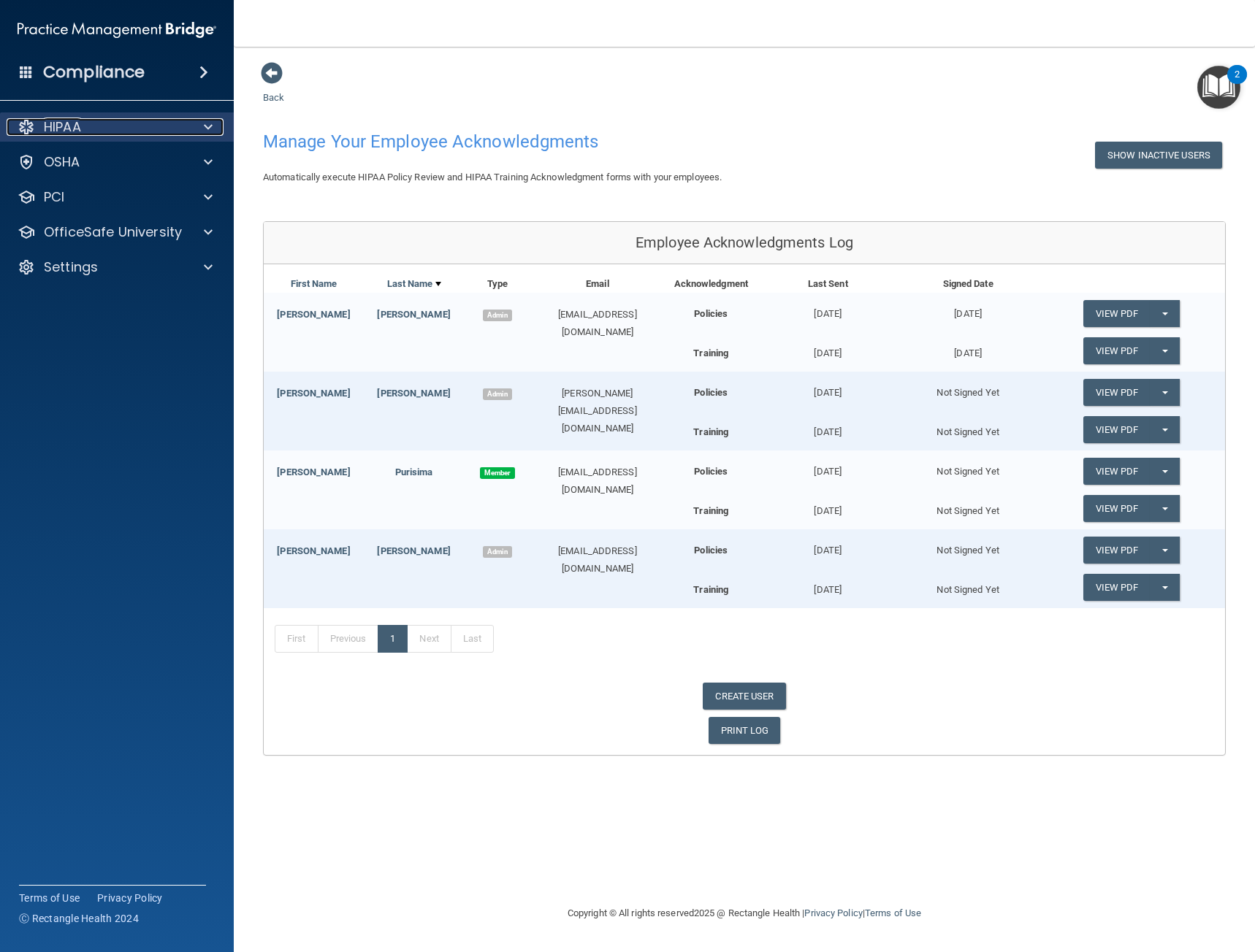
click at [198, 125] on div at bounding box center [205, 128] width 37 height 18
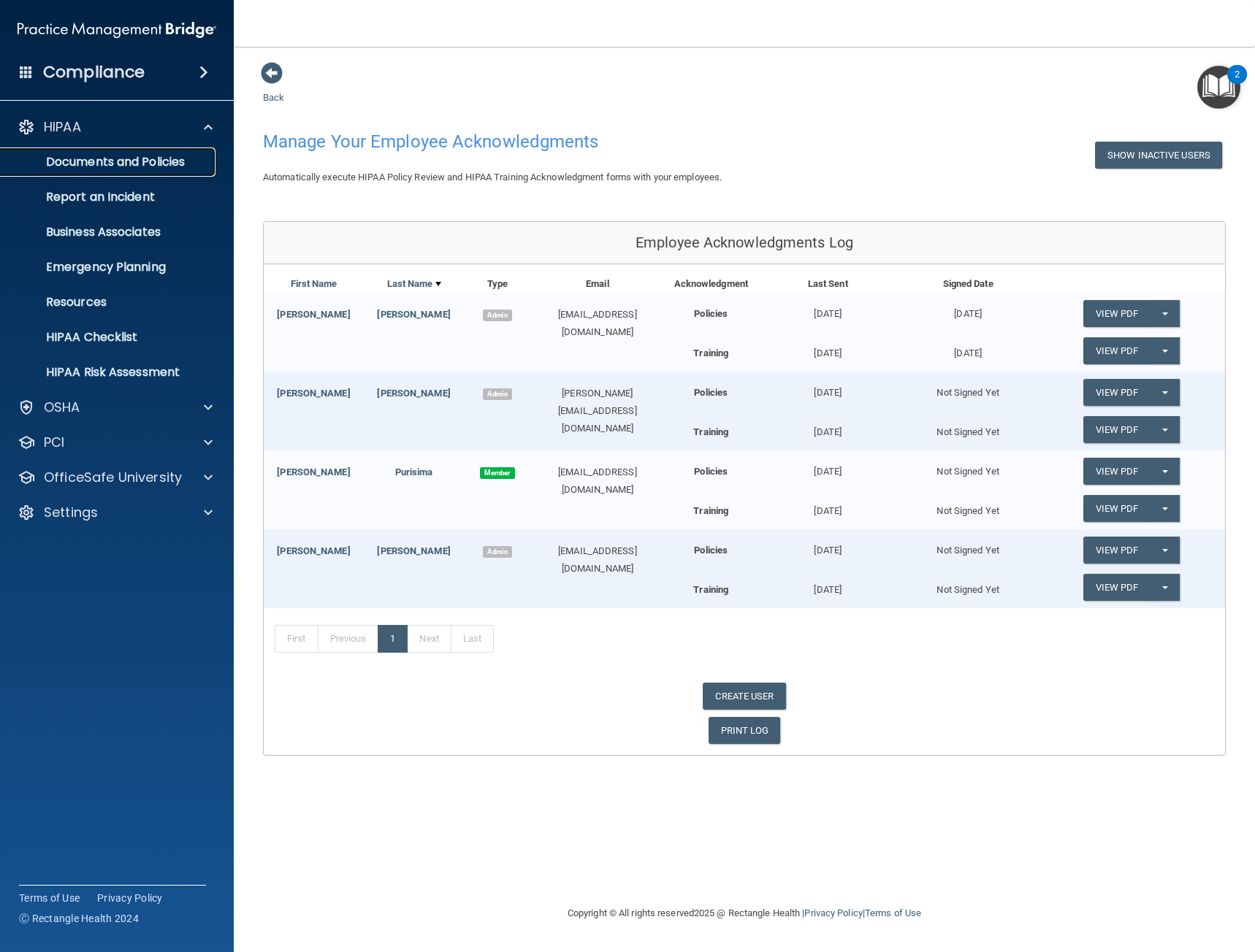
click at [183, 156] on p "Documents and Policies" at bounding box center [109, 162] width 199 height 14
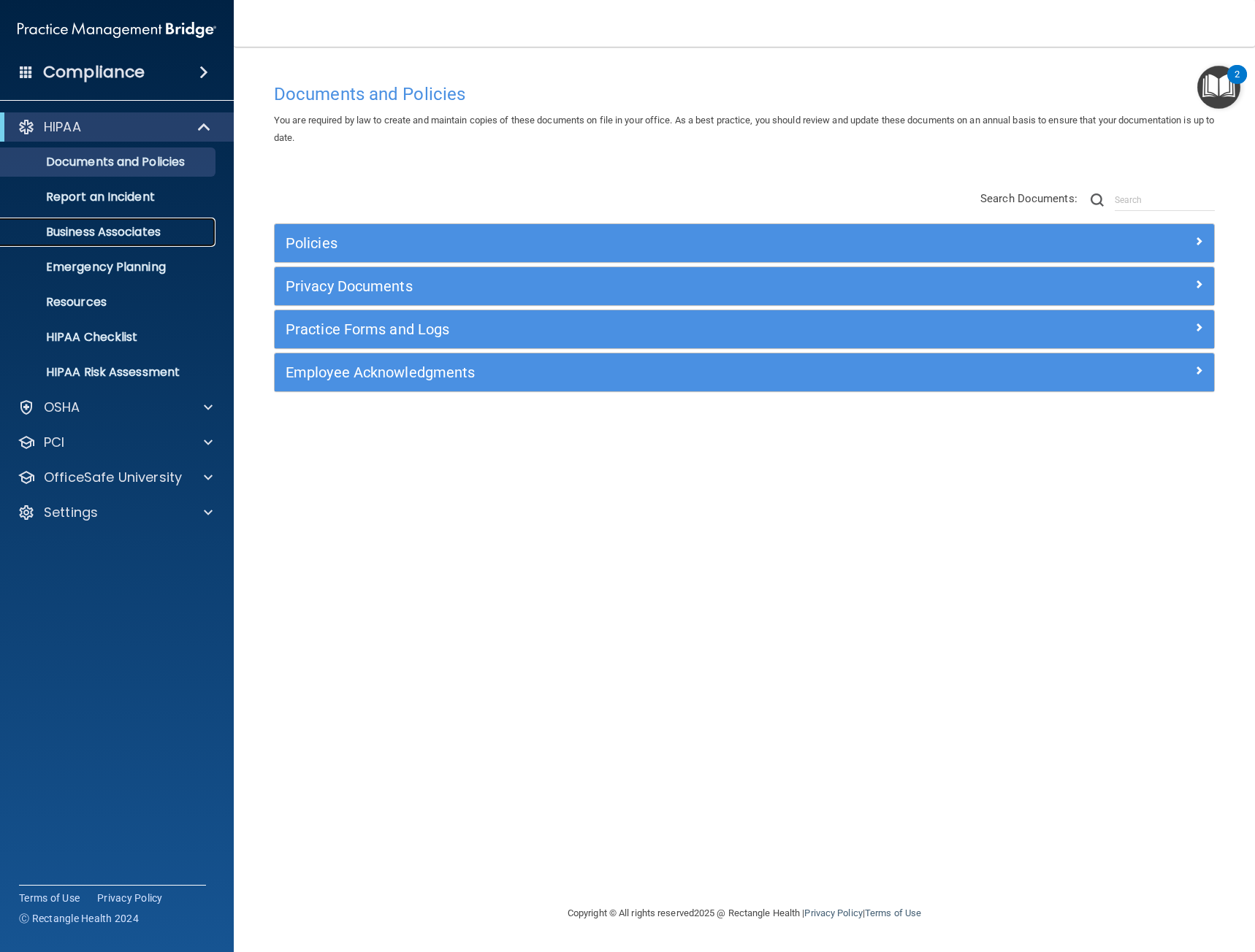
click at [141, 233] on p "Business Associates" at bounding box center [109, 232] width 199 height 14
